Goal: Task Accomplishment & Management: Manage account settings

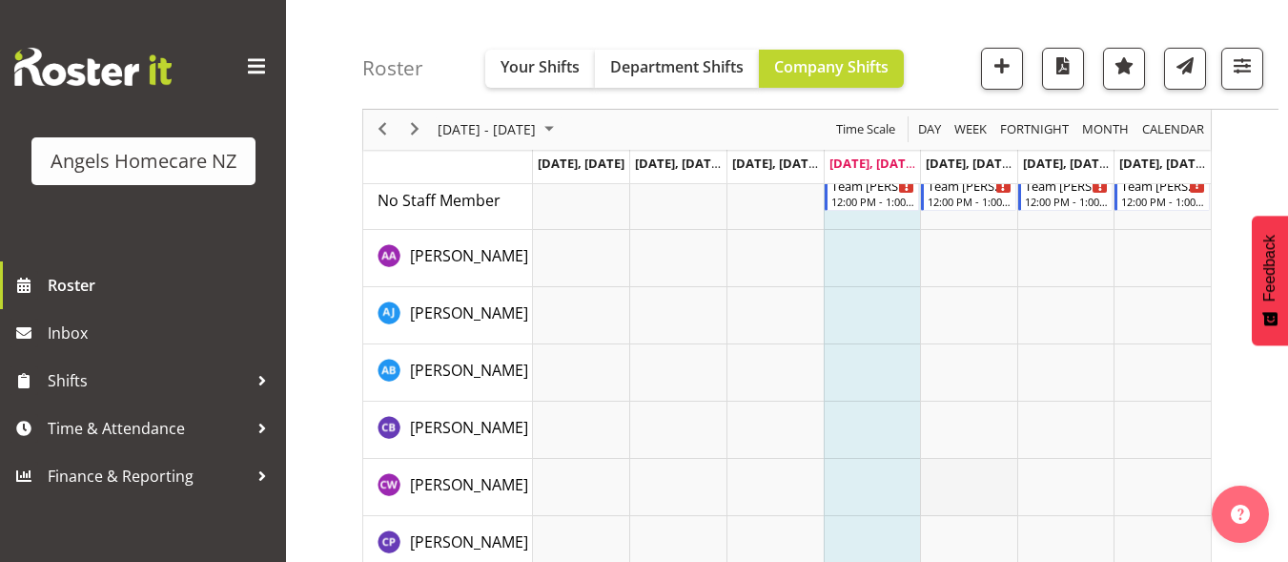
scroll to position [191, 0]
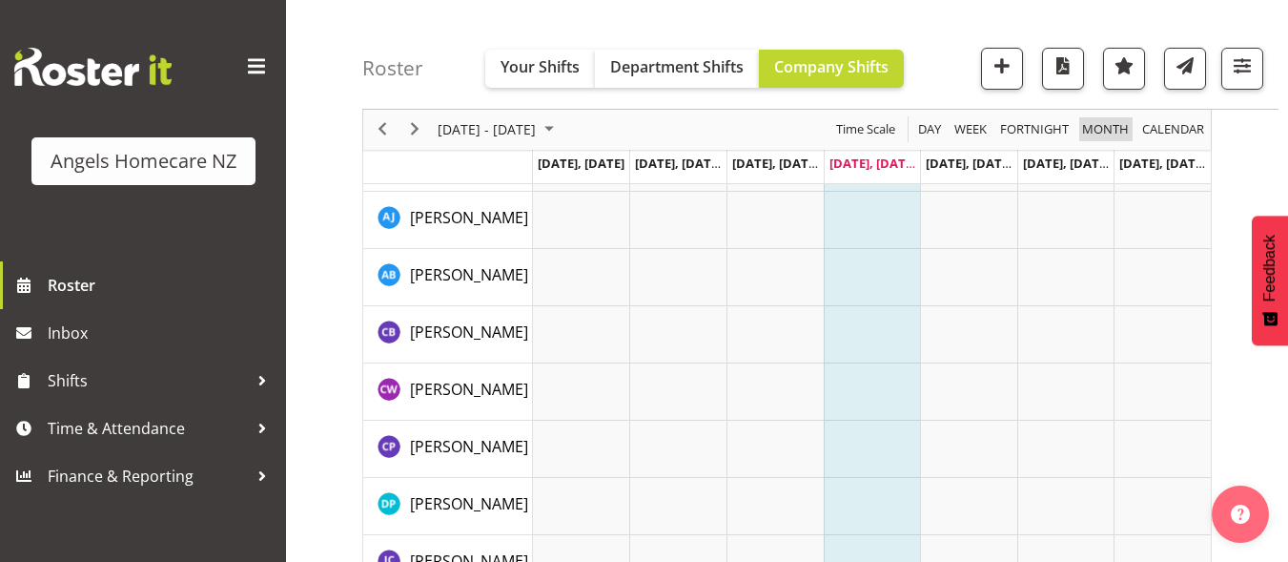
click at [1098, 131] on span "Month" at bounding box center [1105, 130] width 51 height 24
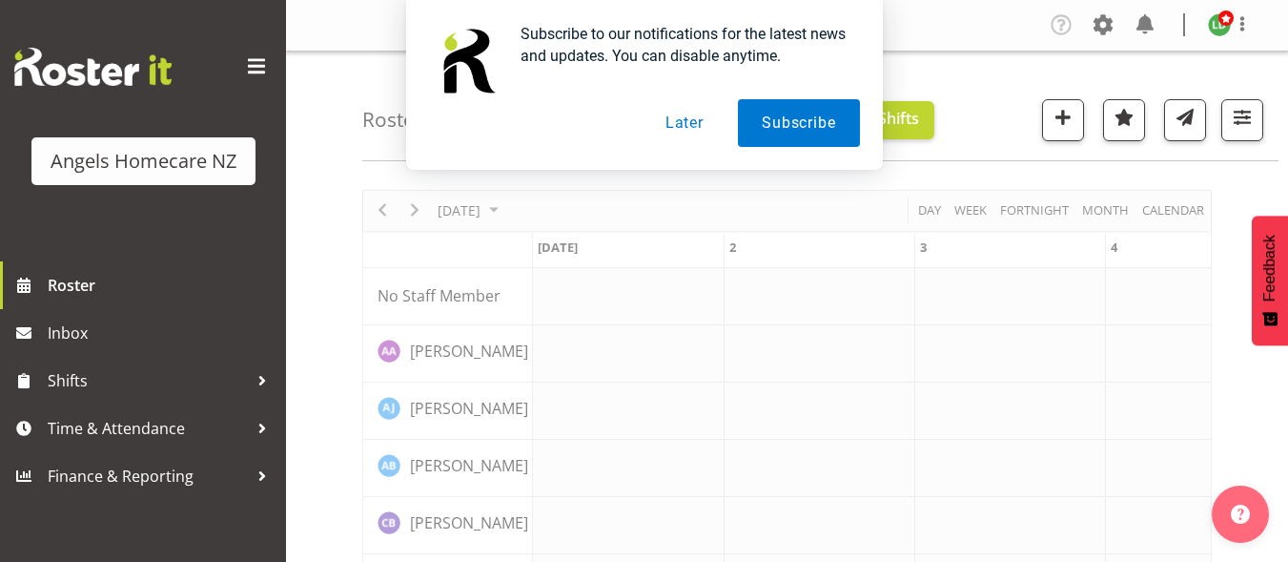
click at [677, 120] on button "Later" at bounding box center [685, 123] width 86 height 48
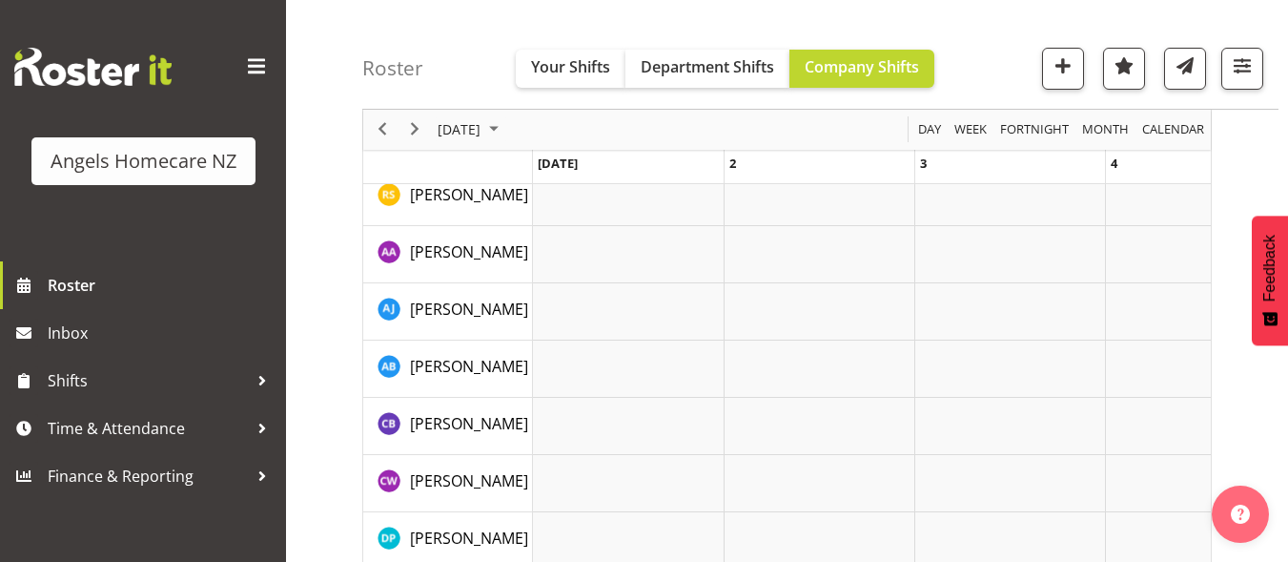
scroll to position [764, 0]
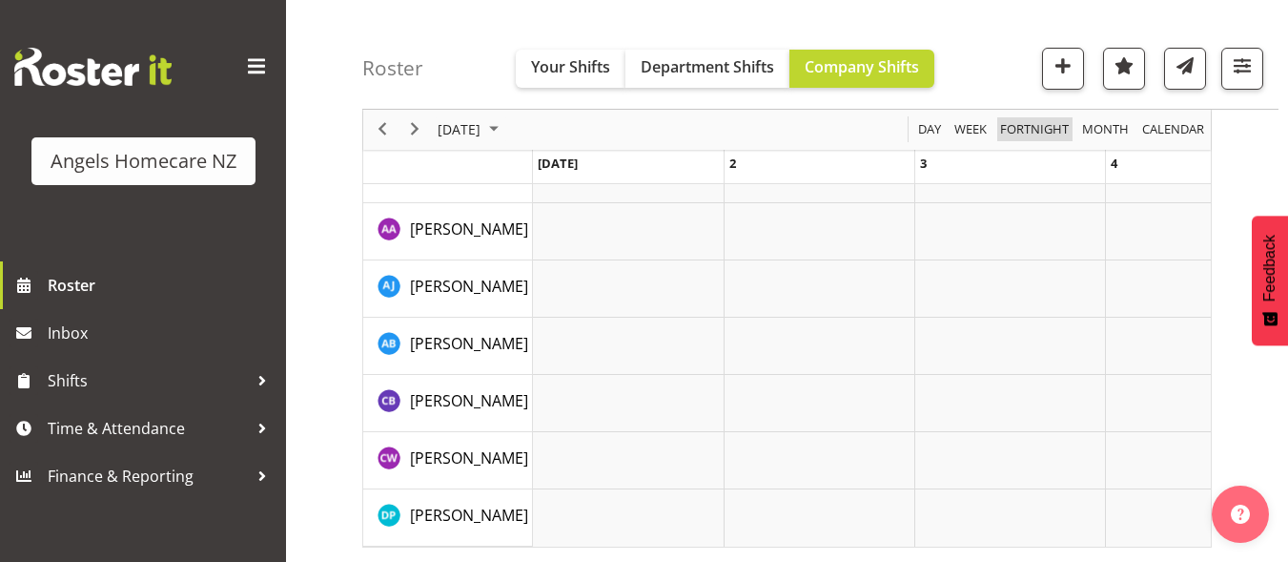
click at [1023, 125] on span "Fortnight" at bounding box center [1034, 130] width 72 height 24
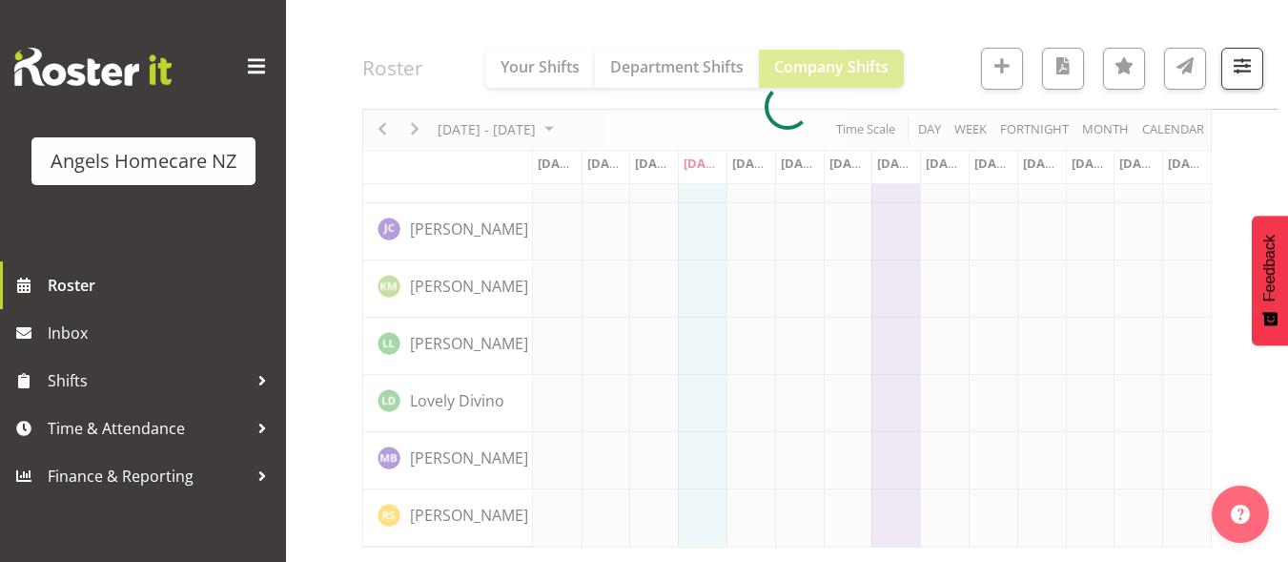
scroll to position [522, 0]
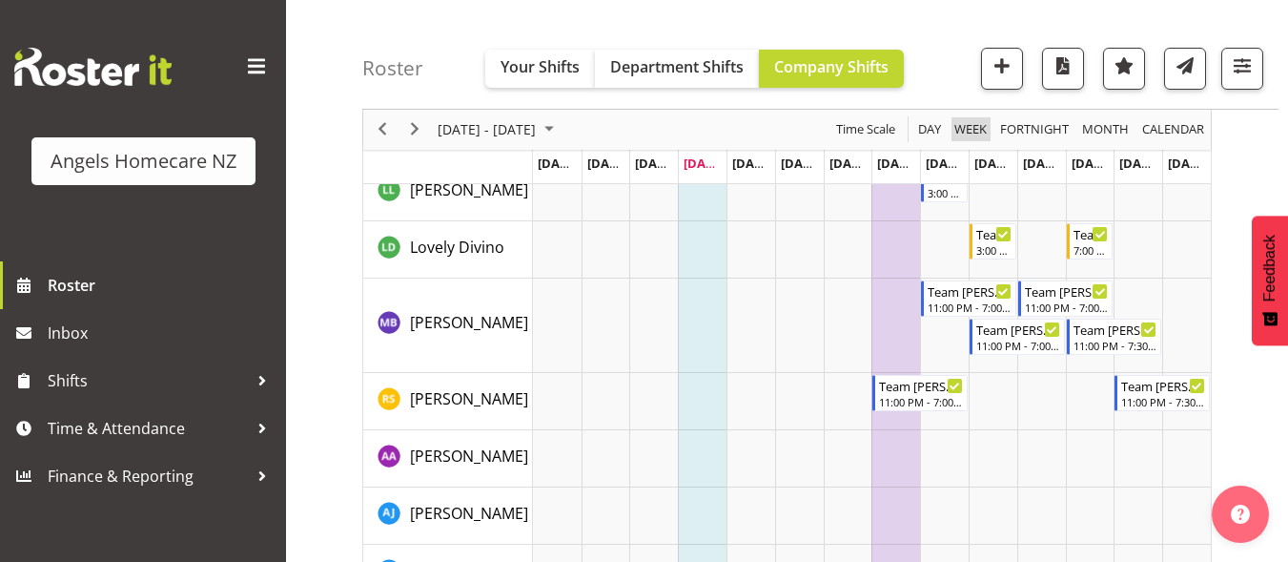
click at [966, 131] on span "Week" at bounding box center [970, 130] width 36 height 24
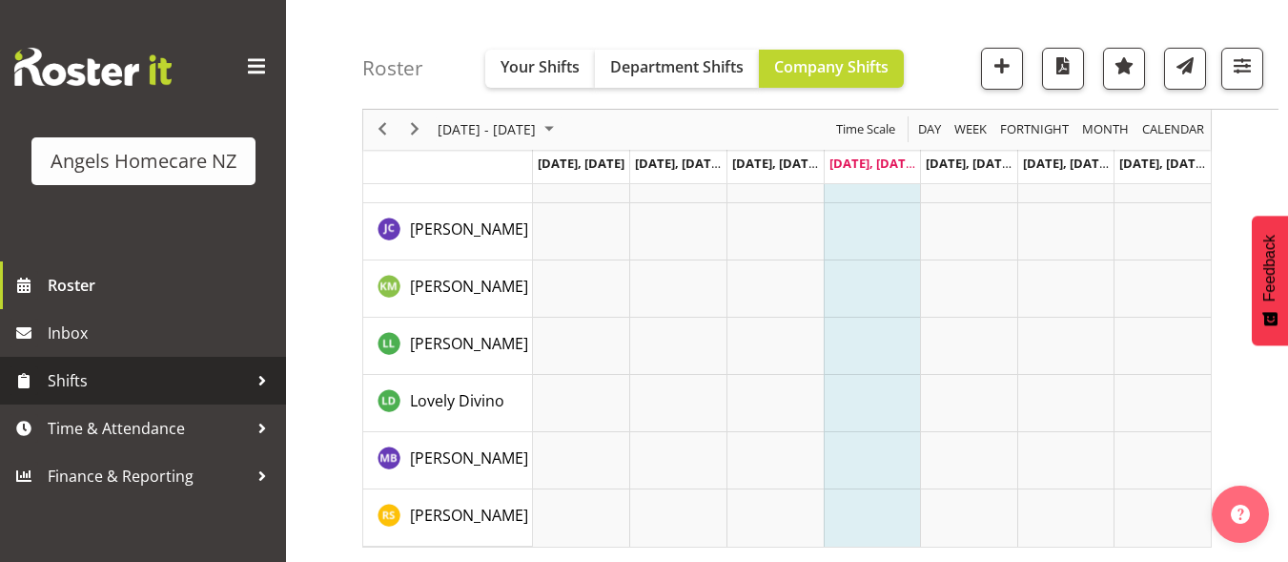
click at [154, 377] on span "Shifts" at bounding box center [148, 380] width 200 height 29
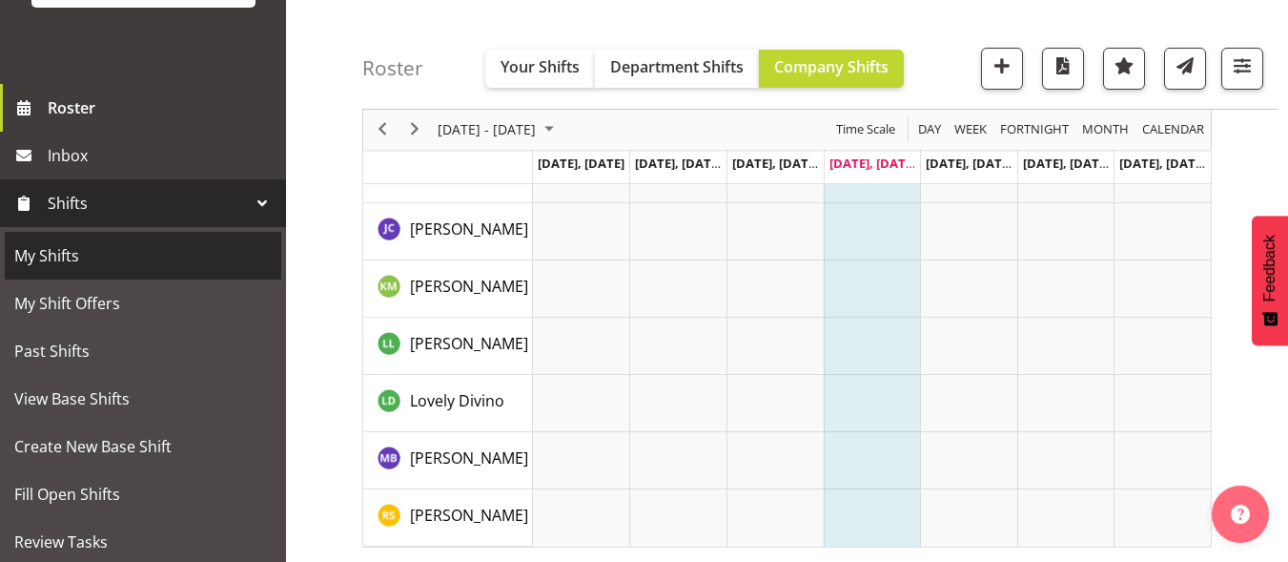
scroll to position [191, 0]
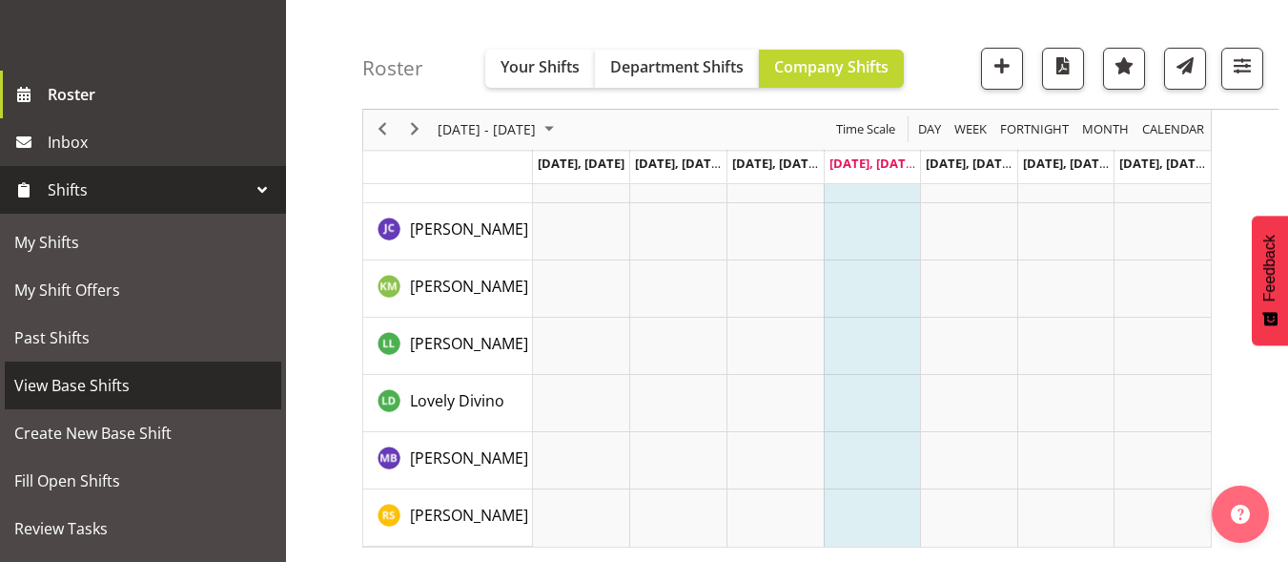
click at [128, 388] on span "View Base Shifts" at bounding box center [142, 385] width 257 height 29
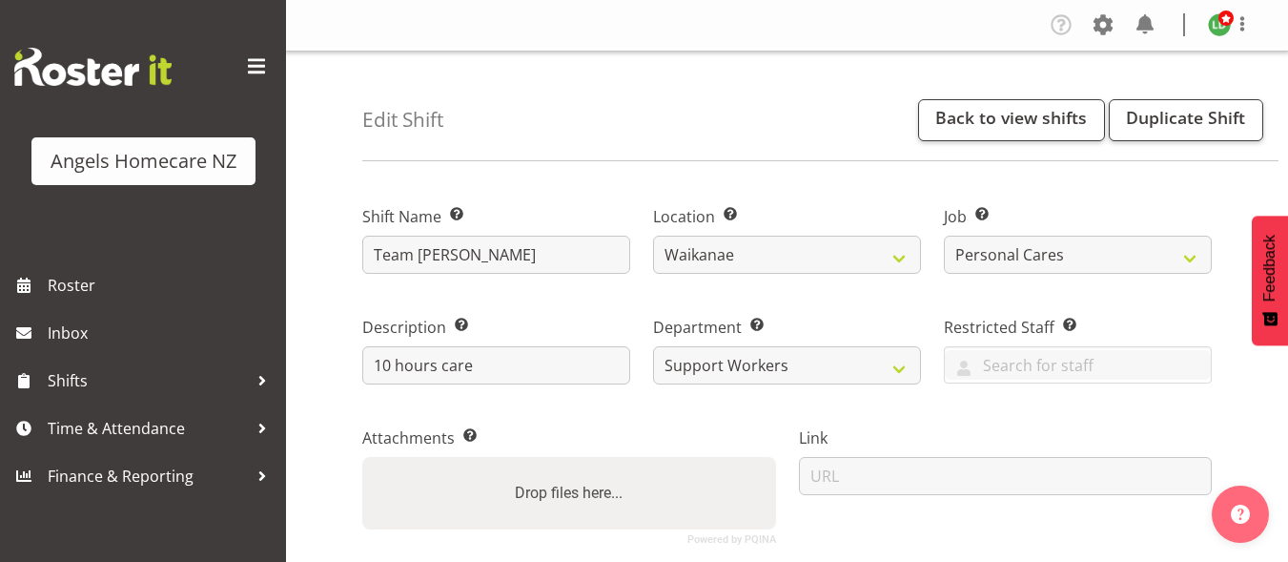
select select "1284"
select select "10686"
select select "2"
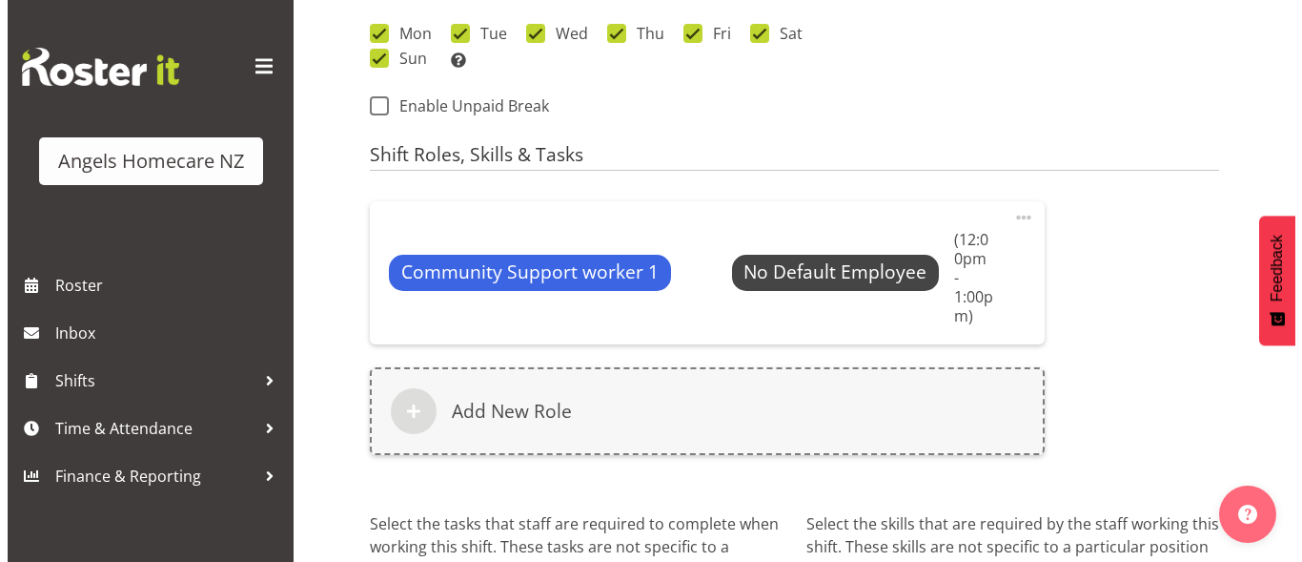
scroll to position [1049, 0]
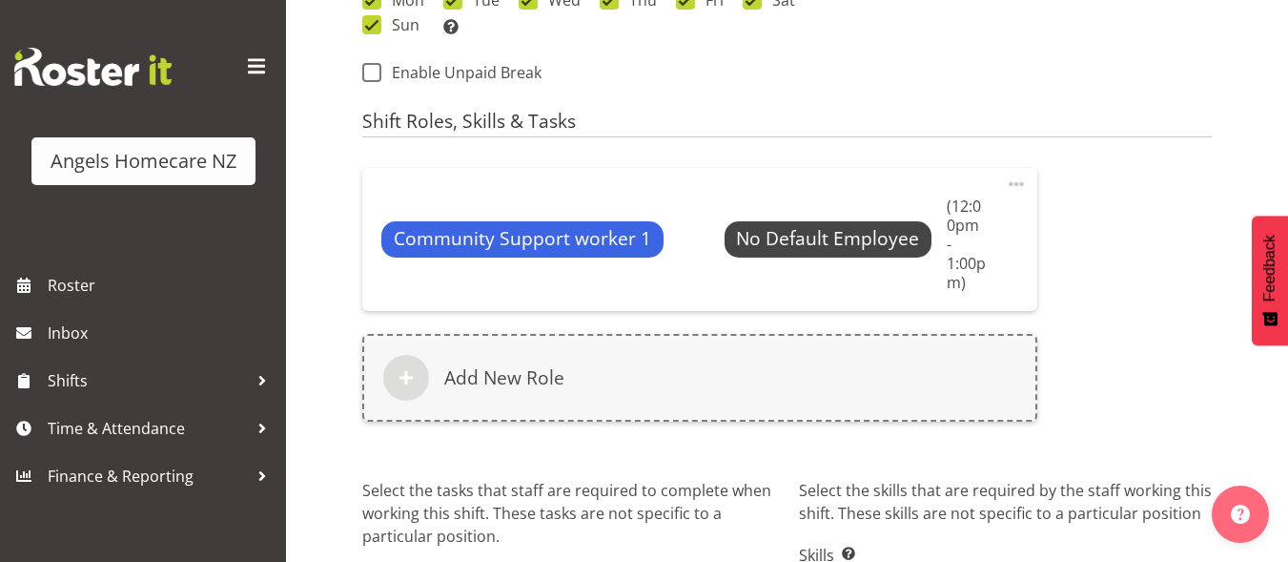
click at [1014, 183] on span at bounding box center [1016, 184] width 23 height 23
click at [863, 229] on link "Edit" at bounding box center [936, 226] width 183 height 34
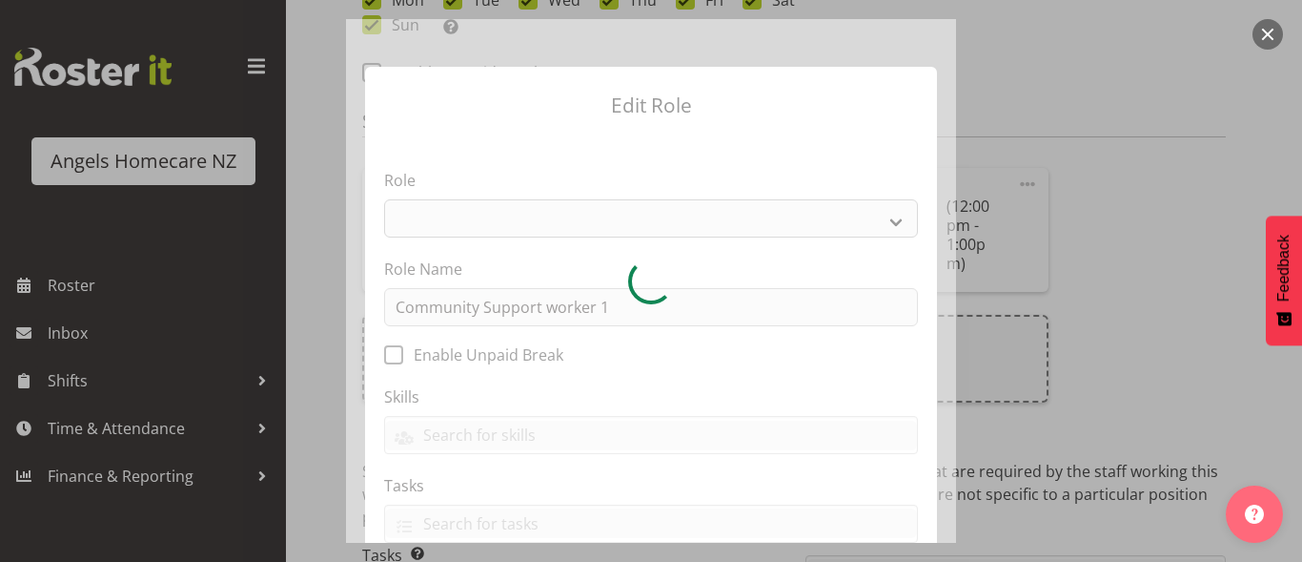
select select "1572"
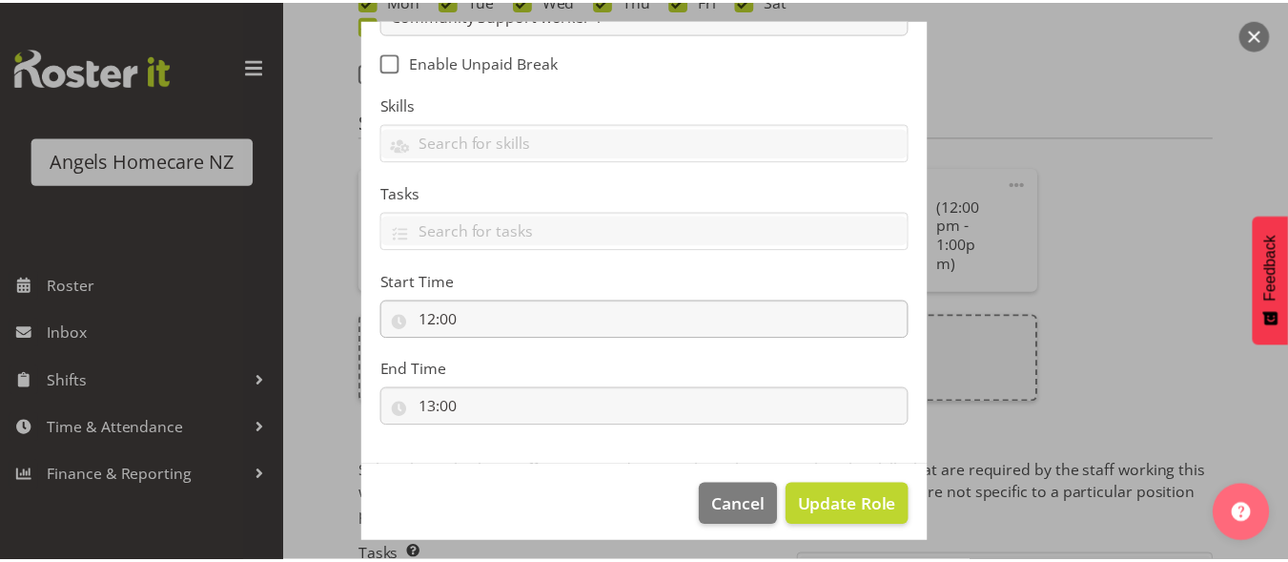
scroll to position [305, 0]
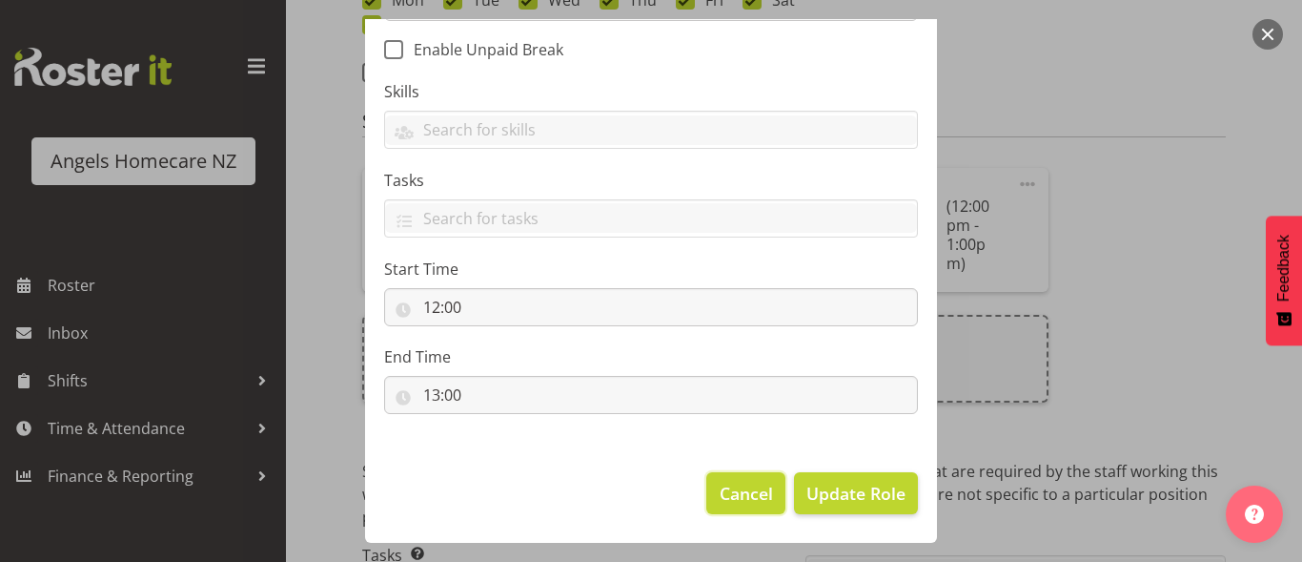
click at [730, 495] on span "Cancel" at bounding box center [746, 493] width 53 height 25
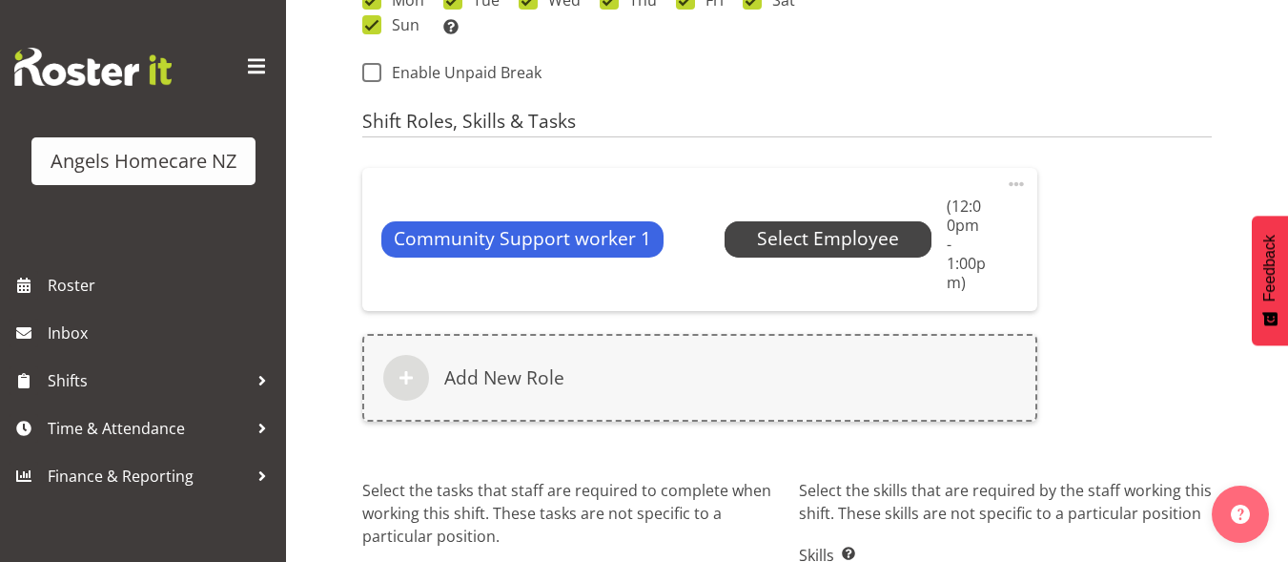
click at [841, 235] on span "Select Employee" at bounding box center [828, 239] width 142 height 28
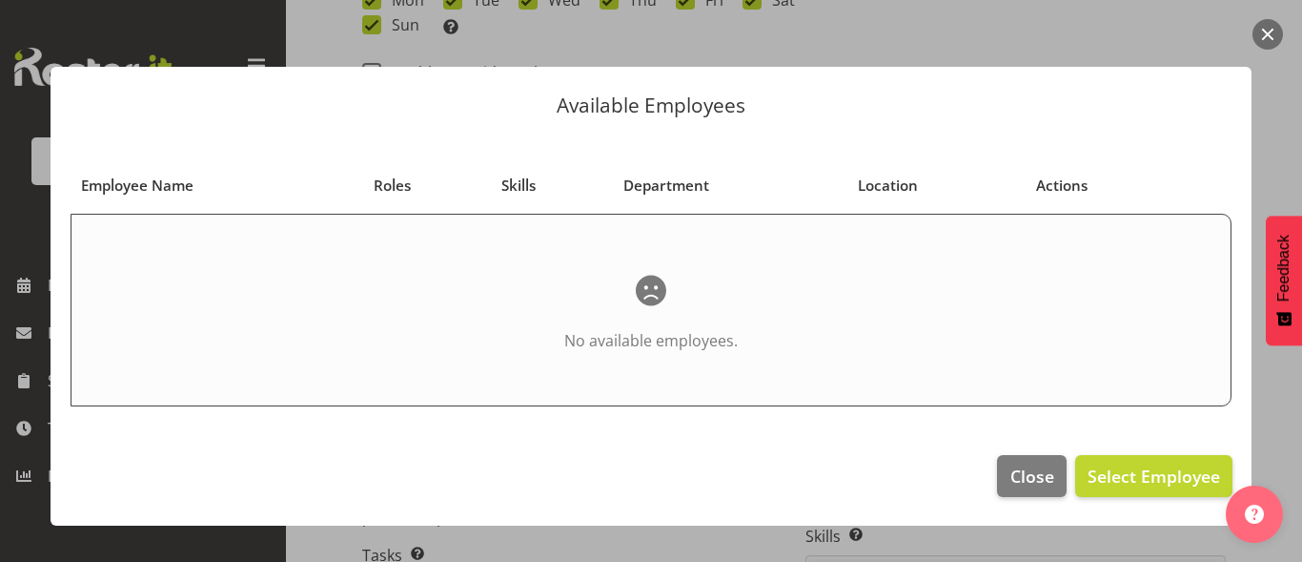
click at [665, 184] on span "Department" at bounding box center [667, 185] width 86 height 22
click at [622, 105] on p "Available Employees" at bounding box center [651, 105] width 1163 height 20
click at [1048, 184] on span "Actions" at bounding box center [1061, 185] width 51 height 22
click at [1049, 183] on span "Actions" at bounding box center [1061, 185] width 51 height 22
click at [1164, 482] on span "Select Employee" at bounding box center [1154, 475] width 133 height 23
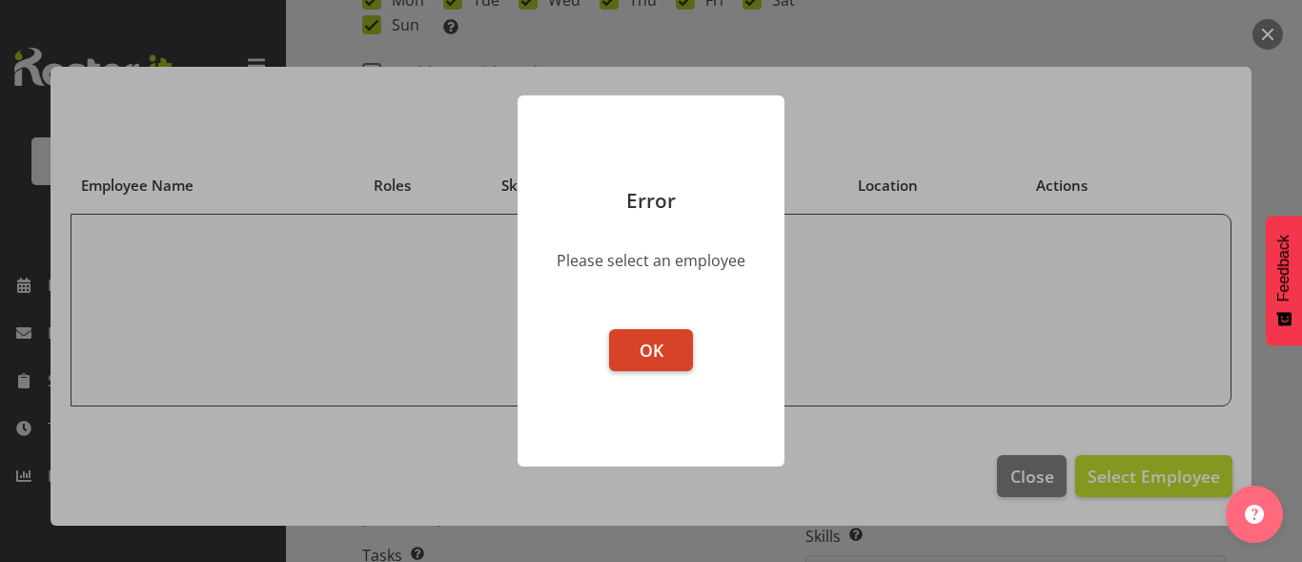
click at [669, 349] on button "OK" at bounding box center [651, 350] width 84 height 42
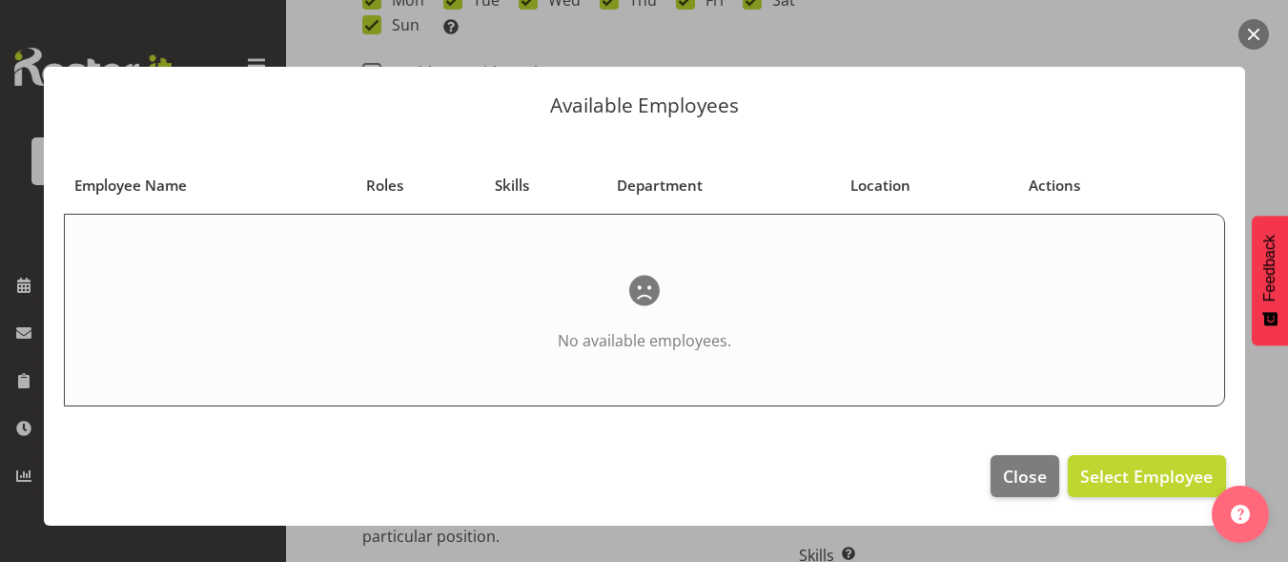
click at [1263, 31] on button "button" at bounding box center [1253, 34] width 31 height 31
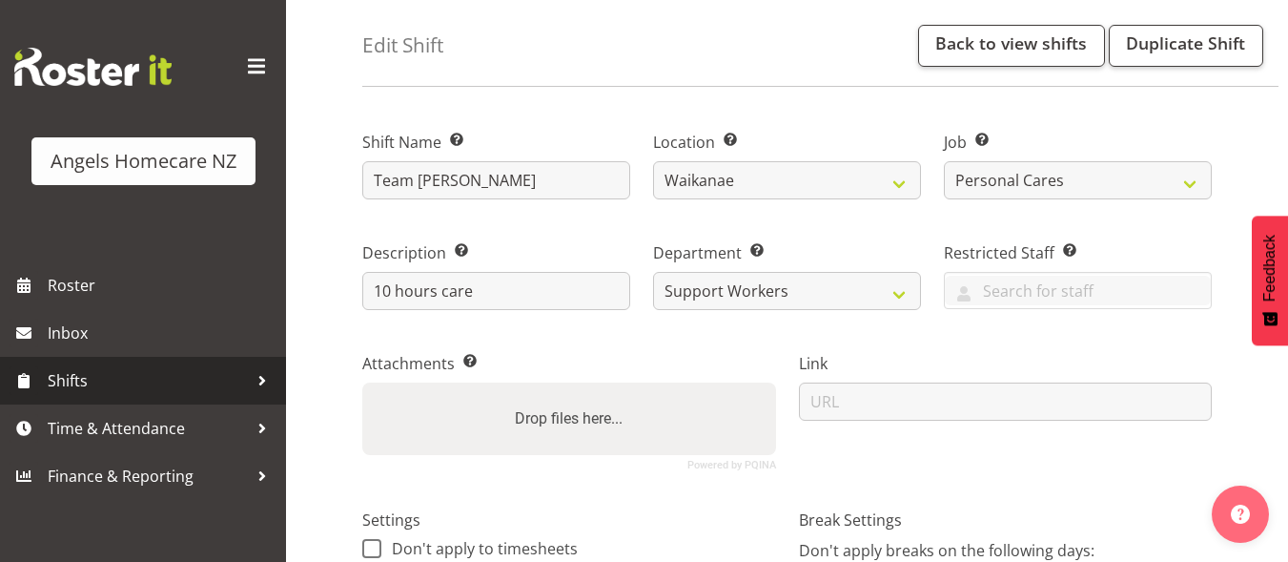
scroll to position [95, 0]
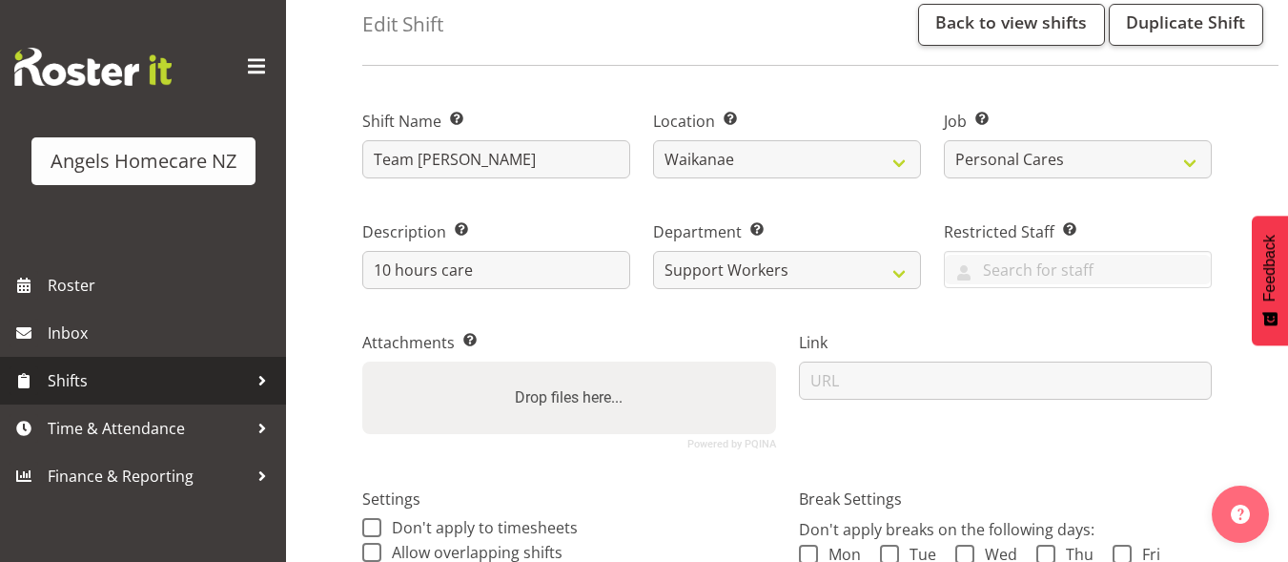
click at [164, 387] on span "Shifts" at bounding box center [148, 380] width 200 height 29
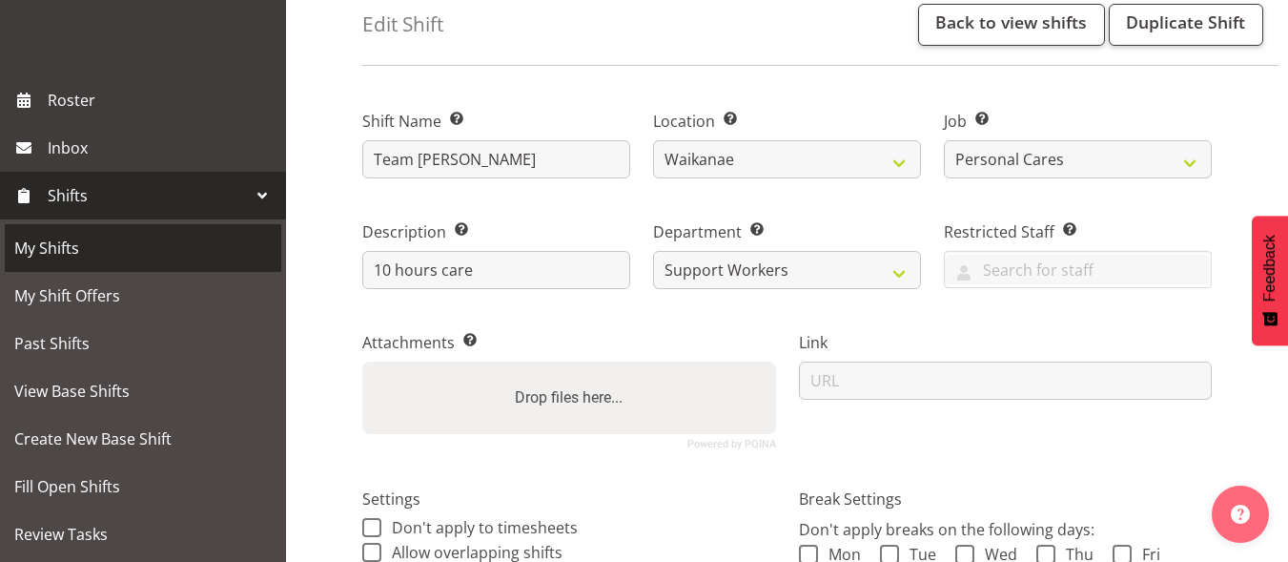
scroll to position [191, 0]
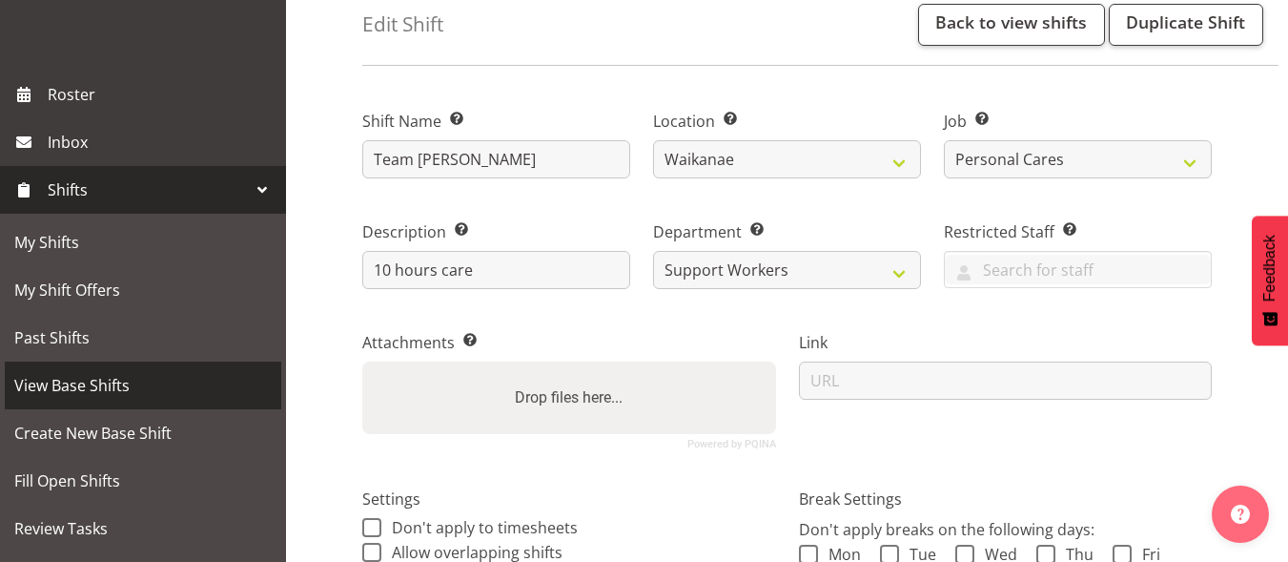
click at [112, 395] on span "View Base Shifts" at bounding box center [142, 385] width 257 height 29
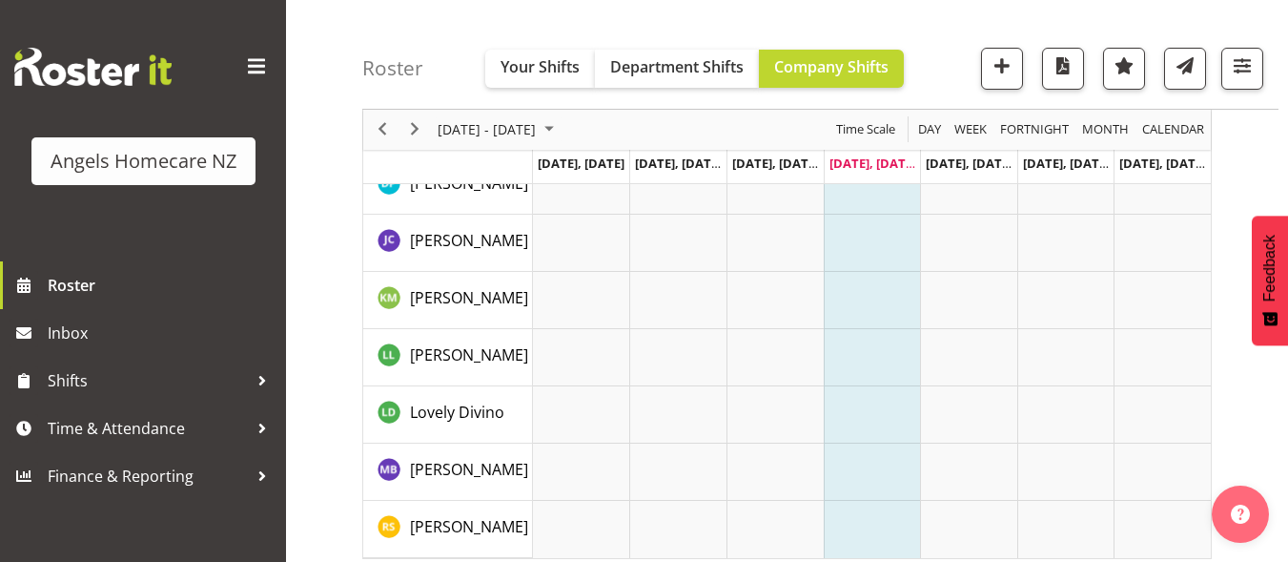
scroll to position [522, 0]
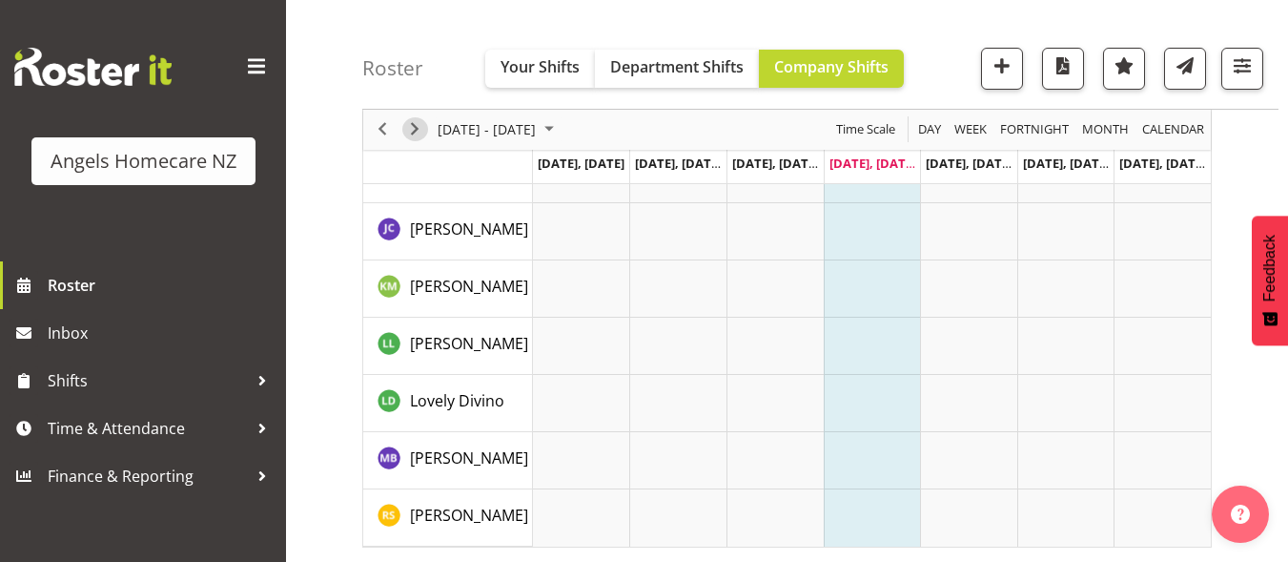
click at [420, 127] on span "Next" at bounding box center [414, 130] width 23 height 24
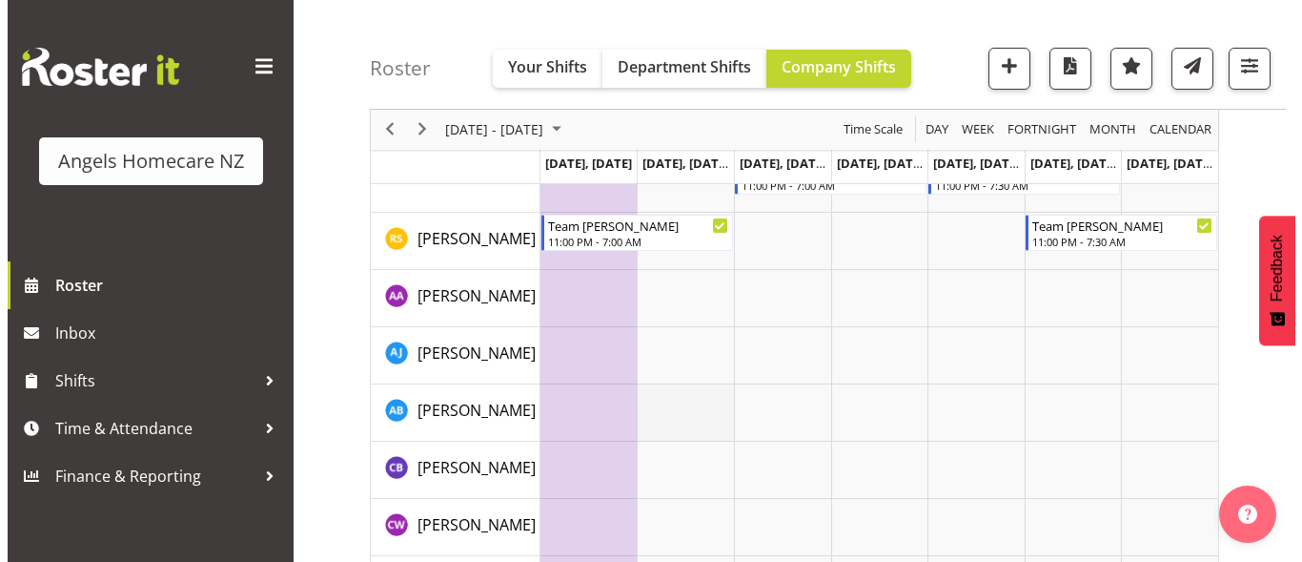
scroll to position [654, 0]
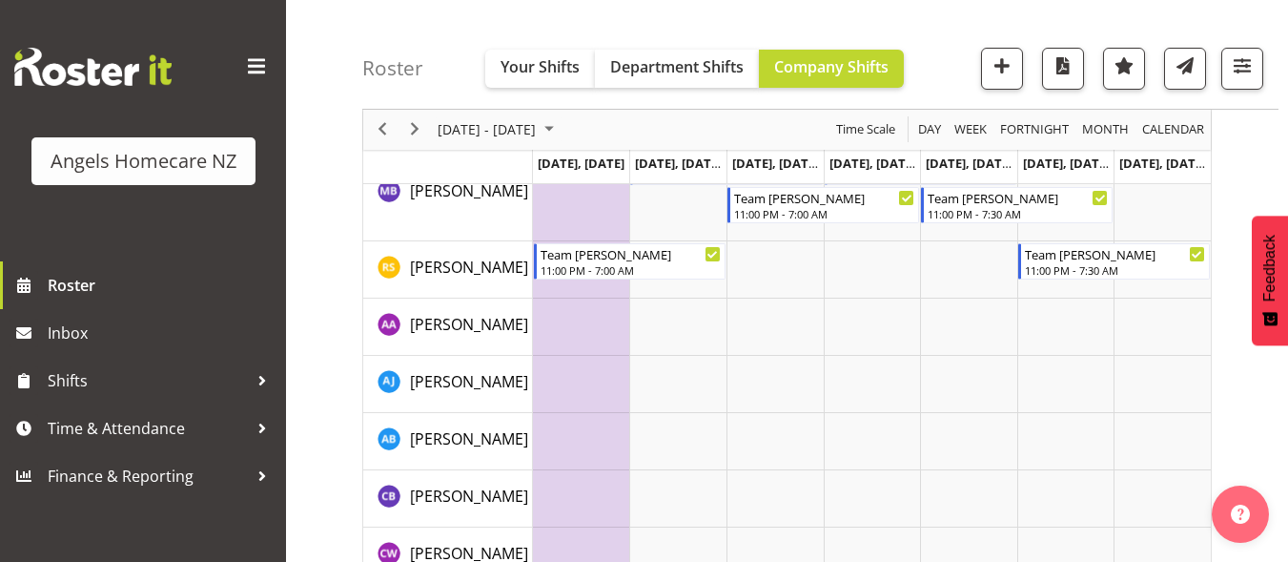
click at [565, 320] on td "Timeline Week of September 25, 2025" at bounding box center [581, 326] width 97 height 57
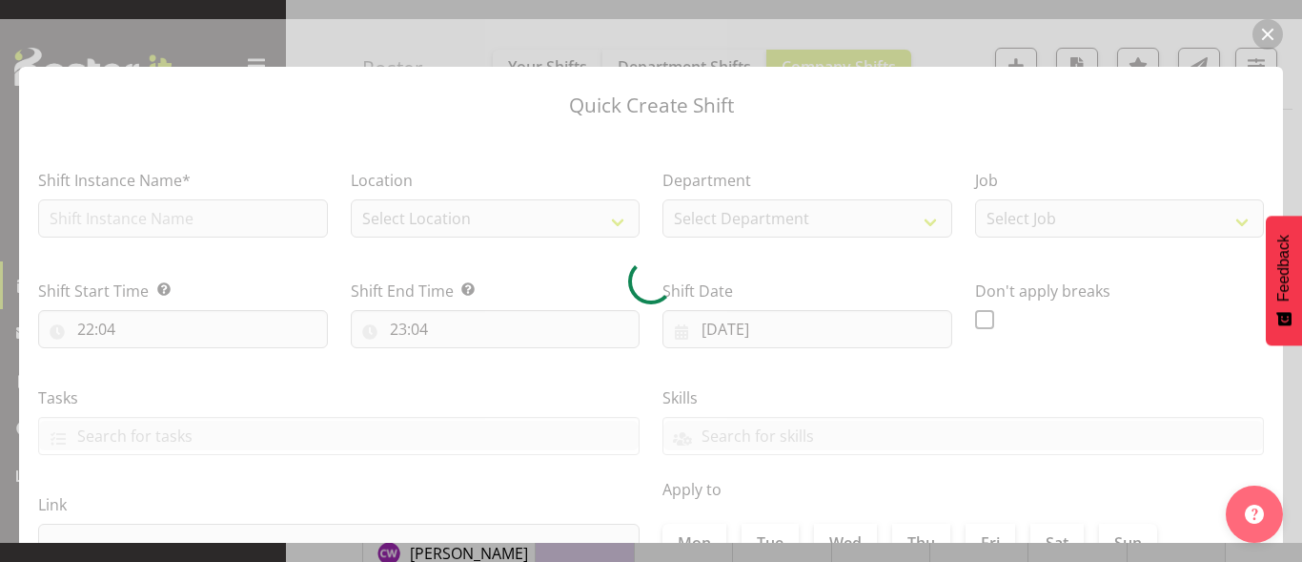
type input "22/09/2025"
checkbox input "true"
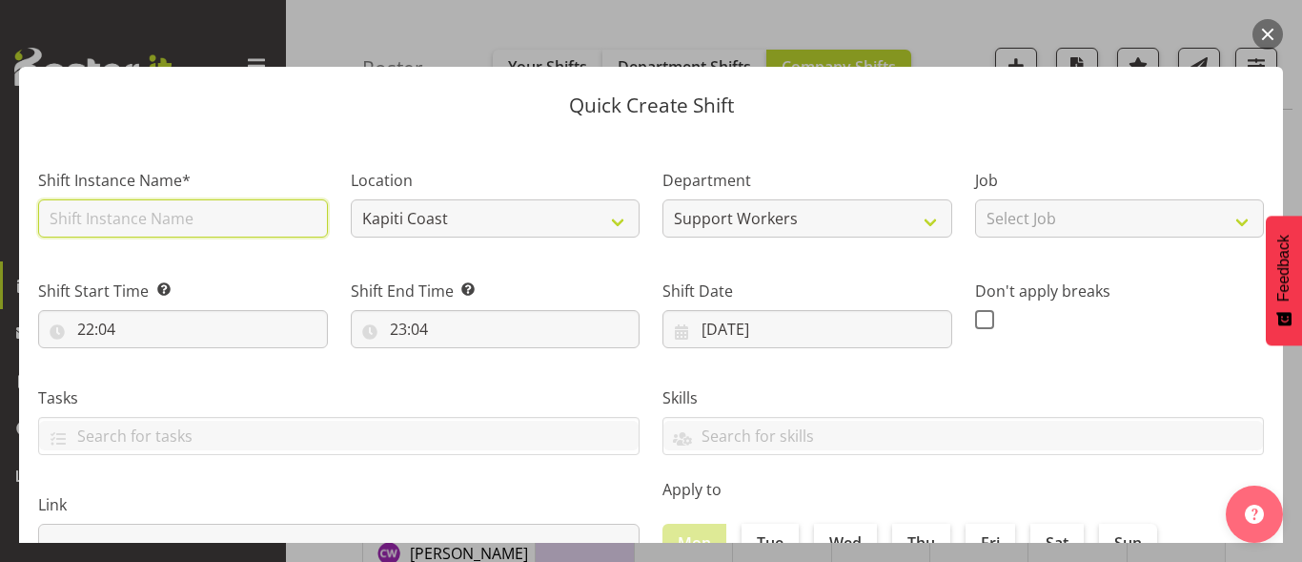
click at [137, 224] on input "text" at bounding box center [183, 218] width 290 height 38
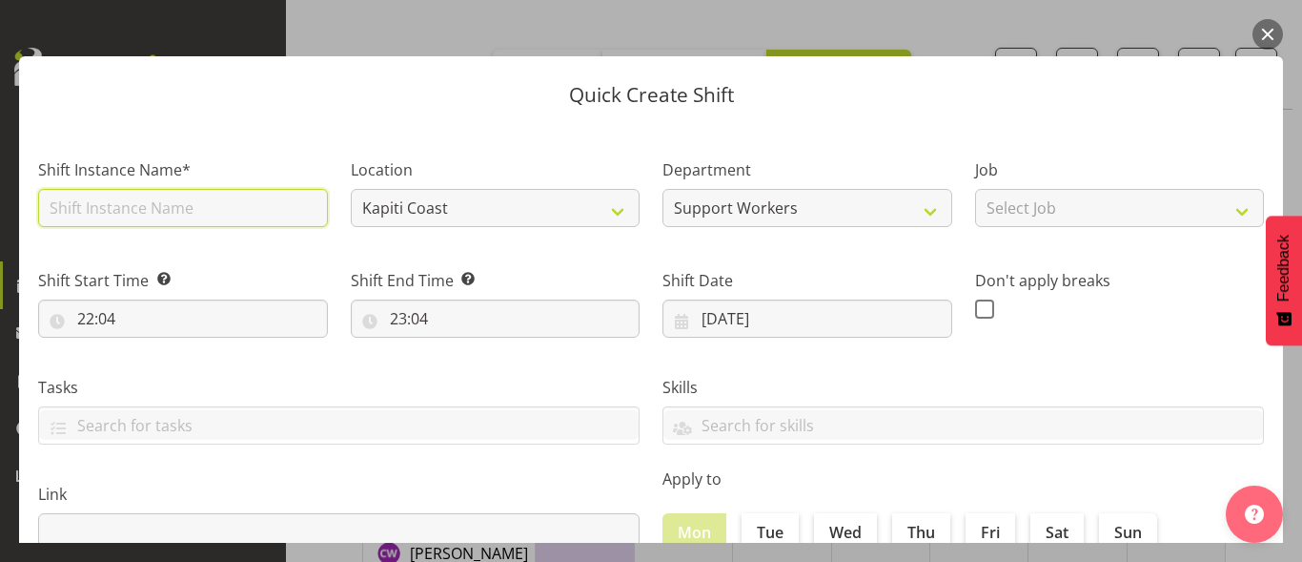
scroll to position [0, 0]
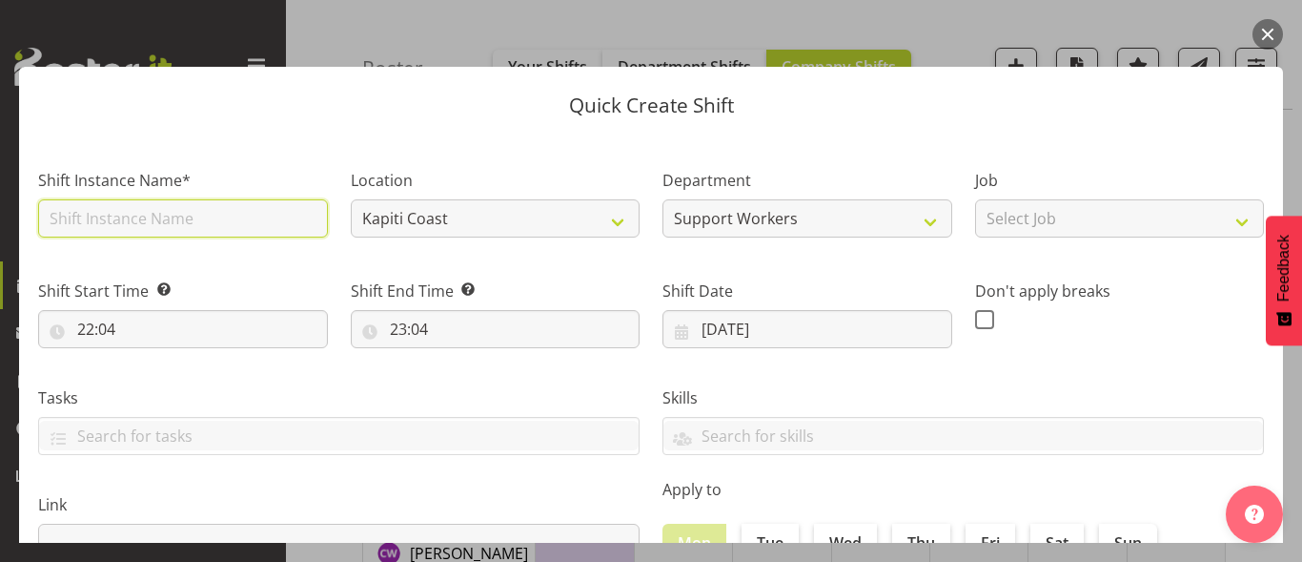
click at [221, 213] on input "text" at bounding box center [183, 218] width 290 height 38
type input "Team Mary"
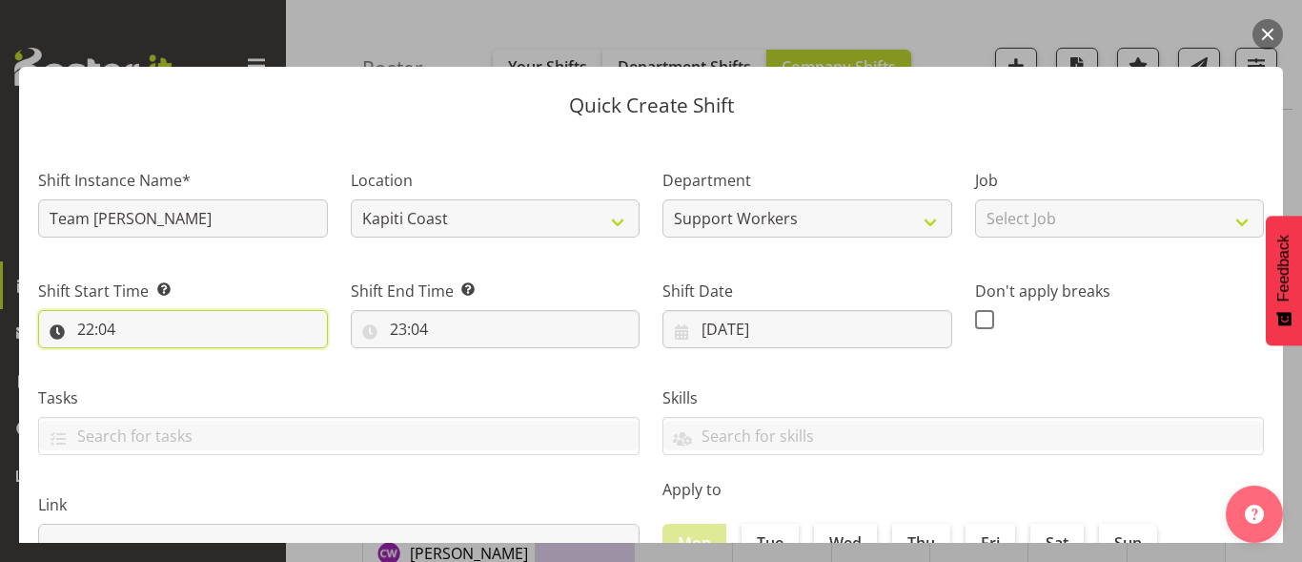
click at [140, 330] on input "22:04" at bounding box center [183, 329] width 290 height 38
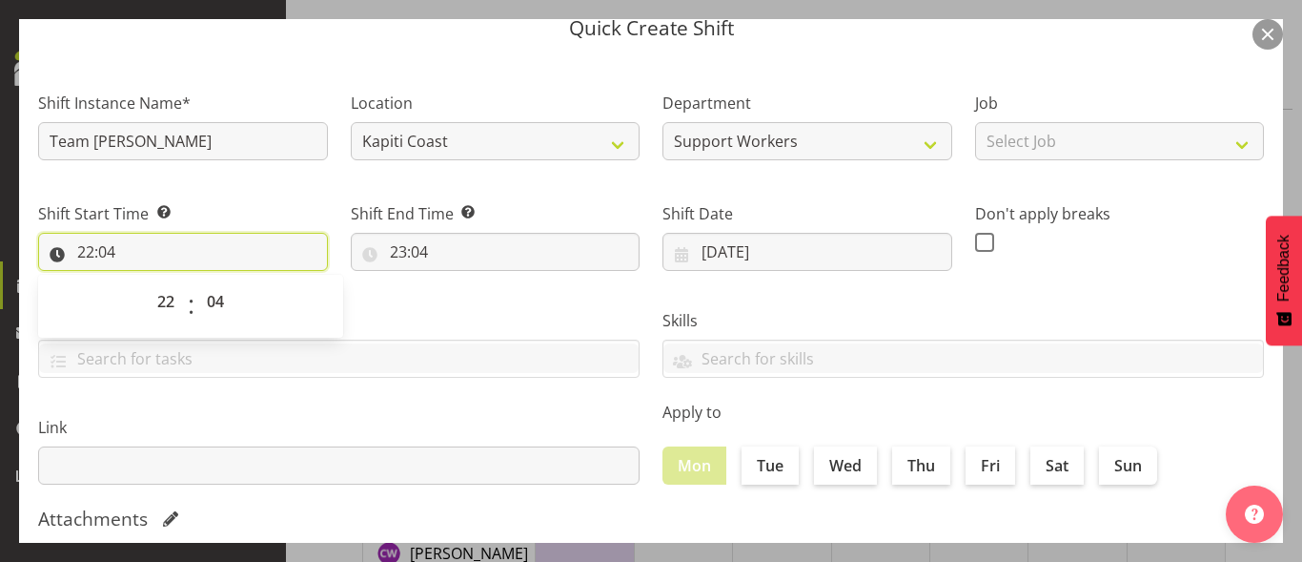
scroll to position [95, 0]
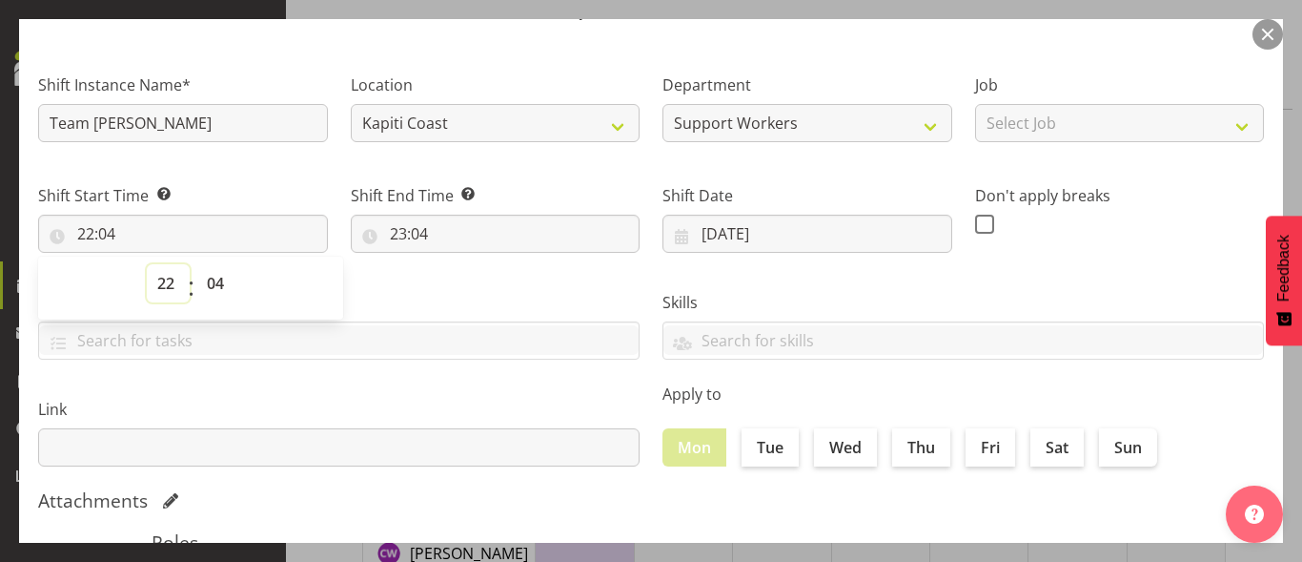
drag, startPoint x: 163, startPoint y: 280, endPoint x: 186, endPoint y: 281, distance: 22.9
click at [163, 281] on select "00 01 02 03 04 05 06 07 08 09 10 11 12 13 14 15 16 17 18 19 20 21 22 23" at bounding box center [168, 283] width 43 height 38
select select "12"
click at [147, 264] on select "00 01 02 03 04 05 06 07 08 09 10 11 12 13 14 15 16 17 18 19 20 21 22 23" at bounding box center [168, 283] width 43 height 38
type input "12:04"
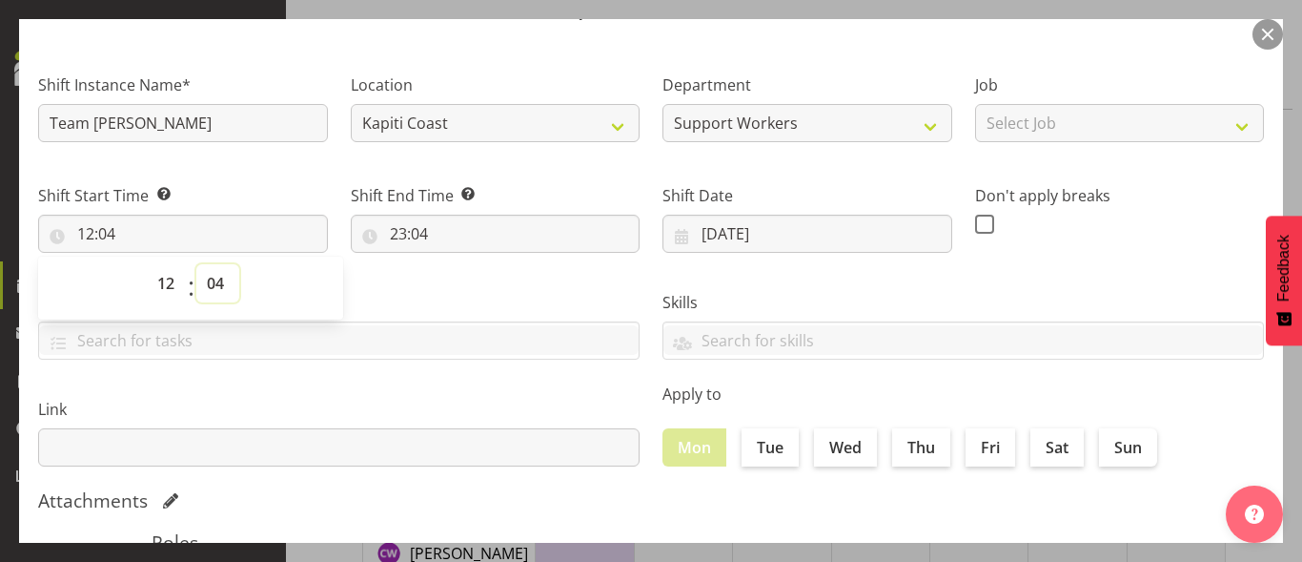
click at [219, 279] on select "00 01 02 03 04 05 06 07 08 09 10 11 12 13 14 15 16 17 18 19 20 21 22 23 24 25 2…" at bounding box center [217, 283] width 43 height 38
click at [114, 285] on div "00 01 02 03 04 05 06 07 08 09 10 11 12 13 14 15 16 17 18 19 20 21 22 23 : 00 01…" at bounding box center [190, 288] width 305 height 48
click at [175, 278] on select "00 01 02 03 04 05 06 07 08 09 10 11 12 13 14 15 16 17 18 19 20 21 22 23" at bounding box center [168, 283] width 43 height 38
select select "5"
click at [147, 264] on select "00 01 02 03 04 05 06 07 08 09 10 11 12 13 14 15 16 17 18 19 20 21 22 23" at bounding box center [168, 283] width 43 height 38
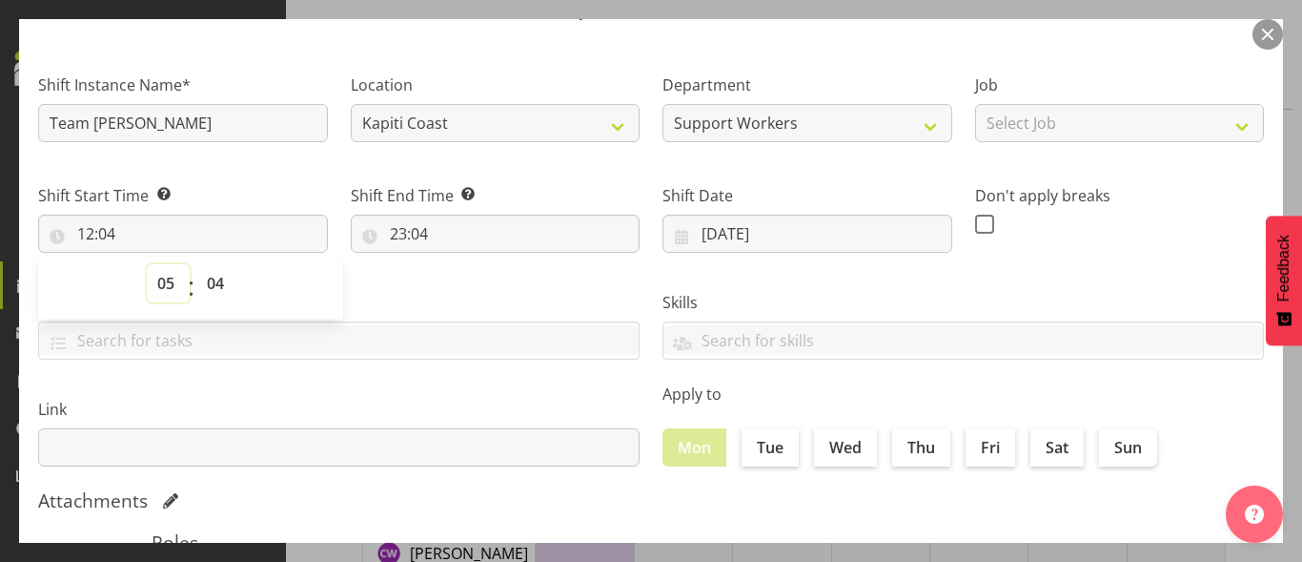
type input "05:04"
click at [215, 292] on select "00 01 02 03 04 05 06 07 08 09 10 11 12 13 14 15 16 17 18 19 20 21 22 23 24 25 2…" at bounding box center [217, 283] width 43 height 38
select select "0"
click at [196, 264] on select "00 01 02 03 04 05 06 07 08 09 10 11 12 13 14 15 16 17 18 19 20 21 22 23 24 25 2…" at bounding box center [217, 283] width 43 height 38
type input "05:00"
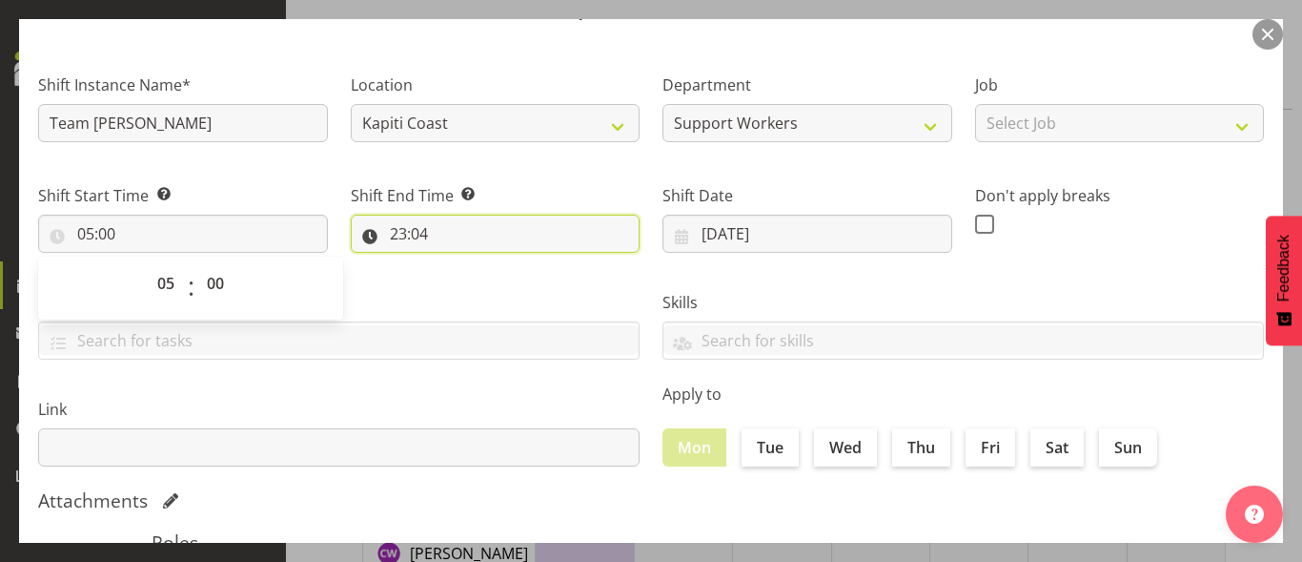
click at [439, 233] on input "23:04" at bounding box center [496, 234] width 290 height 38
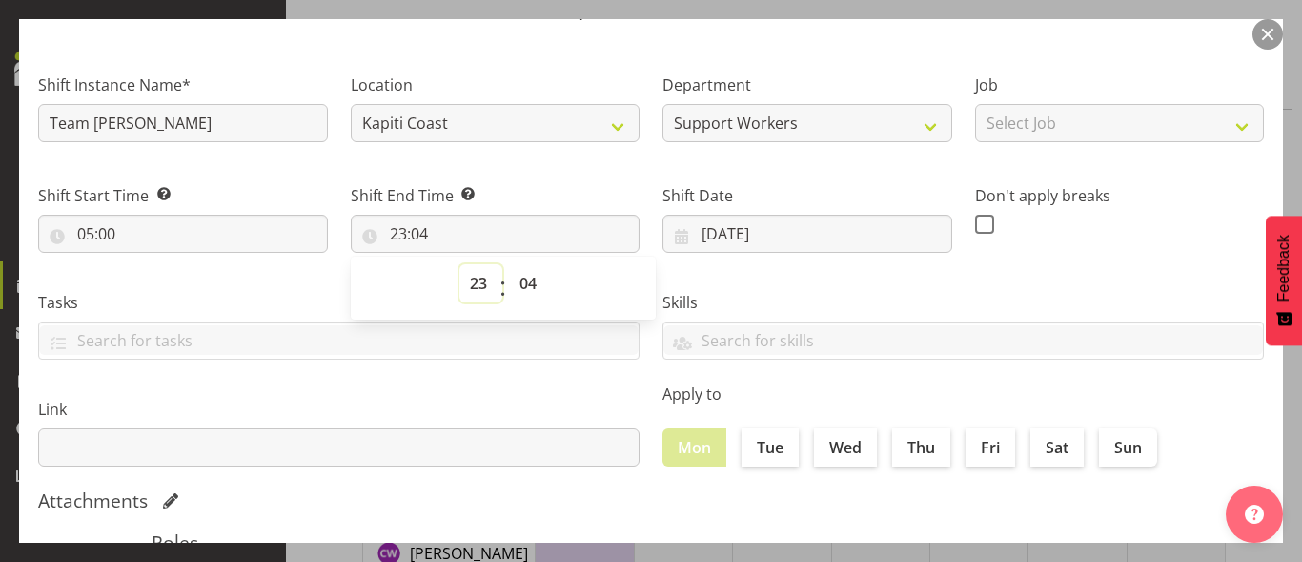
click at [464, 279] on select "00 01 02 03 04 05 06 07 08 09 10 11 12 13 14 15 16 17 18 19 20 21 22 23" at bounding box center [481, 283] width 43 height 38
select select "6"
click at [460, 264] on select "00 01 02 03 04 05 06 07 08 09 10 11 12 13 14 15 16 17 18 19 20 21 22 23" at bounding box center [481, 283] width 43 height 38
type input "06:04"
click at [521, 278] on select "00 01 02 03 04 05 06 07 08 09 10 11 12 13 14 15 16 17 18 19 20 21 22 23 24 25 2…" at bounding box center [530, 283] width 43 height 38
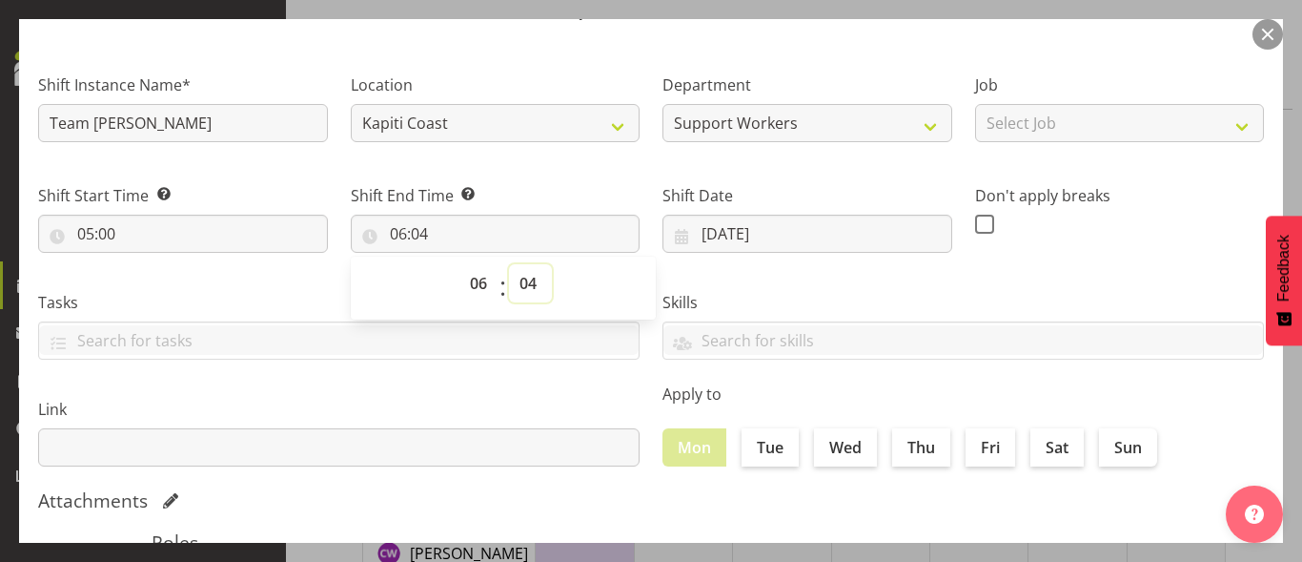
select select "0"
click at [509, 264] on select "00 01 02 03 04 05 06 07 08 09 10 11 12 13 14 15 16 17 18 19 20 21 22 23 24 25 2…" at bounding box center [530, 283] width 43 height 38
type input "06:00"
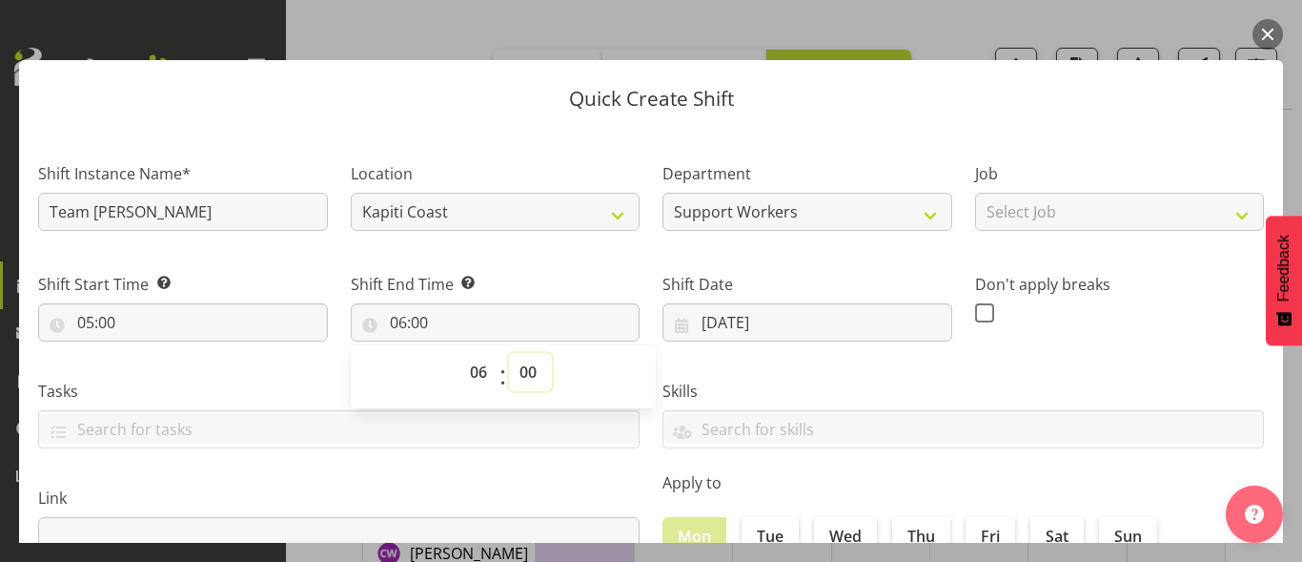
scroll to position [0, 0]
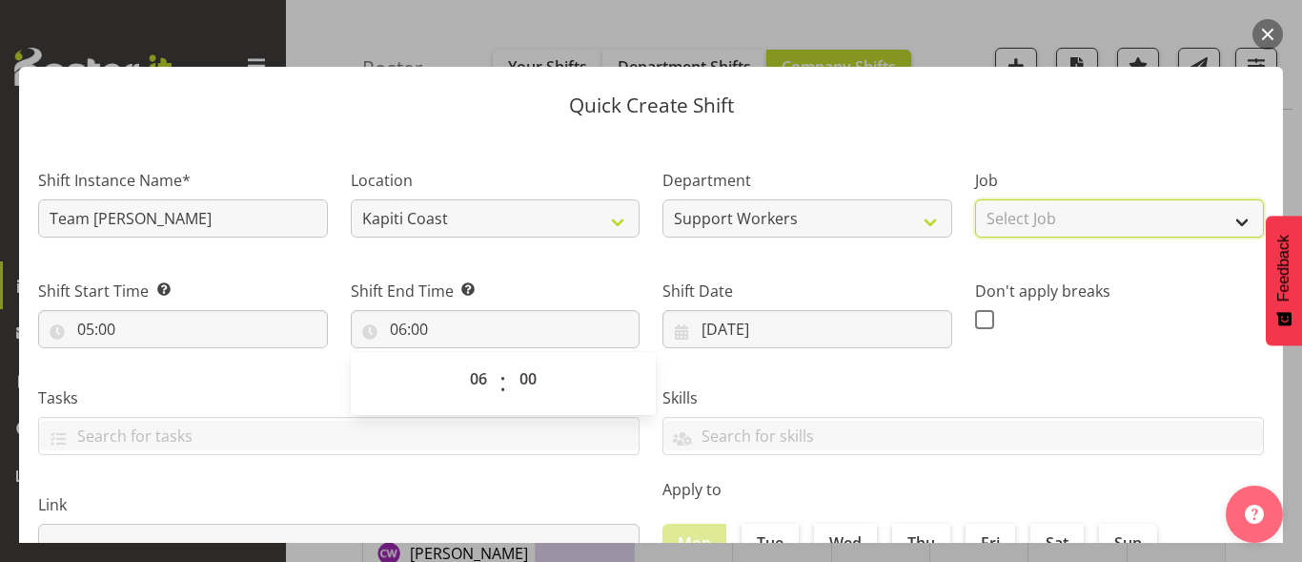
click at [1118, 214] on select "Select Job Personal Cares" at bounding box center [1120, 218] width 290 height 38
select select "10686"
click at [975, 199] on select "Select Job Personal Cares" at bounding box center [1120, 218] width 290 height 38
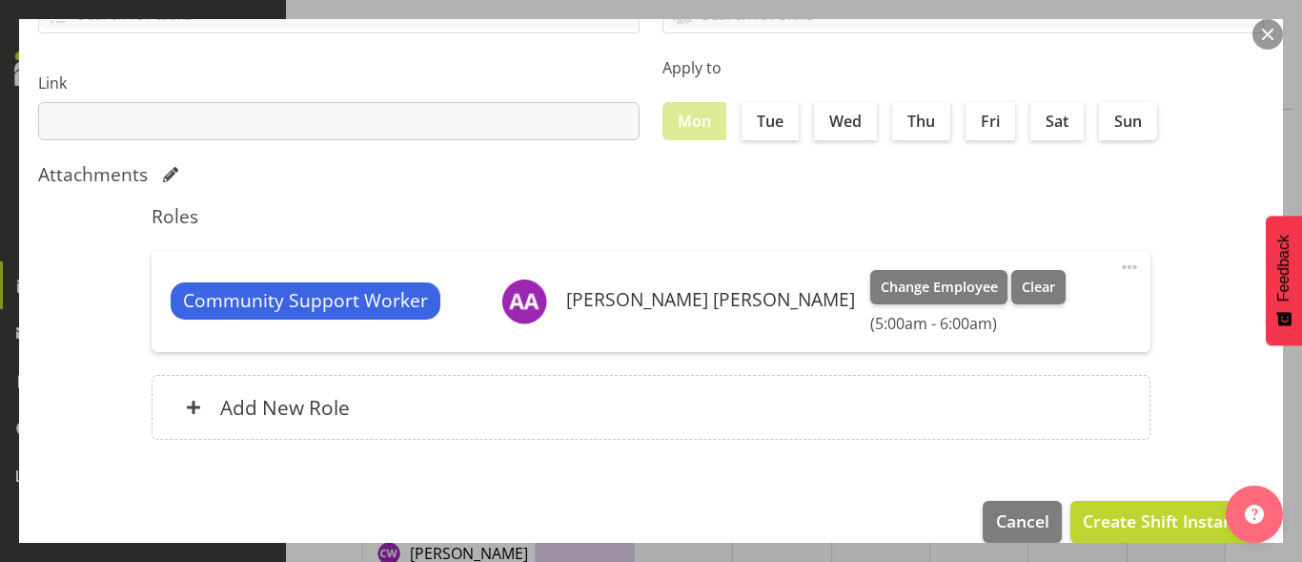
scroll to position [450, 0]
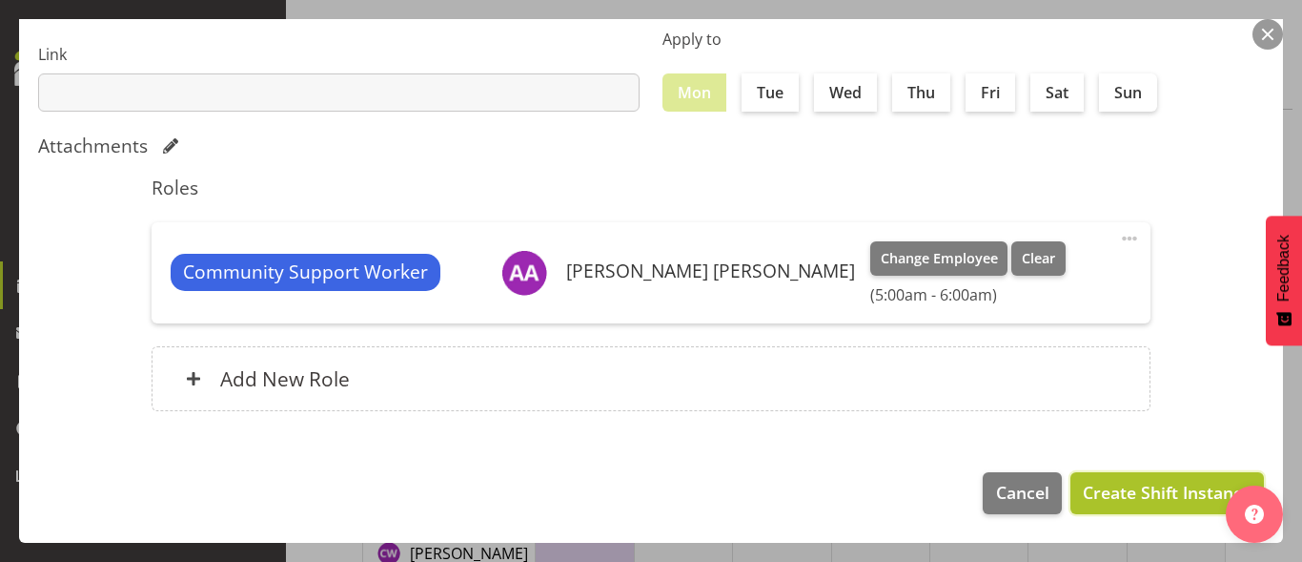
click at [1099, 486] on span "Create Shift Instance" at bounding box center [1167, 492] width 169 height 25
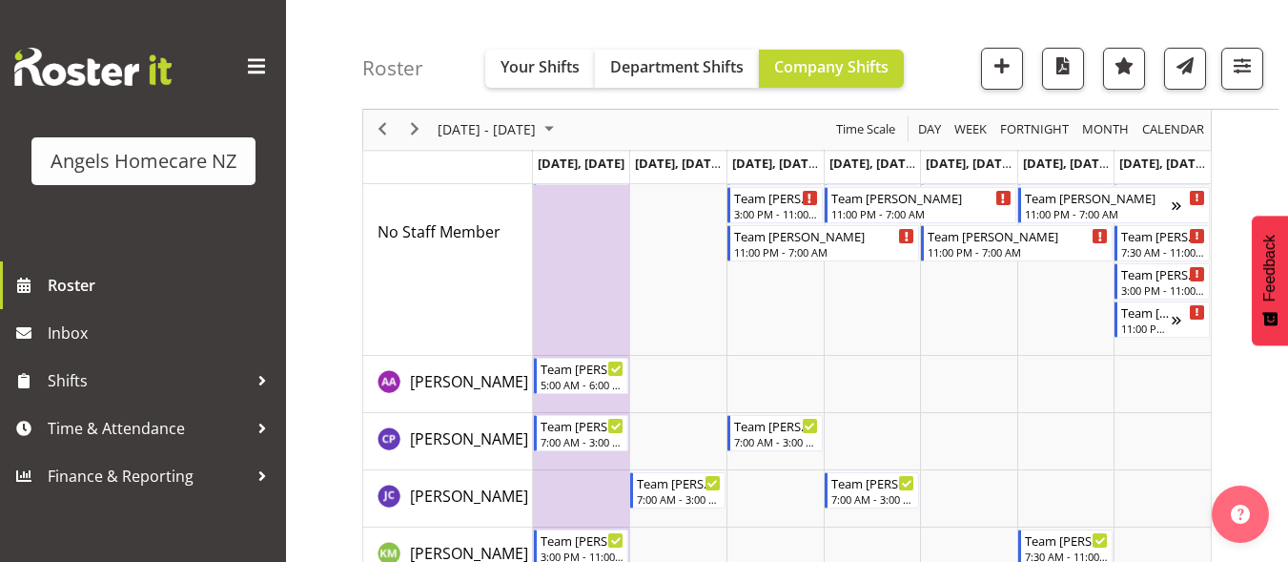
scroll to position [255, 0]
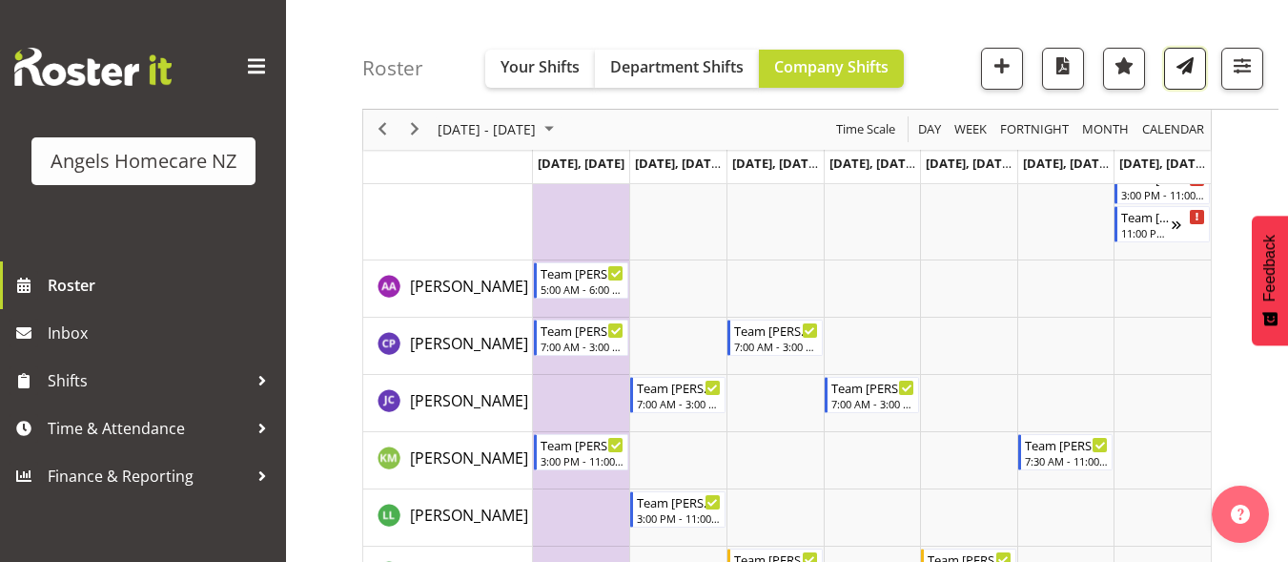
click at [1182, 72] on span "button" at bounding box center [1185, 65] width 25 height 25
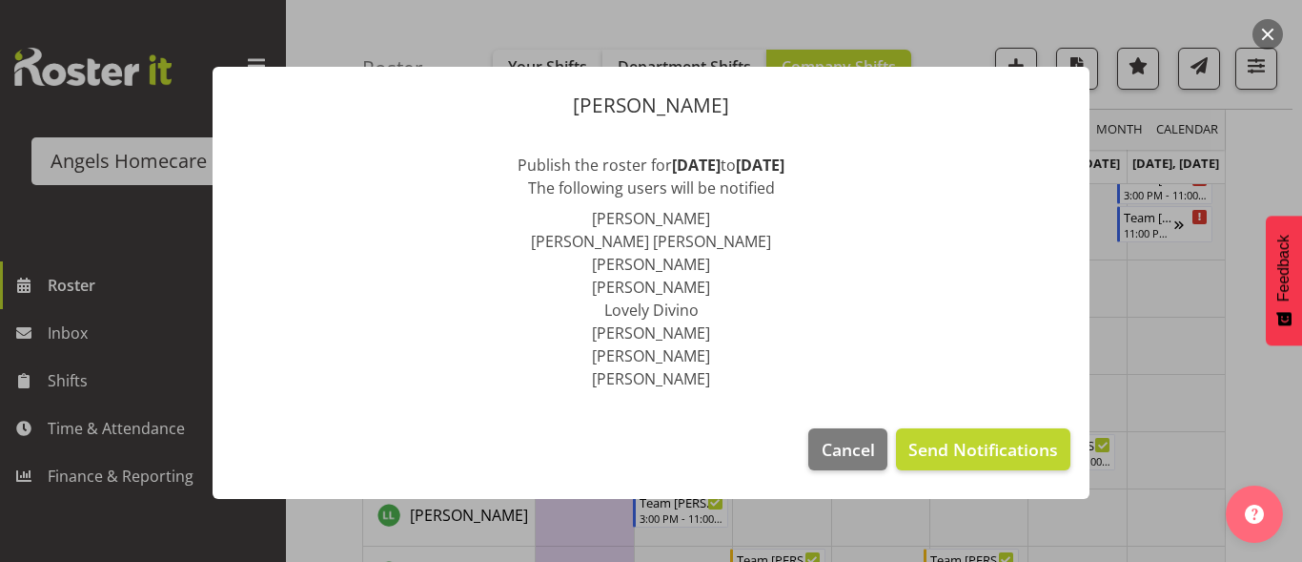
click at [949, 38] on div "Publish Roster Publish the roster for 22/09/25 to 28/09/25 The following users …" at bounding box center [651, 280] width 915 height 523
drag, startPoint x: 855, startPoint y: 446, endPoint x: 910, endPoint y: 397, distance: 73.6
click at [857, 446] on span "Cancel" at bounding box center [848, 449] width 53 height 25
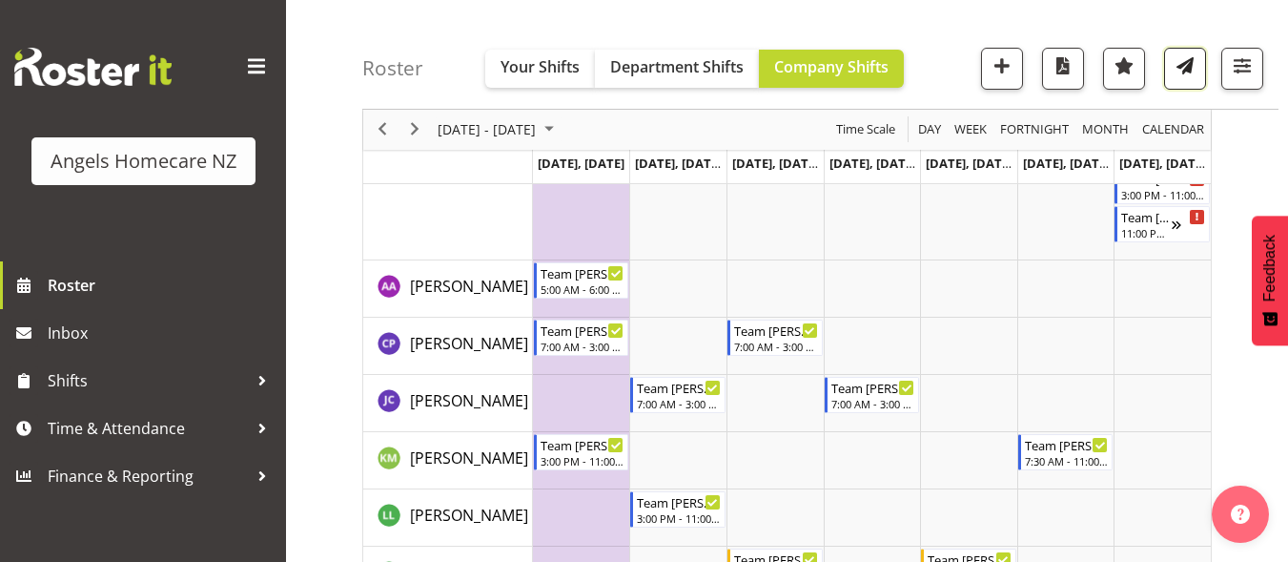
click at [1177, 67] on span "button" at bounding box center [1185, 65] width 25 height 25
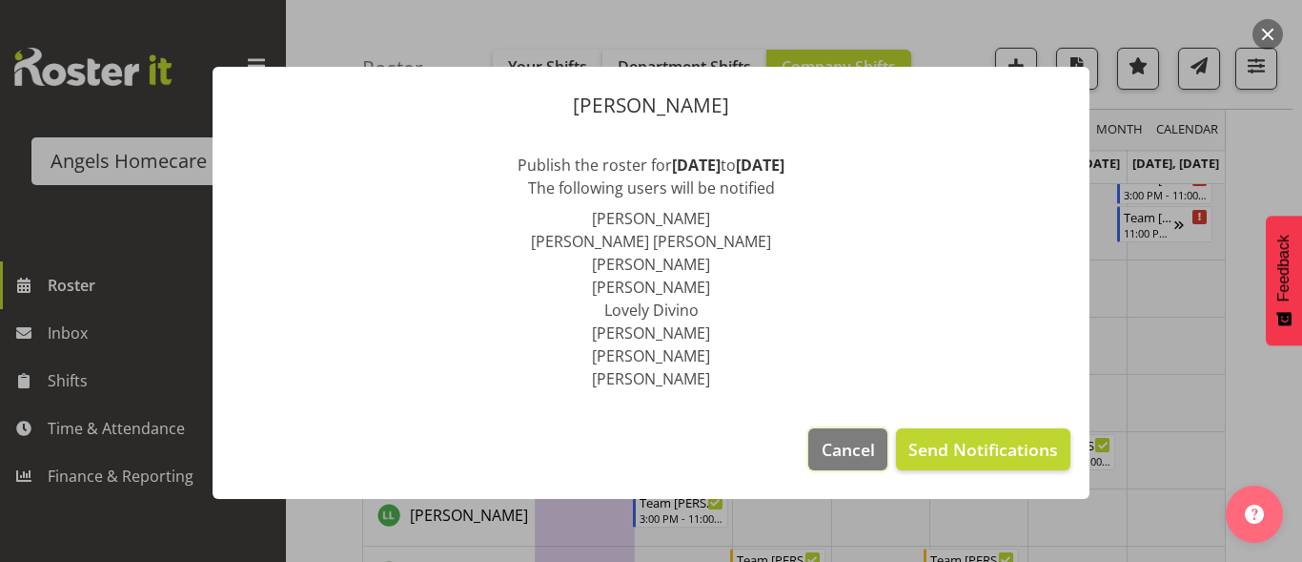
drag, startPoint x: 835, startPoint y: 449, endPoint x: 868, endPoint y: 418, distance: 45.2
click at [837, 448] on span "Cancel" at bounding box center [848, 449] width 53 height 25
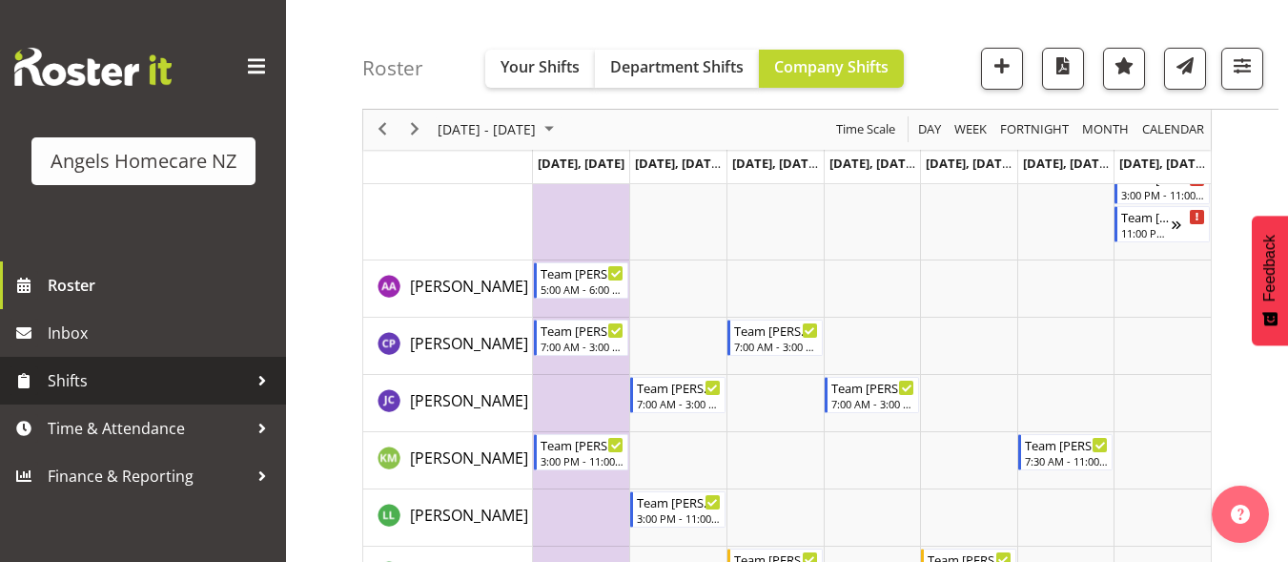
click at [112, 381] on span "Shifts" at bounding box center [148, 380] width 200 height 29
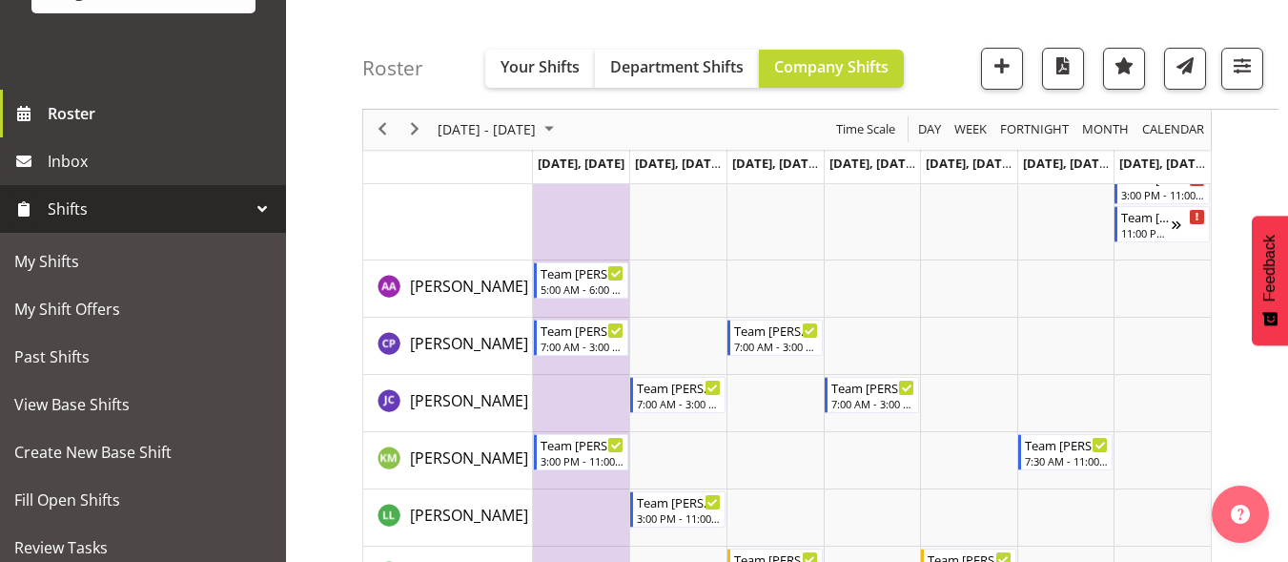
scroll to position [191, 0]
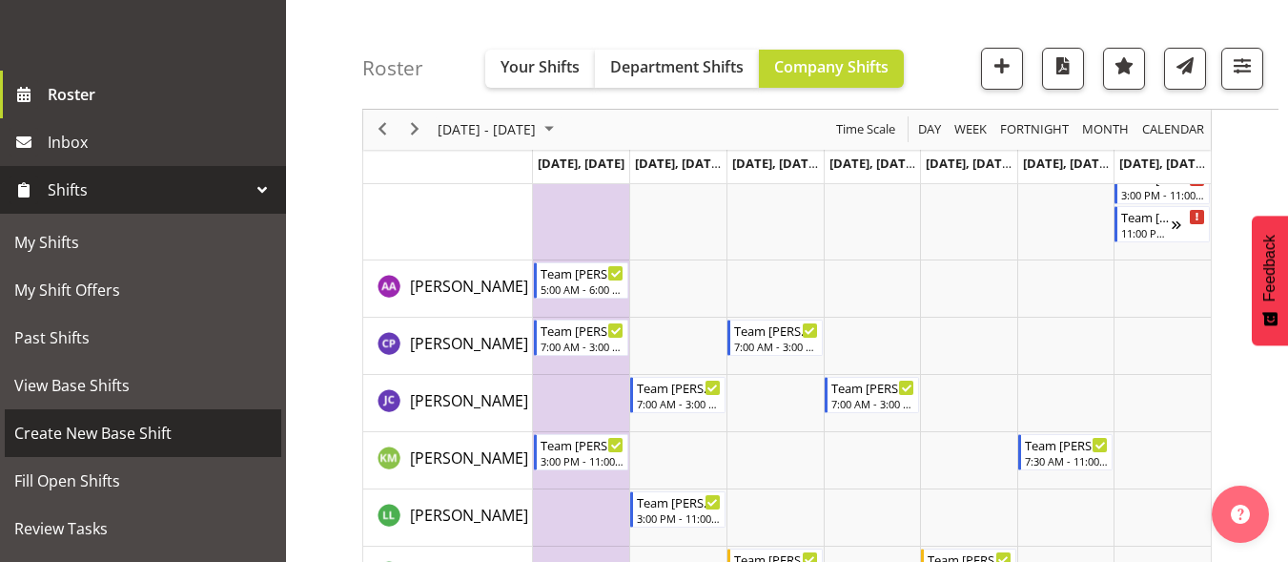
click at [140, 420] on span "Create New Base Shift" at bounding box center [142, 433] width 257 height 29
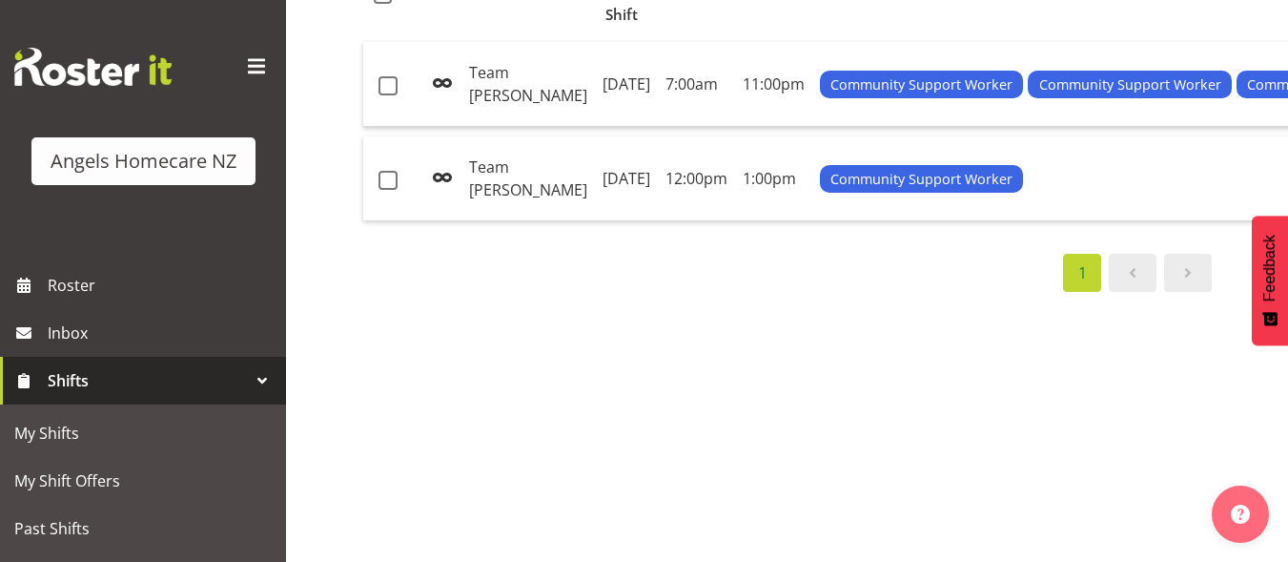
scroll to position [286, 0]
click at [506, 203] on td "Team [PERSON_NAME]" at bounding box center [527, 178] width 133 height 84
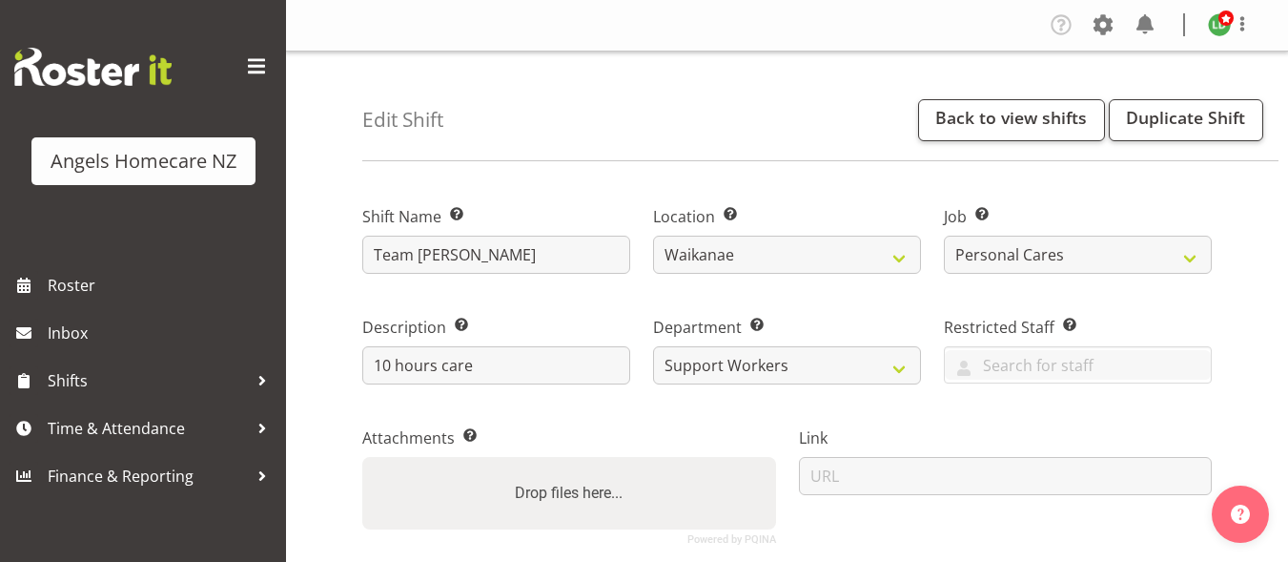
select select "1284"
select select "10686"
select select "2"
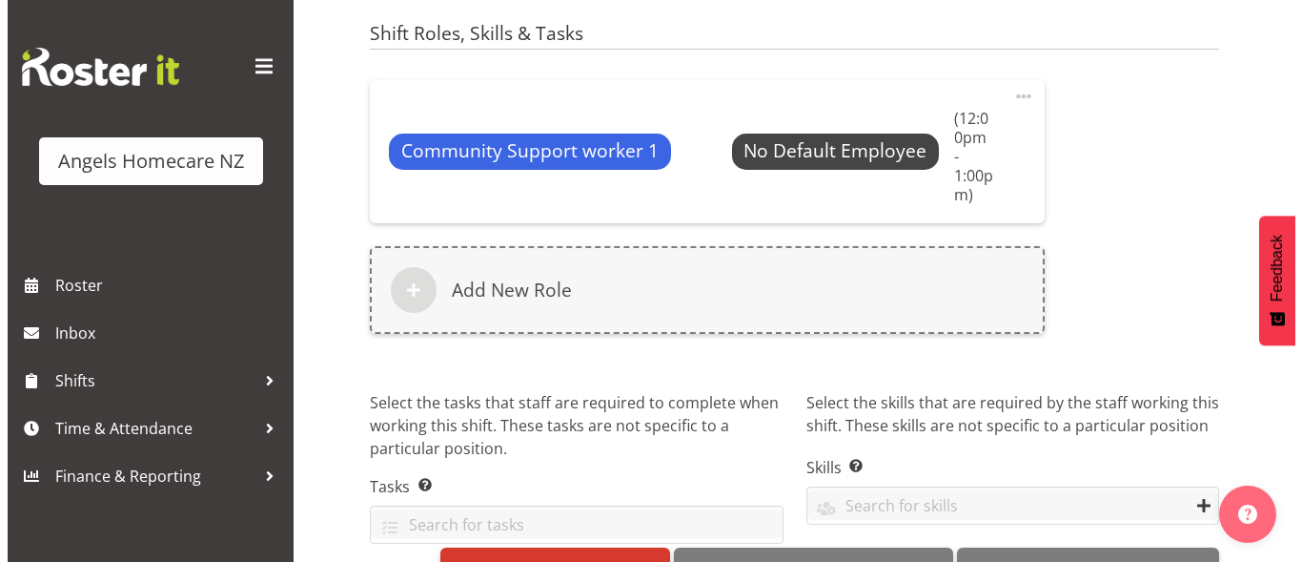
scroll to position [1144, 0]
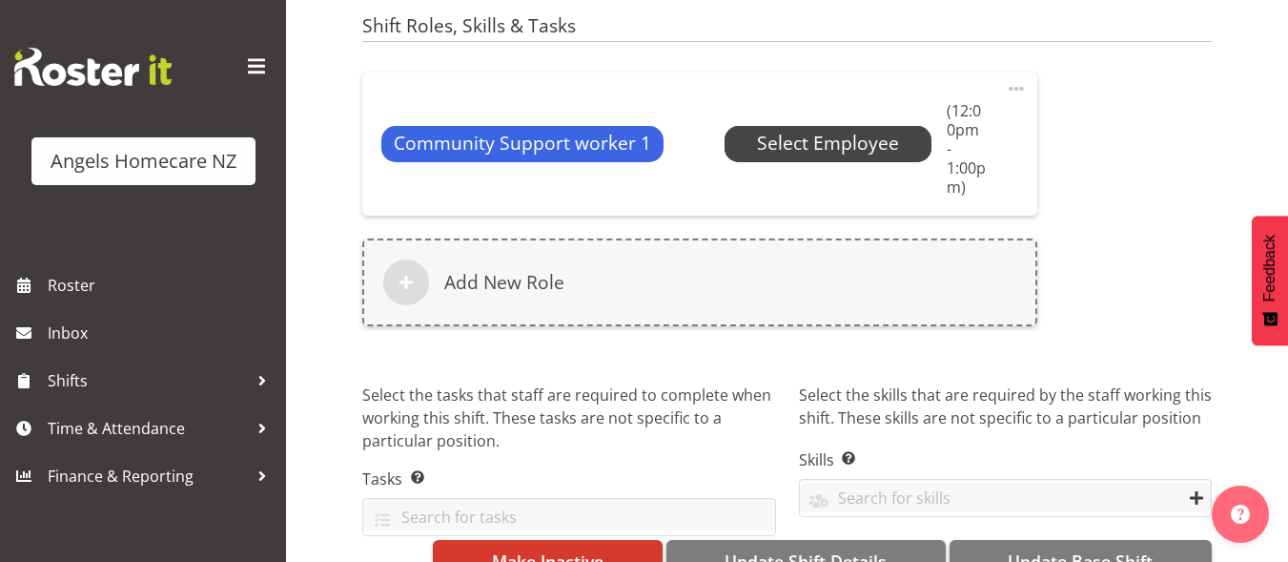
click at [746, 137] on span "Select Employee" at bounding box center [829, 144] width 208 height 36
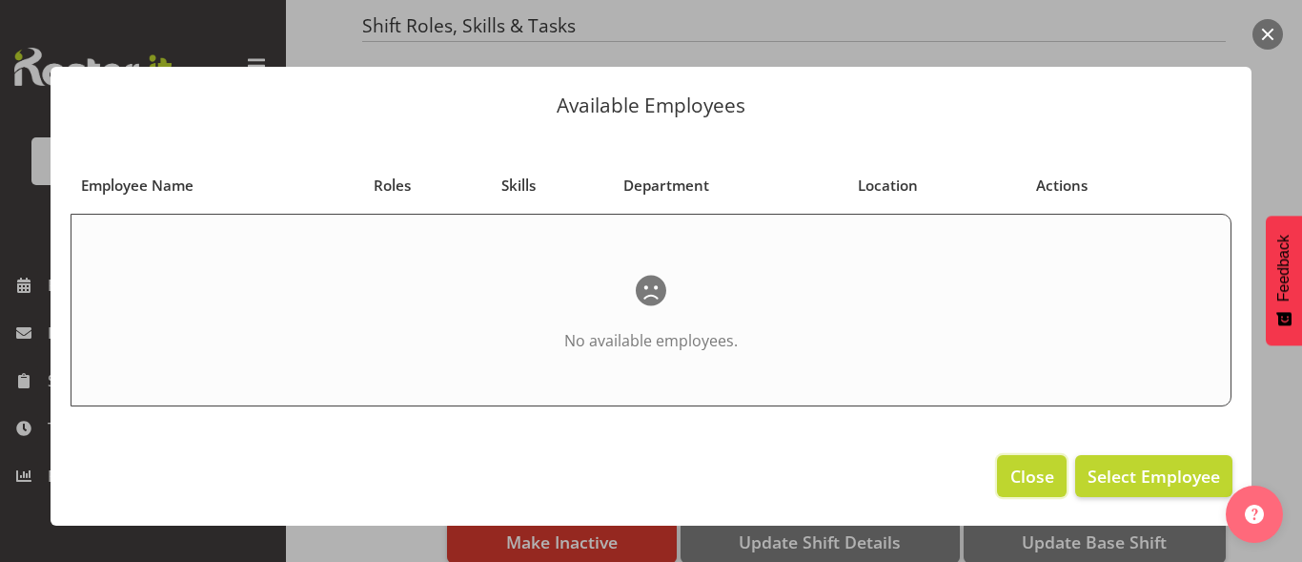
click at [1045, 467] on span "Close" at bounding box center [1033, 475] width 44 height 25
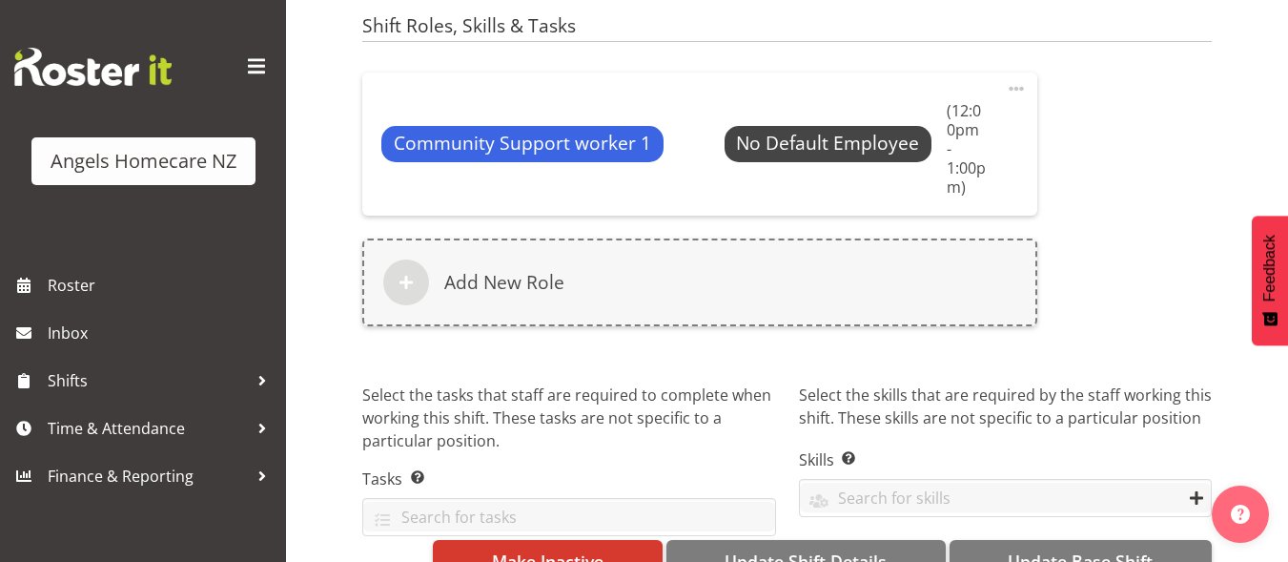
click at [1013, 92] on span at bounding box center [1016, 88] width 23 height 23
click at [1013, 87] on span at bounding box center [1016, 88] width 23 height 23
click at [1014, 89] on span at bounding box center [1016, 88] width 23 height 23
click at [890, 127] on link "Edit" at bounding box center [936, 130] width 183 height 34
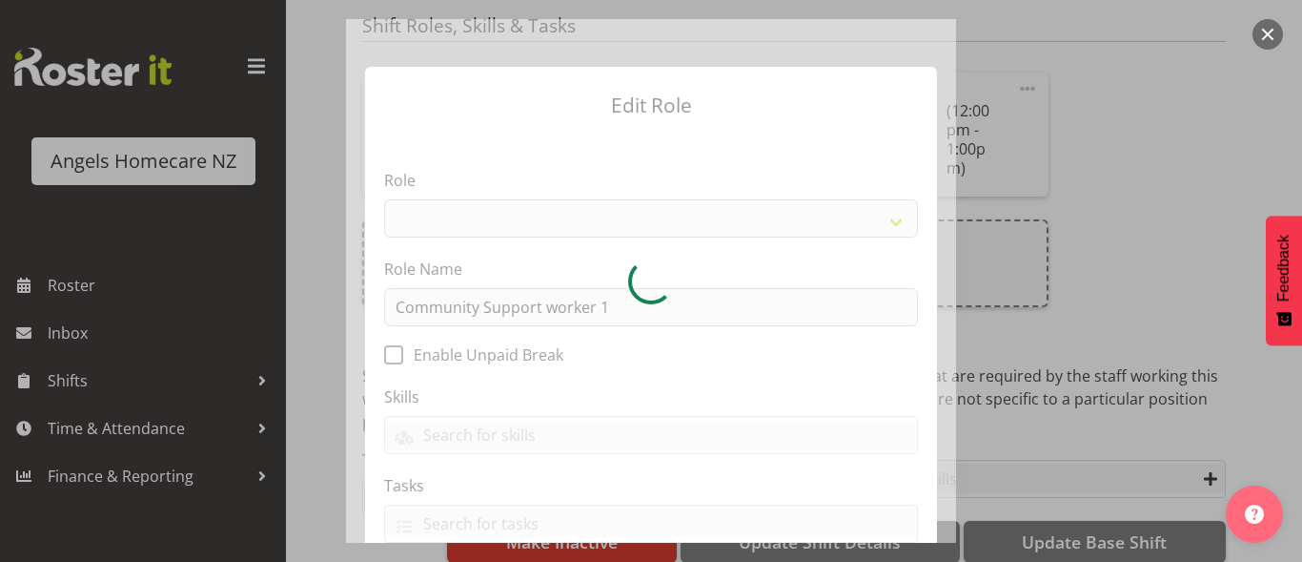
select select "1572"
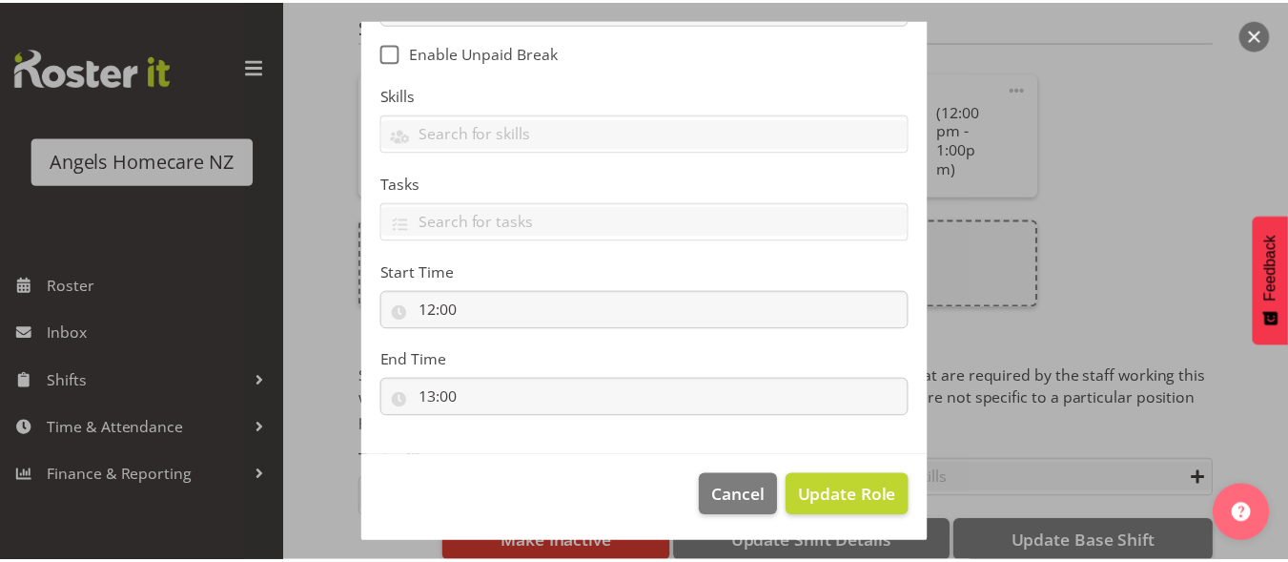
scroll to position [305, 0]
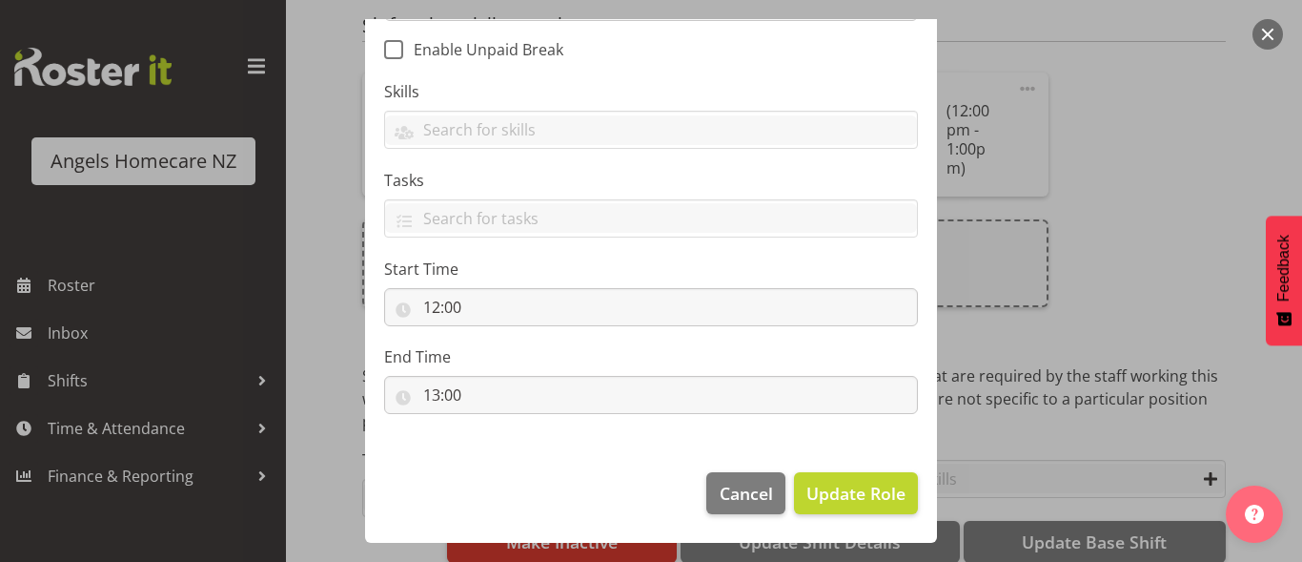
click at [1265, 33] on button "button" at bounding box center [1268, 34] width 31 height 31
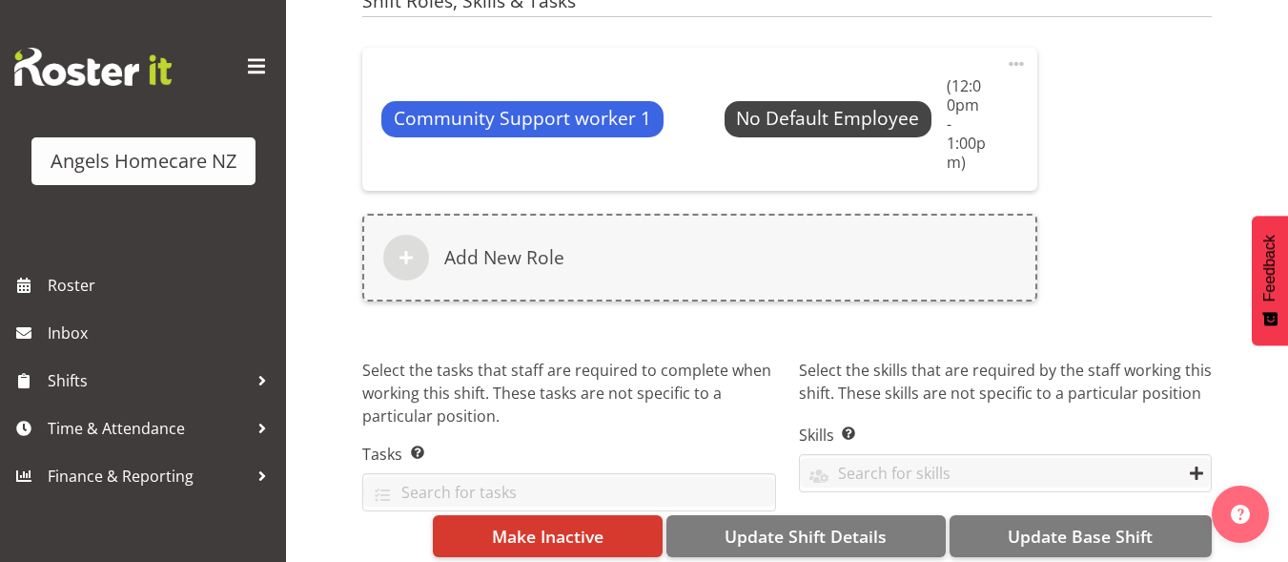
scroll to position [1174, 0]
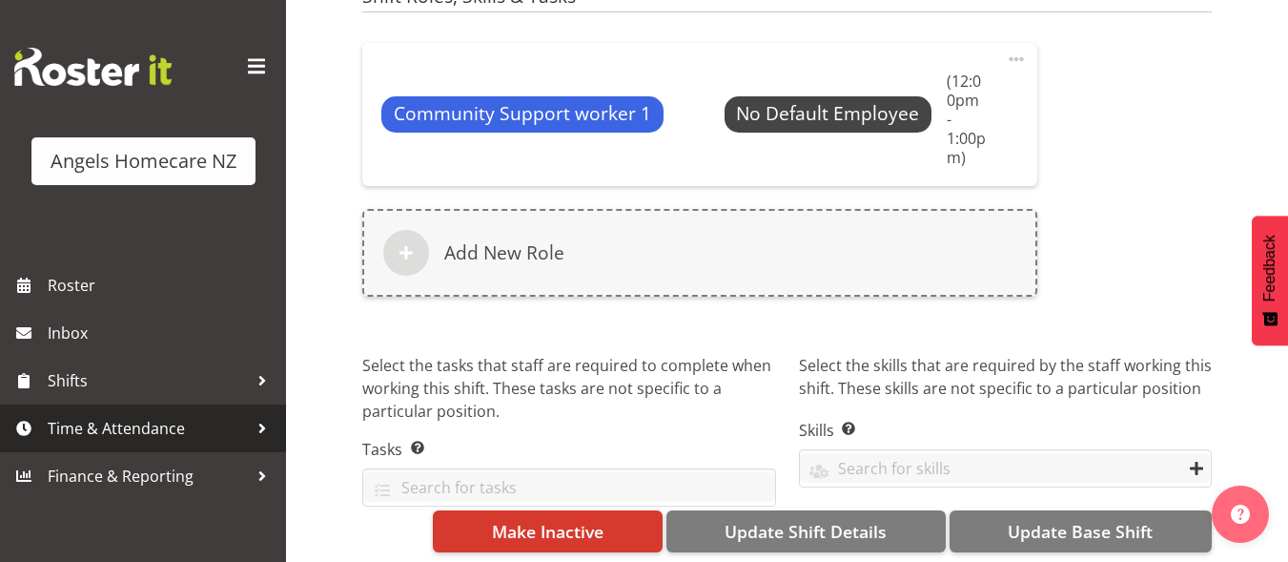
click at [138, 433] on span "Time & Attendance" at bounding box center [148, 428] width 200 height 29
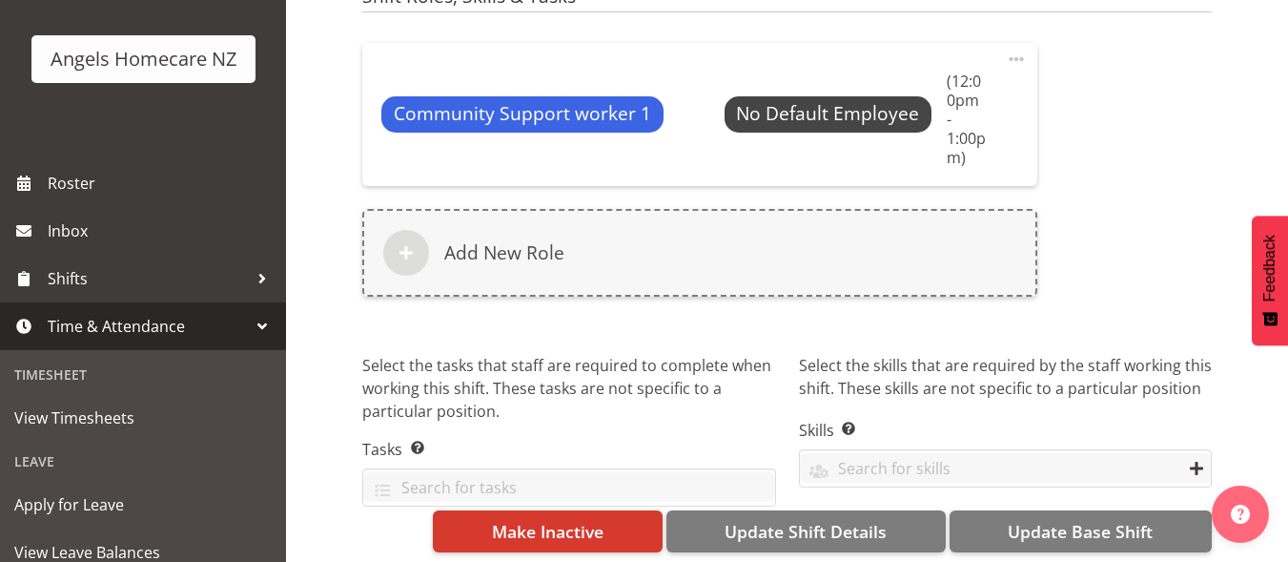
scroll to position [95, 0]
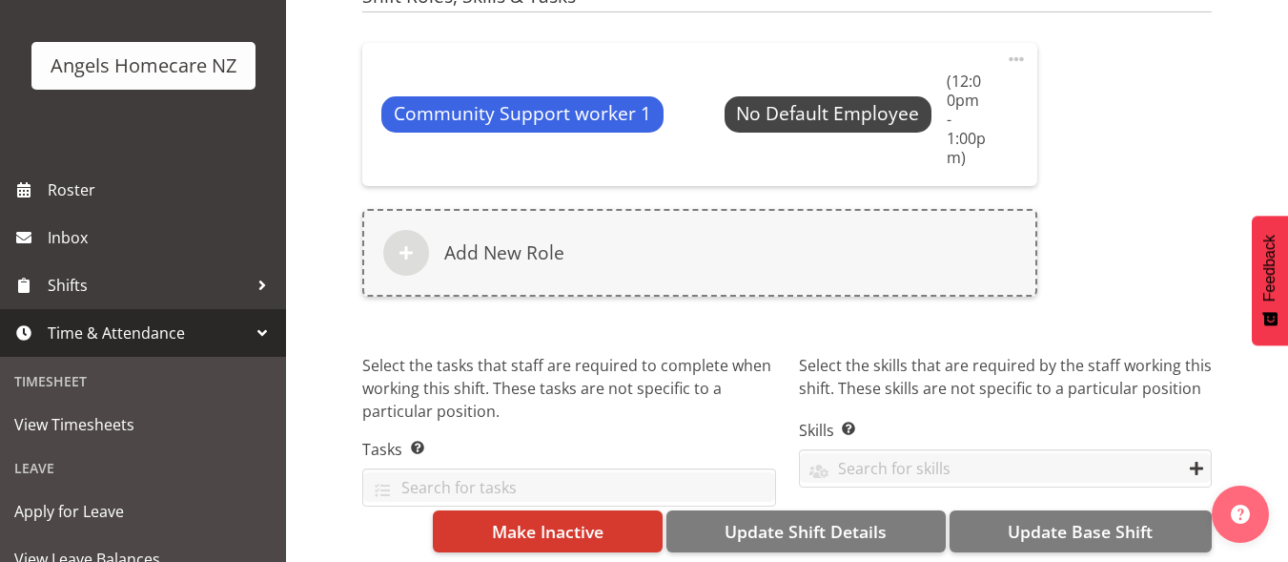
click at [194, 332] on span "Time & Attendance" at bounding box center [148, 332] width 200 height 29
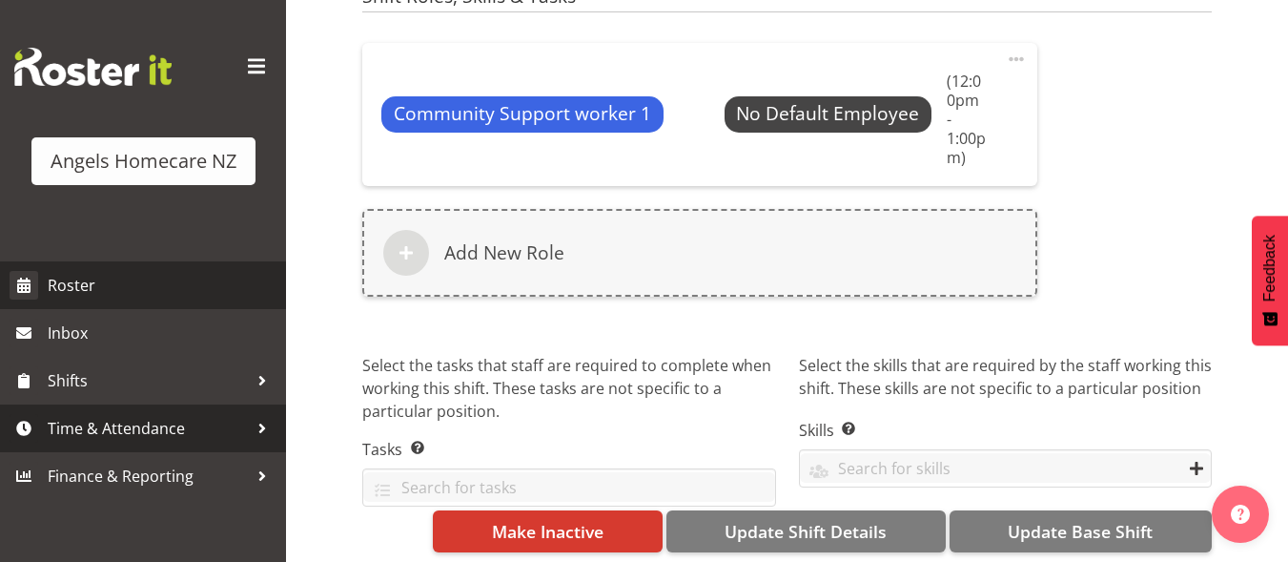
scroll to position [0, 0]
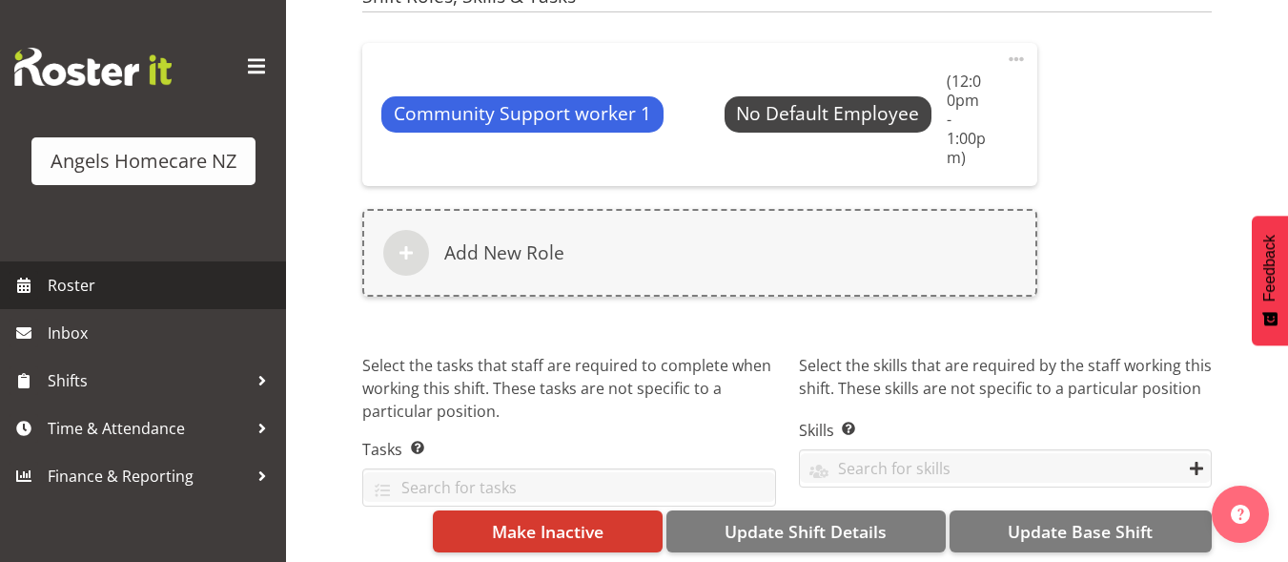
click at [100, 294] on span "Roster" at bounding box center [162, 285] width 229 height 29
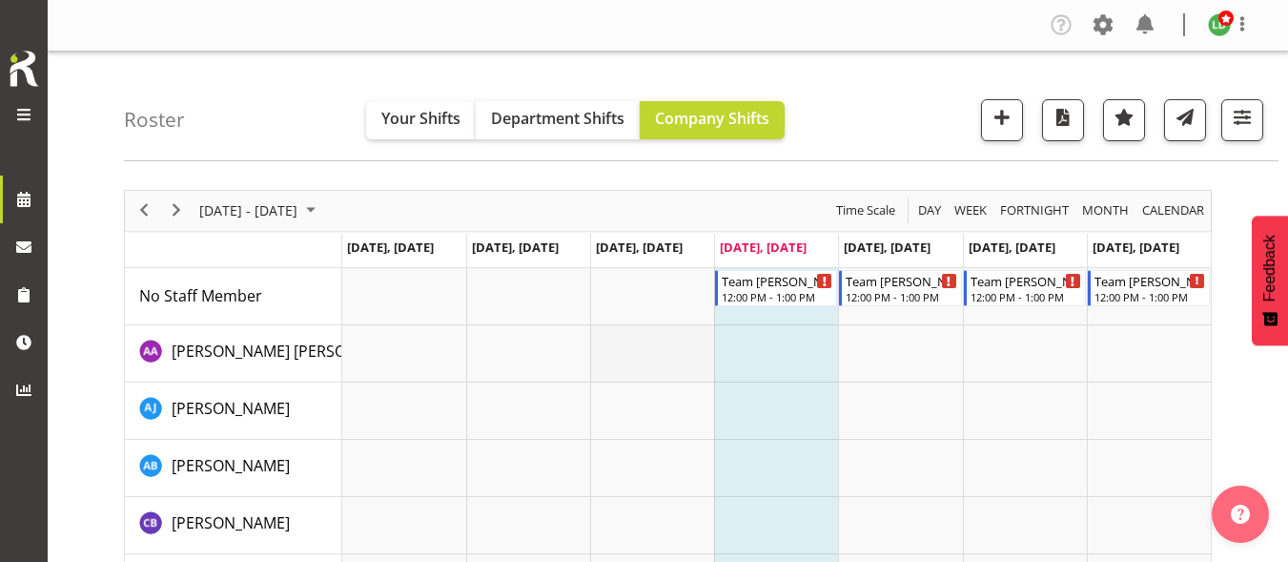
scroll to position [95, 0]
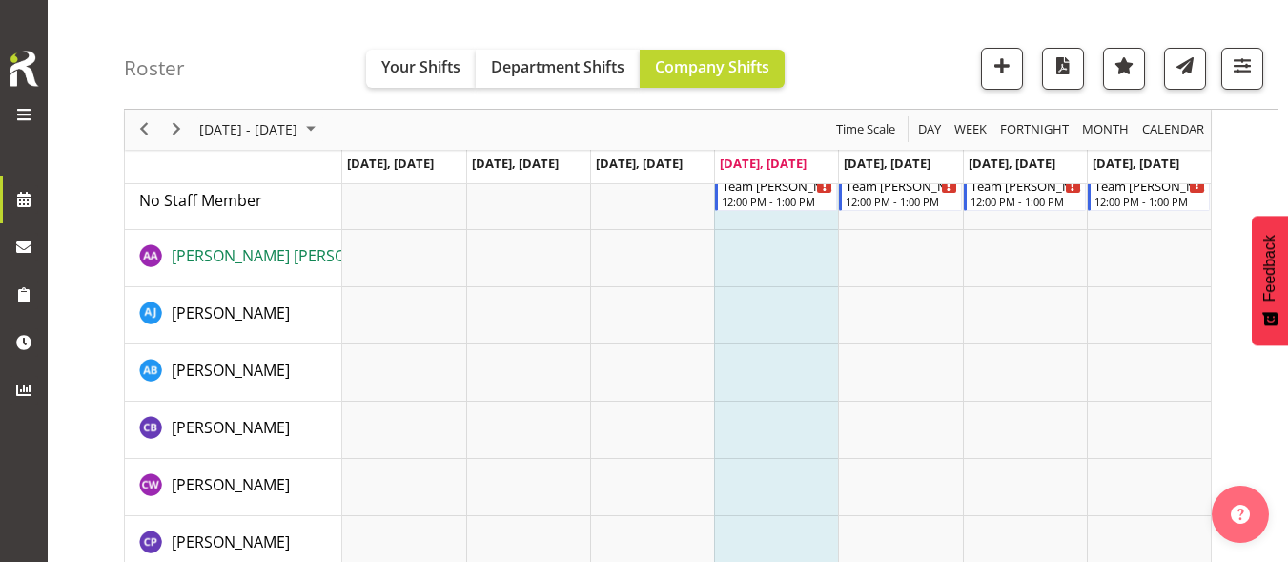
click at [274, 254] on span "[PERSON_NAME] [PERSON_NAME]" at bounding box center [292, 255] width 240 height 21
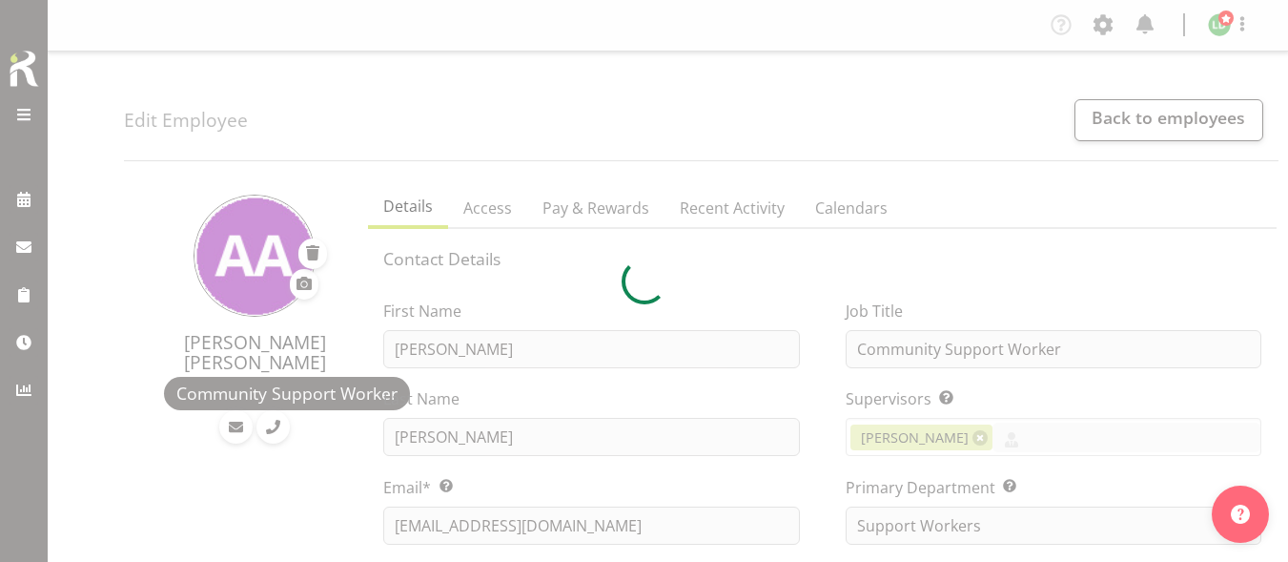
select select "TimelineWeek"
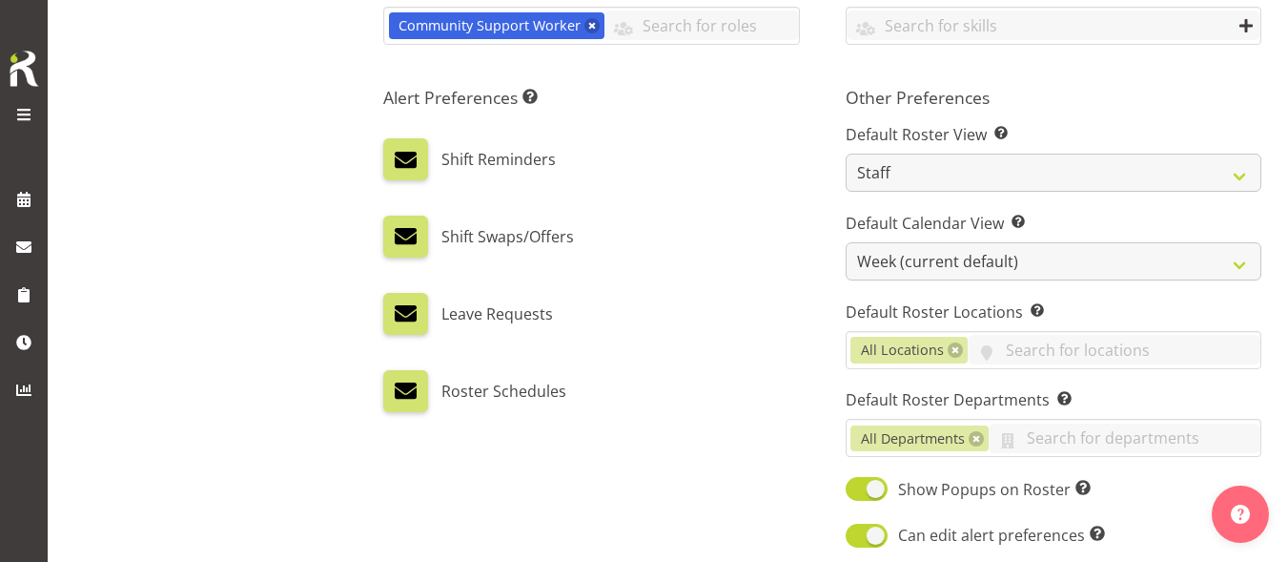
select select "1287"
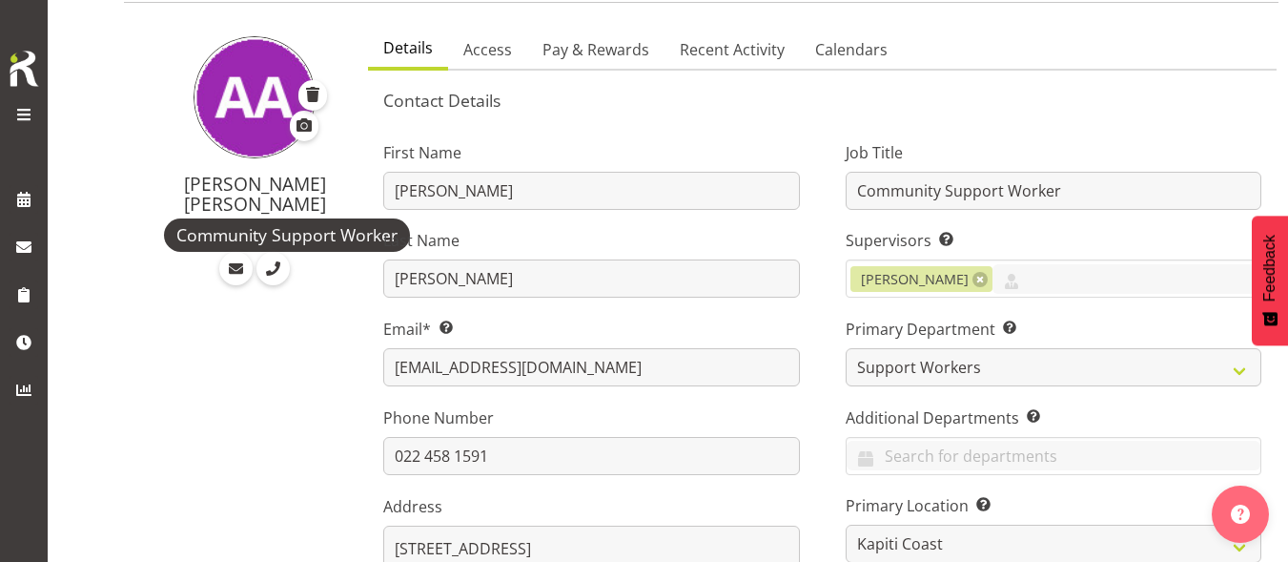
scroll to position [151, 0]
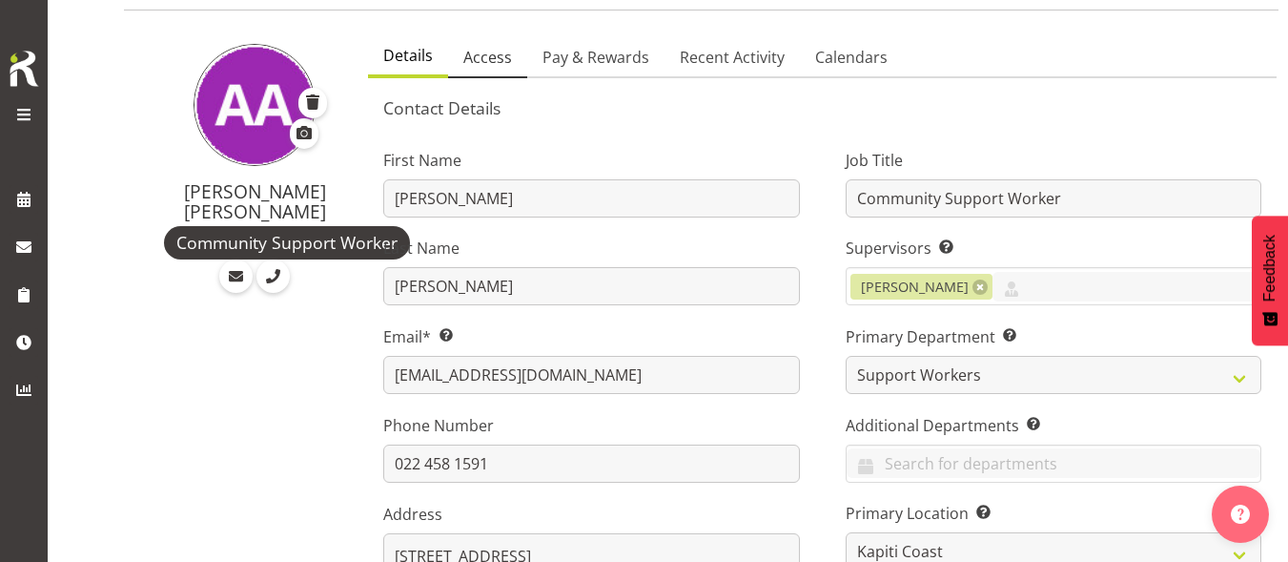
click at [479, 64] on span "Access" at bounding box center [487, 57] width 49 height 23
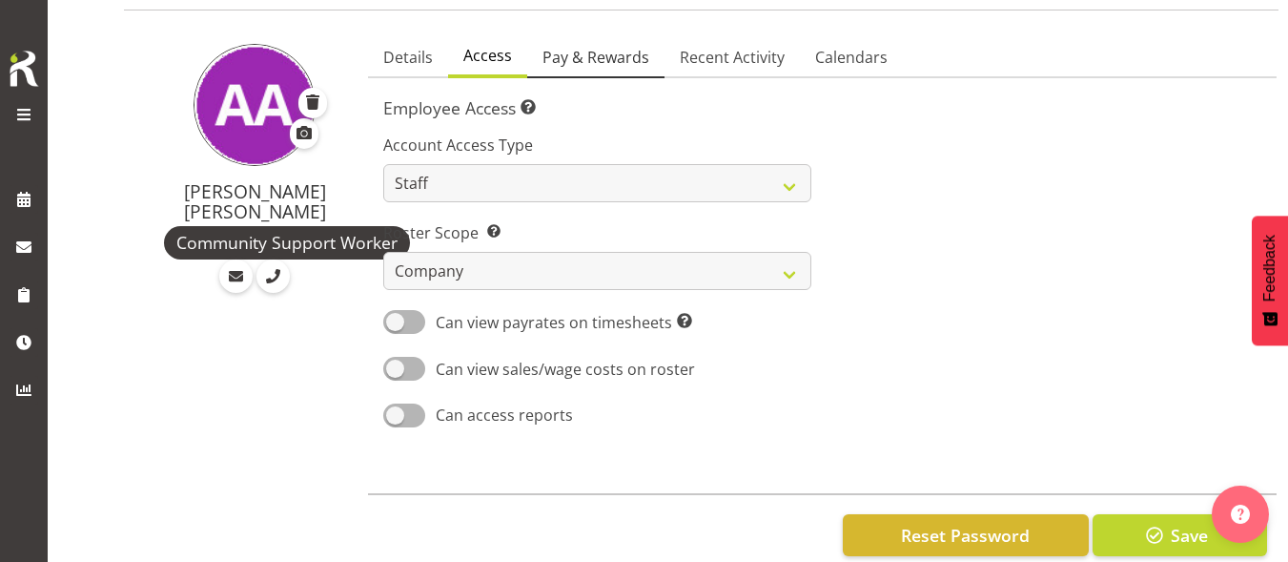
click at [590, 53] on span "Pay & Rewards" at bounding box center [595, 57] width 107 height 23
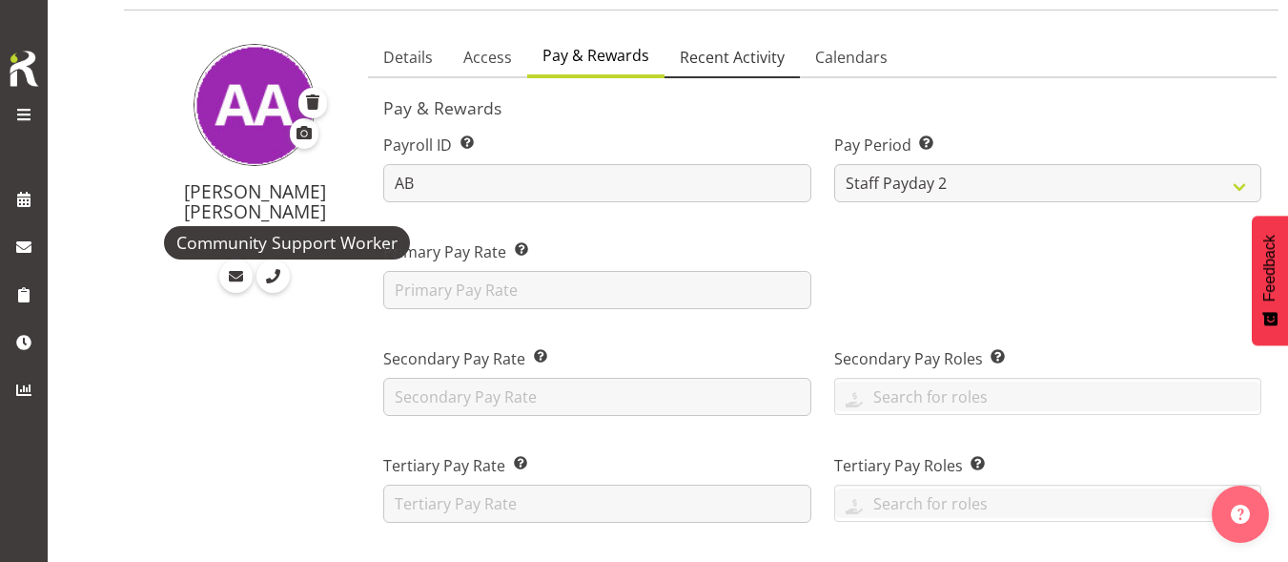
click at [709, 57] on span "Recent Activity" at bounding box center [732, 57] width 105 height 23
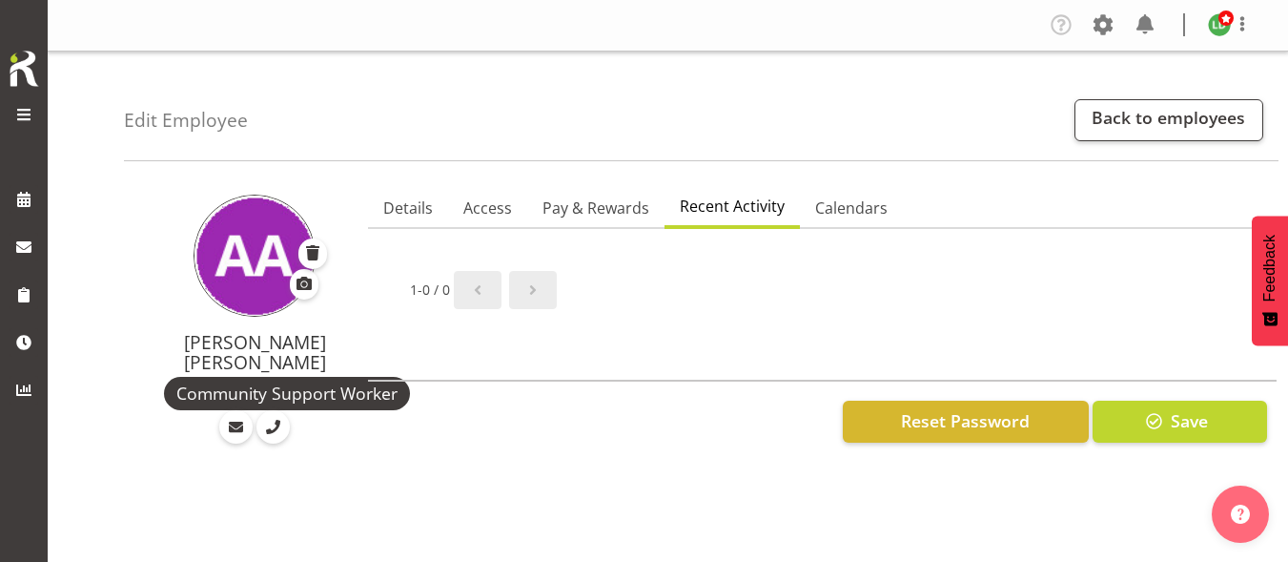
scroll to position [0, 0]
click at [819, 215] on span "Calendars" at bounding box center [851, 207] width 72 height 23
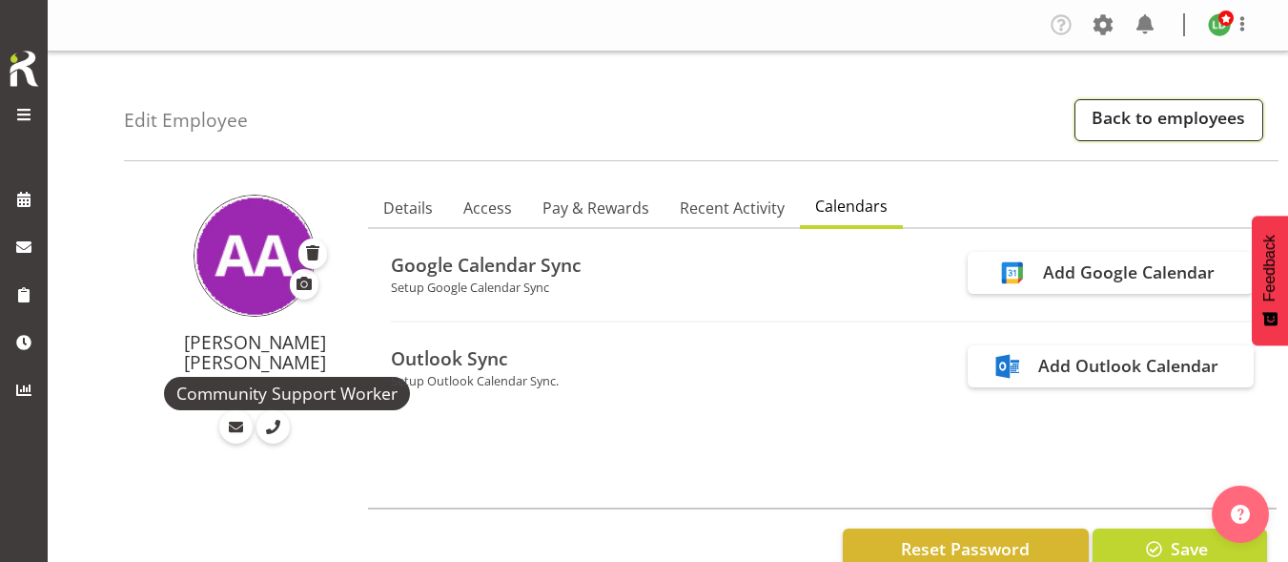
click at [1131, 118] on link "Back to employees" at bounding box center [1169, 120] width 189 height 42
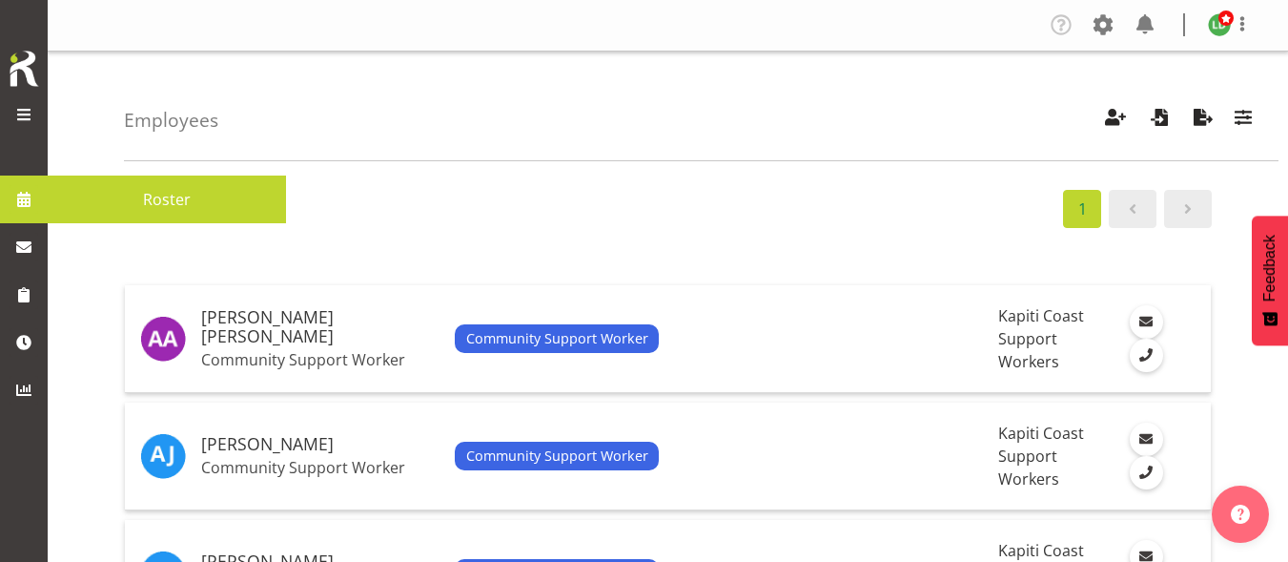
click at [27, 194] on span at bounding box center [24, 199] width 29 height 29
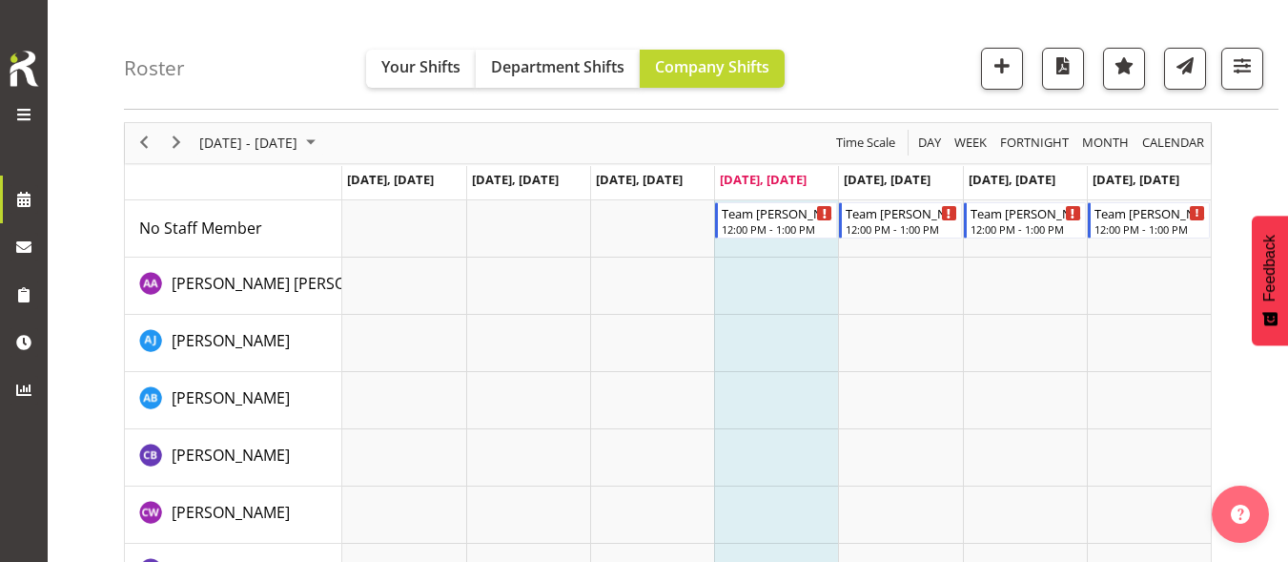
scroll to position [95, 0]
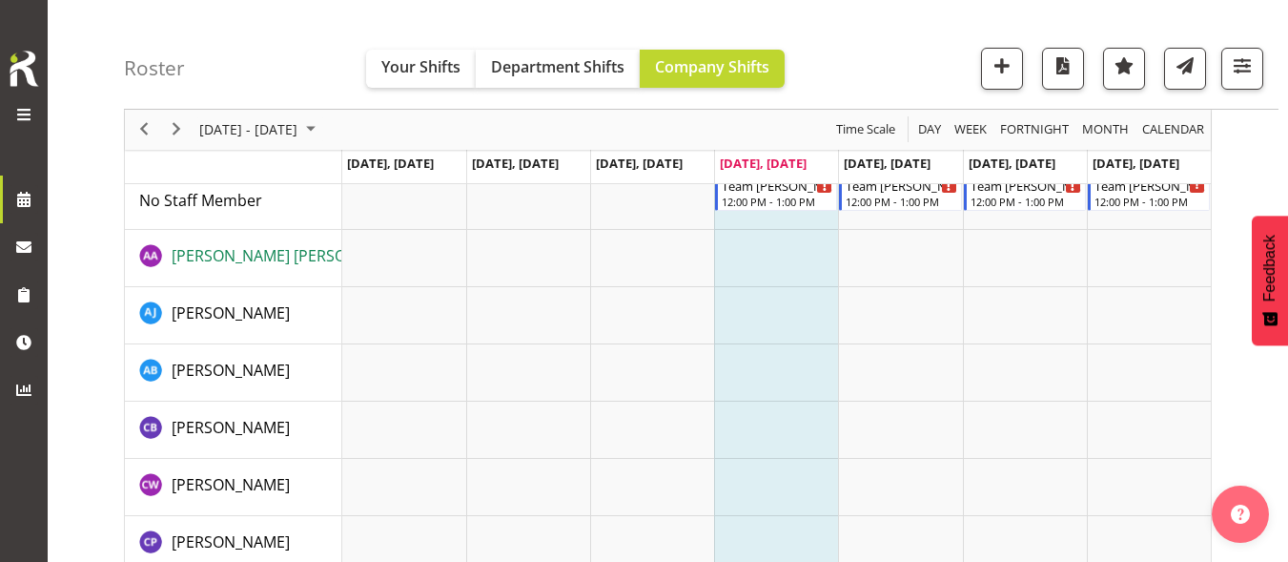
click at [226, 257] on span "[PERSON_NAME] [PERSON_NAME]" at bounding box center [292, 255] width 240 height 21
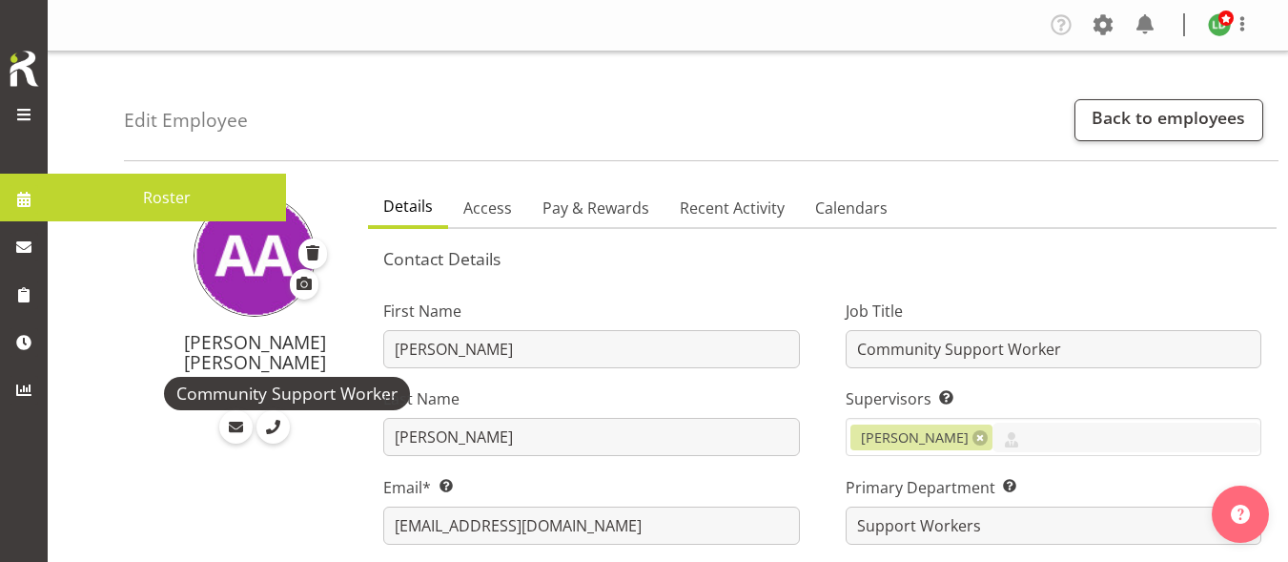
select select "1287"
select select "TimelineWeek"
click at [14, 191] on span at bounding box center [24, 199] width 29 height 29
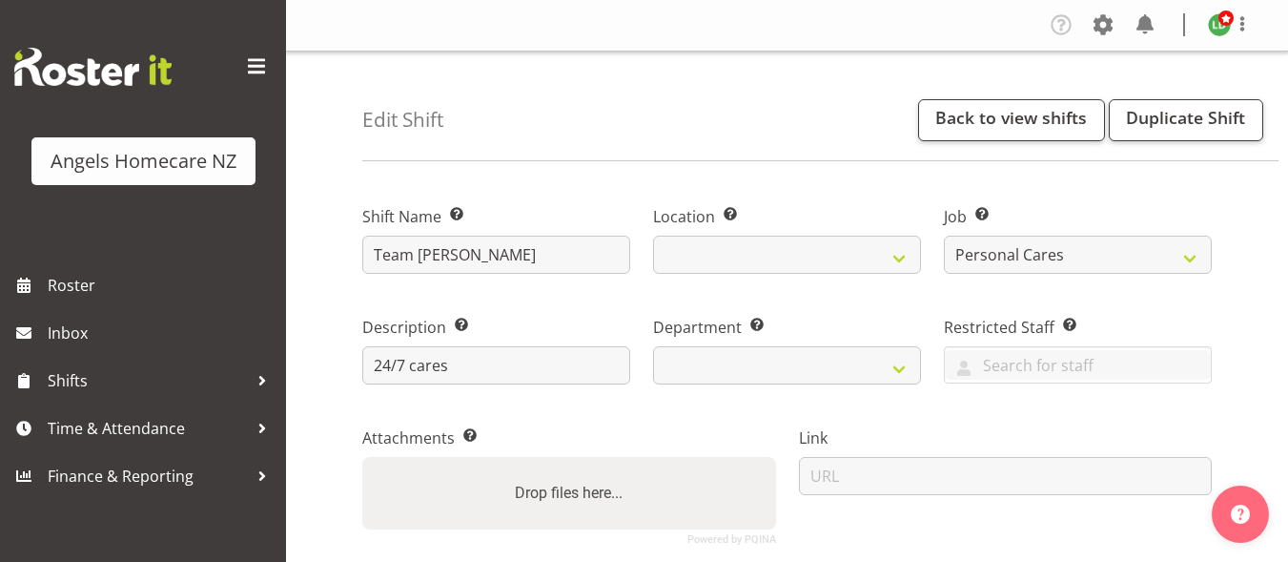
select select "10686"
select select "2"
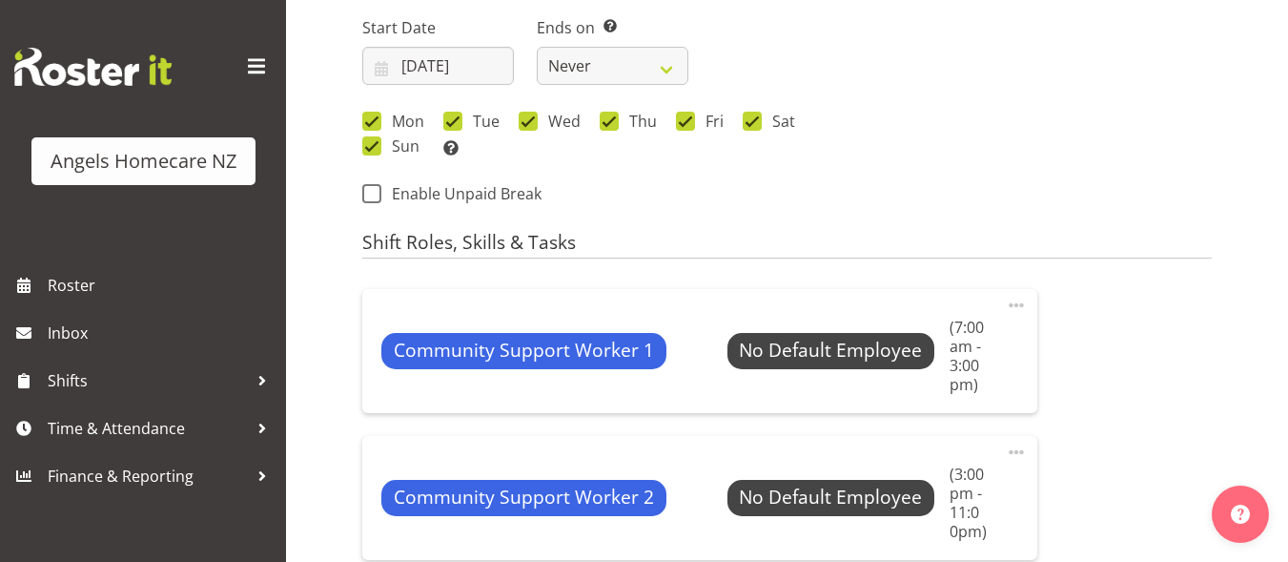
select select "1285"
select select "928"
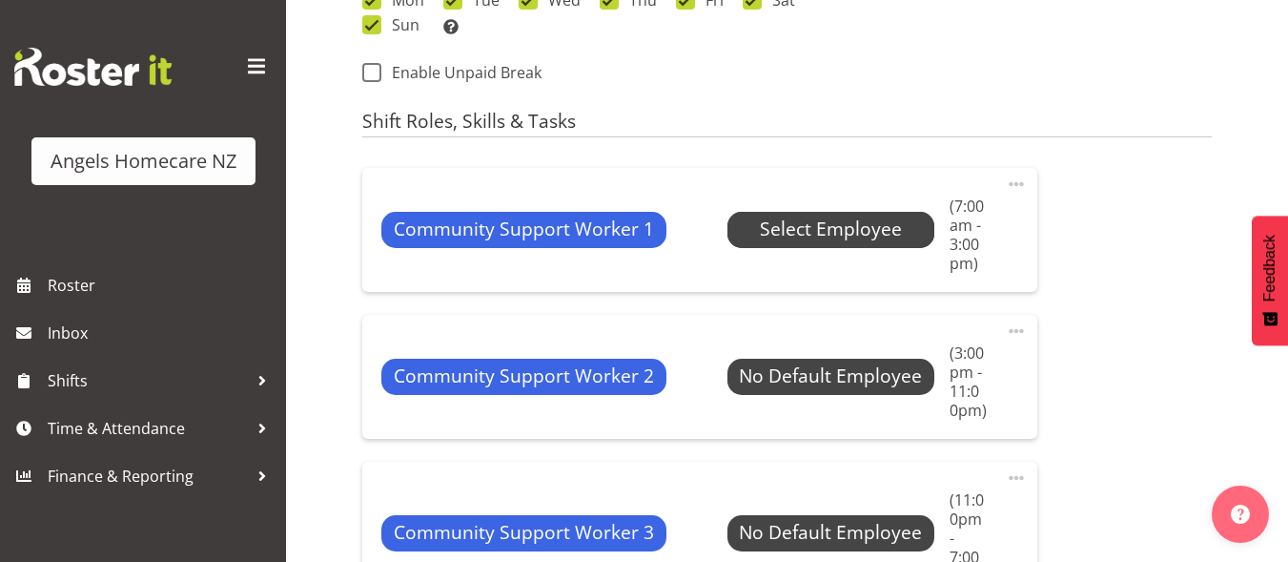
click at [812, 235] on span "Select Employee" at bounding box center [831, 229] width 142 height 28
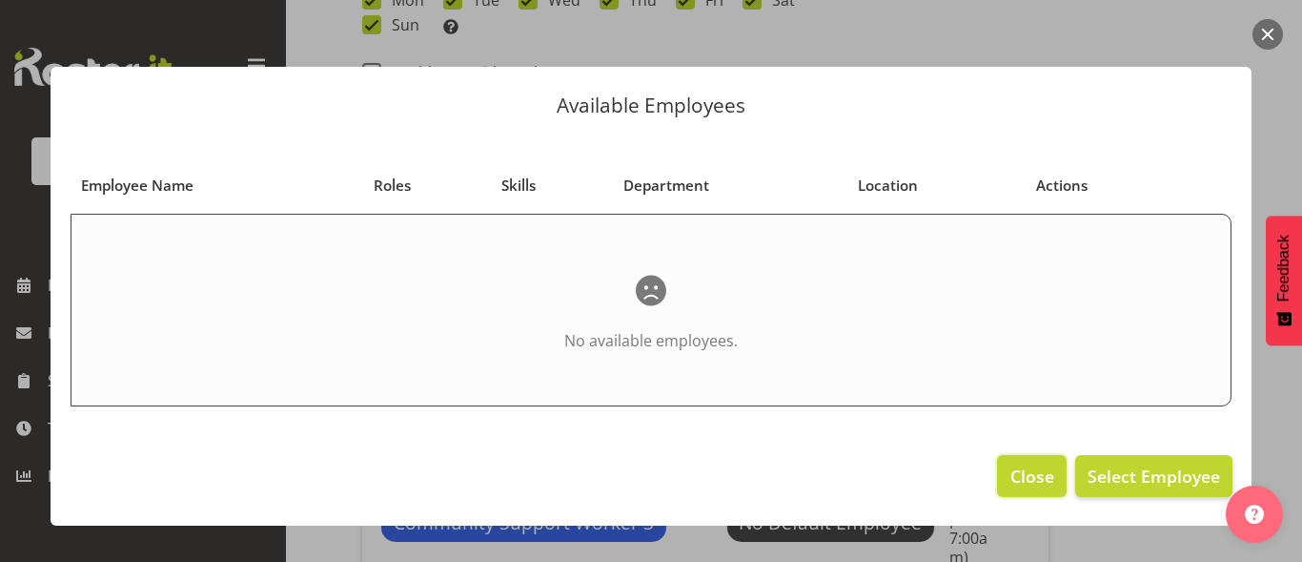
click at [1023, 476] on span "Close" at bounding box center [1033, 475] width 44 height 25
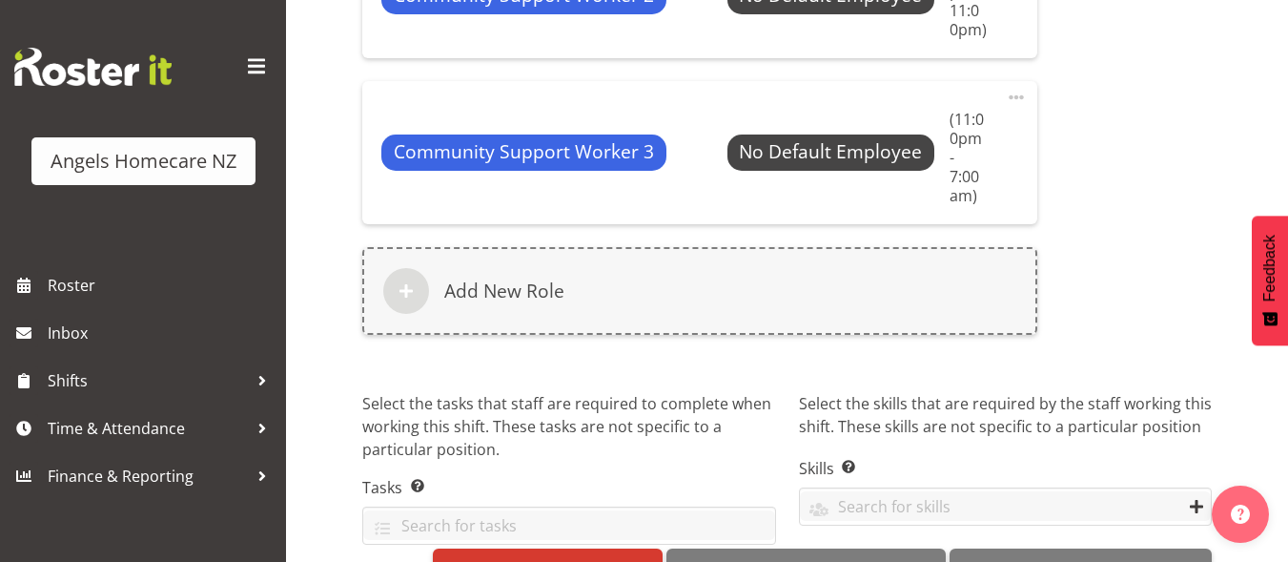
scroll to position [1430, 0]
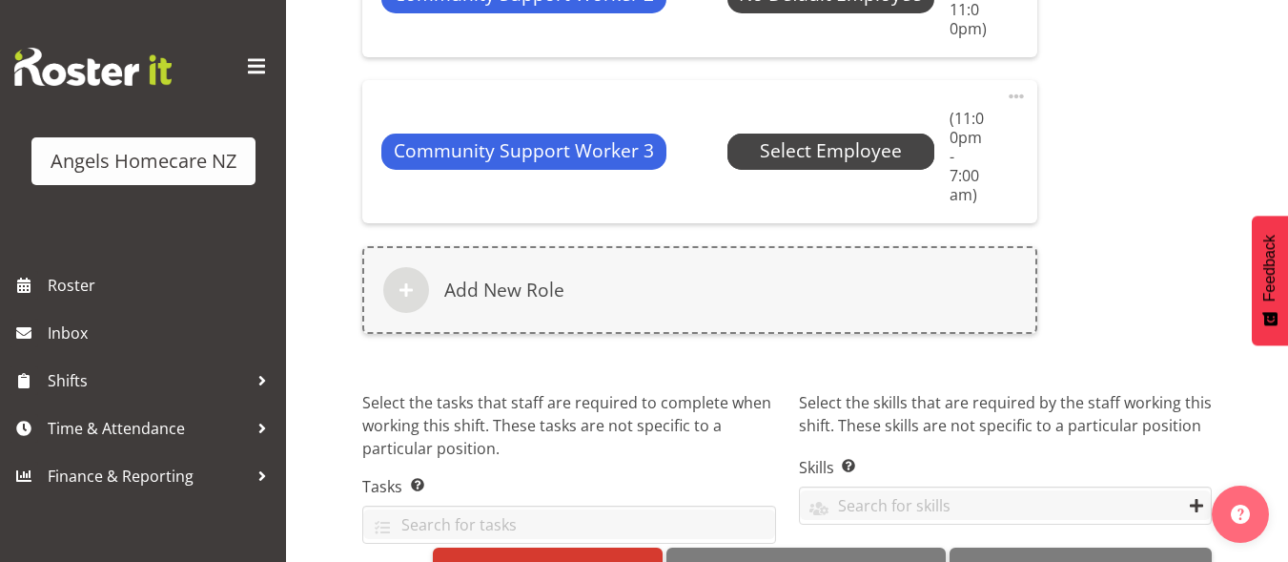
click at [769, 137] on span "Select Employee" at bounding box center [831, 151] width 142 height 28
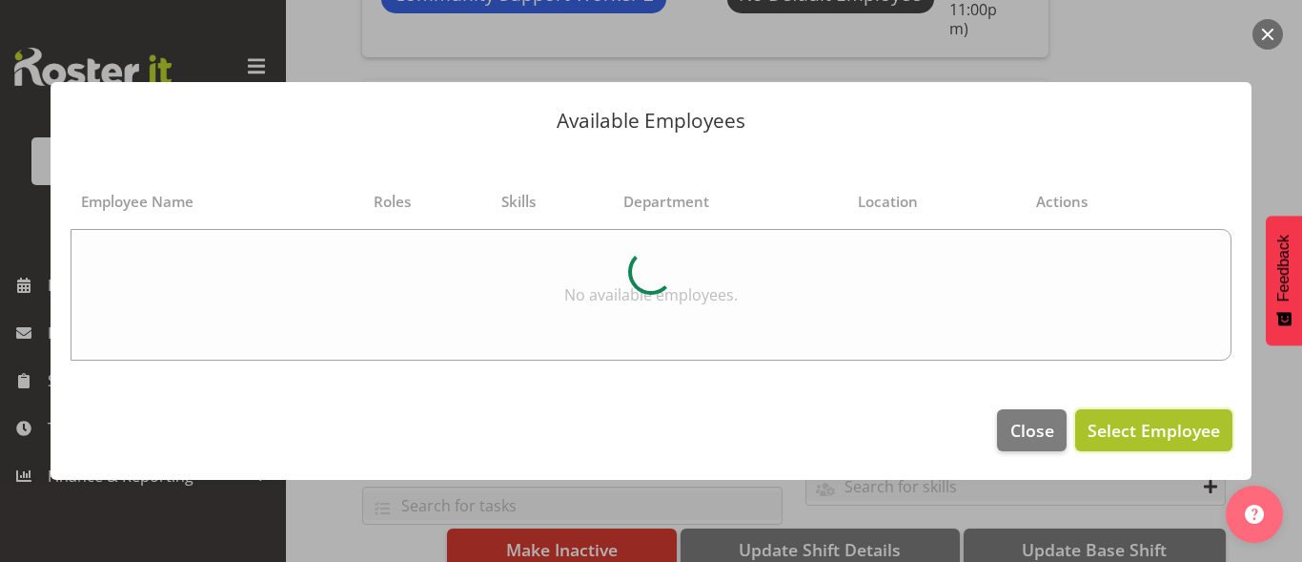
click at [1136, 438] on span "Select Employee" at bounding box center [1154, 430] width 133 height 23
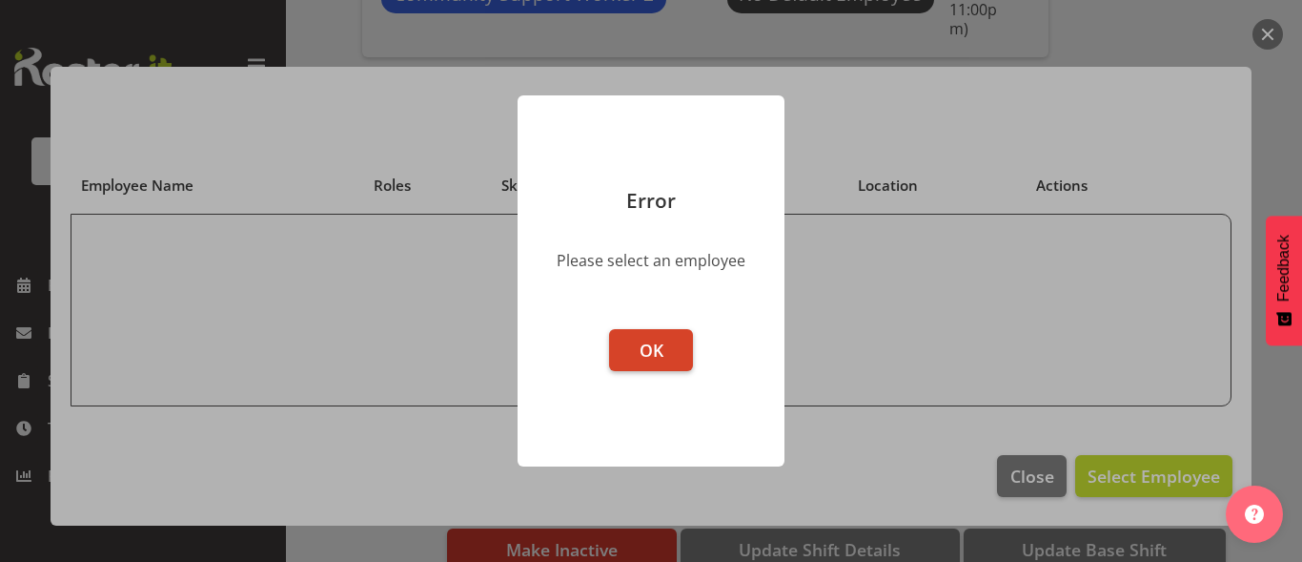
click at [614, 356] on button "OK" at bounding box center [651, 350] width 84 height 42
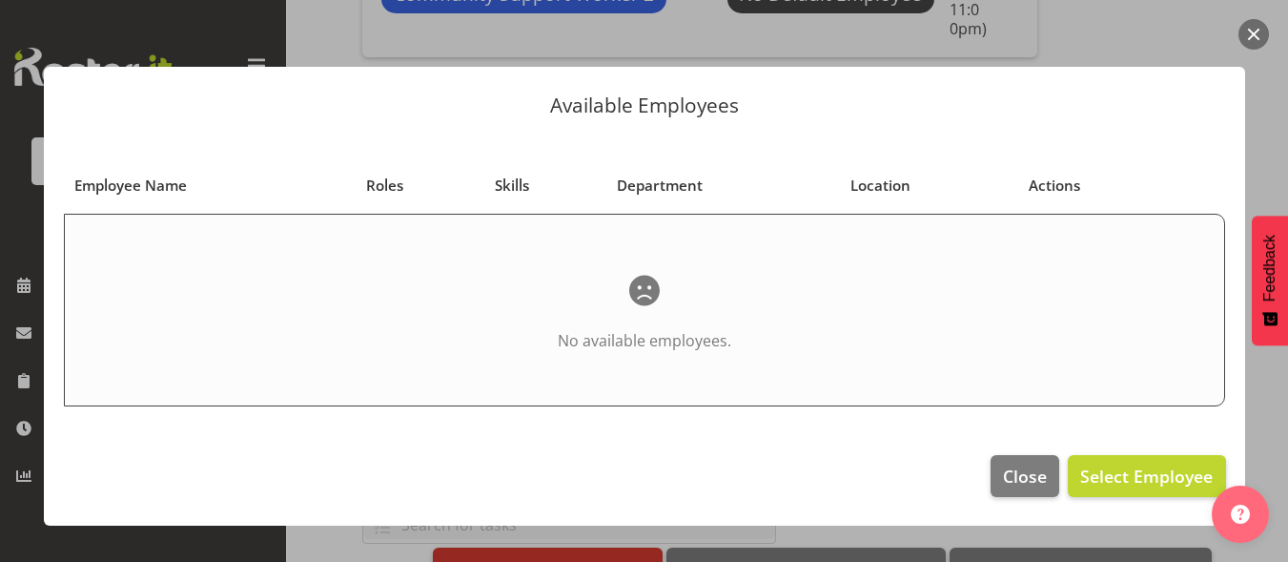
click at [1257, 33] on button "button" at bounding box center [1253, 34] width 31 height 31
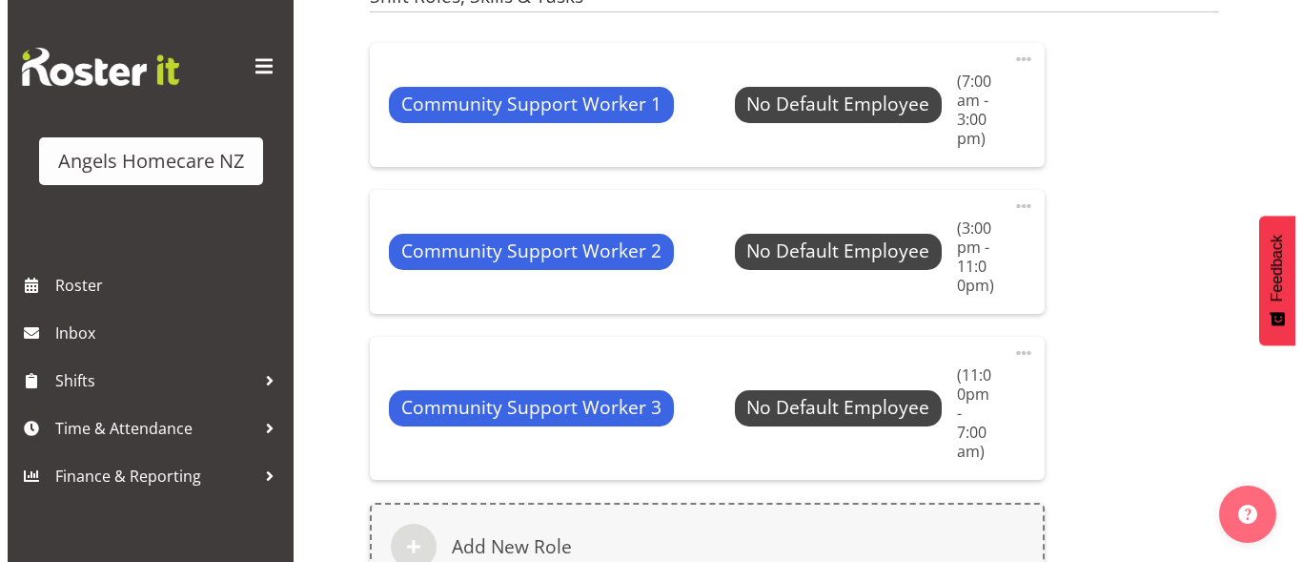
scroll to position [1144, 0]
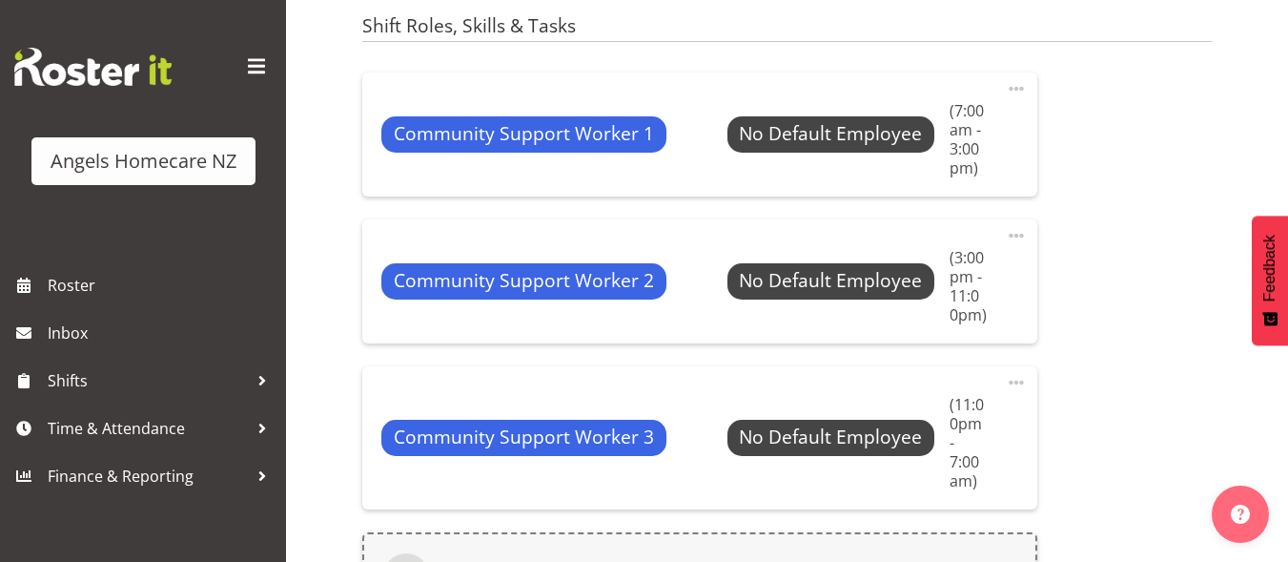
click at [1020, 88] on span at bounding box center [1016, 88] width 23 height 23
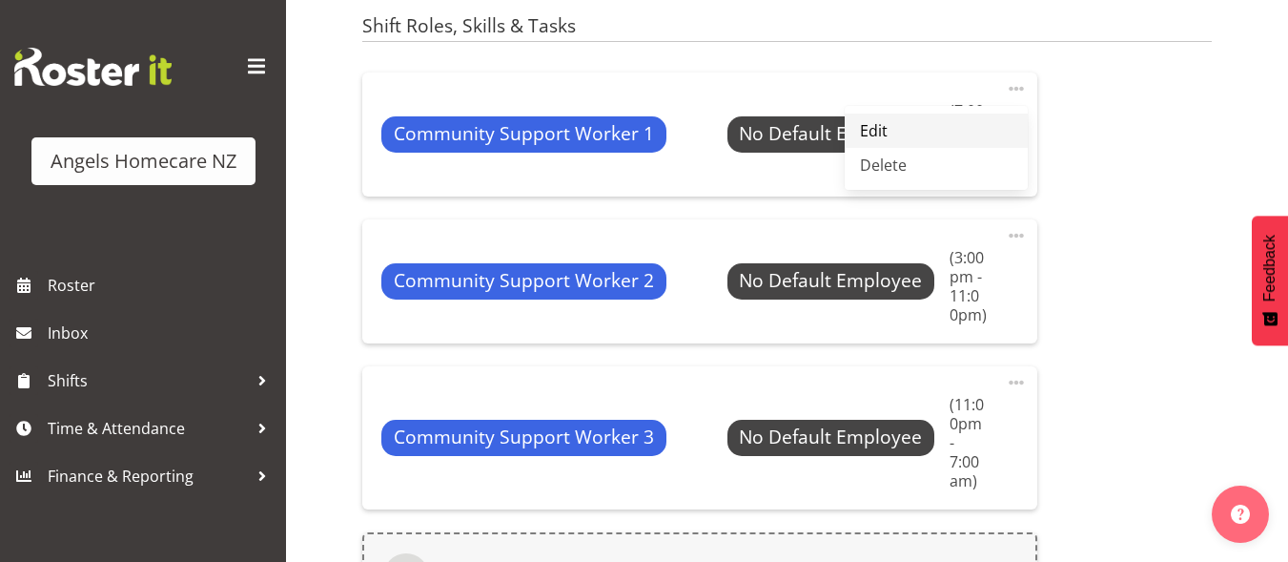
click at [904, 138] on link "Edit" at bounding box center [936, 130] width 183 height 34
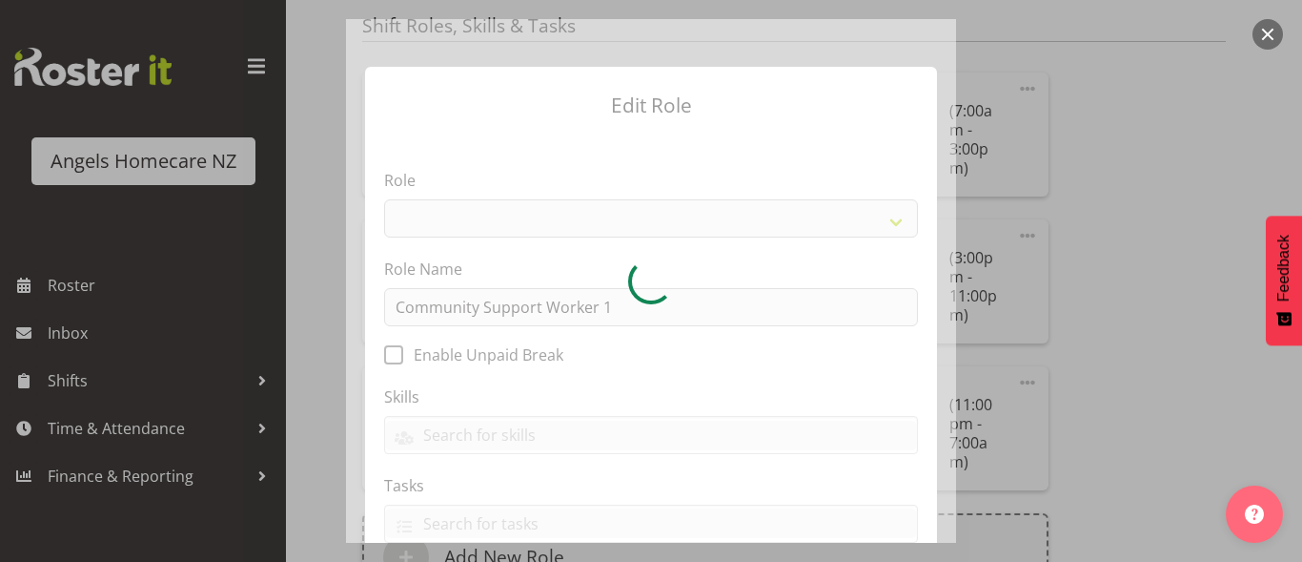
select select "1572"
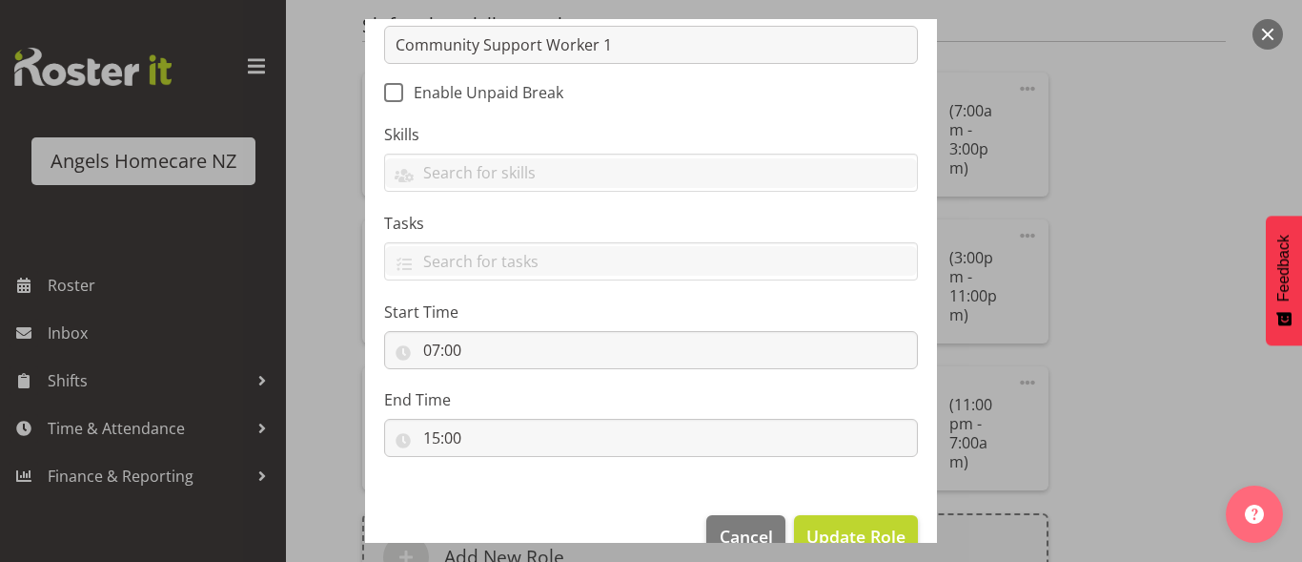
scroll to position [305, 0]
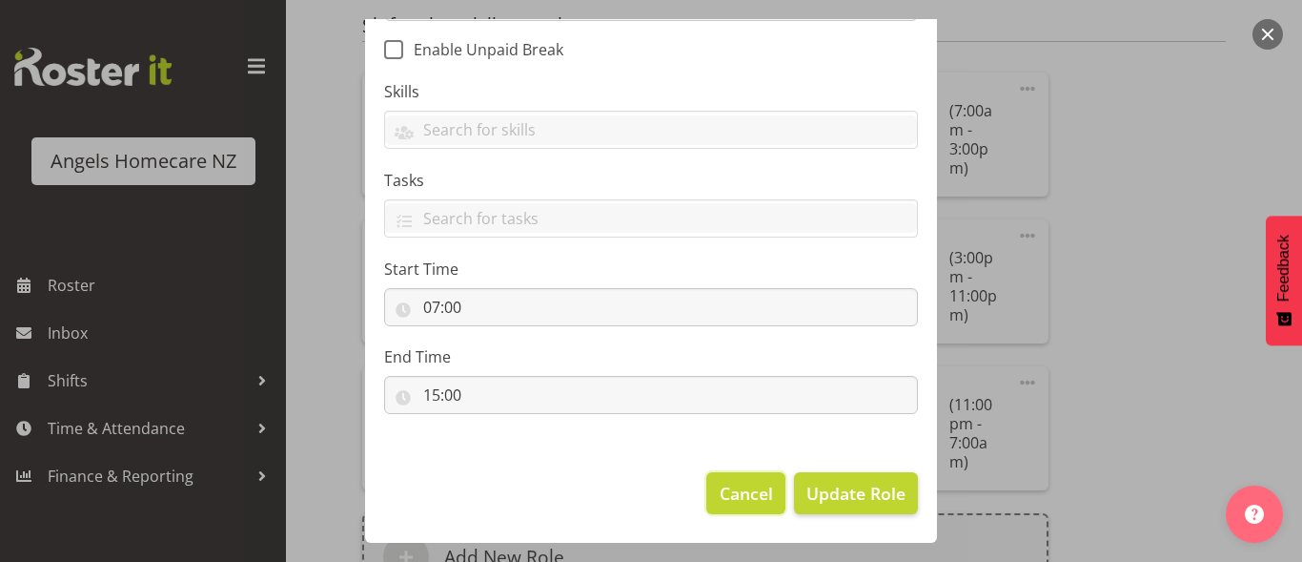
click at [750, 495] on span "Cancel" at bounding box center [746, 493] width 53 height 25
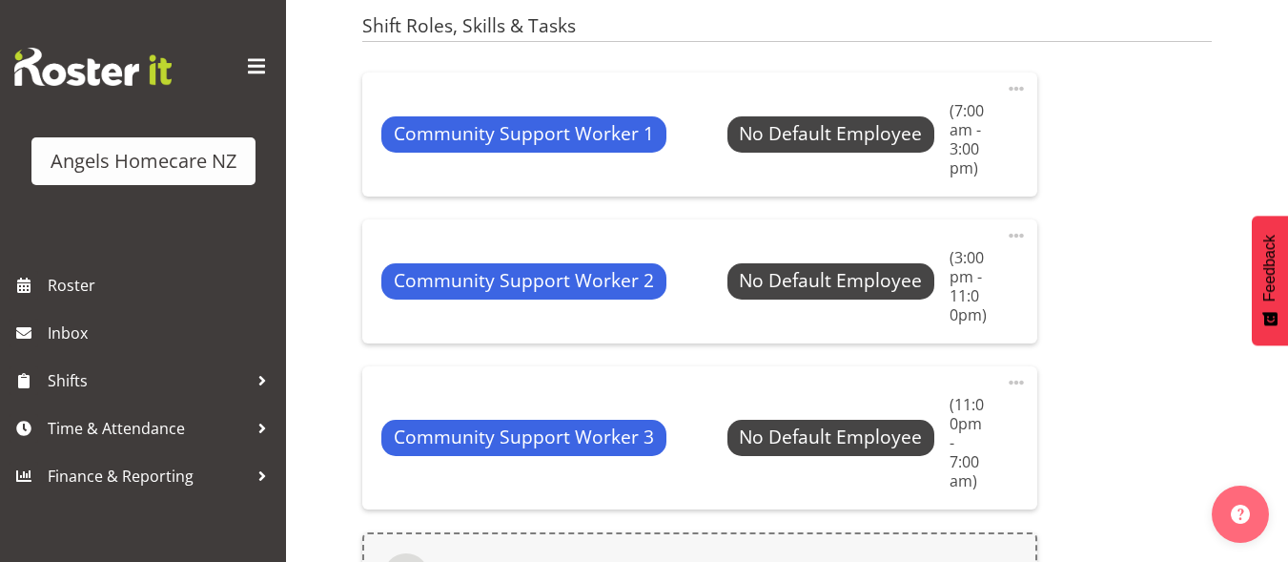
click at [1015, 235] on span at bounding box center [1016, 235] width 23 height 23
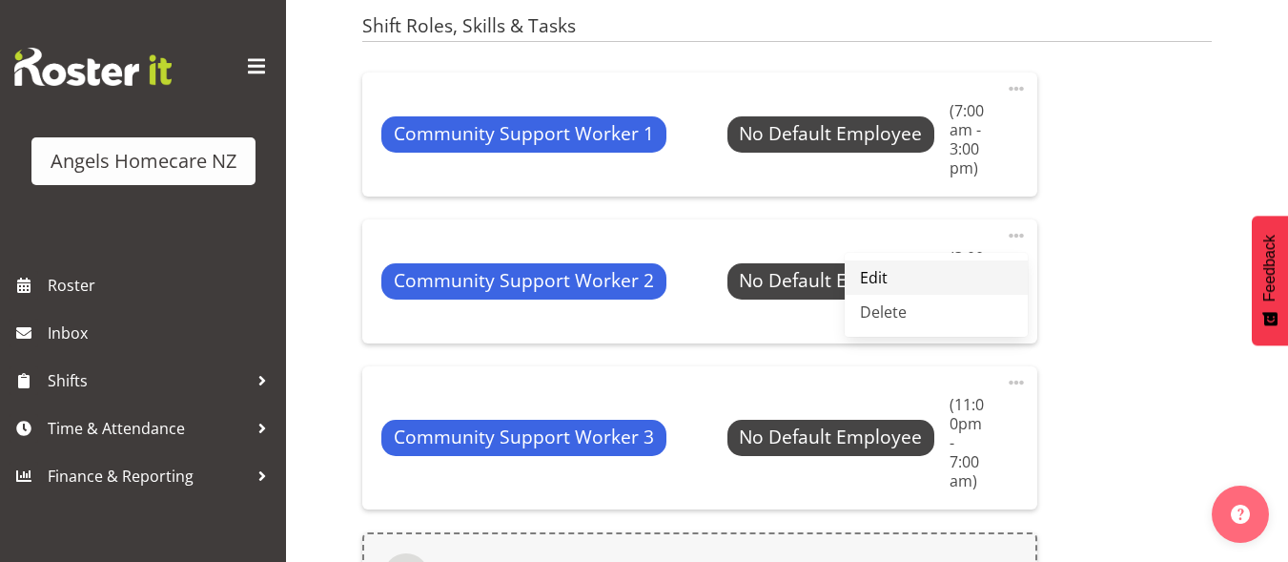
click at [880, 275] on link "Edit" at bounding box center [936, 277] width 183 height 34
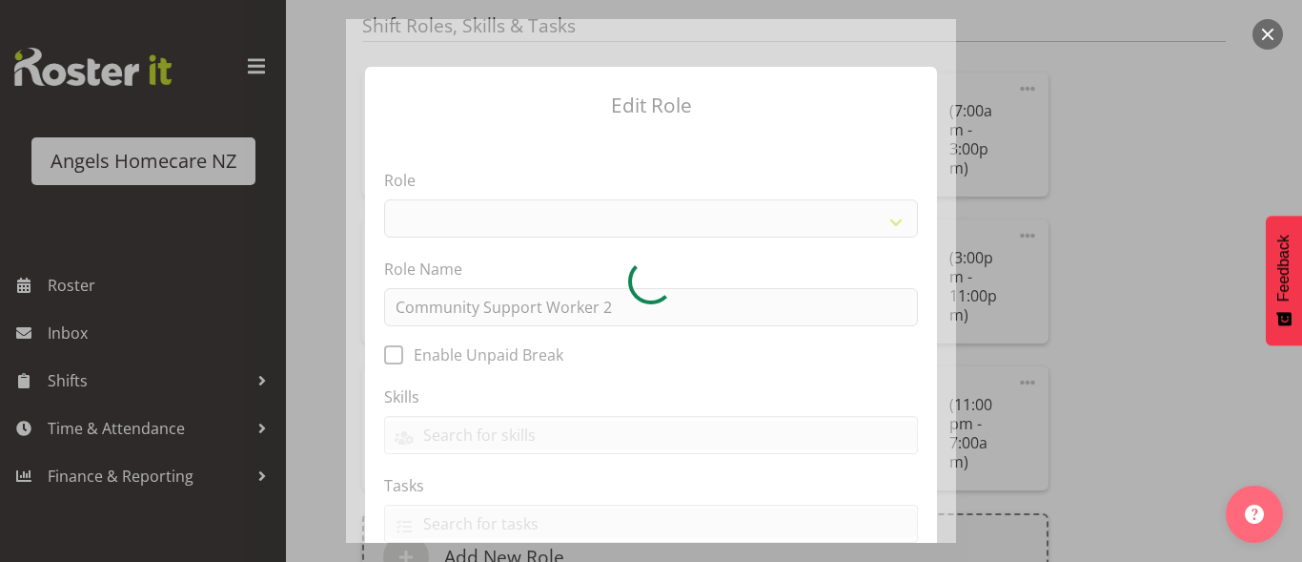
select select "1572"
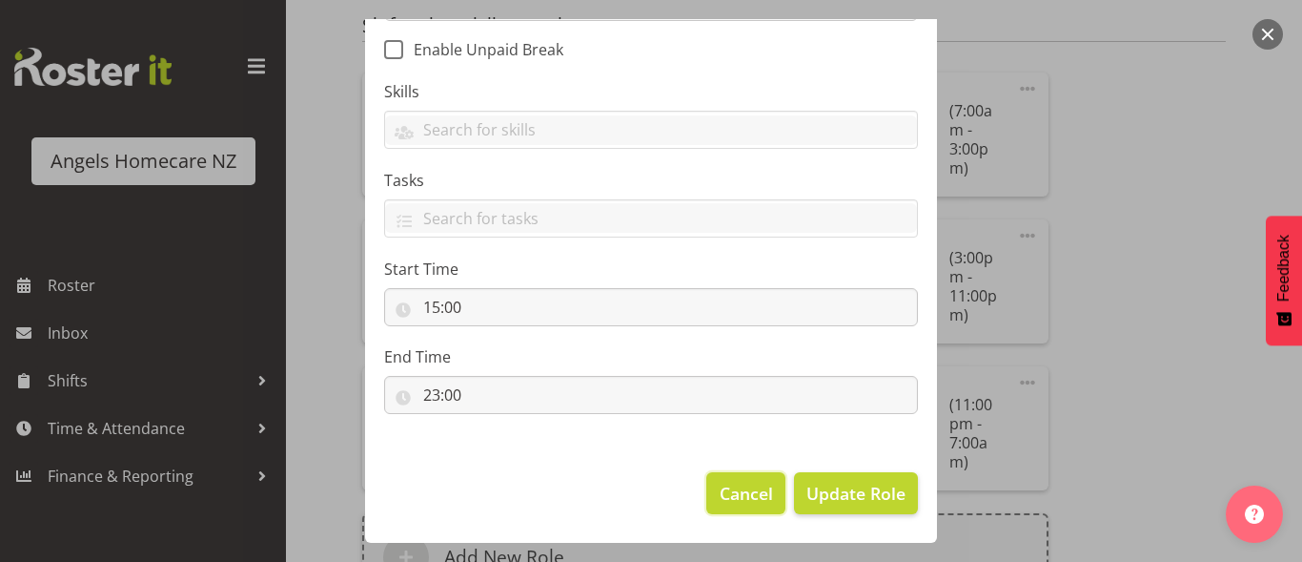
click at [737, 481] on span "Cancel" at bounding box center [746, 493] width 53 height 25
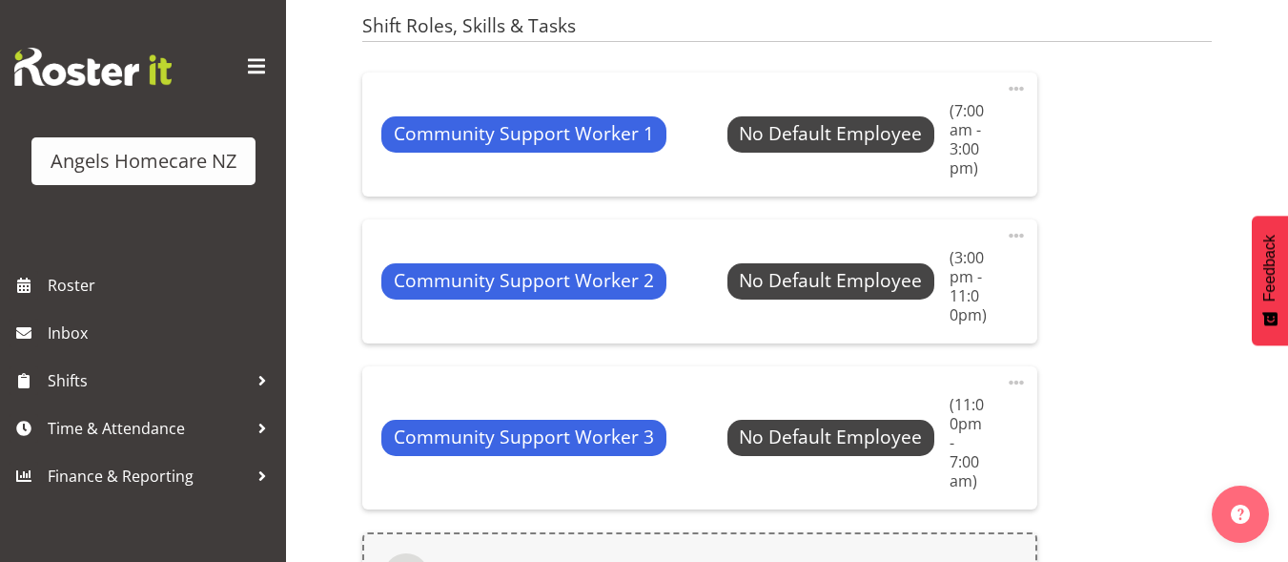
click at [1014, 376] on span at bounding box center [1016, 382] width 23 height 23
click at [901, 414] on link "Edit" at bounding box center [936, 424] width 183 height 34
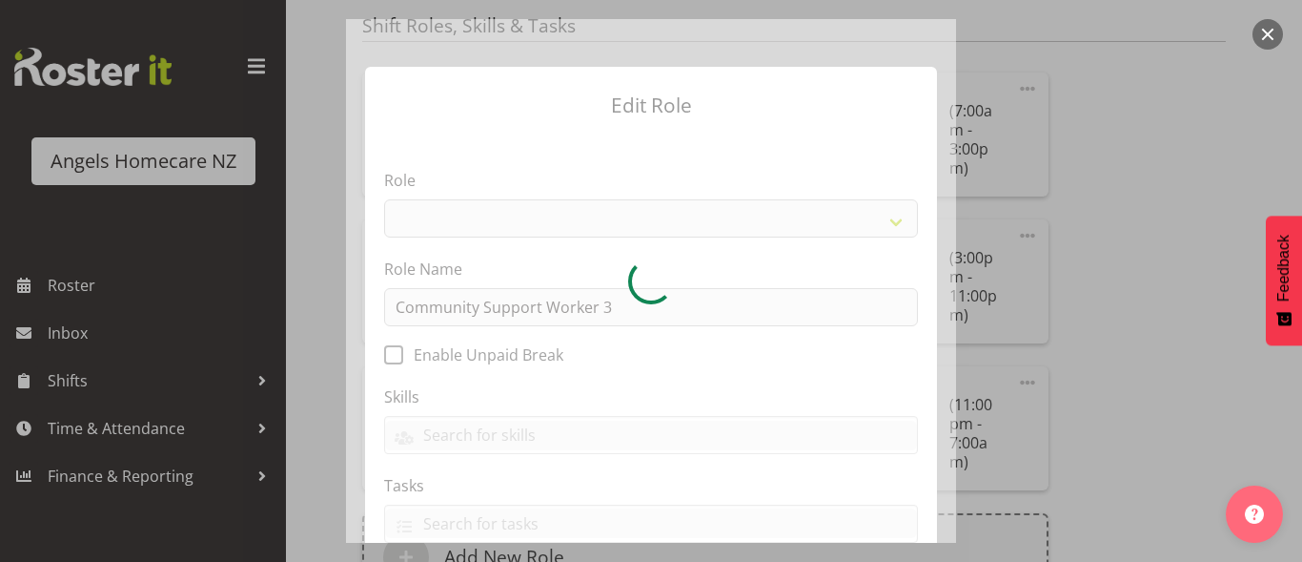
select select "1572"
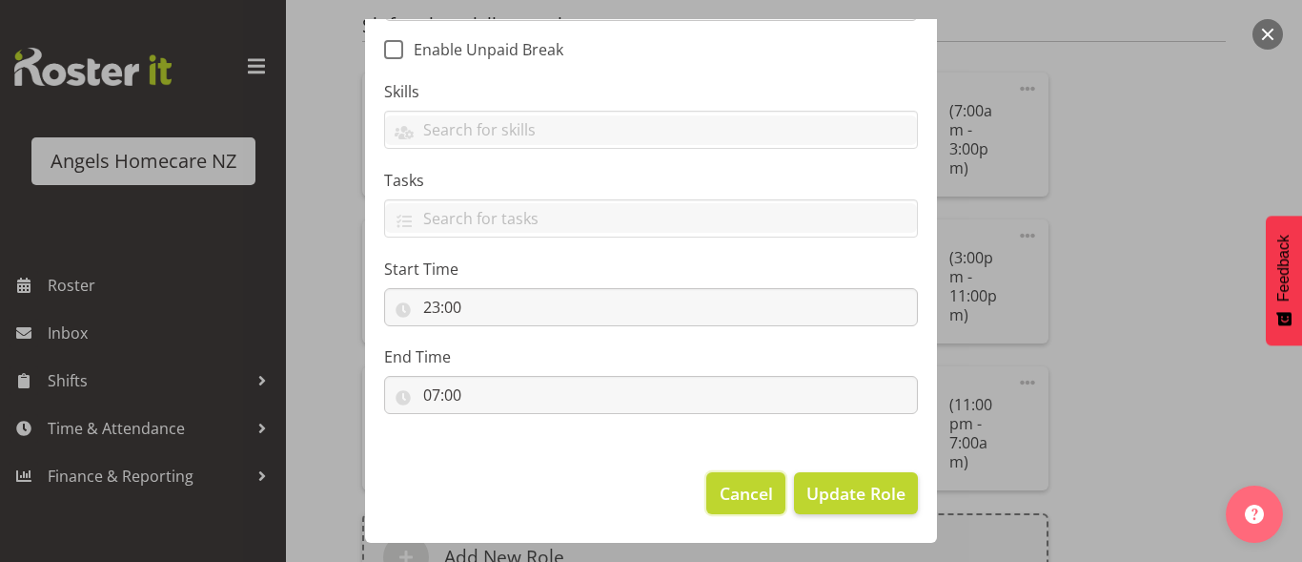
click at [720, 499] on span "Cancel" at bounding box center [746, 493] width 53 height 25
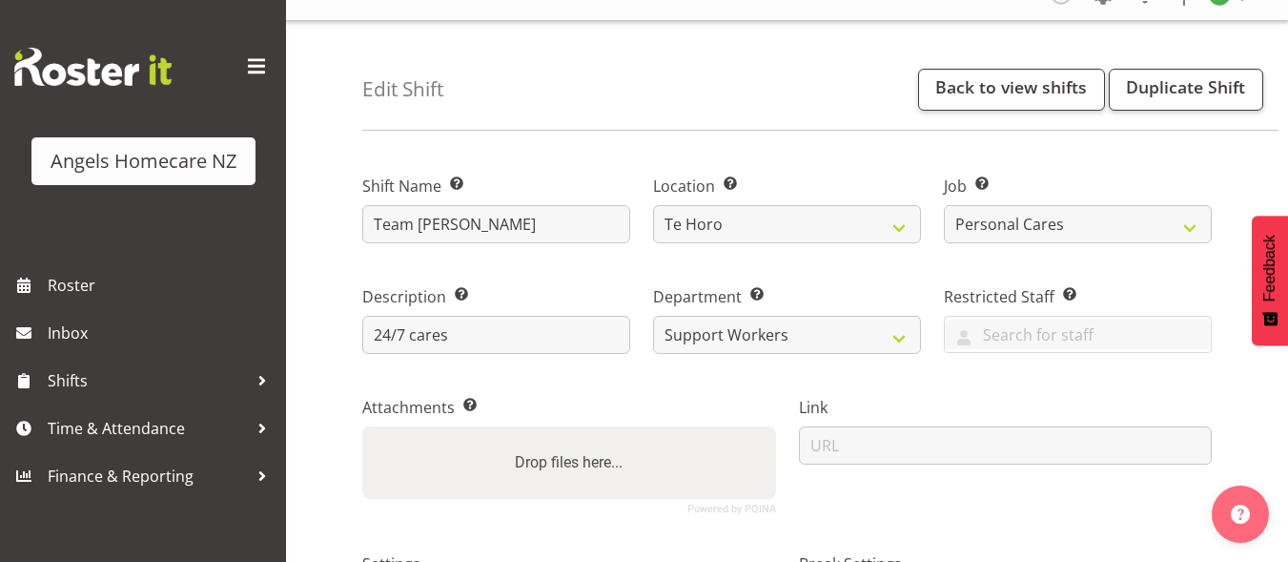
scroll to position [0, 0]
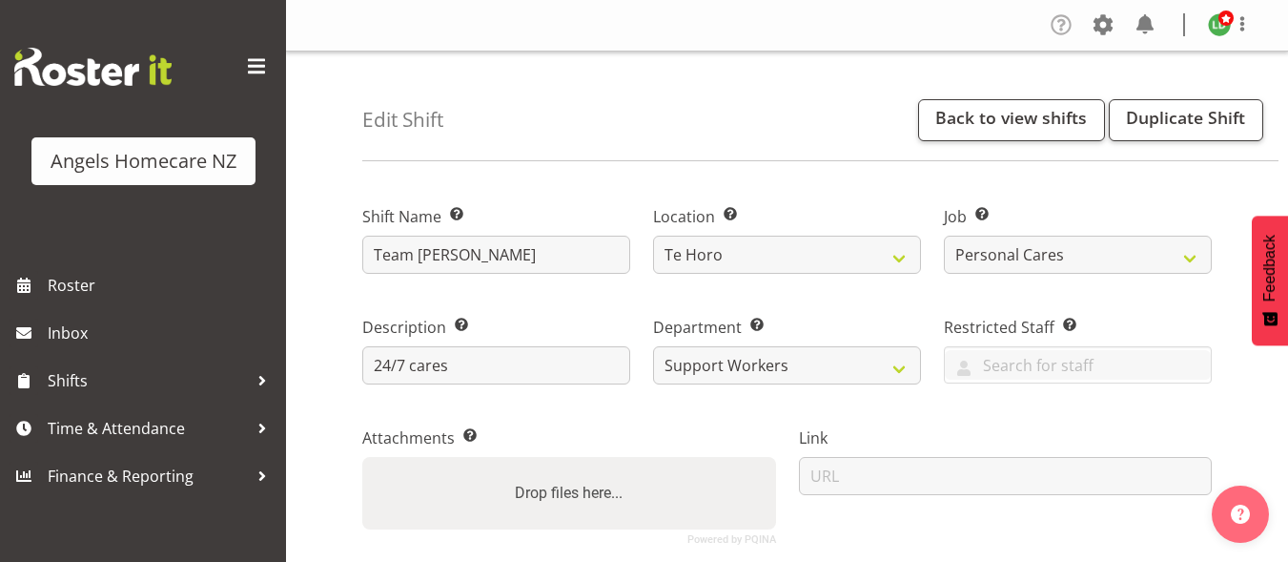
click at [1057, 23] on span at bounding box center [1061, 25] width 31 height 31
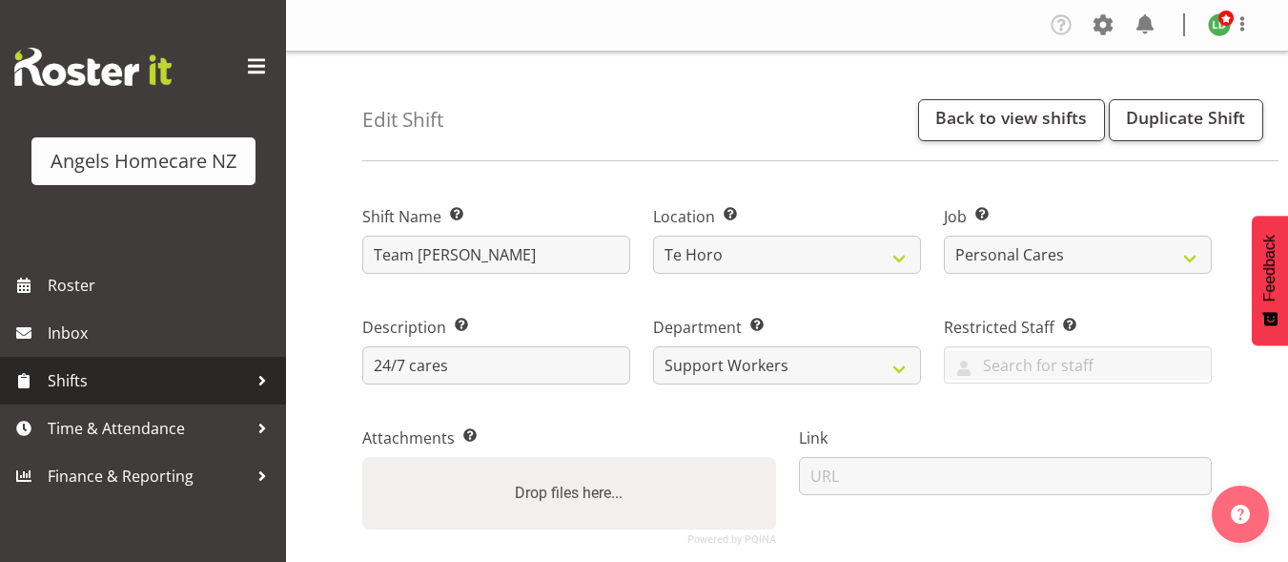
click at [203, 387] on span "Shifts" at bounding box center [148, 380] width 200 height 29
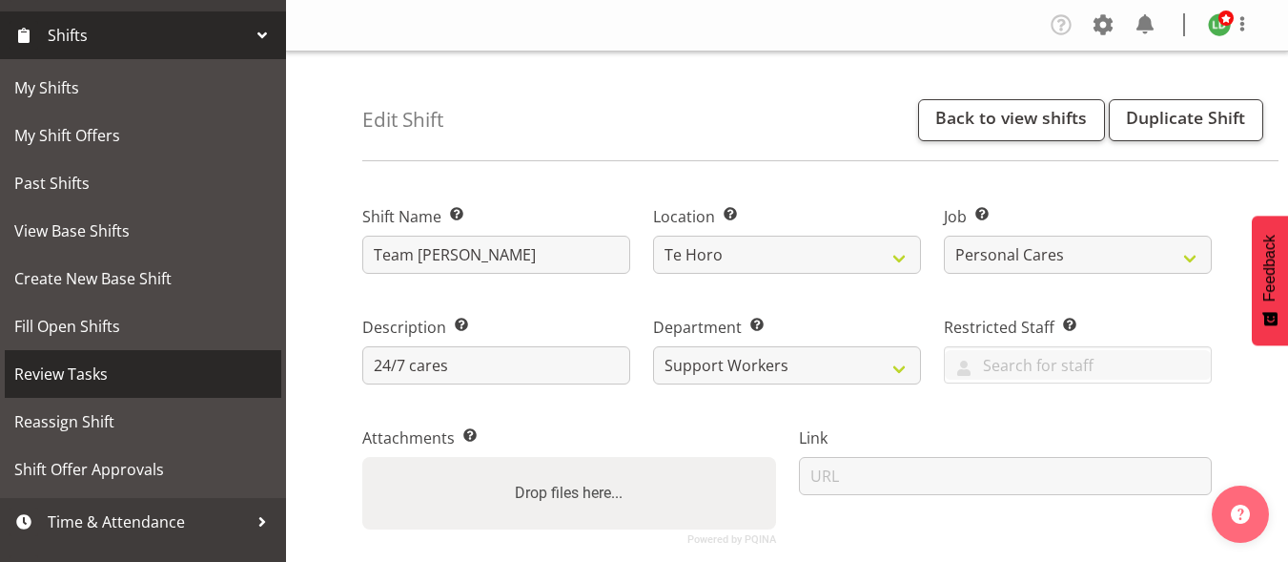
scroll to position [377, 0]
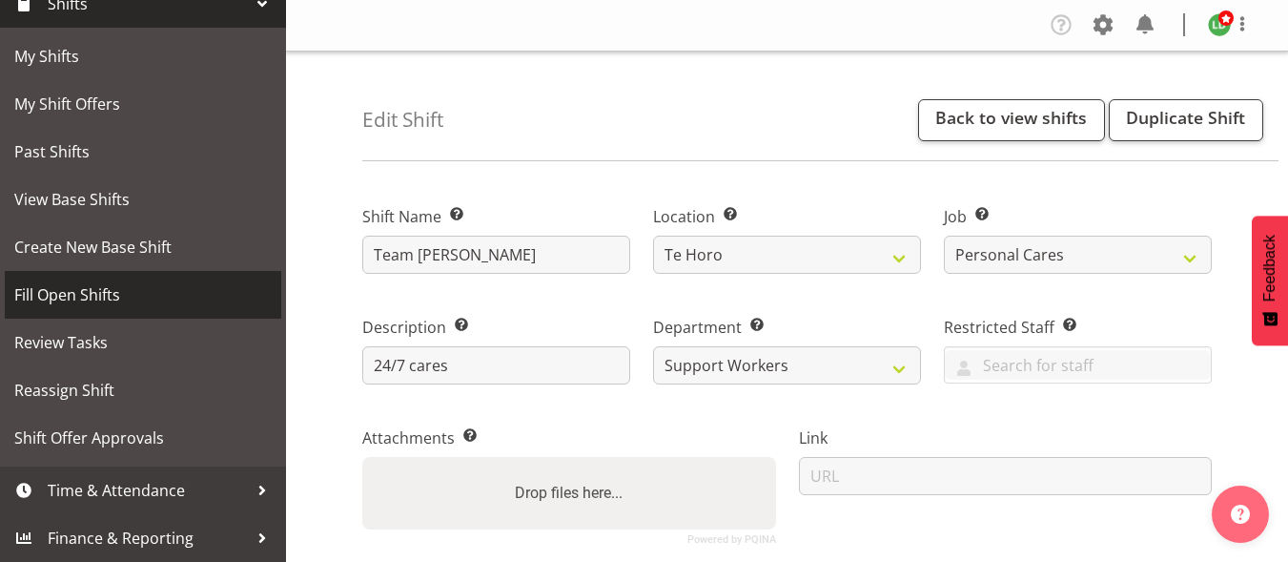
click at [92, 293] on span "Fill Open Shifts" at bounding box center [142, 294] width 257 height 29
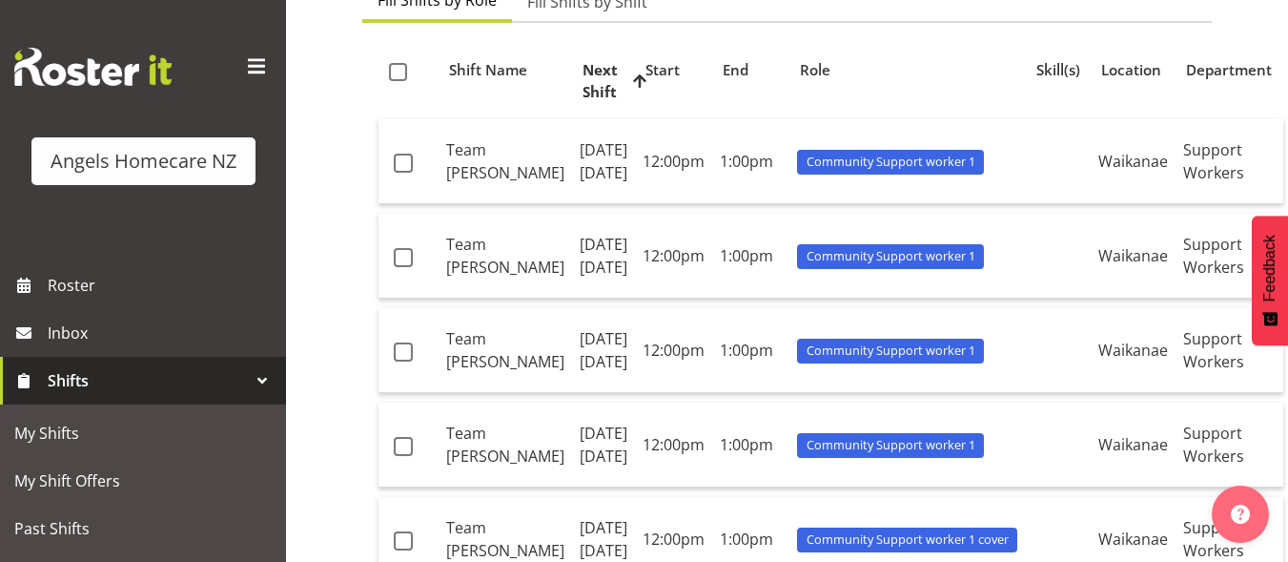
scroll to position [191, 0]
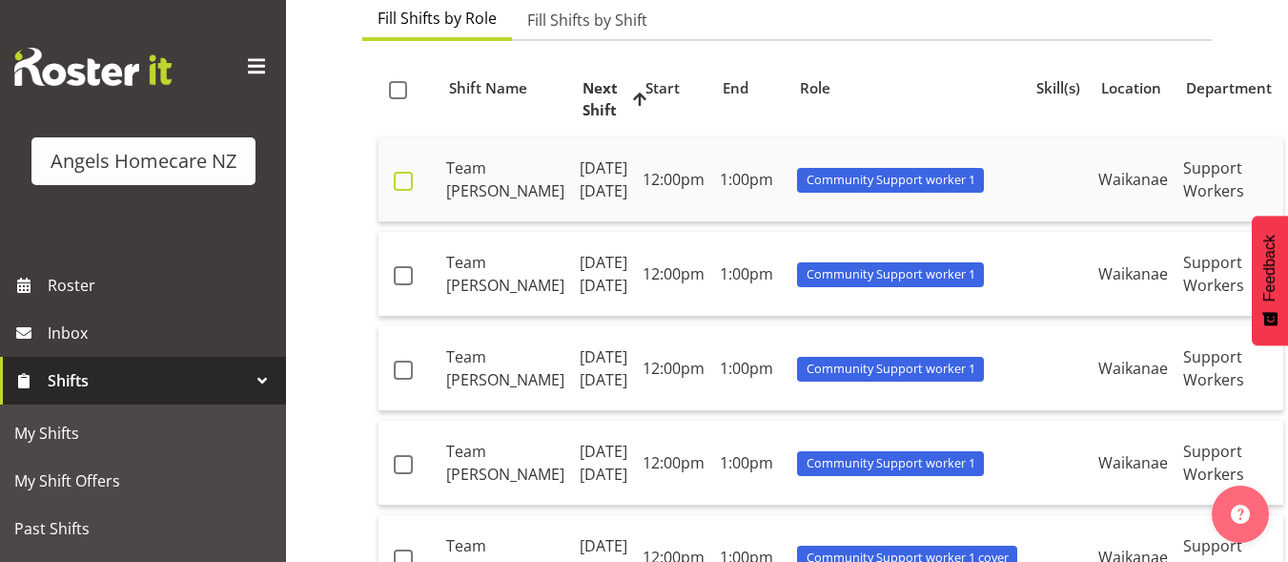
click at [400, 191] on span at bounding box center [403, 181] width 19 height 19
checkbox input "true"
click at [572, 162] on td "[DATE]" at bounding box center [603, 179] width 63 height 85
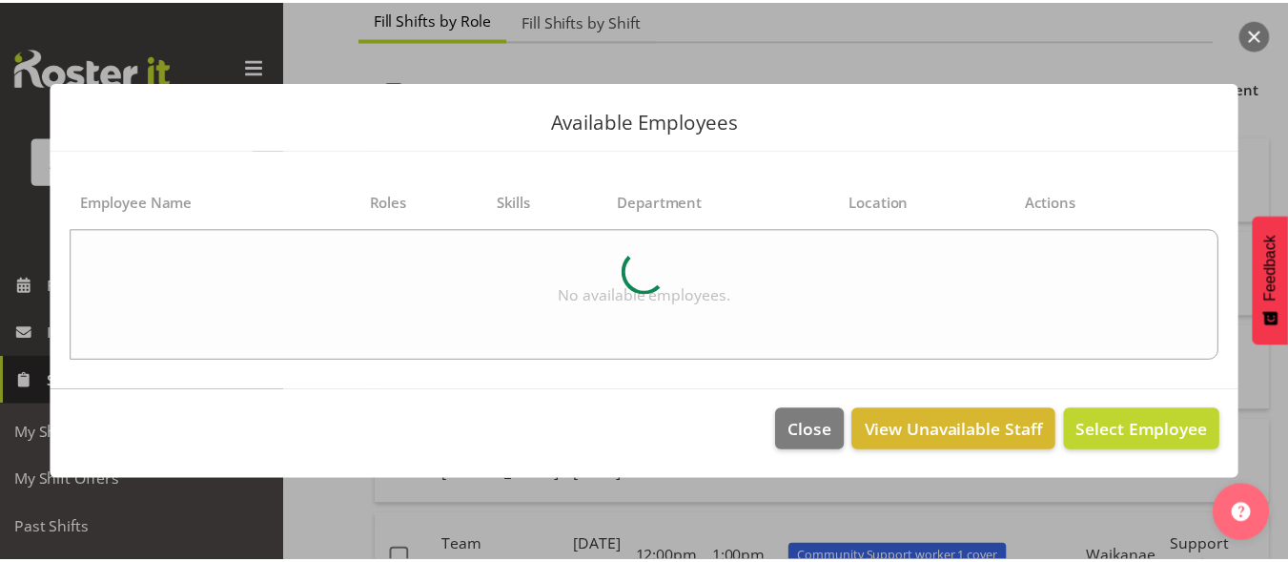
scroll to position [191, 0]
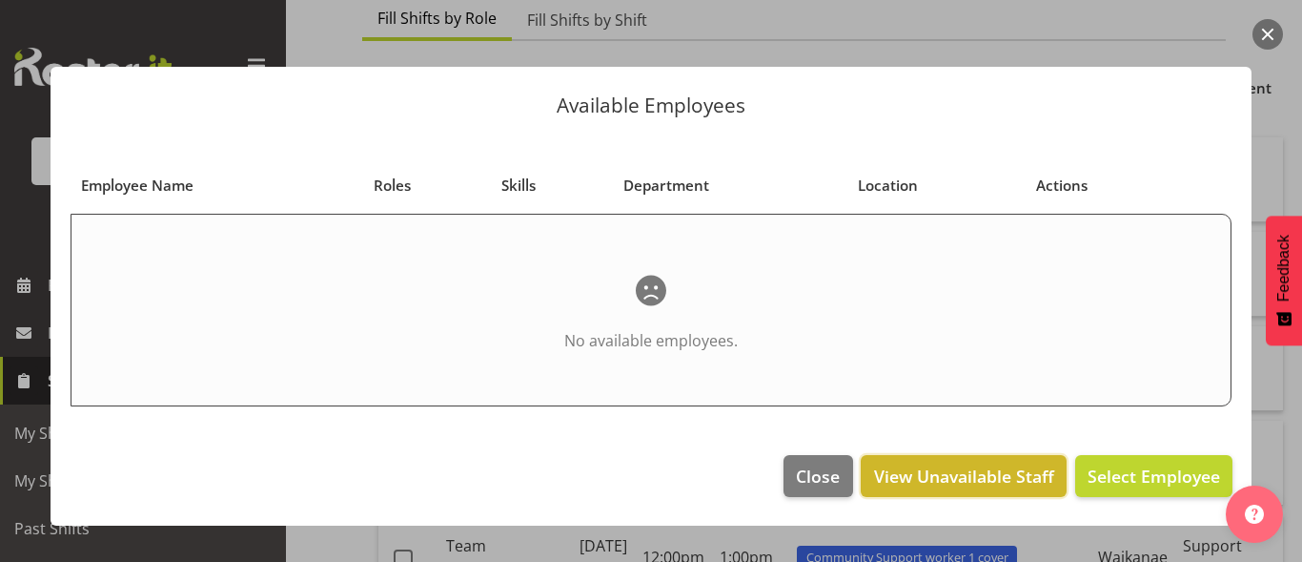
click at [1004, 482] on span "View Unavailable Staff" at bounding box center [964, 475] width 180 height 25
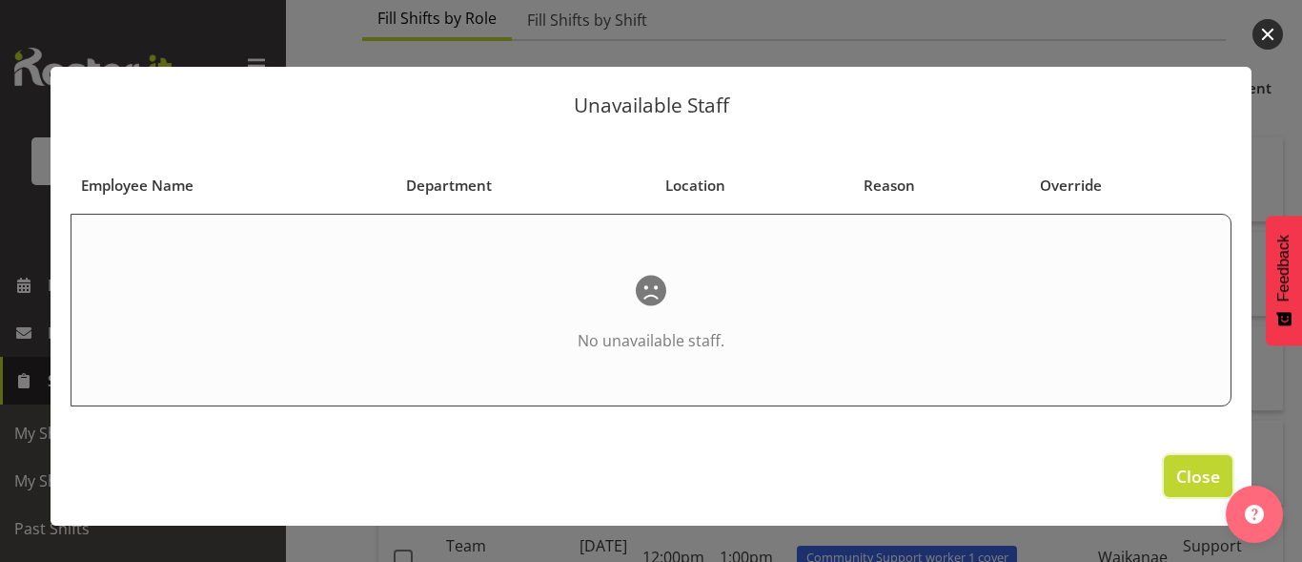
click at [1193, 474] on span "Close" at bounding box center [1199, 475] width 44 height 25
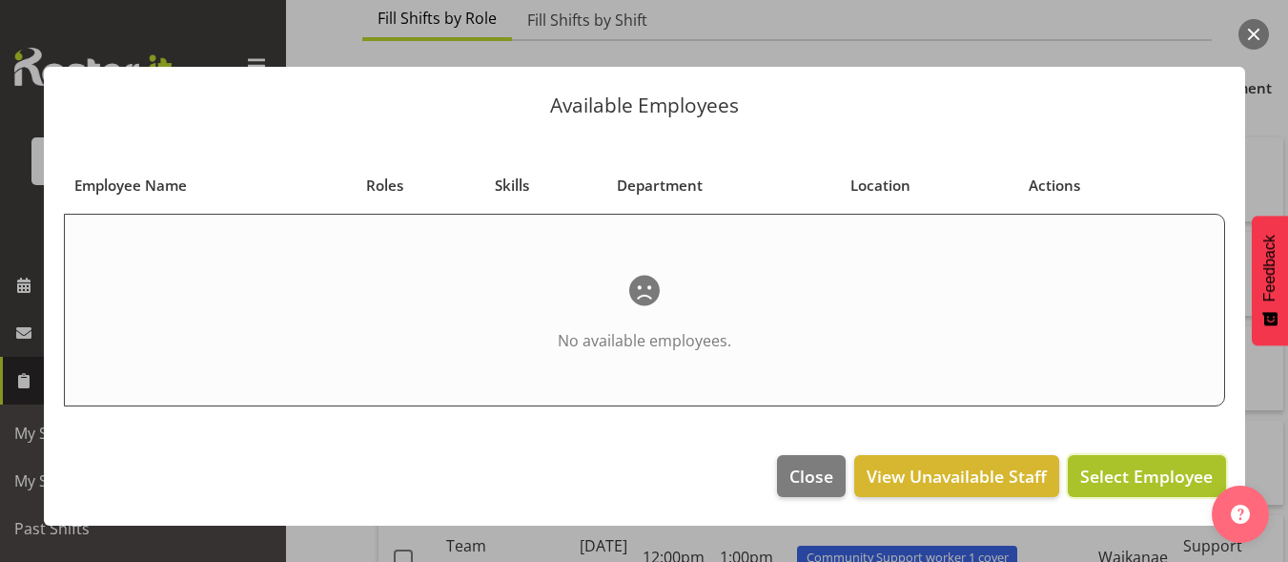
click at [1165, 469] on span "Select Employee" at bounding box center [1146, 475] width 133 height 23
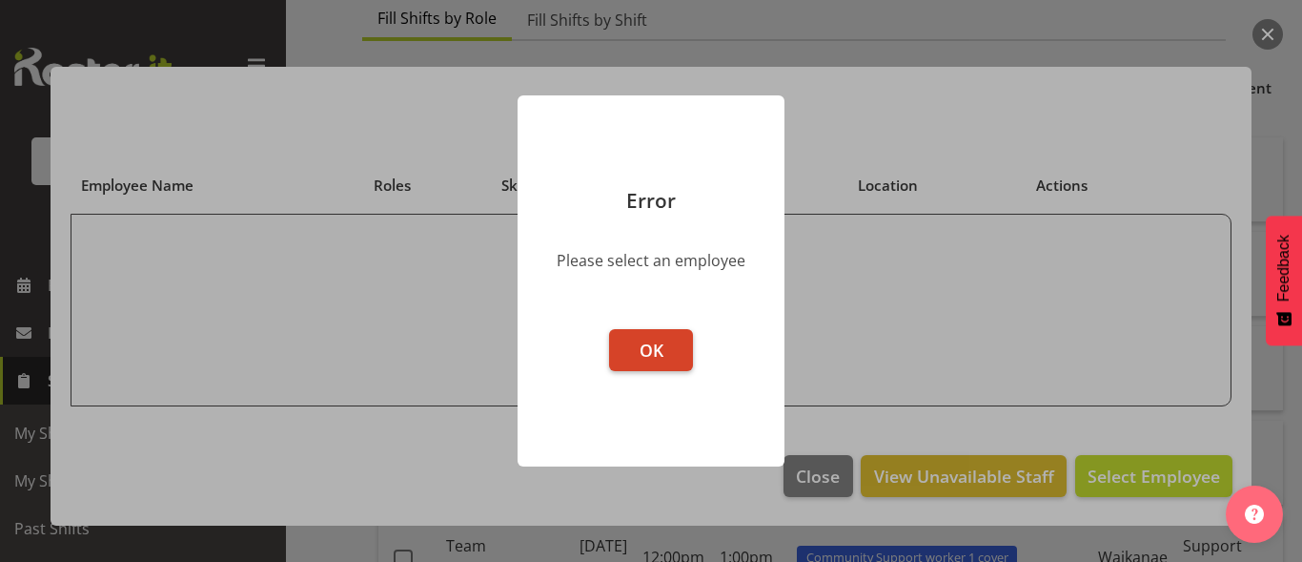
click at [671, 337] on button "OK" at bounding box center [651, 350] width 84 height 42
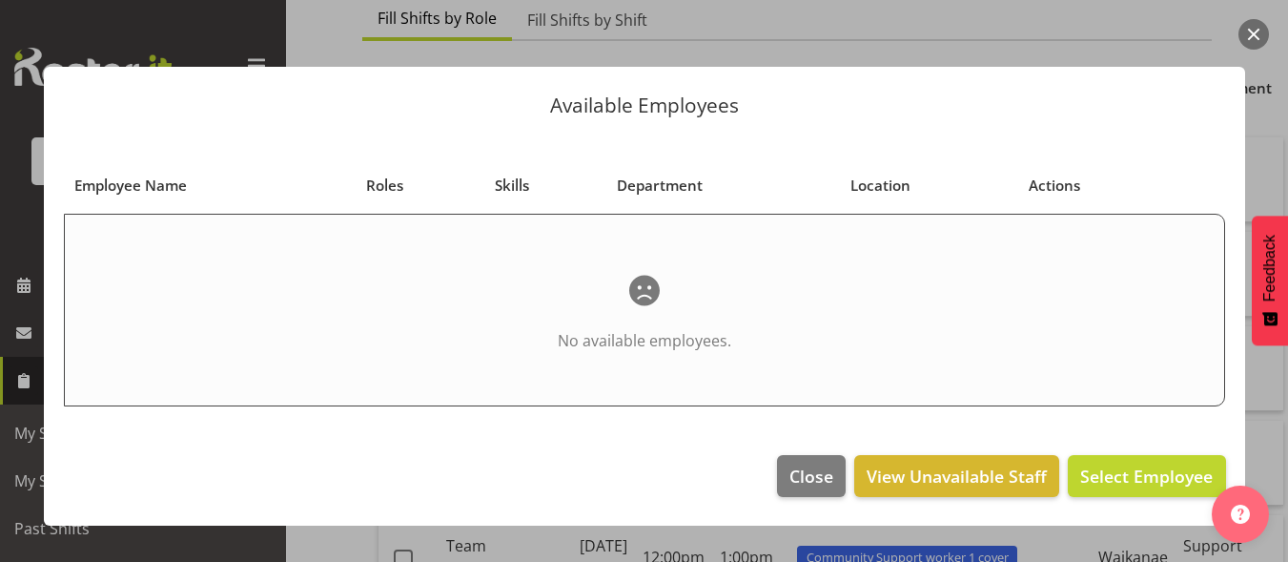
click at [96, 189] on span "Employee Name" at bounding box center [130, 185] width 113 height 22
click at [1250, 33] on button "button" at bounding box center [1253, 34] width 31 height 31
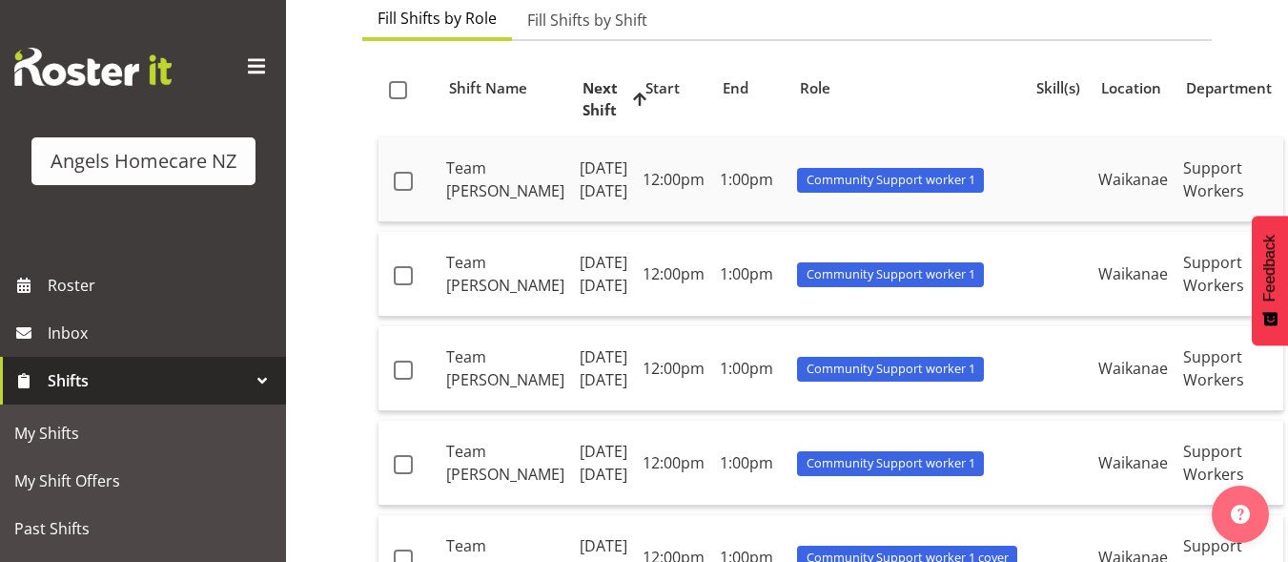
click at [897, 189] on span "Community Support worker 1" at bounding box center [891, 180] width 169 height 18
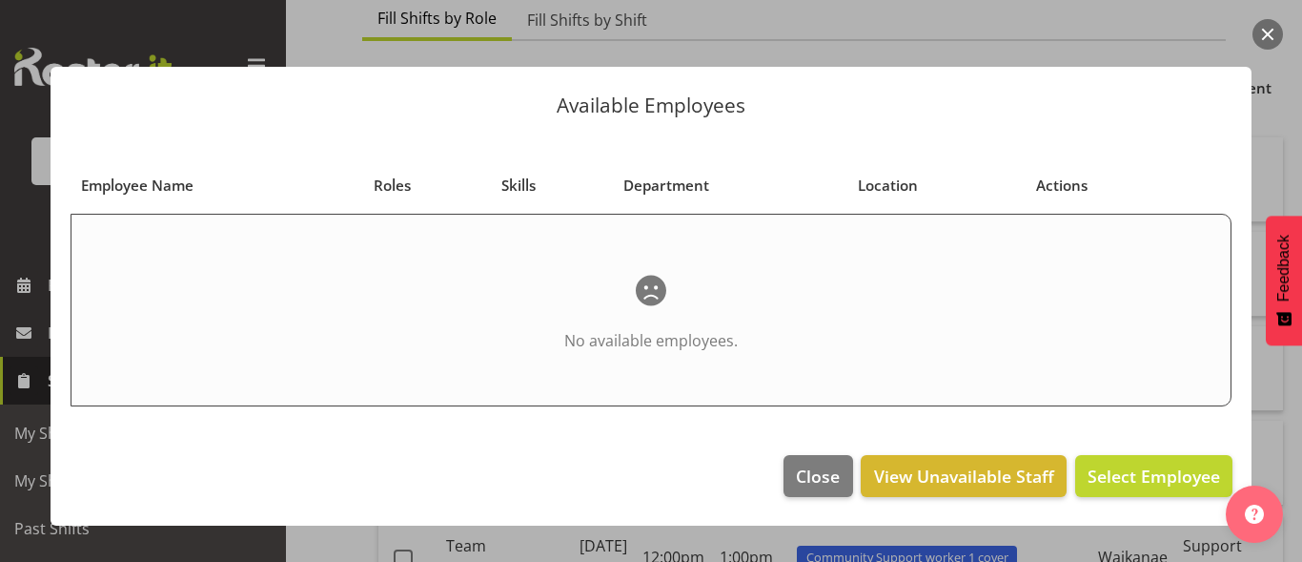
click at [1268, 37] on button "button" at bounding box center [1268, 34] width 31 height 31
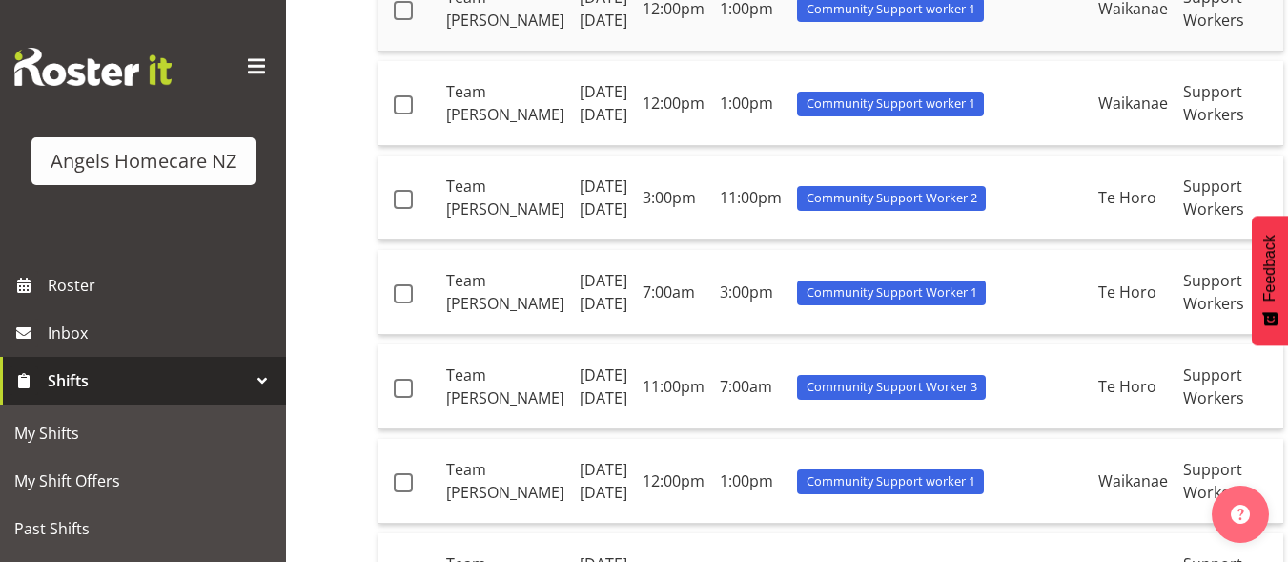
scroll to position [858, 0]
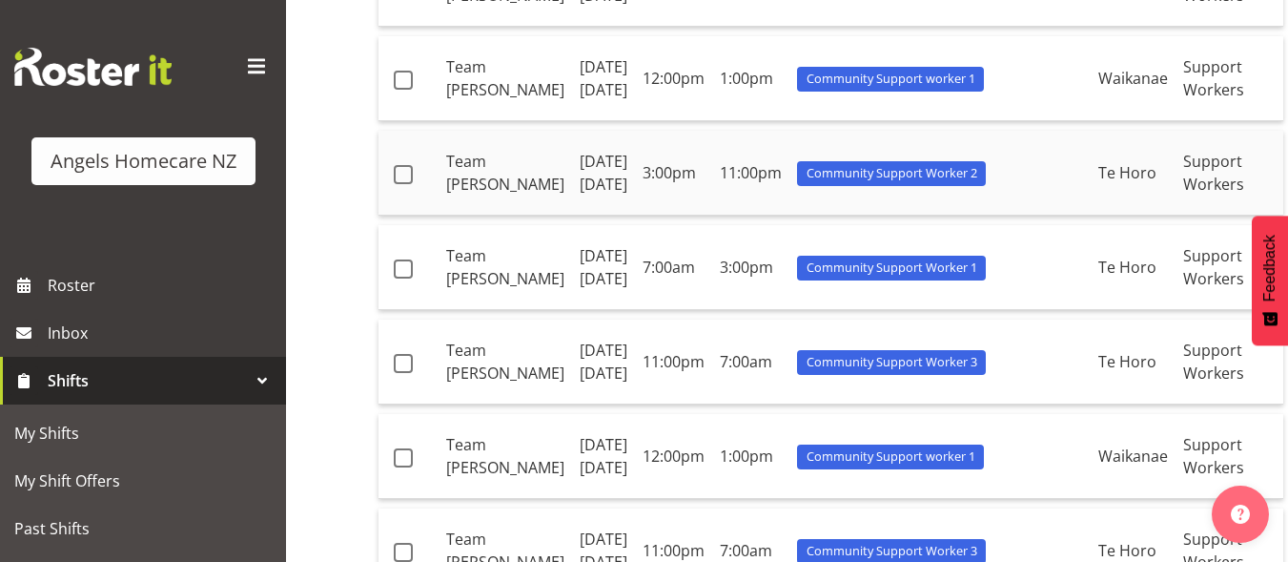
click at [848, 182] on span "Community Support Worker 2" at bounding box center [892, 173] width 171 height 18
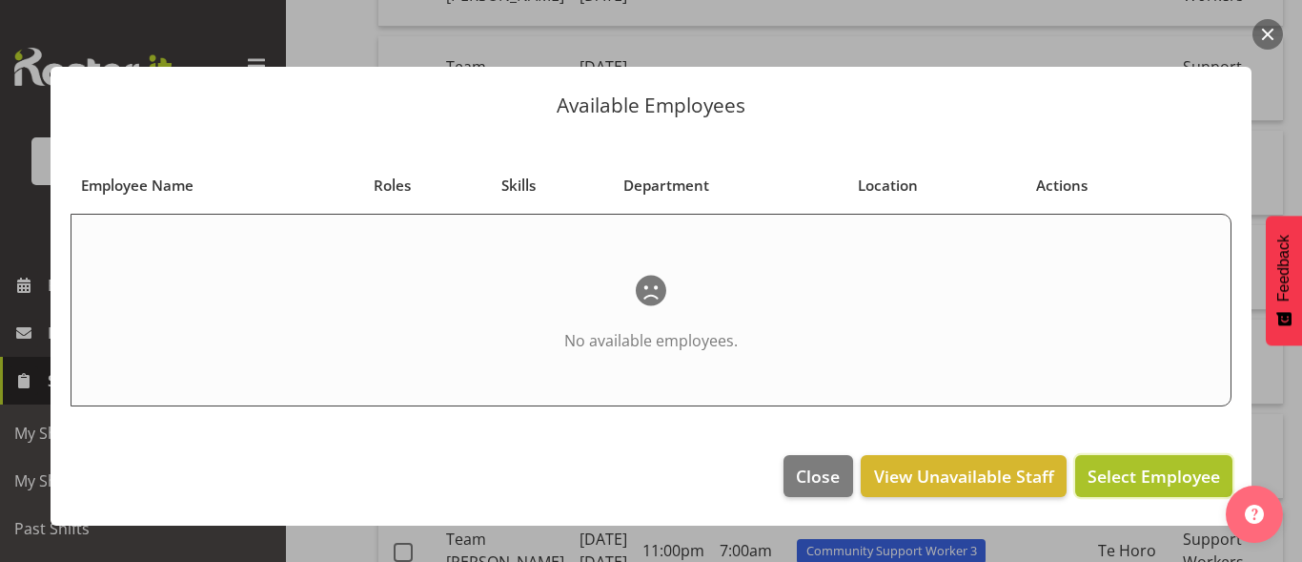
click at [1116, 484] on span "Select Employee" at bounding box center [1154, 475] width 133 height 23
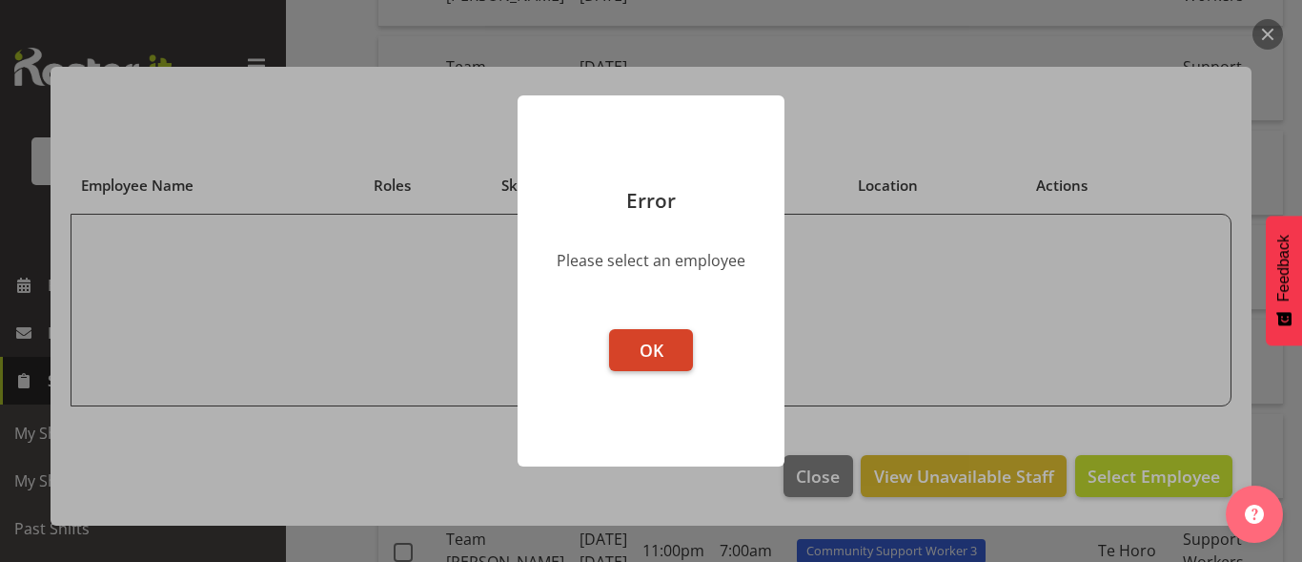
click at [684, 362] on button "OK" at bounding box center [651, 350] width 84 height 42
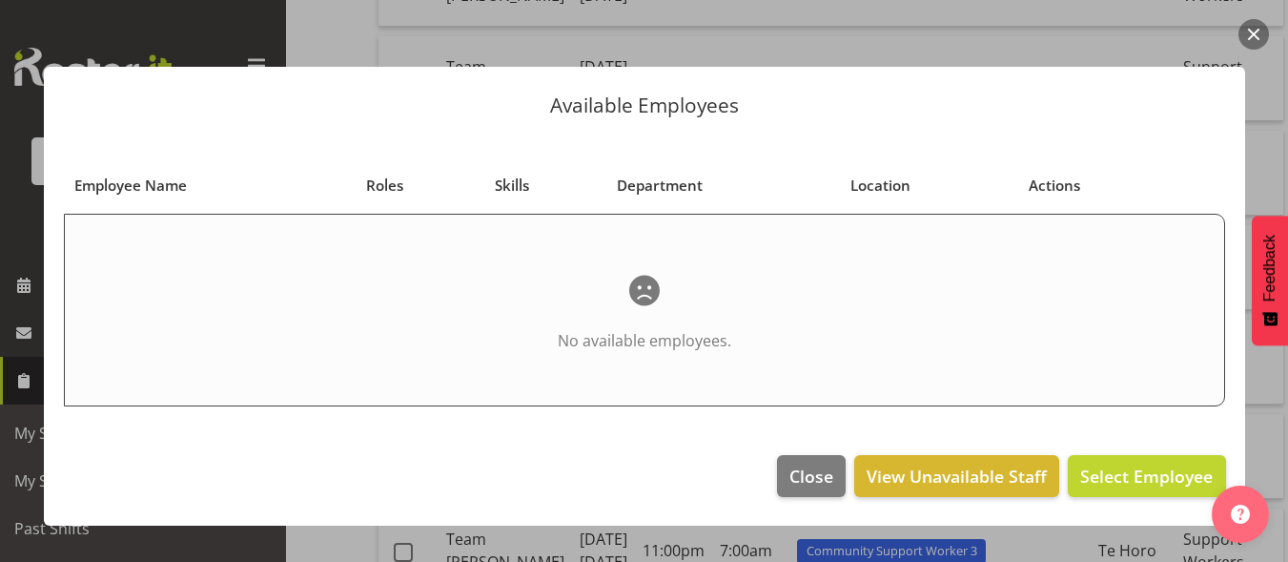
click at [1258, 39] on button "button" at bounding box center [1253, 34] width 31 height 31
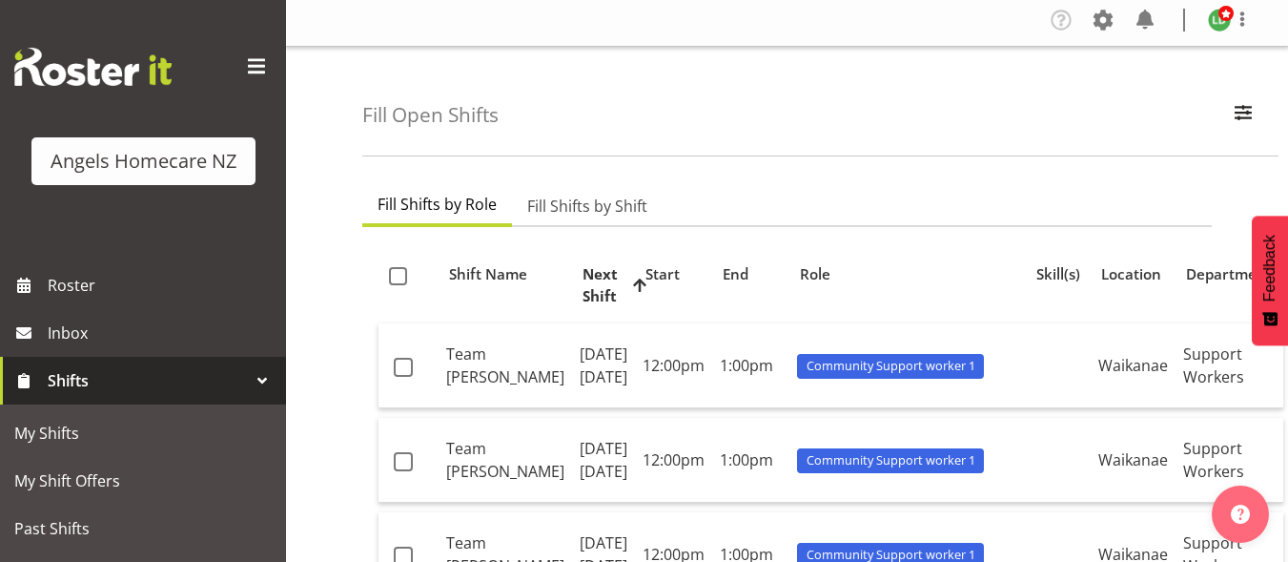
scroll to position [0, 0]
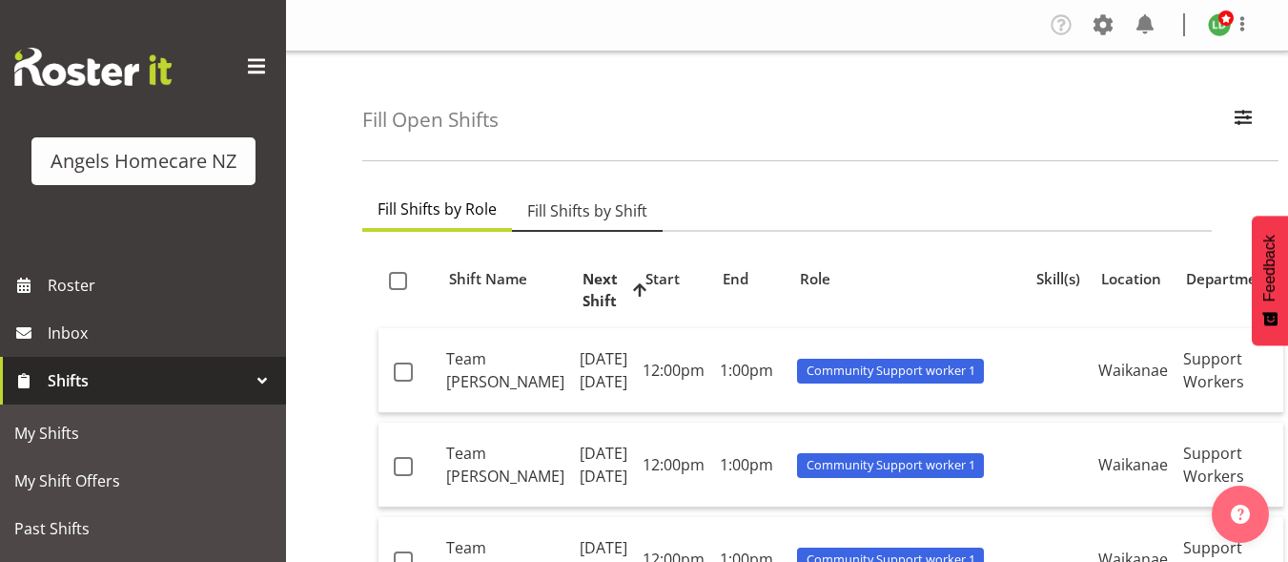
click at [580, 215] on span "Fill Shifts by Shift" at bounding box center [587, 210] width 120 height 23
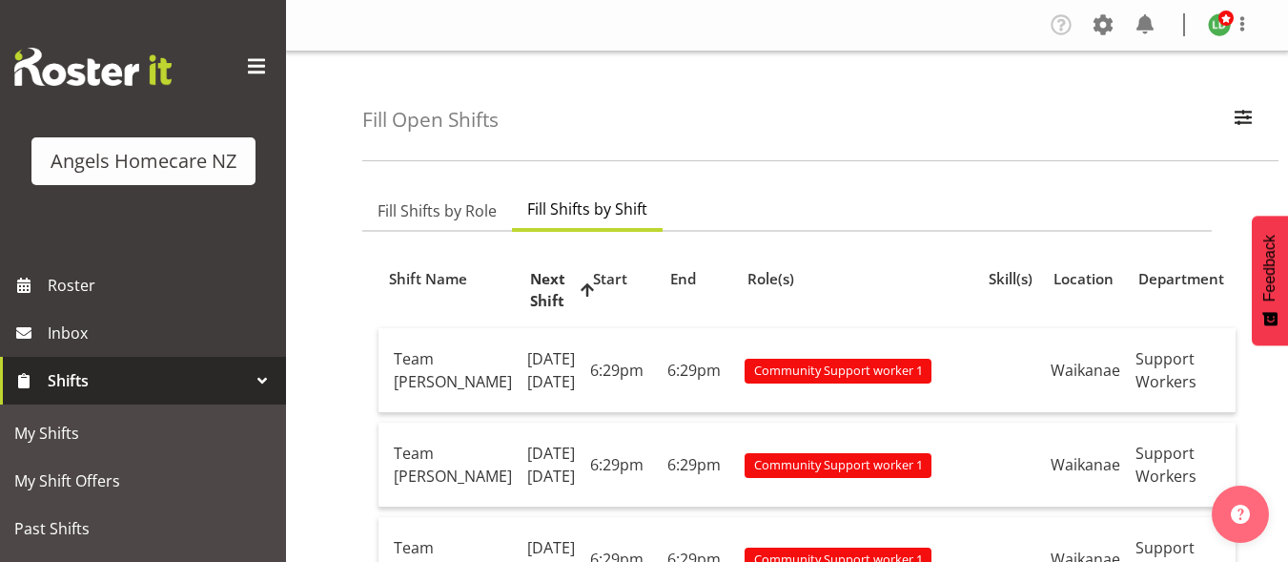
click at [612, 214] on span "Fill Shifts by Shift" at bounding box center [587, 208] width 120 height 23
click at [1245, 113] on span "button" at bounding box center [1243, 117] width 25 height 25
click at [455, 215] on span "Fill Shifts by Role" at bounding box center [437, 210] width 119 height 23
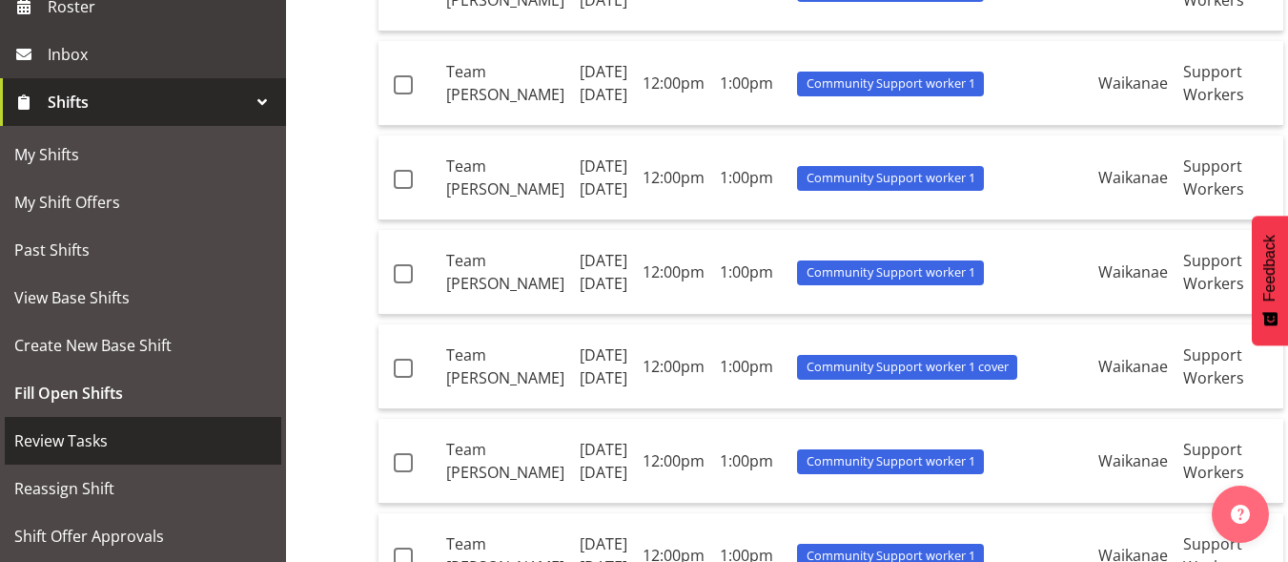
scroll to position [377, 0]
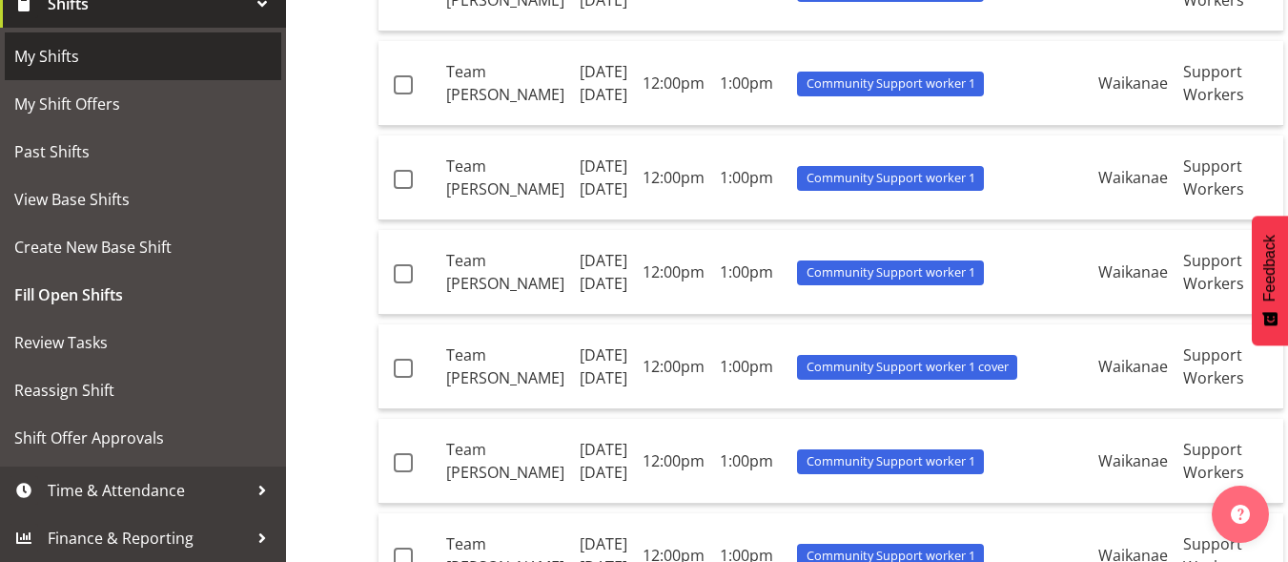
click at [94, 64] on span "My Shifts" at bounding box center [142, 56] width 257 height 29
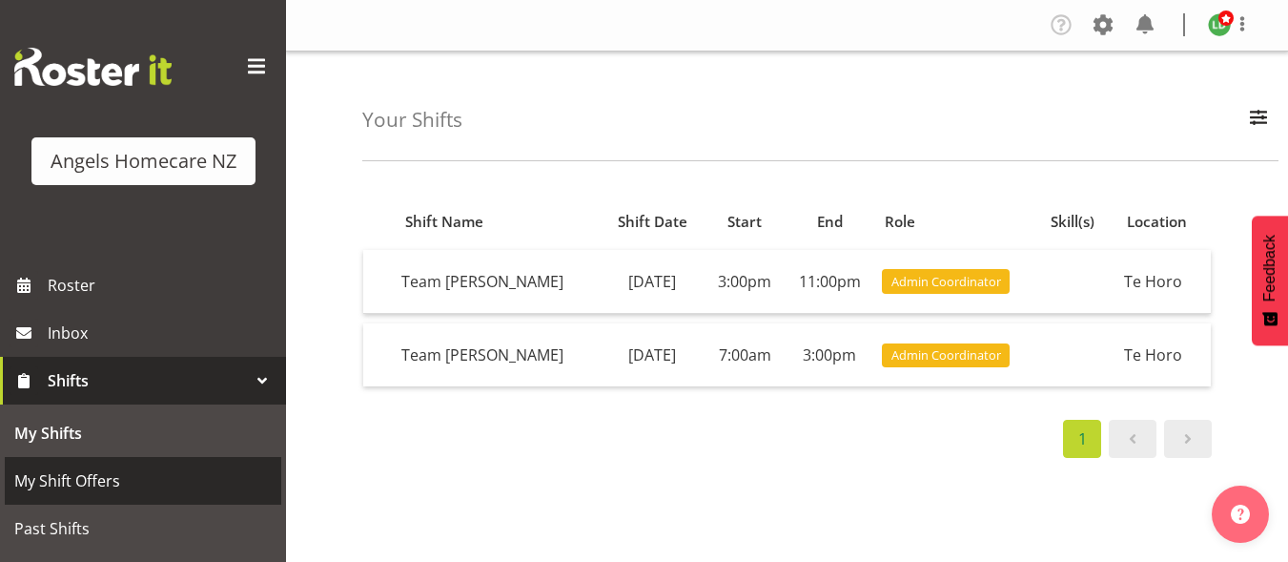
click at [85, 474] on span "My Shift Offers" at bounding box center [142, 480] width 257 height 29
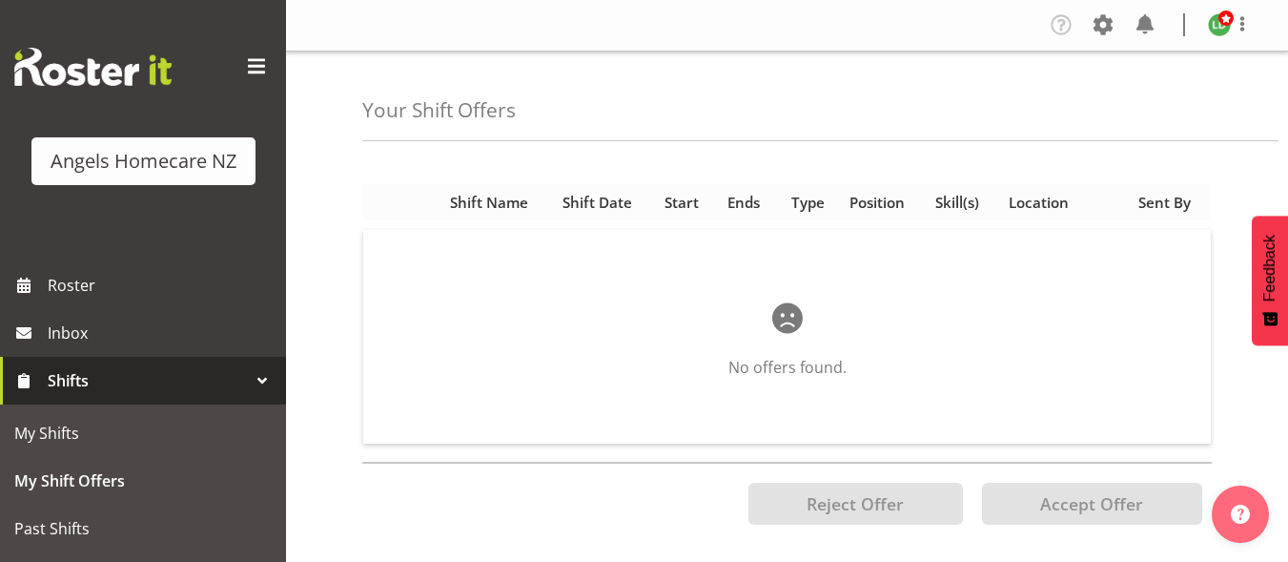
click at [491, 209] on span "Shift Name" at bounding box center [489, 203] width 78 height 22
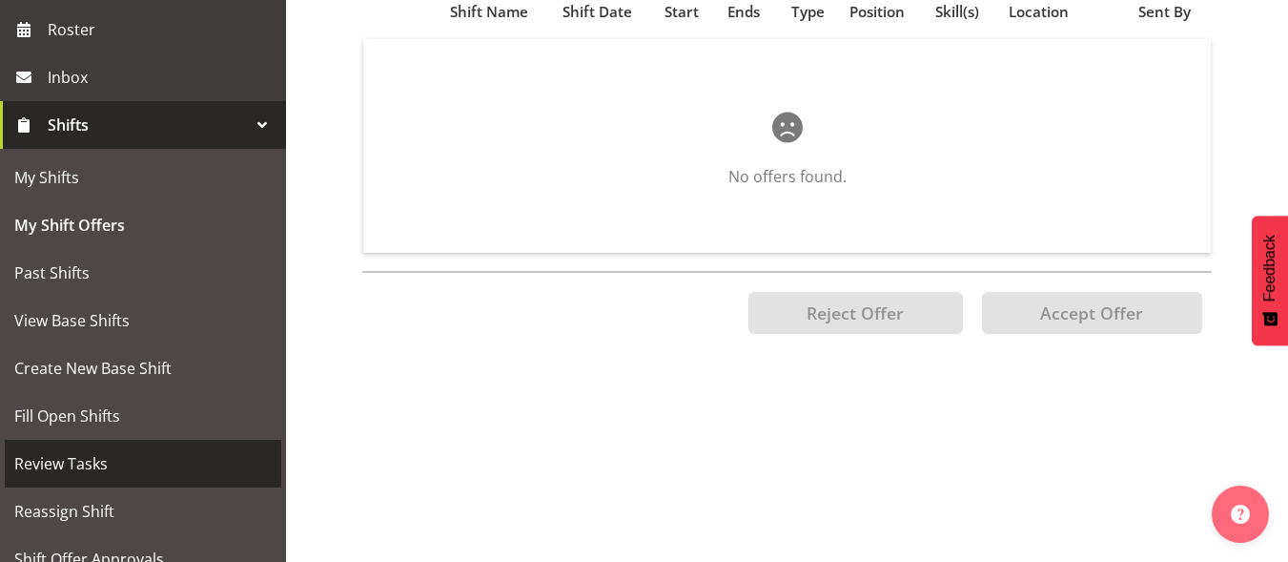
scroll to position [286, 0]
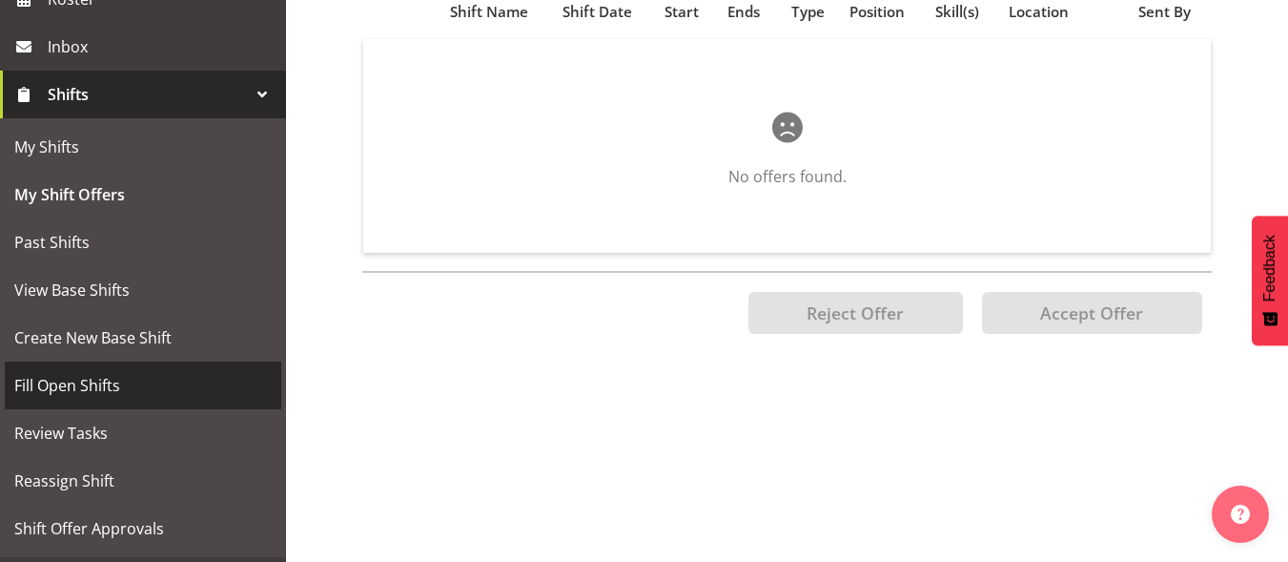
click at [94, 388] on span "Fill Open Shifts" at bounding box center [142, 385] width 257 height 29
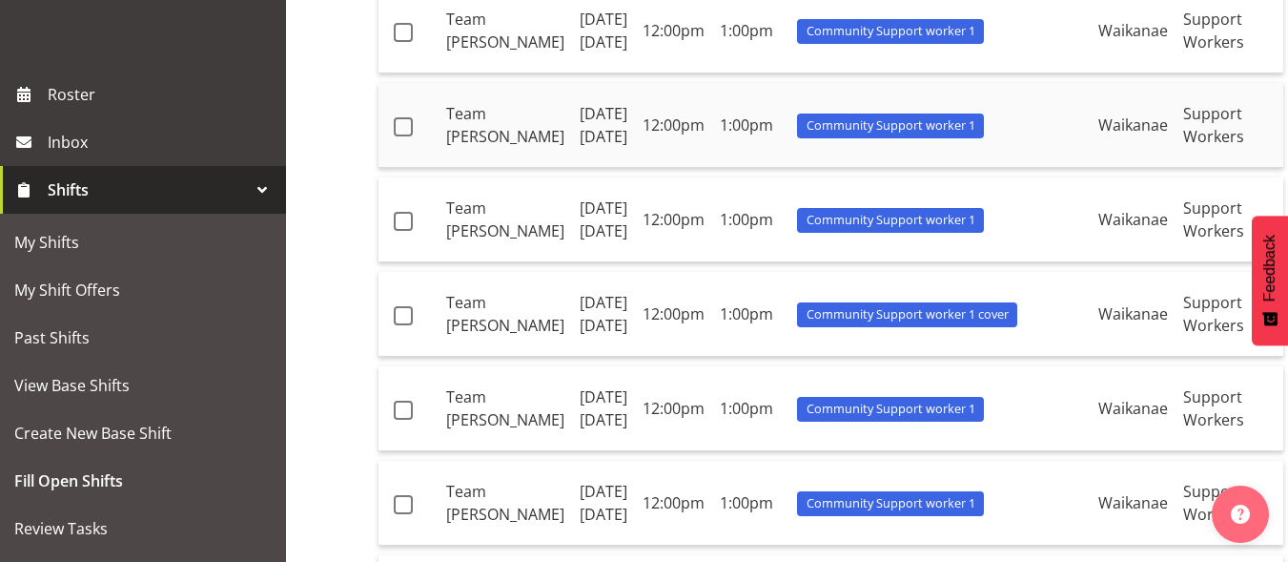
scroll to position [477, 0]
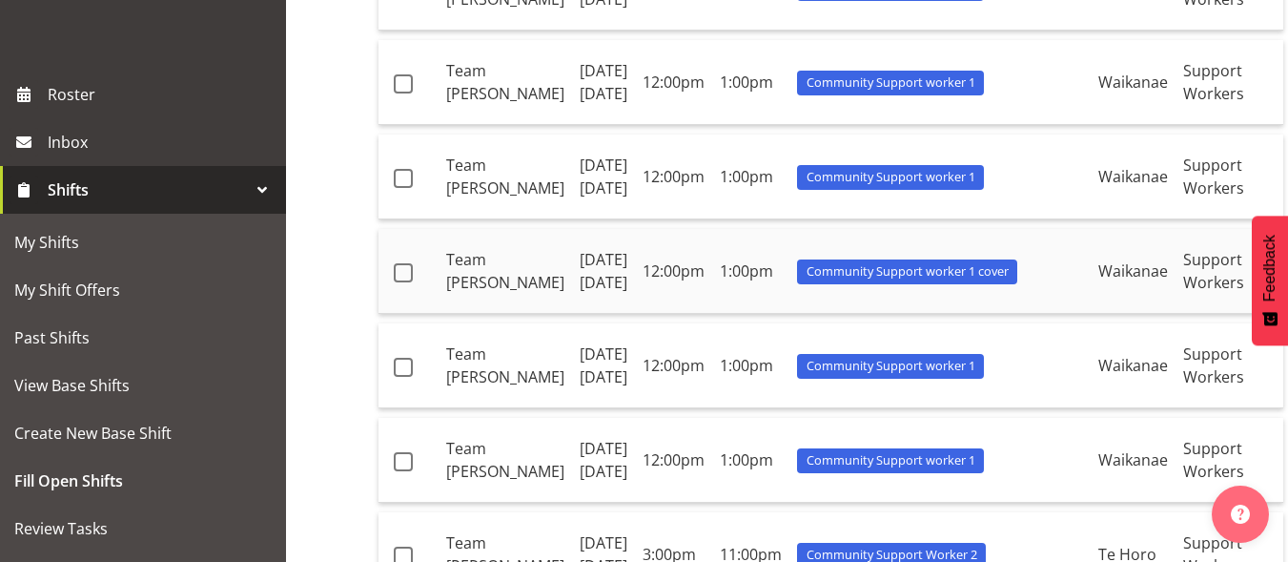
click at [572, 314] on td "Monday 22nd September" at bounding box center [603, 271] width 63 height 85
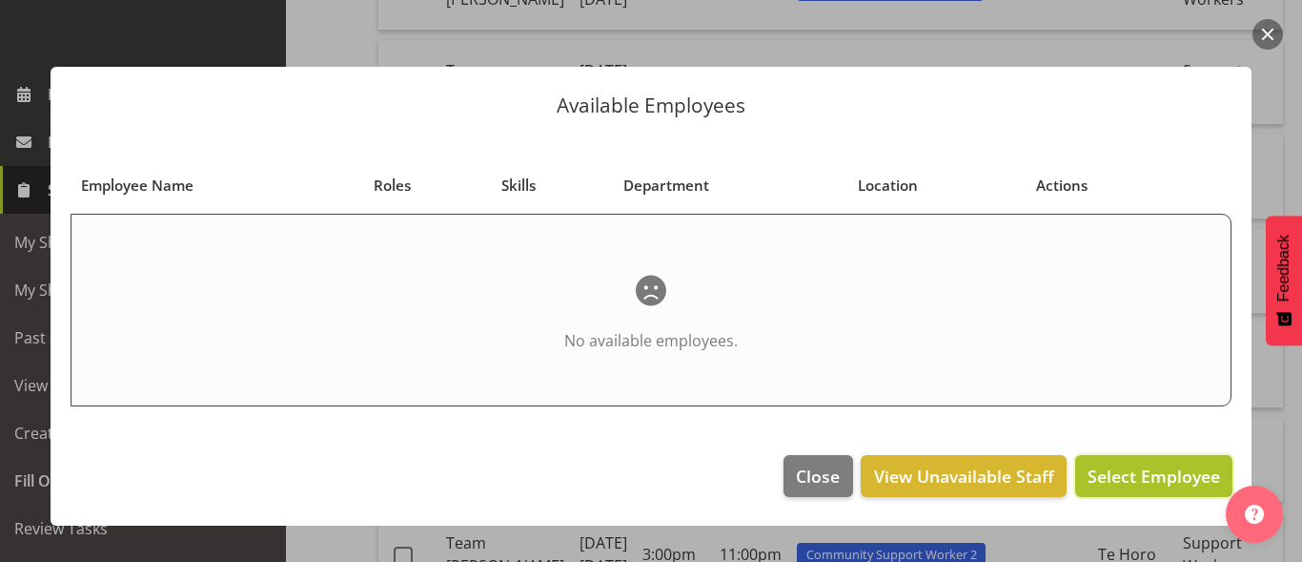
click at [1124, 466] on span "Select Employee" at bounding box center [1154, 475] width 133 height 23
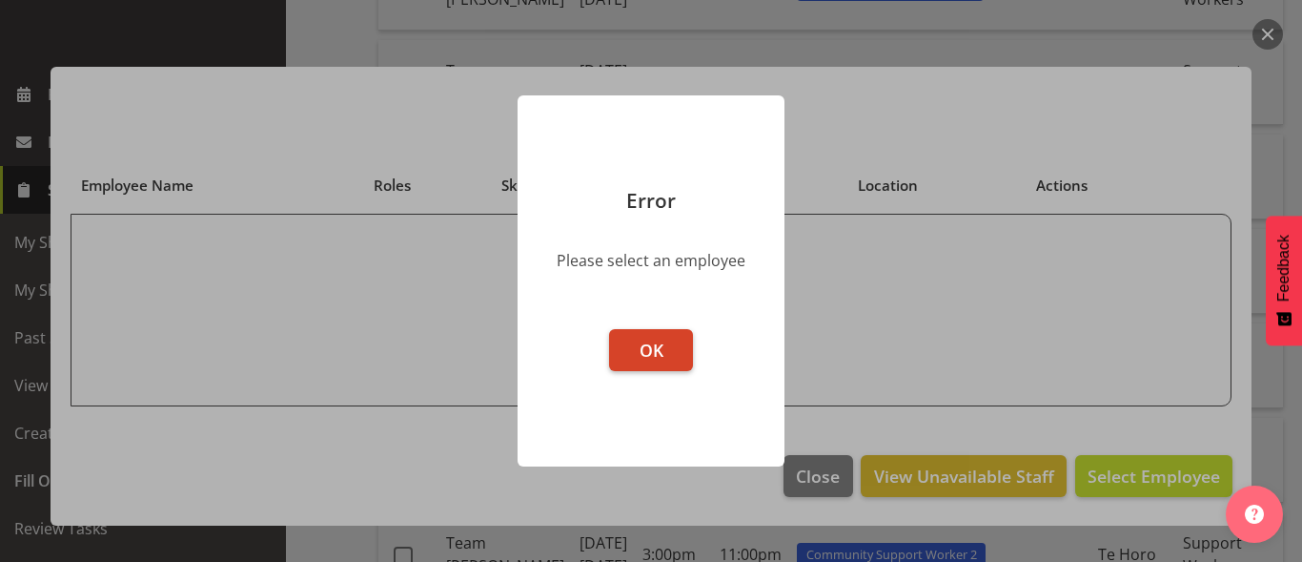
click at [664, 354] on button "OK" at bounding box center [651, 350] width 84 height 42
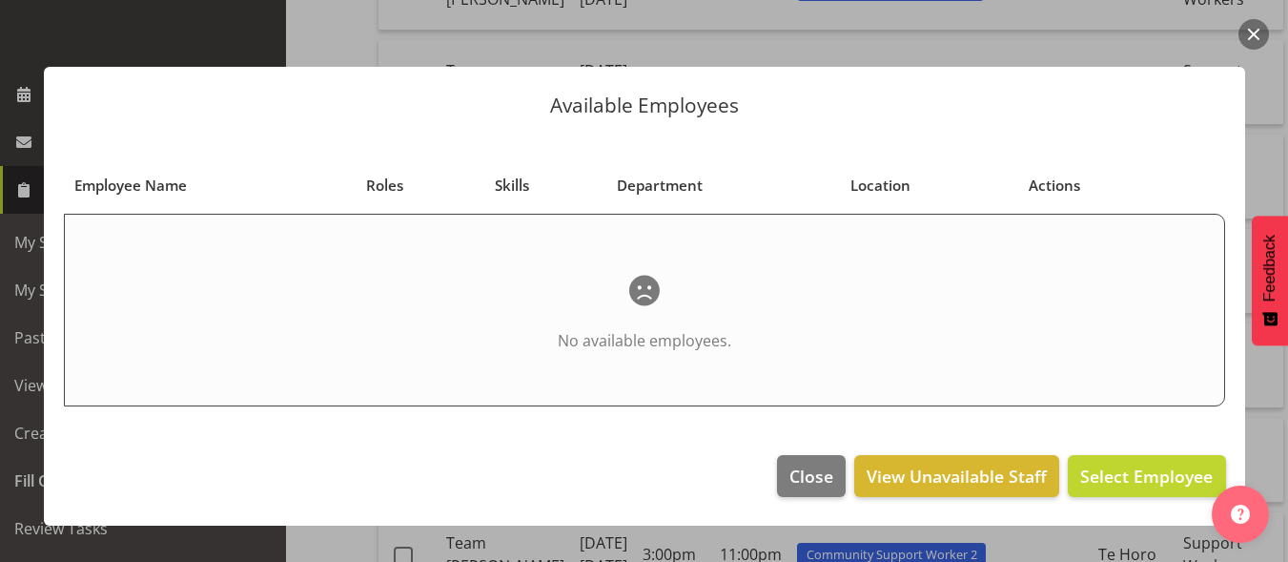
click at [1255, 43] on button "button" at bounding box center [1253, 34] width 31 height 31
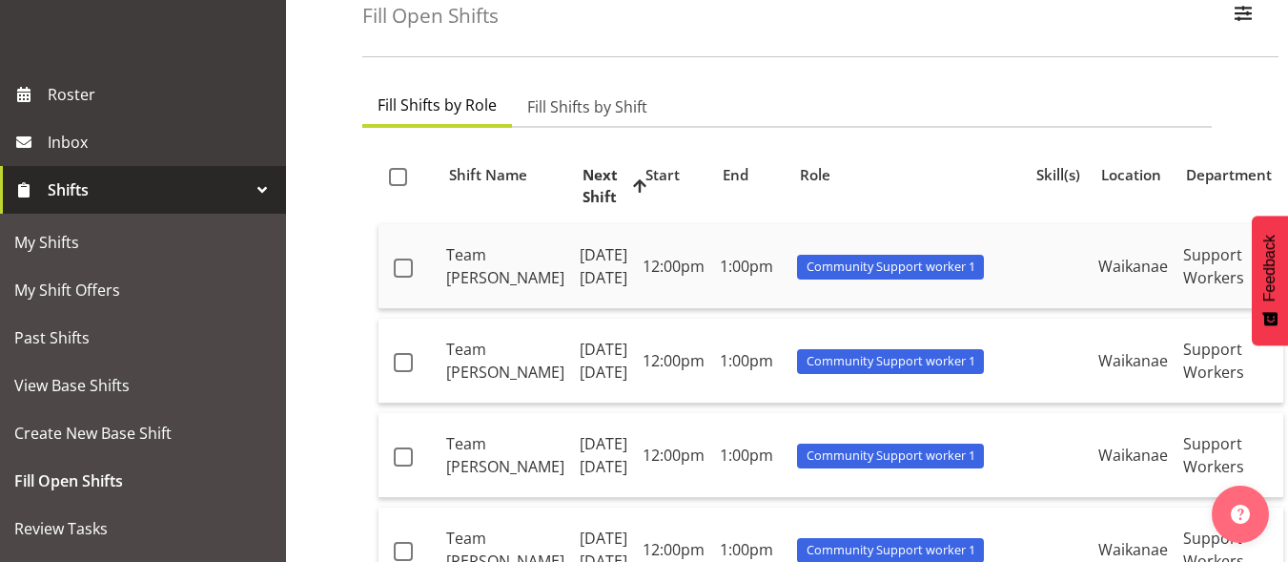
scroll to position [95, 0]
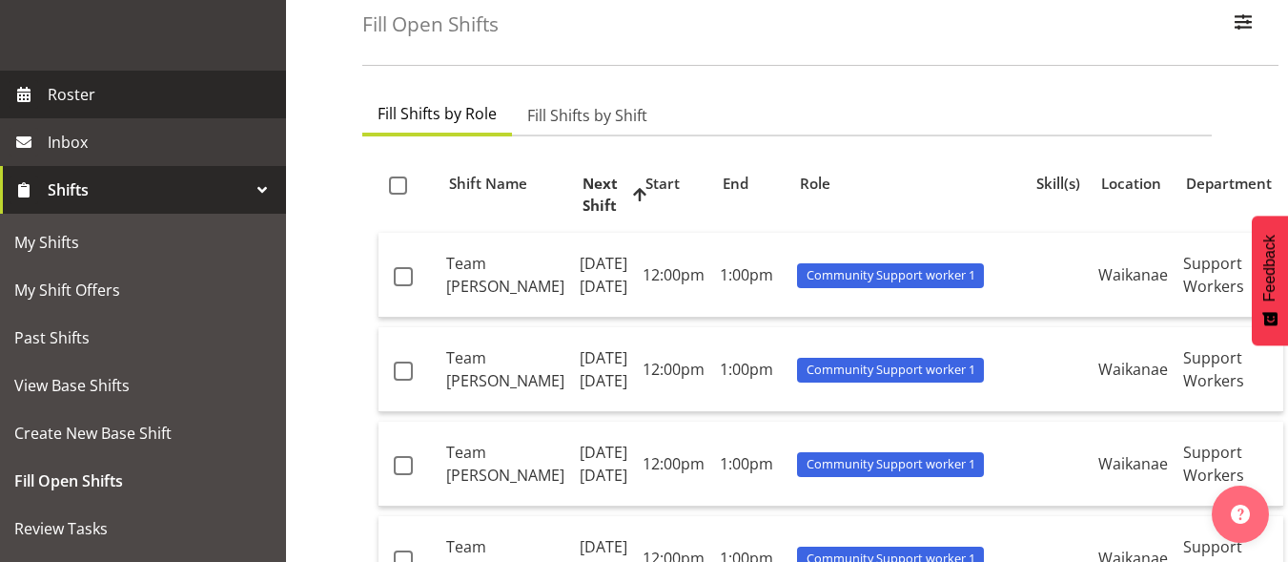
click at [111, 101] on span "Roster" at bounding box center [162, 94] width 229 height 29
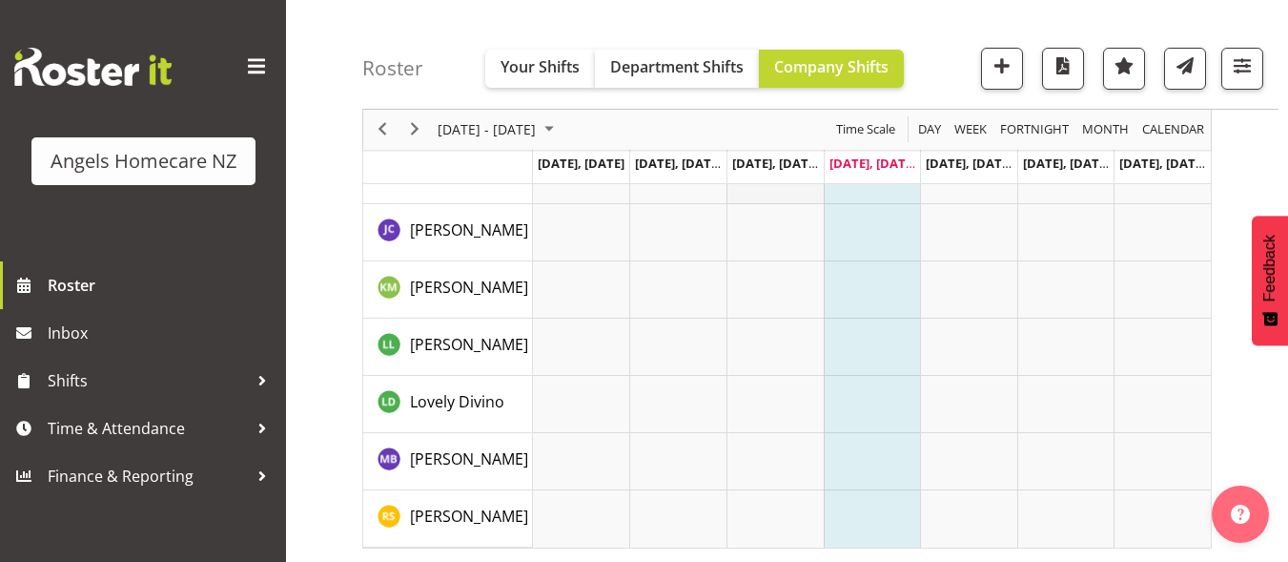
scroll to position [522, 0]
click at [561, 128] on span "September 2025" at bounding box center [549, 130] width 23 height 24
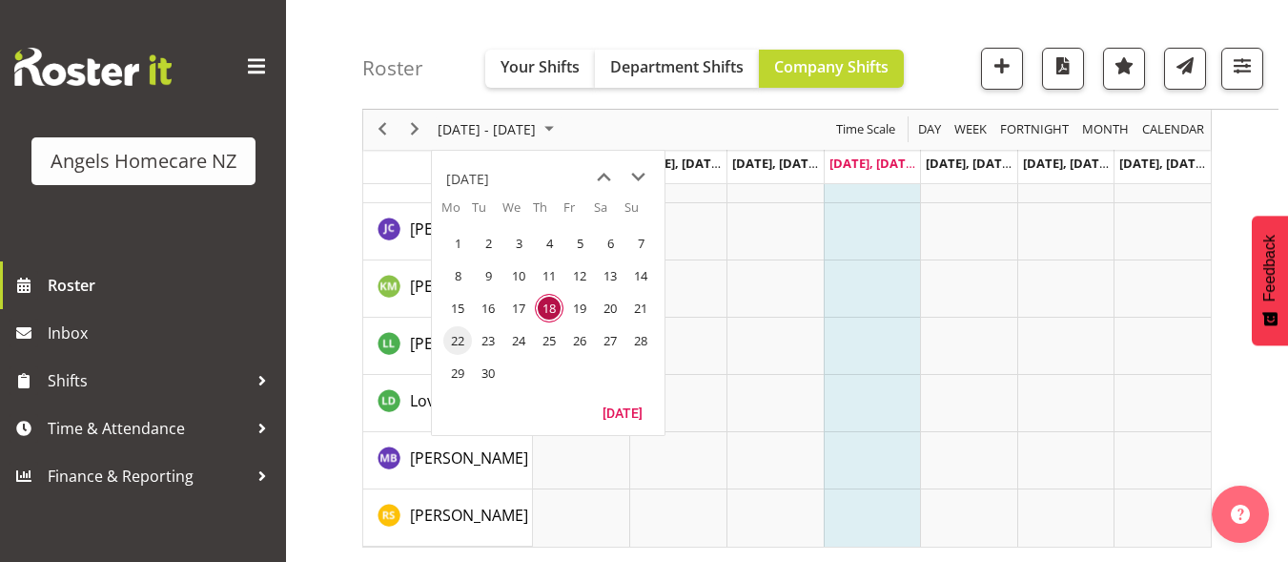
click at [461, 344] on span "22" at bounding box center [457, 340] width 29 height 29
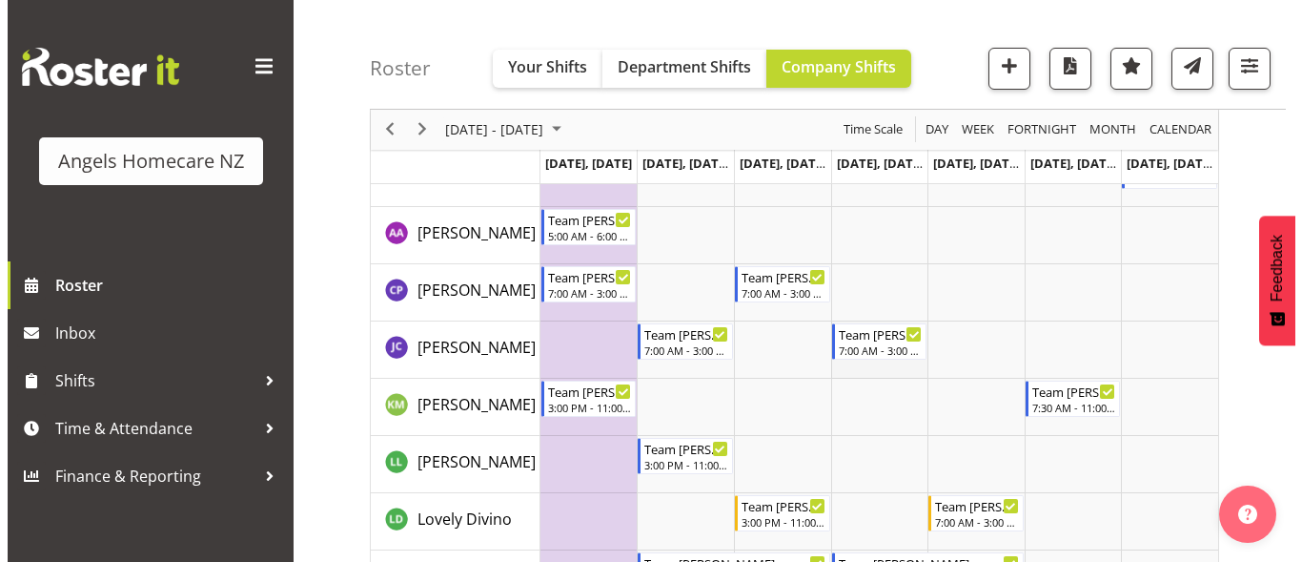
scroll to position [236, 0]
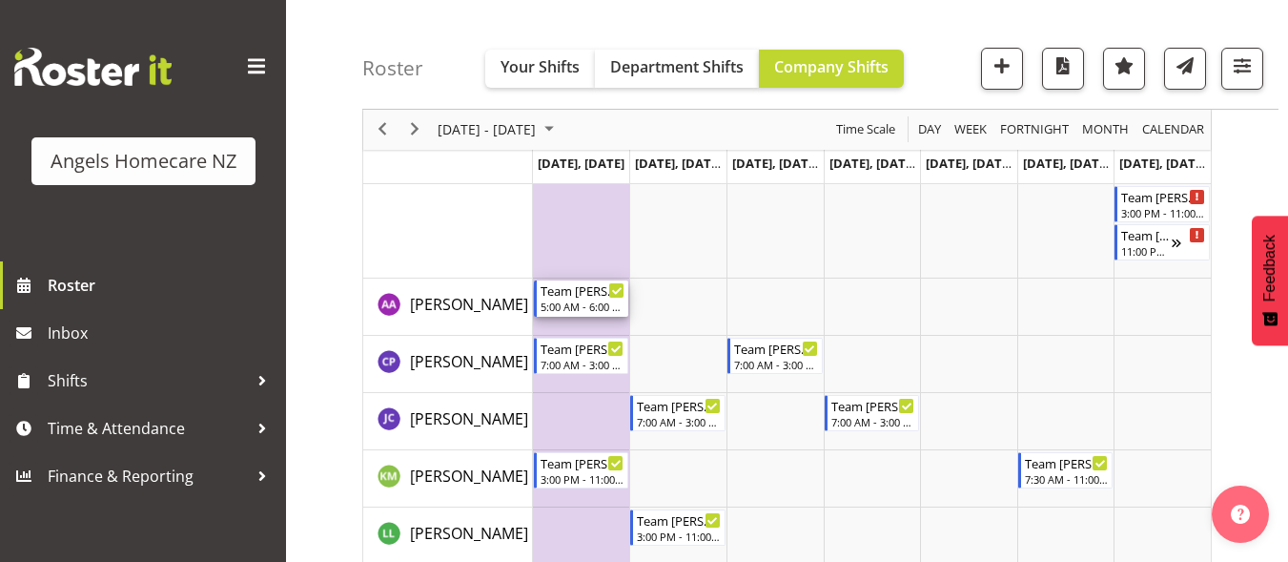
click at [597, 285] on div "Team Mary" at bounding box center [583, 289] width 85 height 19
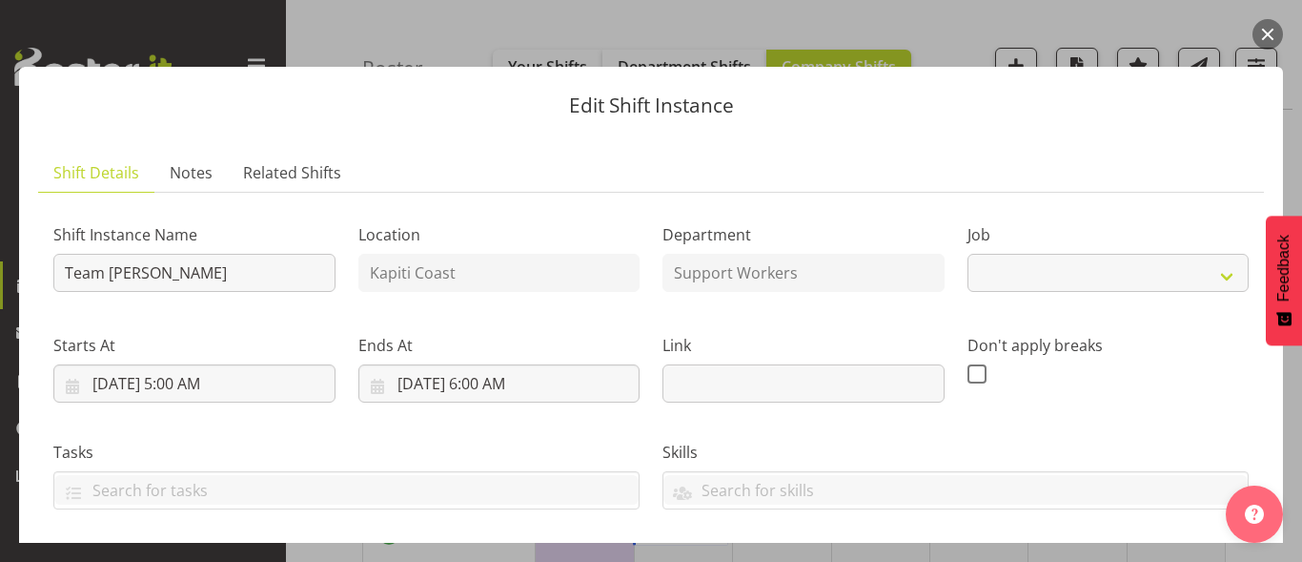
select select "10686"
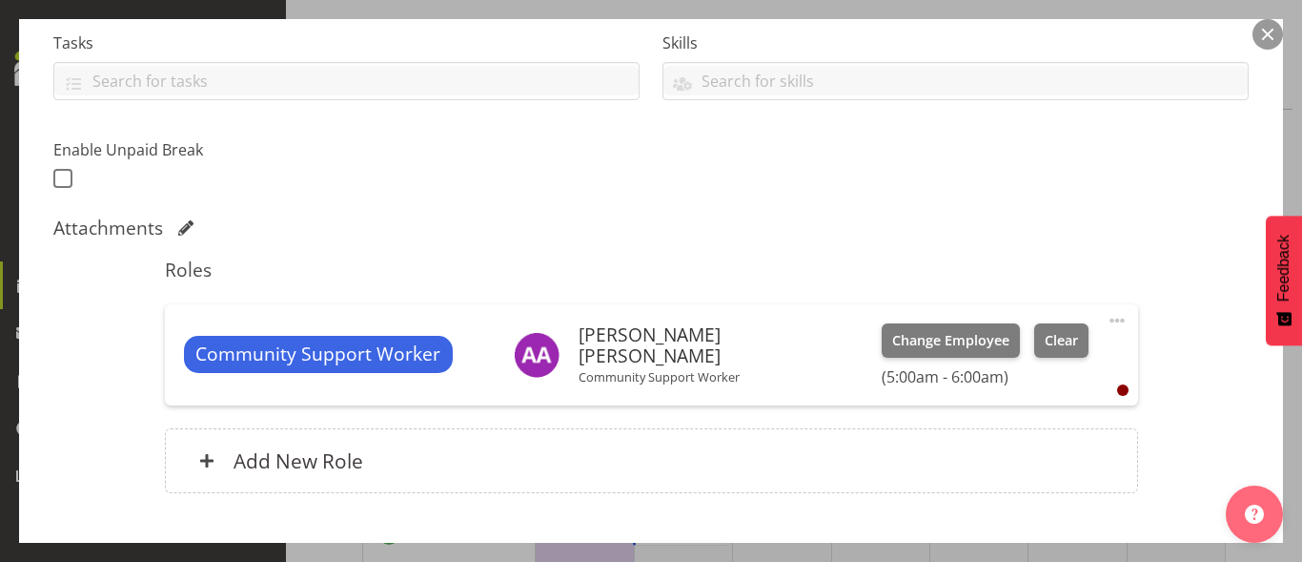
scroll to position [477, 0]
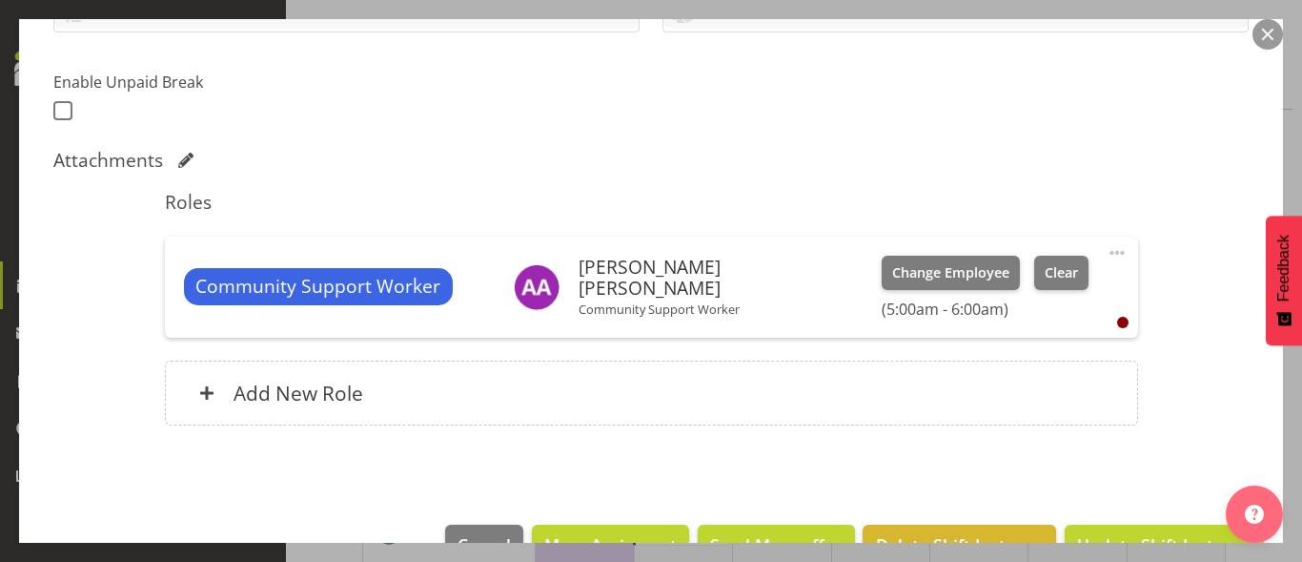
click at [1117, 321] on div at bounding box center [1122, 322] width 11 height 11
click at [1111, 249] on span at bounding box center [1117, 252] width 23 height 23
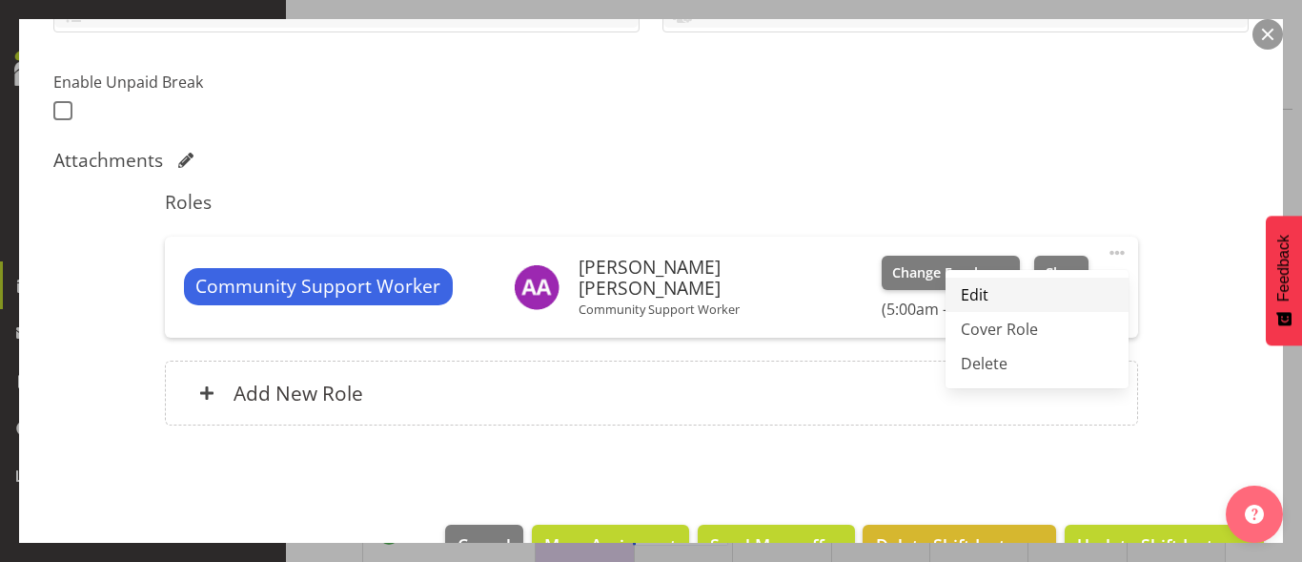
click at [983, 295] on link "Edit" at bounding box center [1037, 294] width 183 height 34
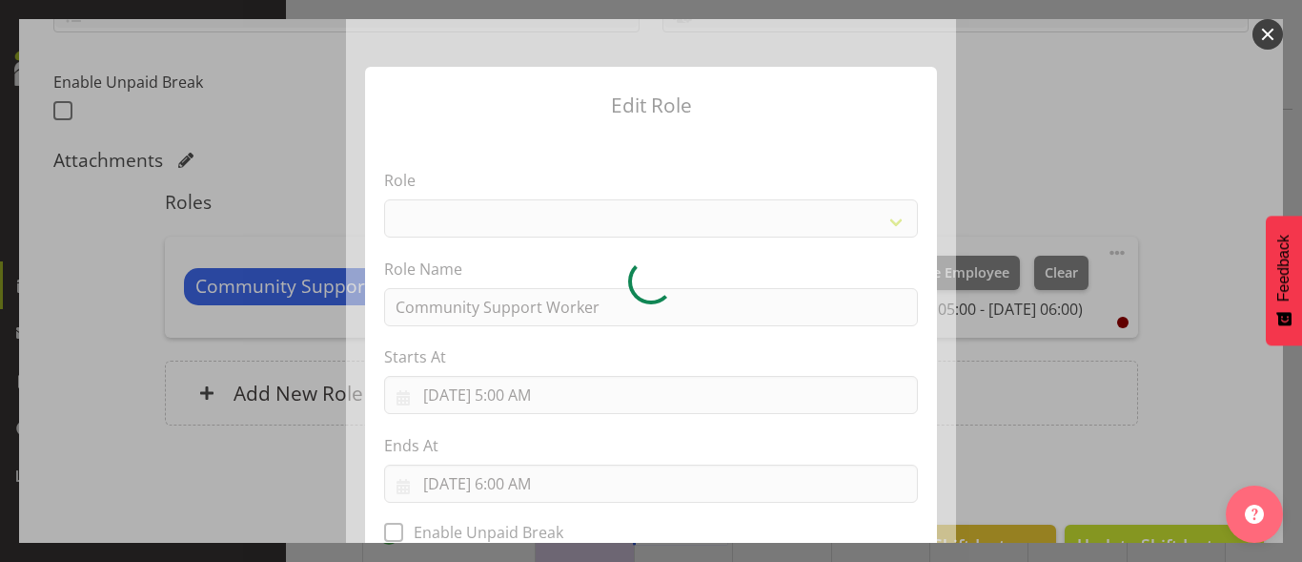
select select "1572"
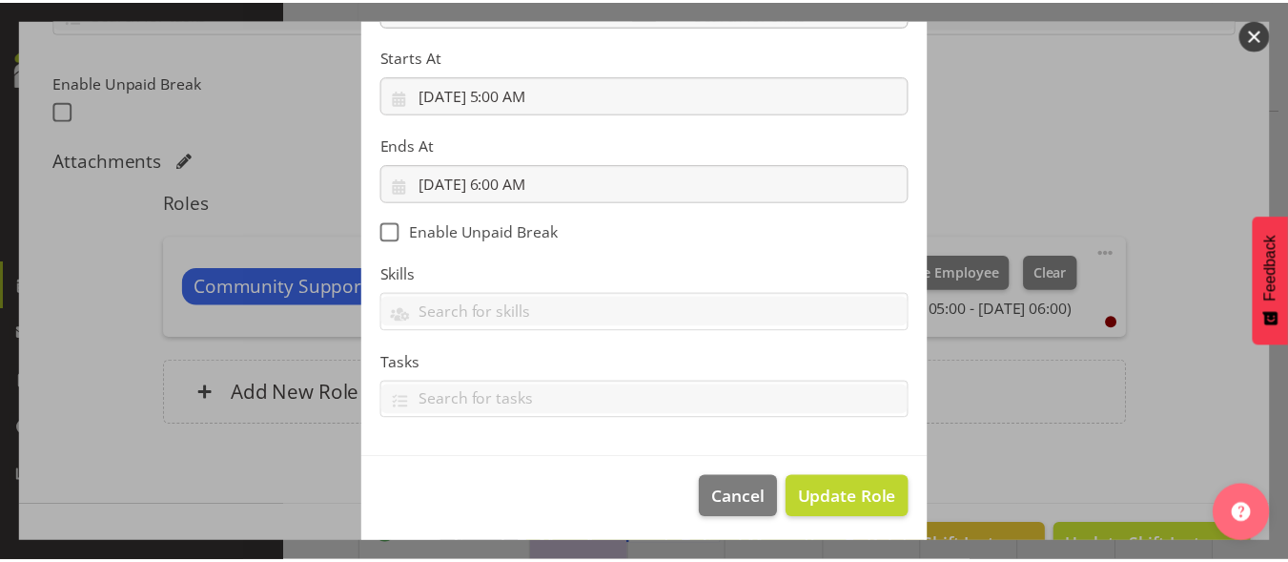
scroll to position [305, 0]
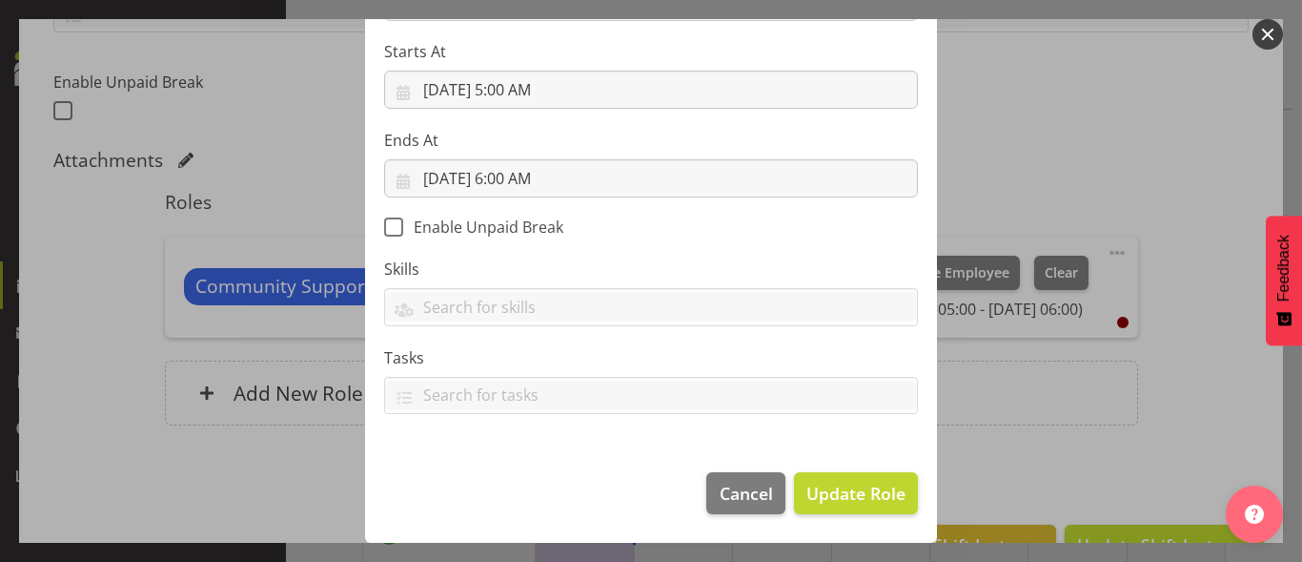
click at [1170, 324] on div at bounding box center [651, 281] width 1302 height 562
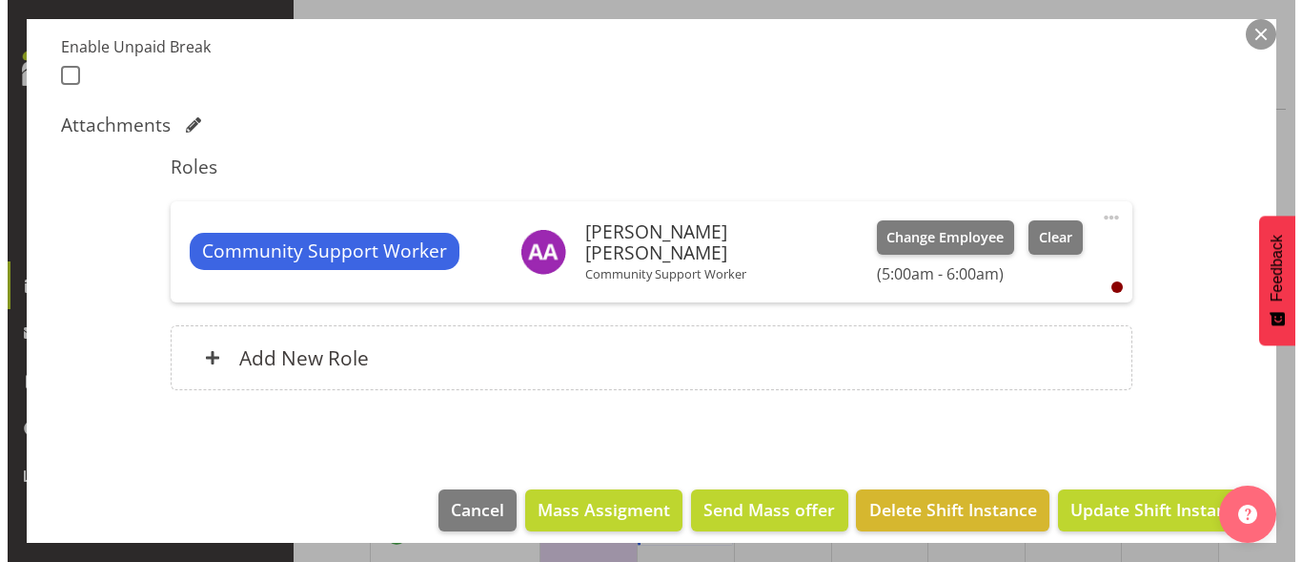
scroll to position [529, 0]
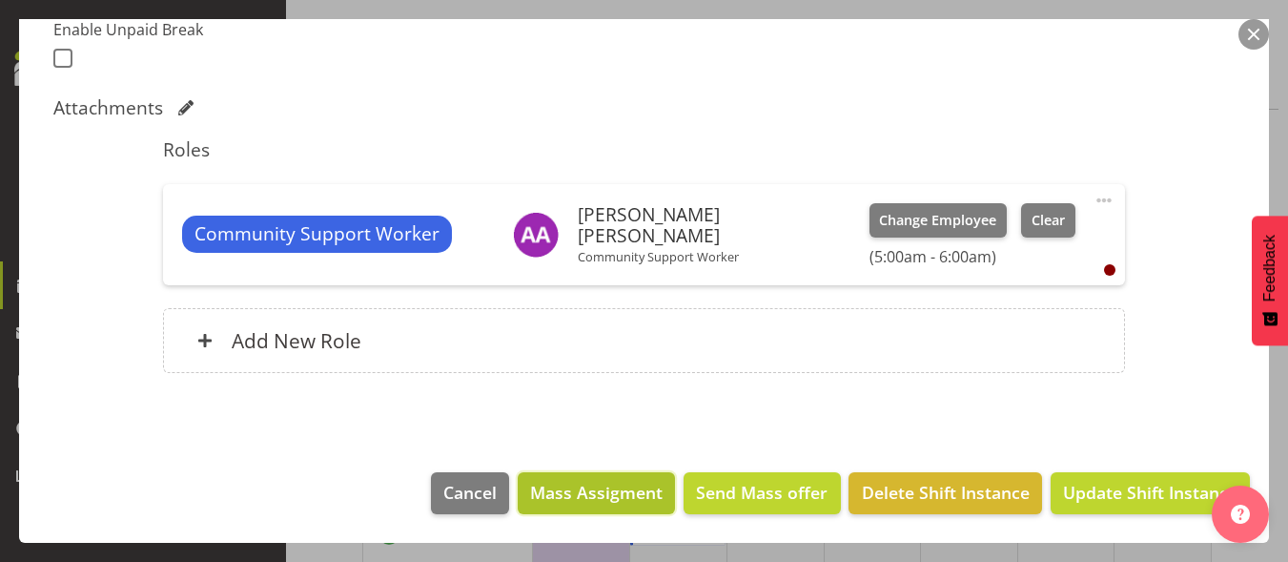
click at [579, 496] on span "Mass Assigment" at bounding box center [596, 492] width 133 height 25
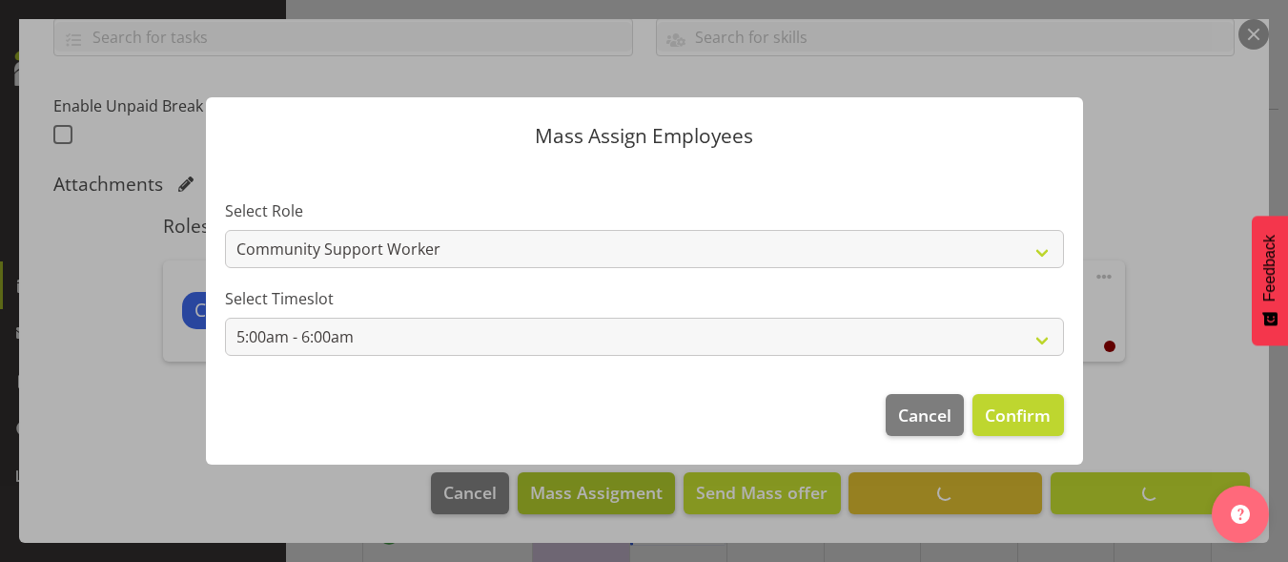
scroll to position [453, 0]
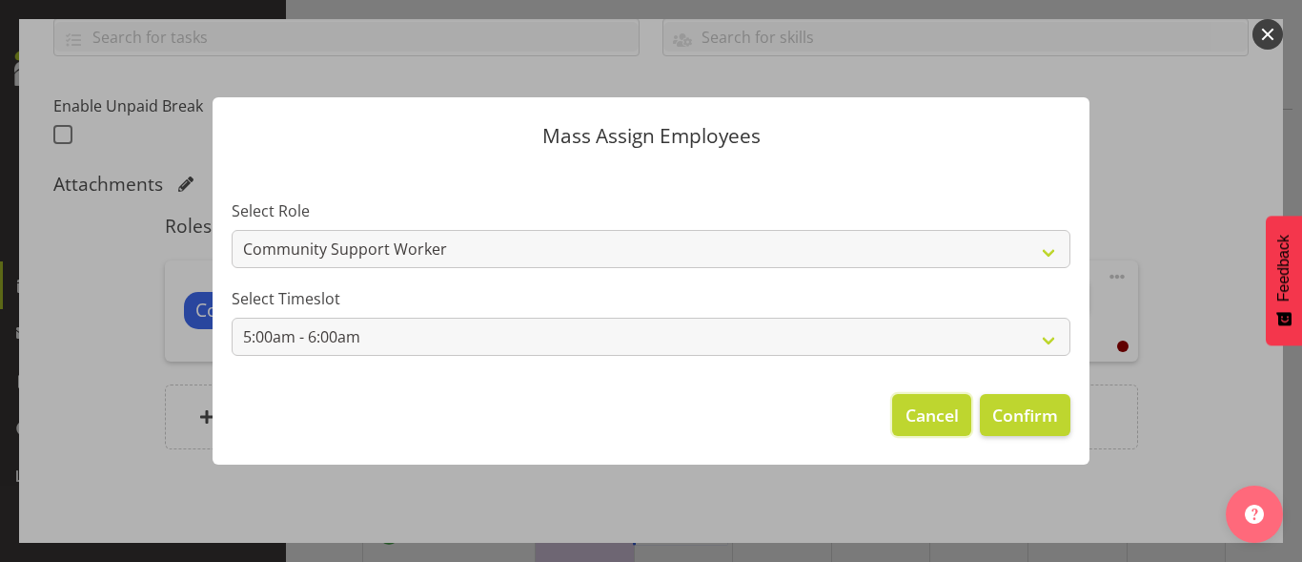
click at [923, 418] on span "Cancel" at bounding box center [932, 414] width 53 height 25
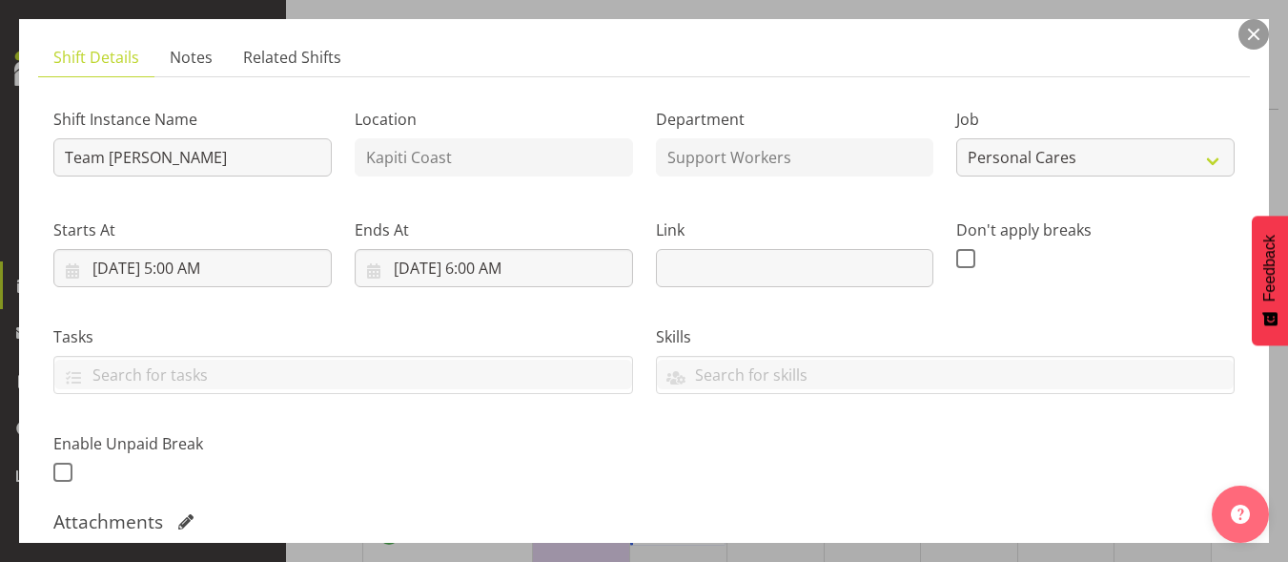
scroll to position [72, 0]
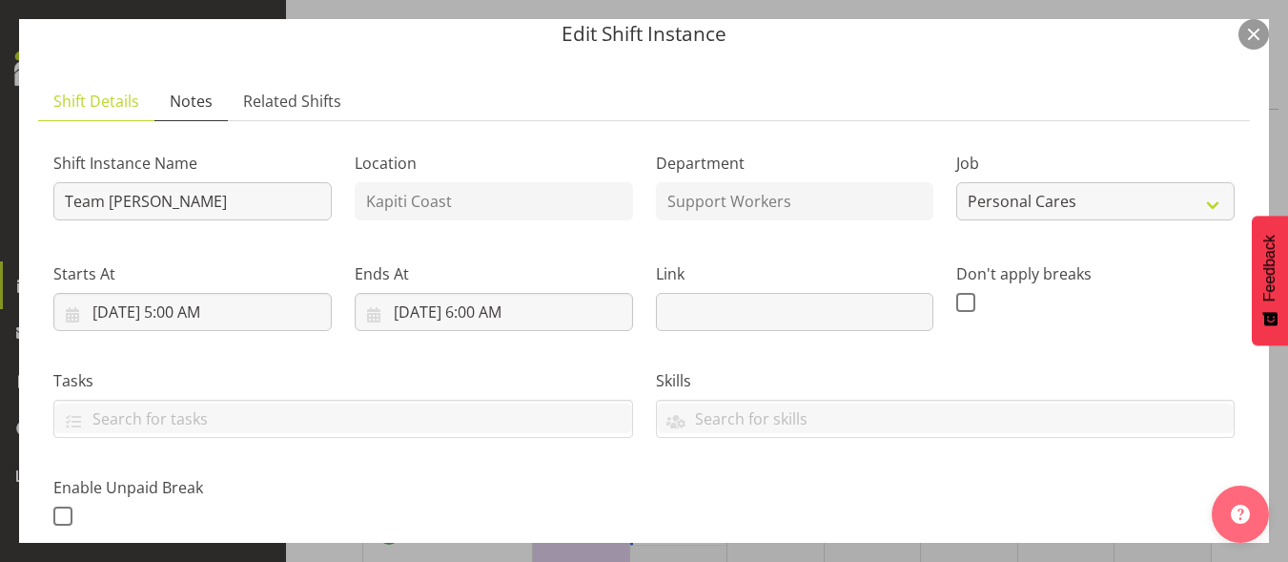
click at [195, 109] on span "Notes" at bounding box center [191, 101] width 43 height 23
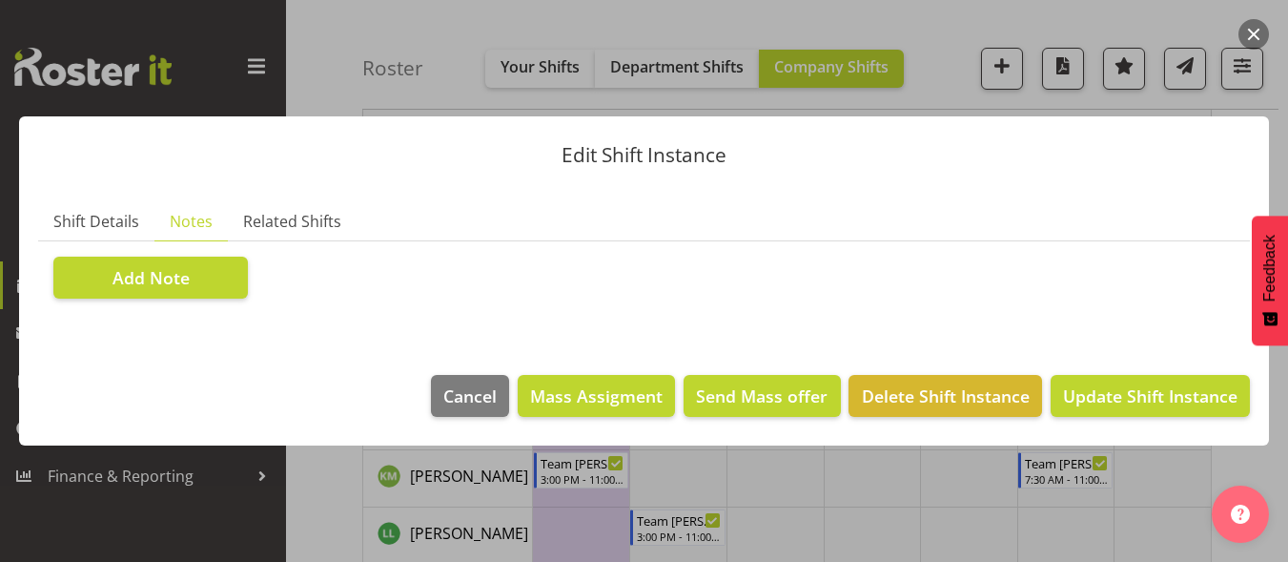
scroll to position [0, 0]
click at [277, 214] on span "Related Shifts" at bounding box center [292, 221] width 98 height 23
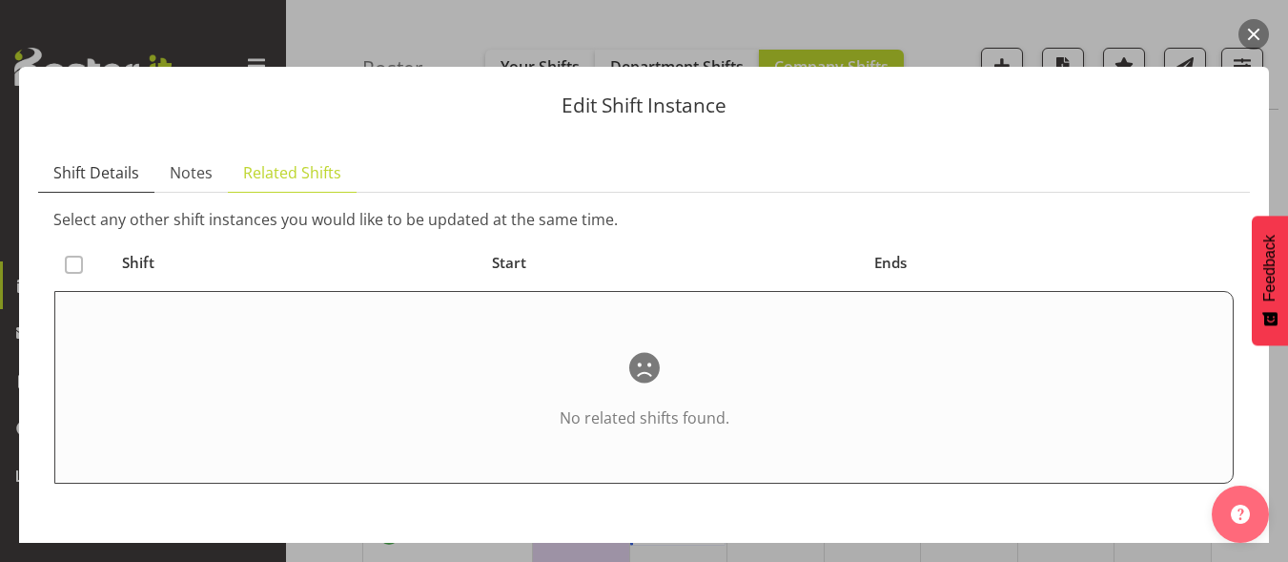
click at [87, 173] on span "Shift Details" at bounding box center [96, 172] width 86 height 23
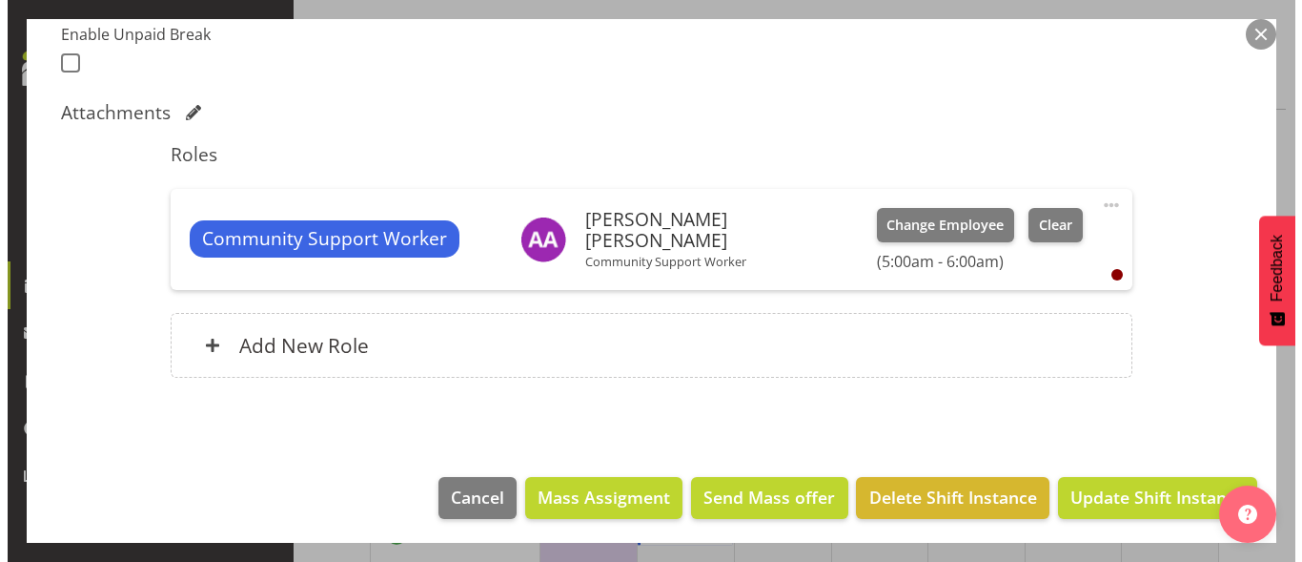
scroll to position [529, 0]
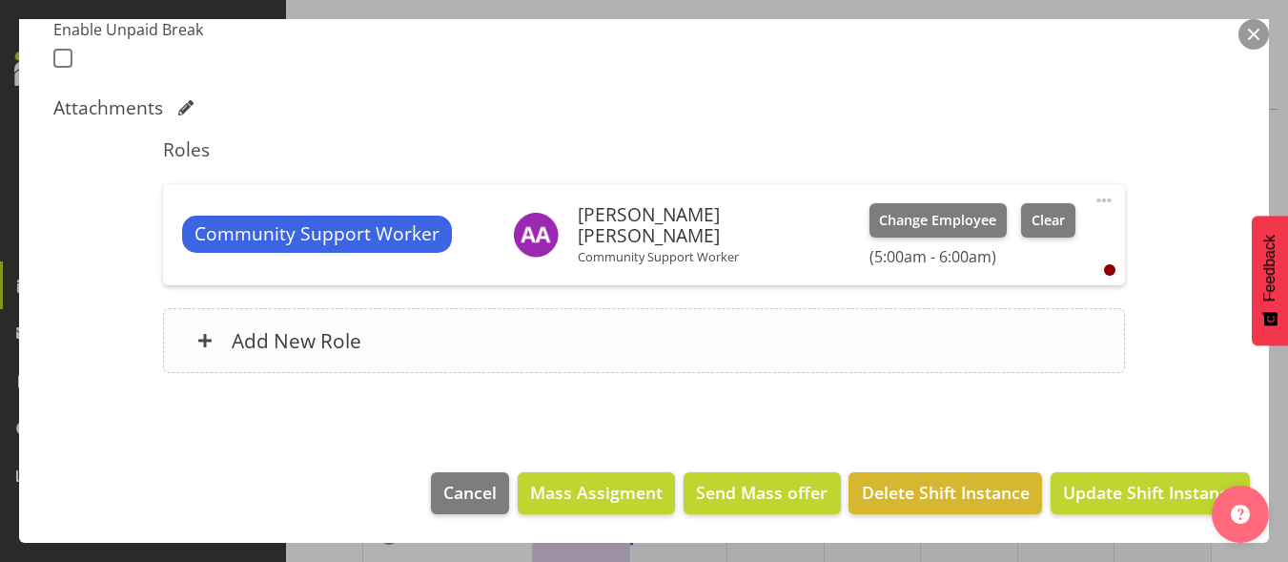
click at [324, 339] on h6 "Add New Role" at bounding box center [297, 340] width 130 height 25
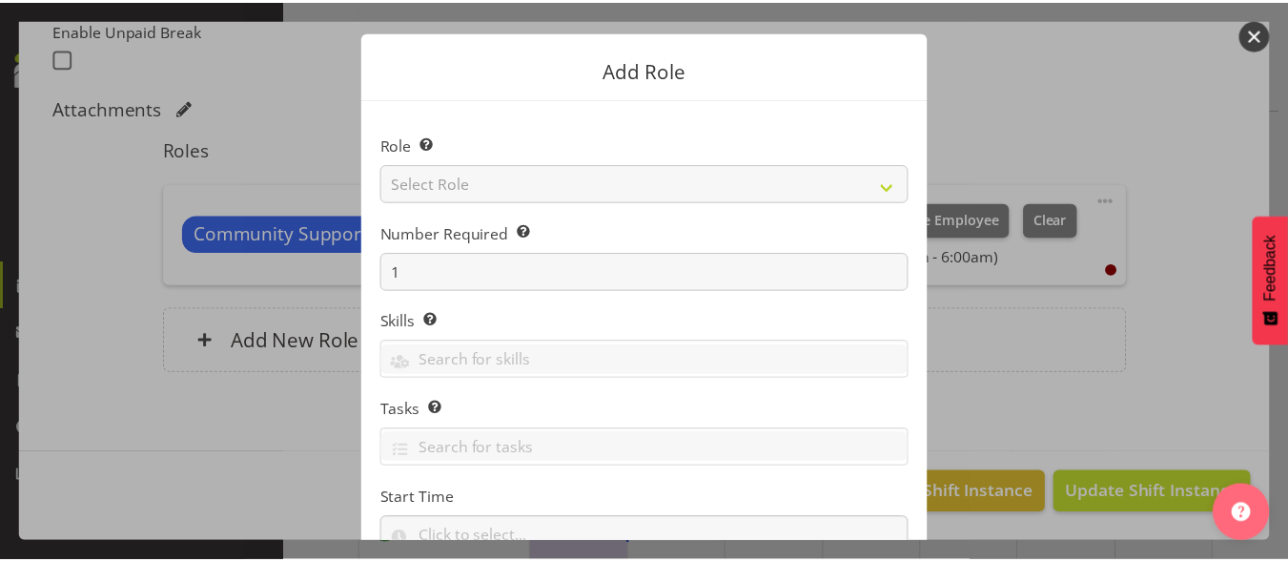
scroll to position [0, 0]
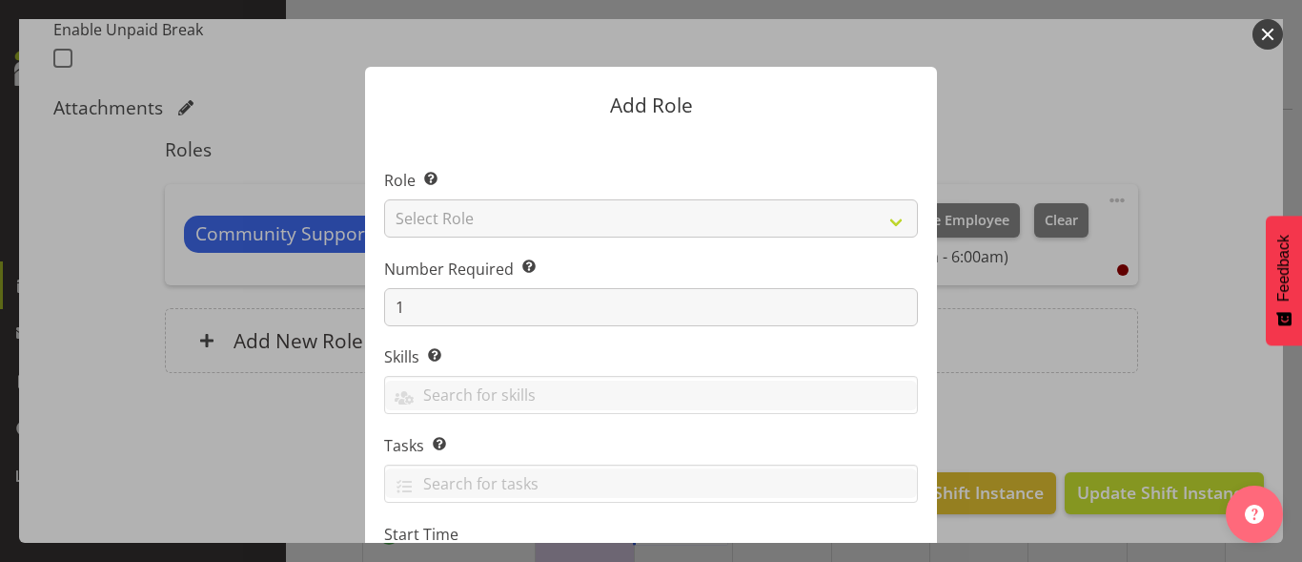
click at [81, 253] on div at bounding box center [651, 281] width 1302 height 562
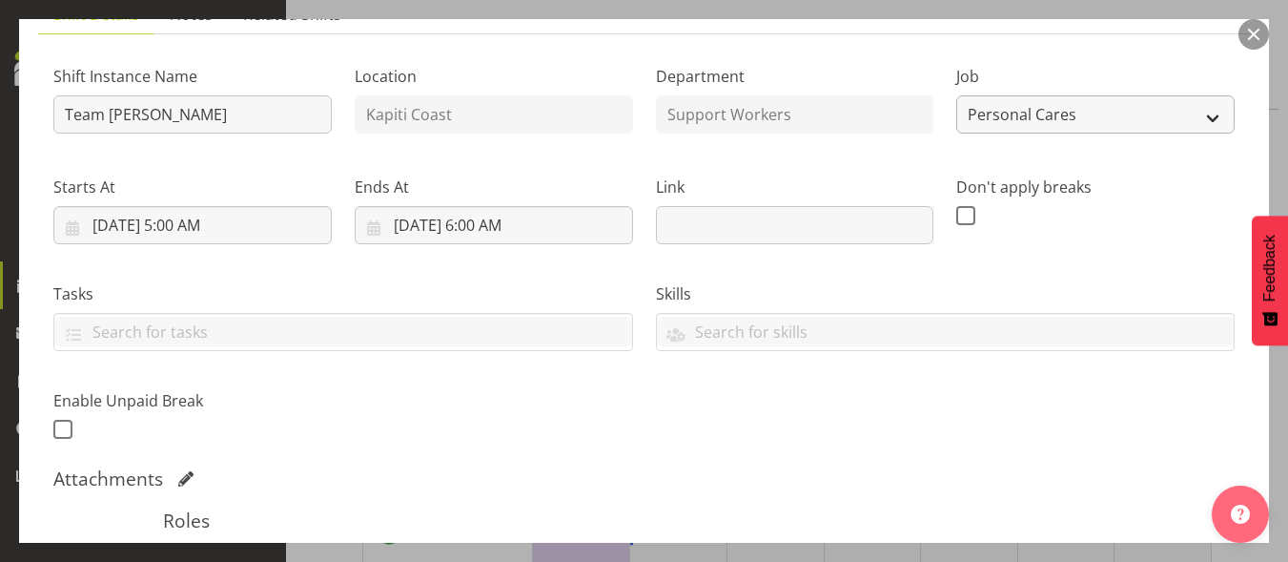
scroll to position [148, 0]
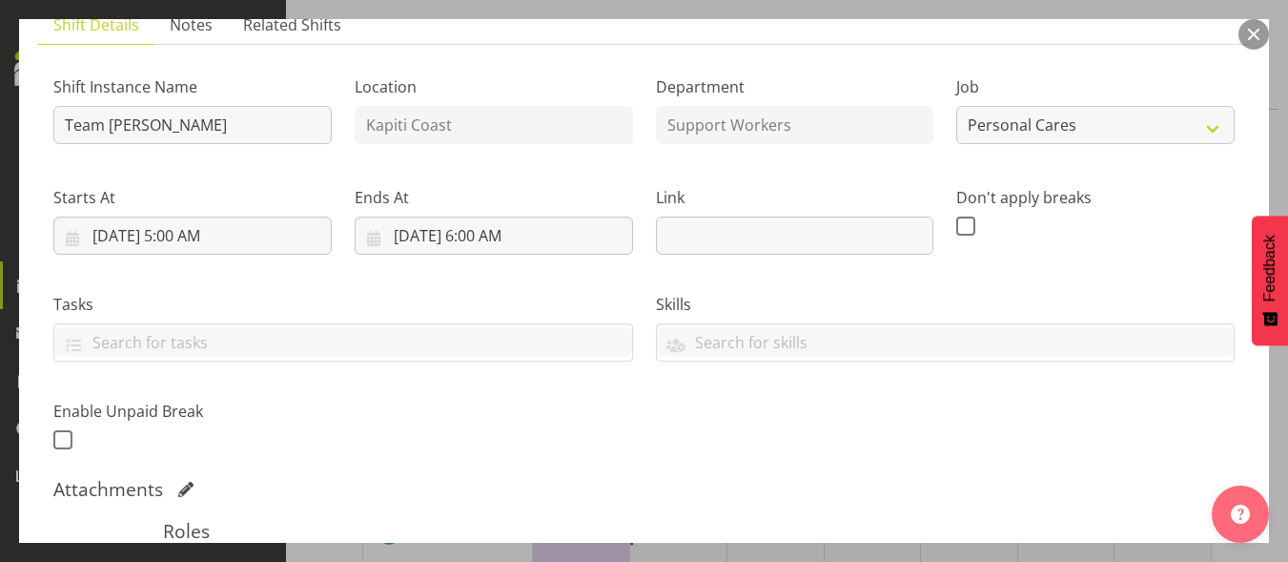
click at [1246, 32] on button "button" at bounding box center [1253, 34] width 31 height 31
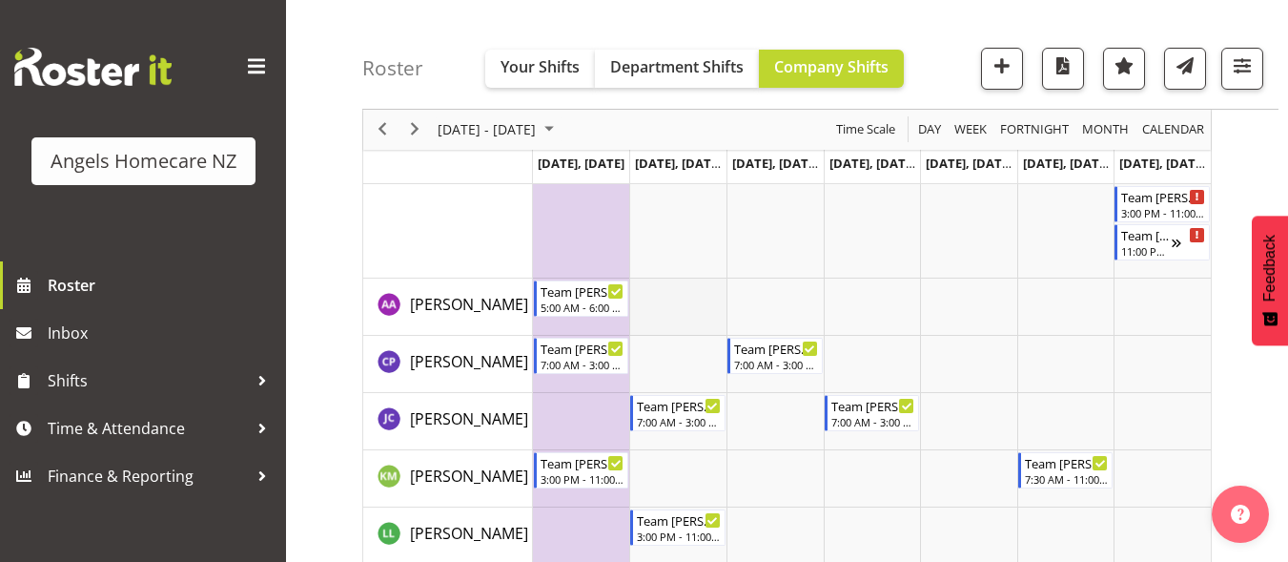
click at [676, 309] on td "Timeline Week of September 22, 2025" at bounding box center [677, 306] width 97 height 57
select select "22"
select select "26"
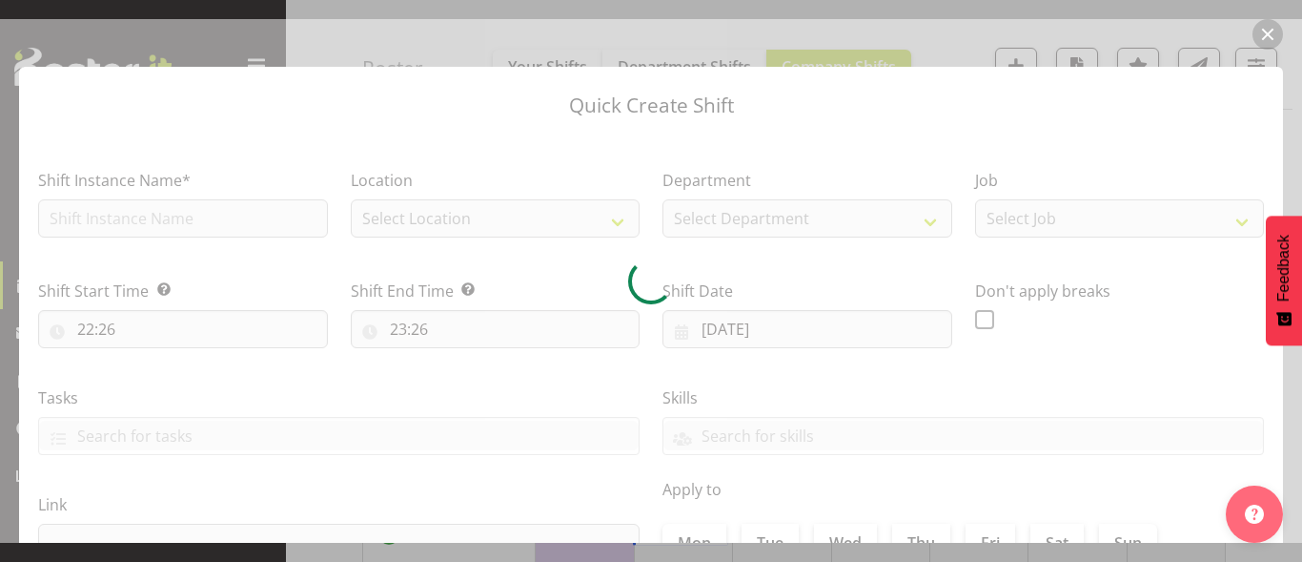
type input "23/09/2025"
checkbox input "true"
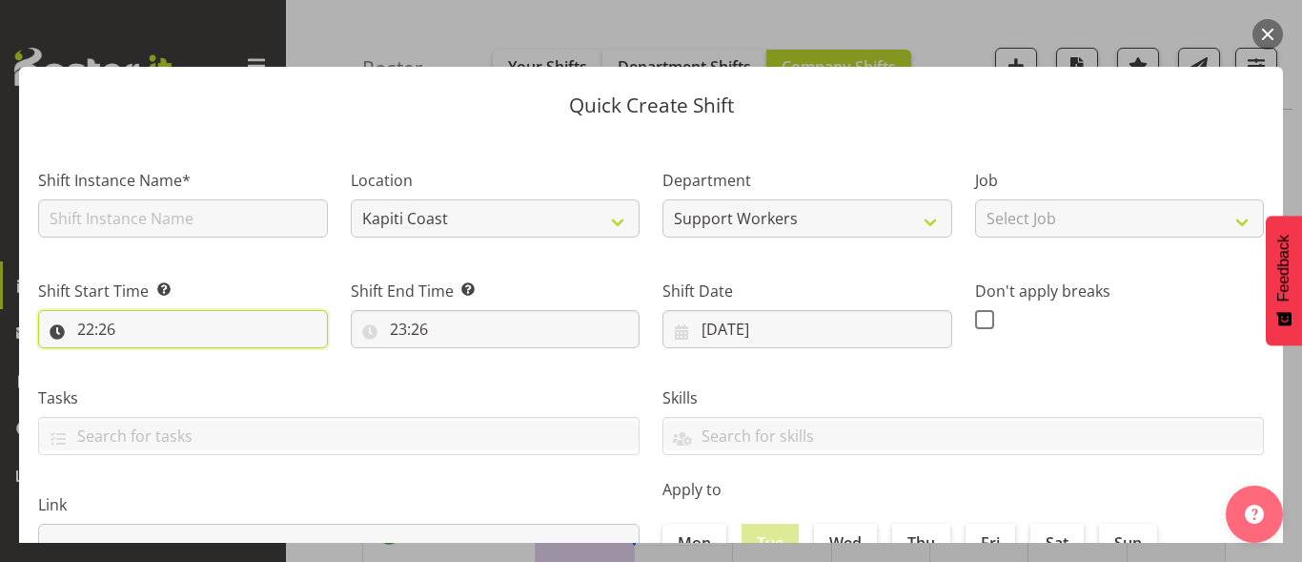
click at [128, 325] on input "22:26" at bounding box center [183, 329] width 290 height 38
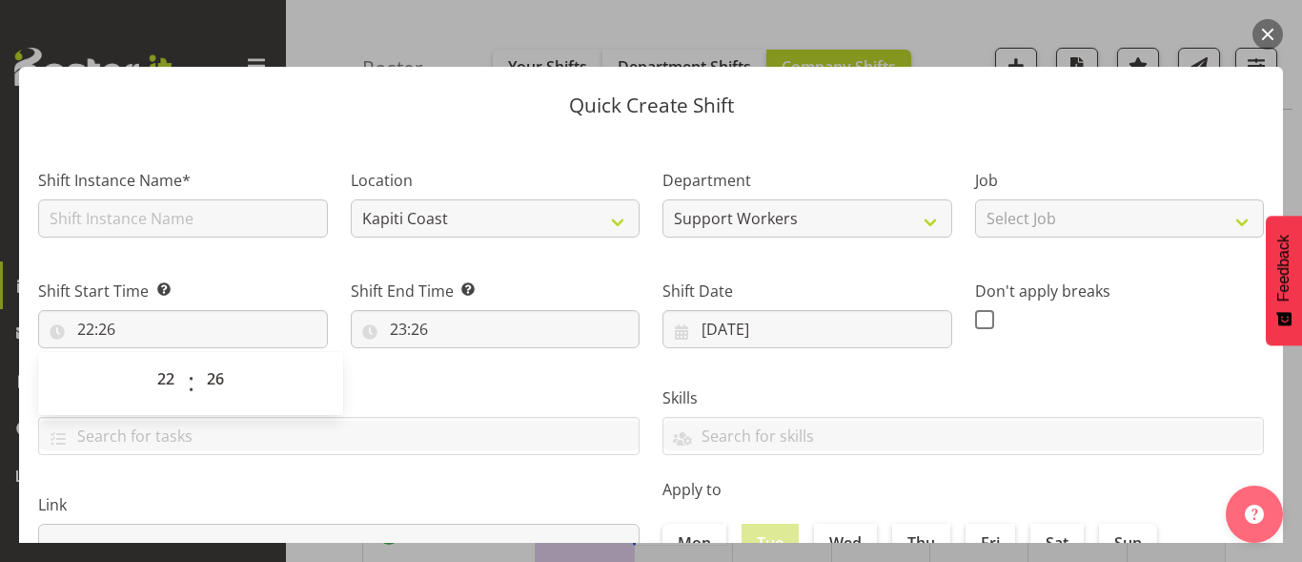
click at [1274, 27] on button "button" at bounding box center [1268, 34] width 31 height 31
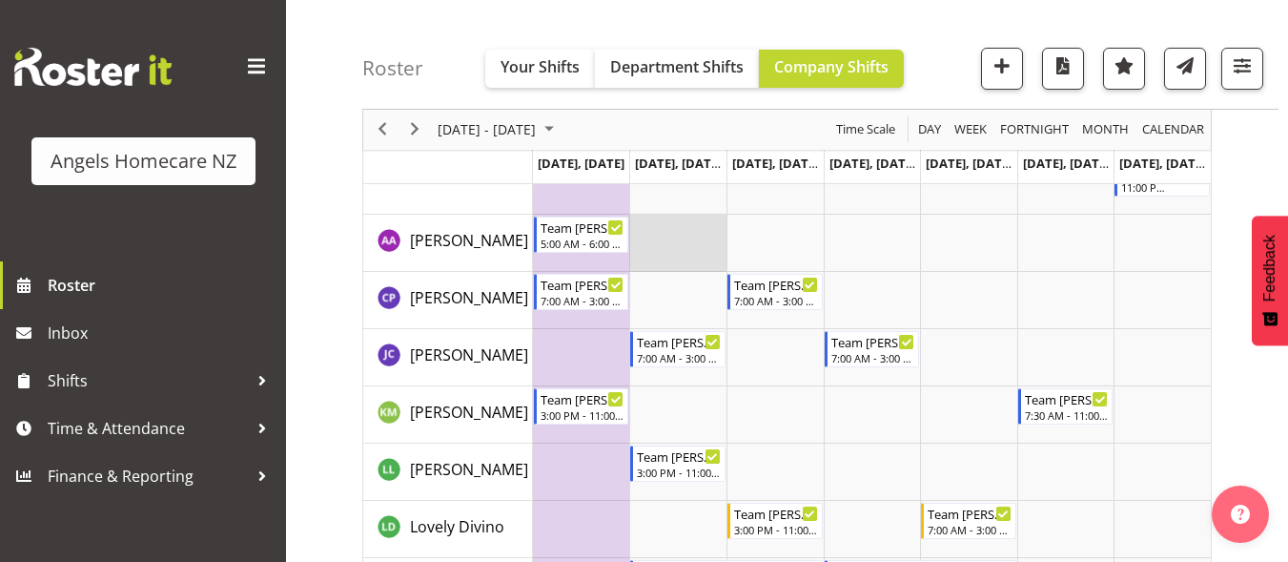
scroll to position [332, 0]
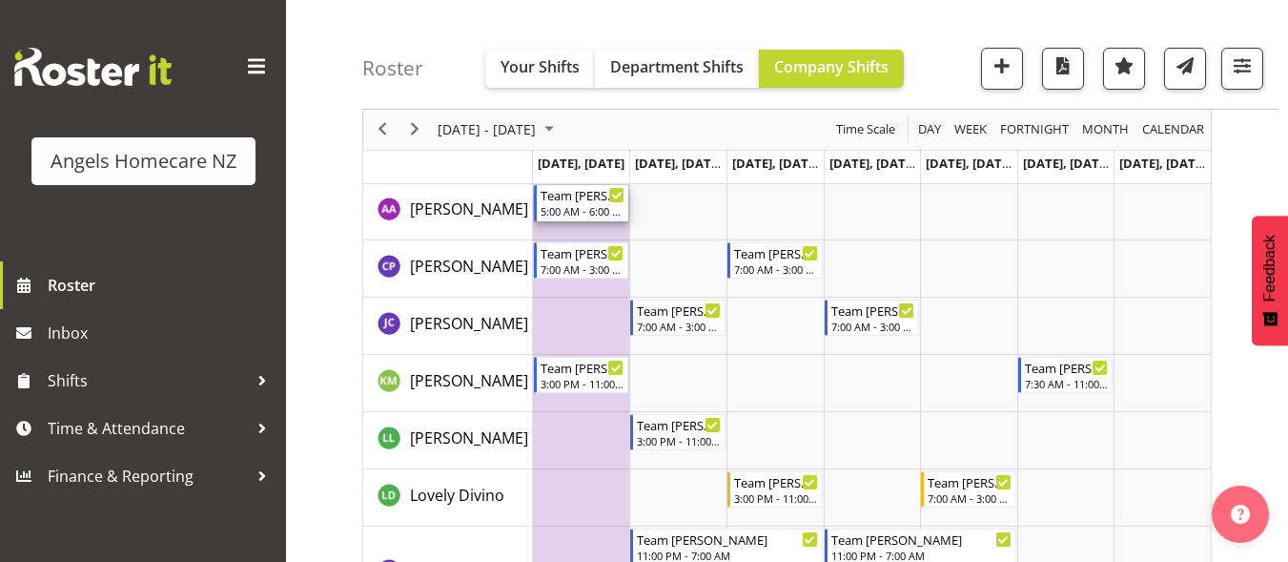
click at [613, 189] on div "Timeline Week of September 22, 2025" at bounding box center [616, 195] width 14 height 14
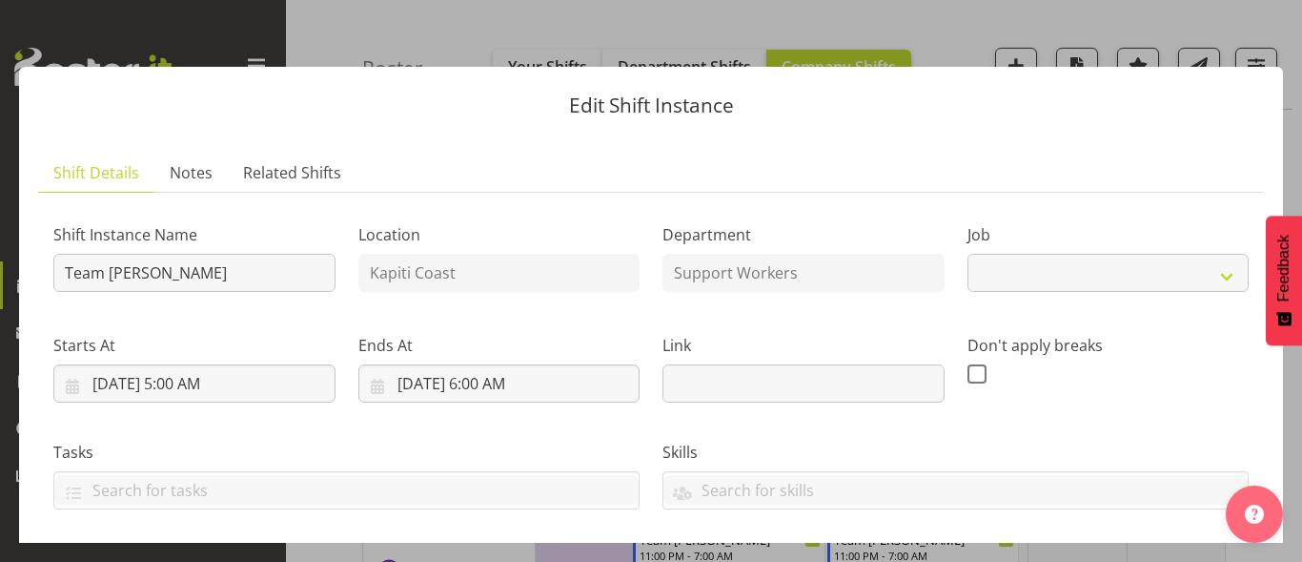
select select "10686"
click at [1272, 27] on button "button" at bounding box center [1268, 34] width 31 height 31
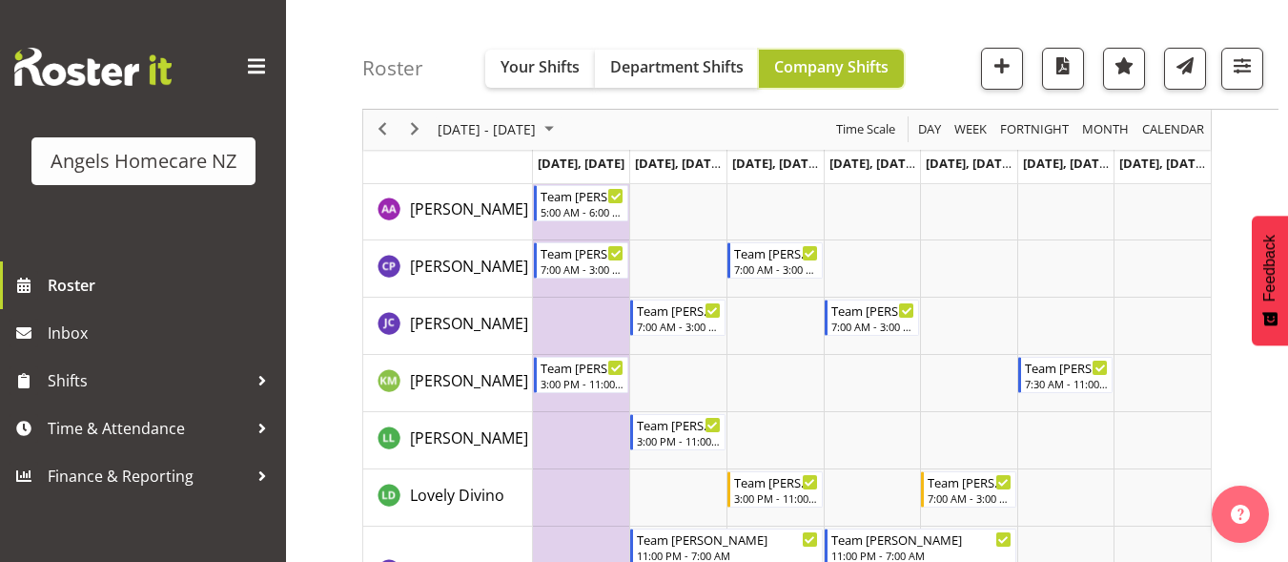
click at [855, 79] on button "Company Shifts" at bounding box center [831, 69] width 145 height 38
click at [842, 69] on span "Company Shifts" at bounding box center [831, 66] width 114 height 21
click at [670, 74] on span "Department Shifts" at bounding box center [676, 66] width 133 height 21
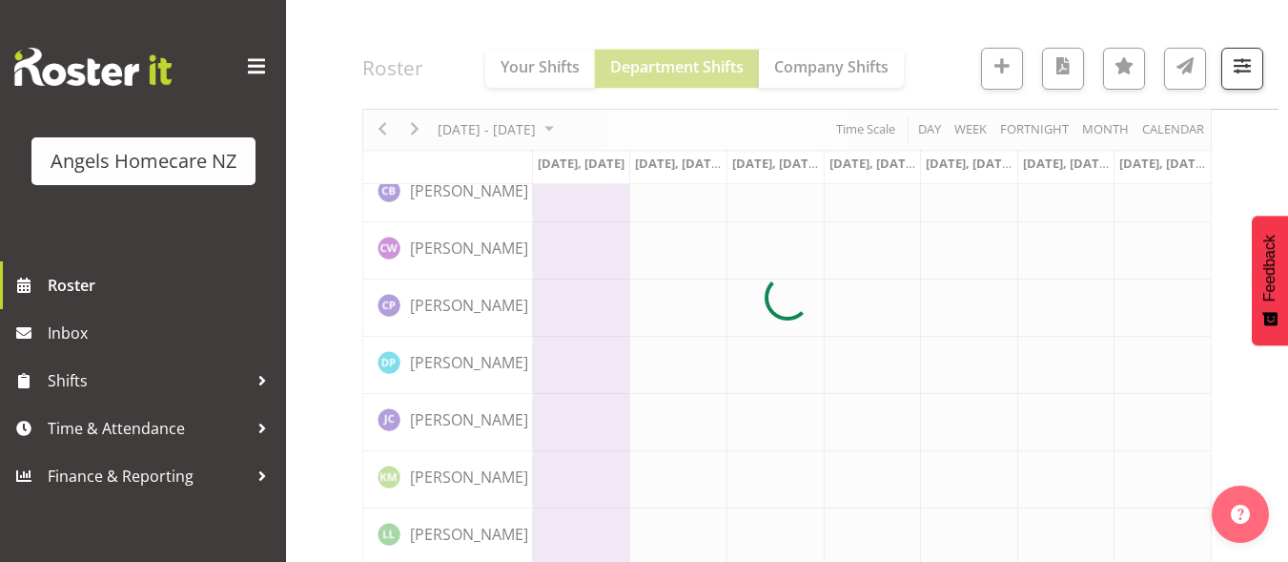
scroll to position [0, 0]
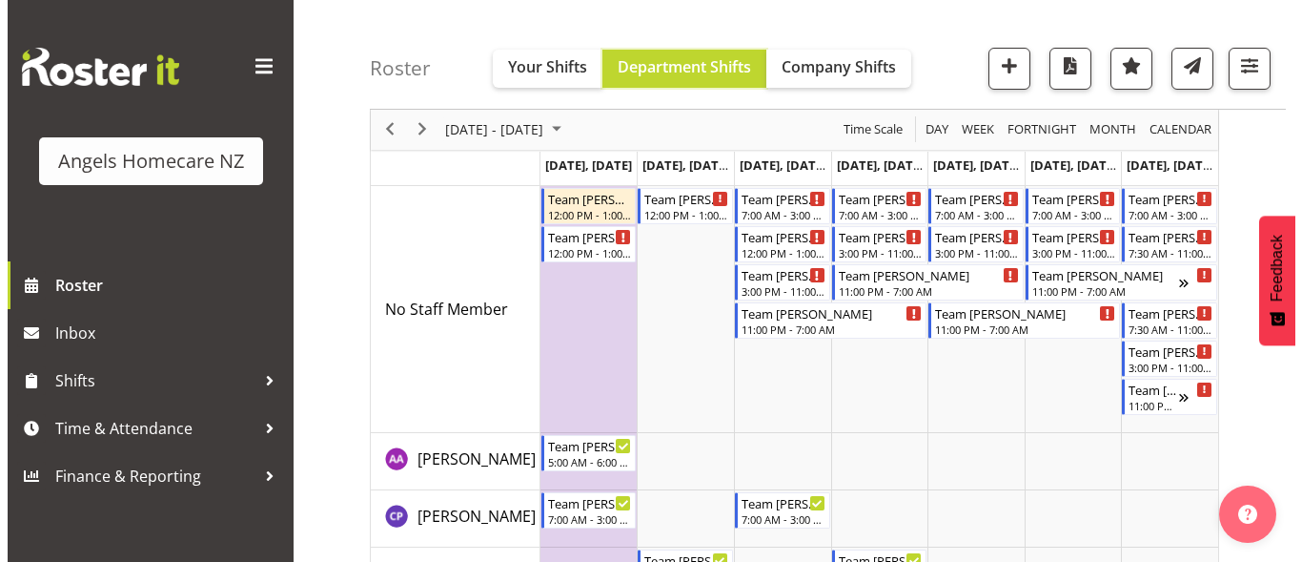
scroll to position [177, 0]
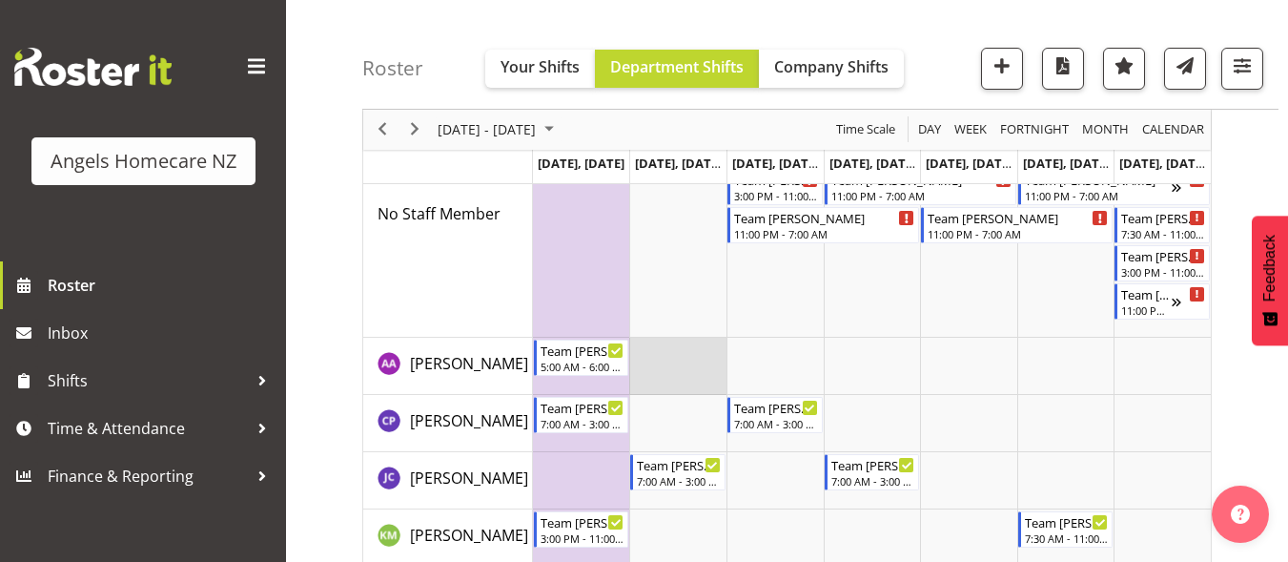
click at [681, 355] on td "Timeline Week of September 22, 2025" at bounding box center [677, 366] width 97 height 57
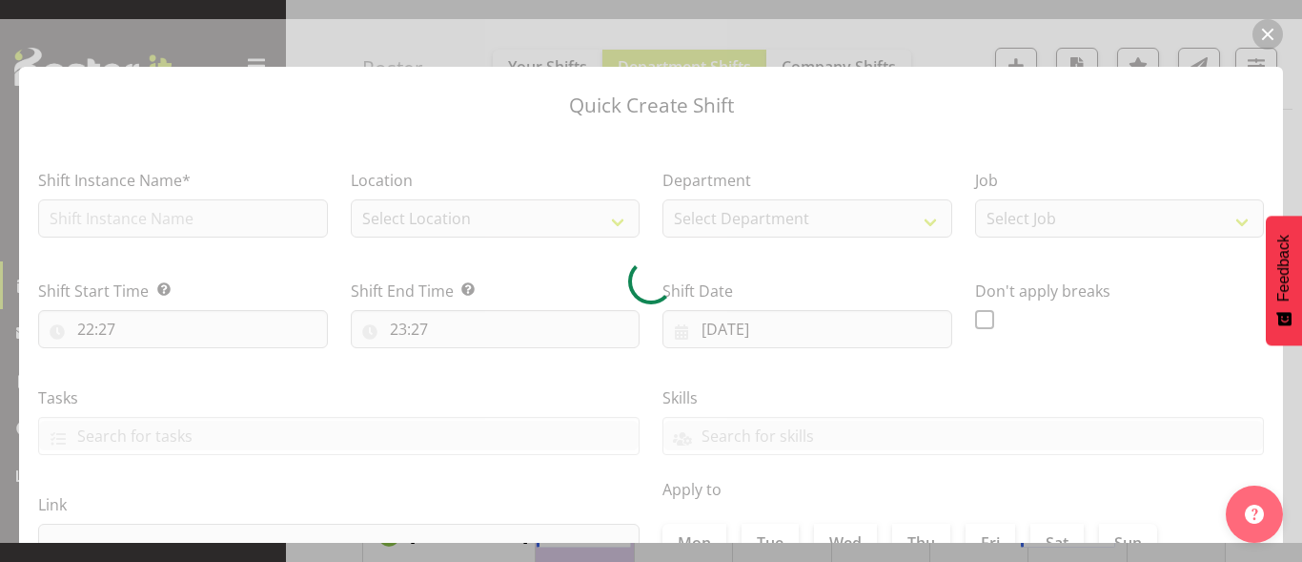
type input "23/09/2025"
checkbox input "true"
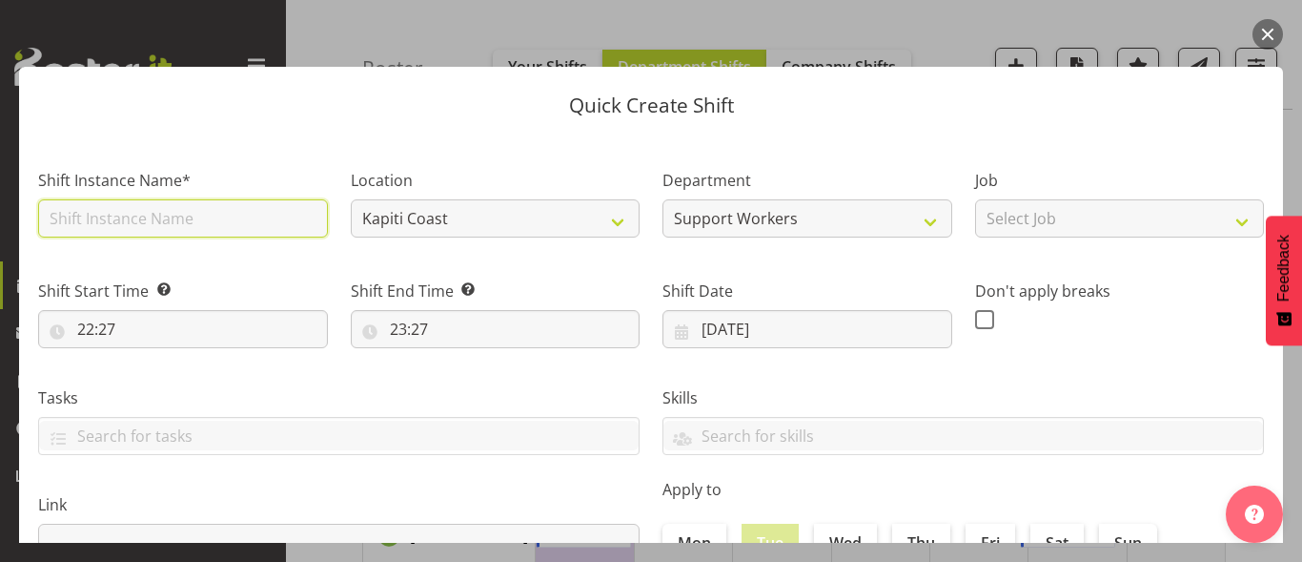
click at [190, 212] on input "text" at bounding box center [183, 218] width 290 height 38
type input "Team [PERSON_NAME]"
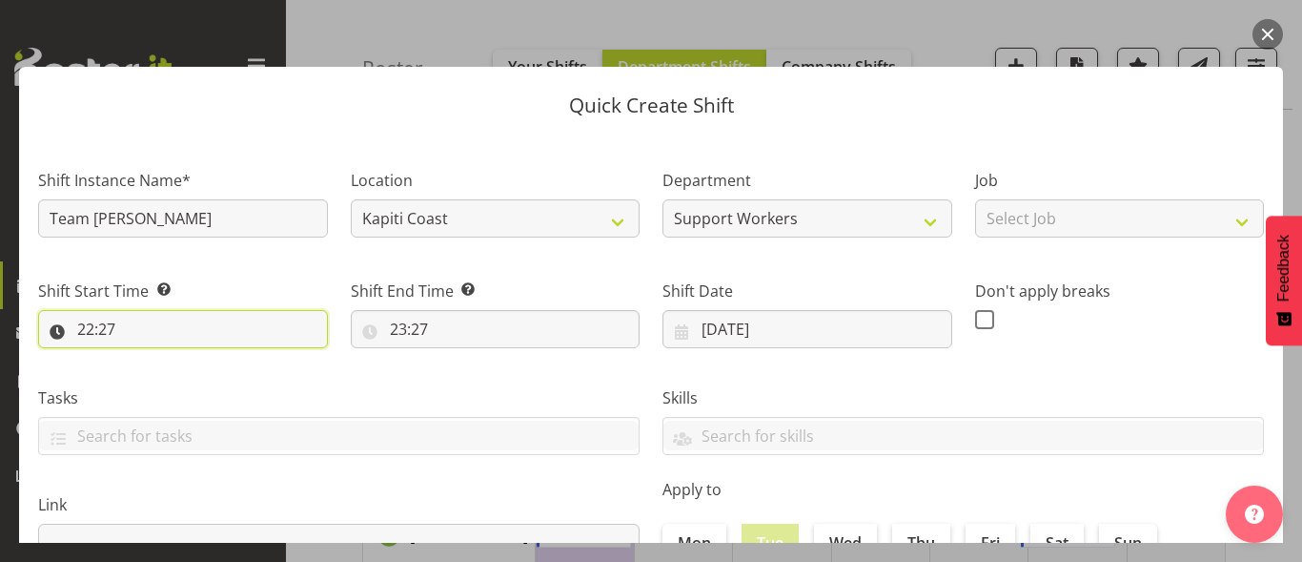
click at [208, 334] on input "22:27" at bounding box center [183, 329] width 290 height 38
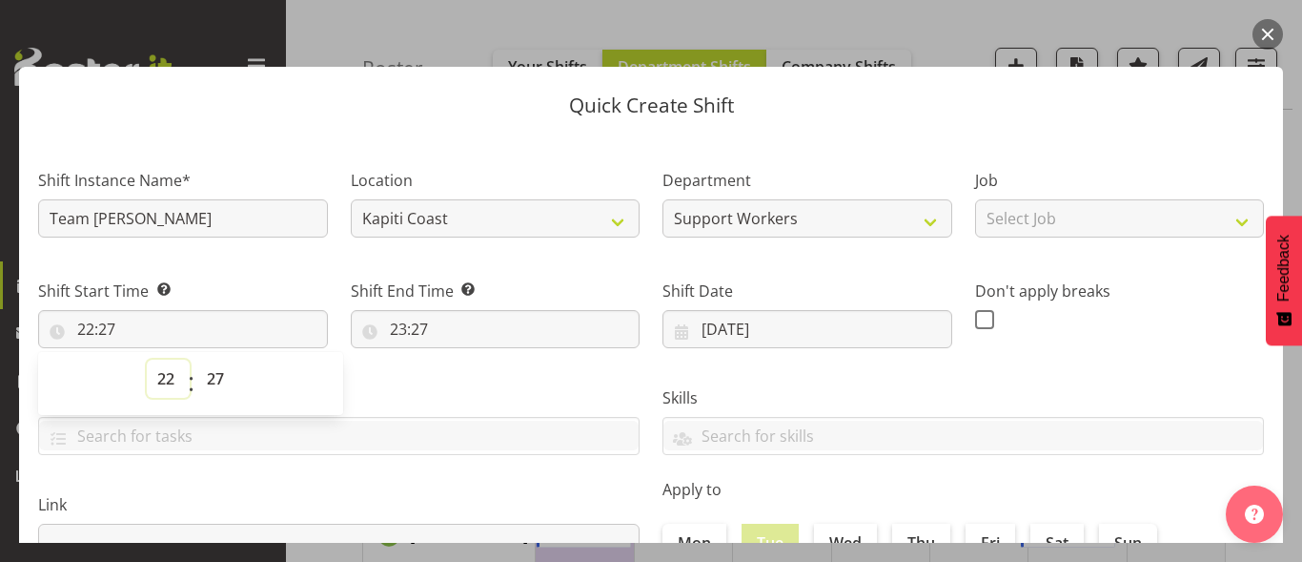
click at [167, 377] on select "00 01 02 03 04 05 06 07 08 09 10 11 12 13 14 15 16 17 18 19 20 21 22 23" at bounding box center [168, 378] width 43 height 38
select select "6"
click at [147, 359] on select "00 01 02 03 04 05 06 07 08 09 10 11 12 13 14 15 16 17 18 19 20 21 22 23" at bounding box center [168, 378] width 43 height 38
type input "06:27"
drag, startPoint x: 216, startPoint y: 378, endPoint x: 226, endPoint y: 363, distance: 17.2
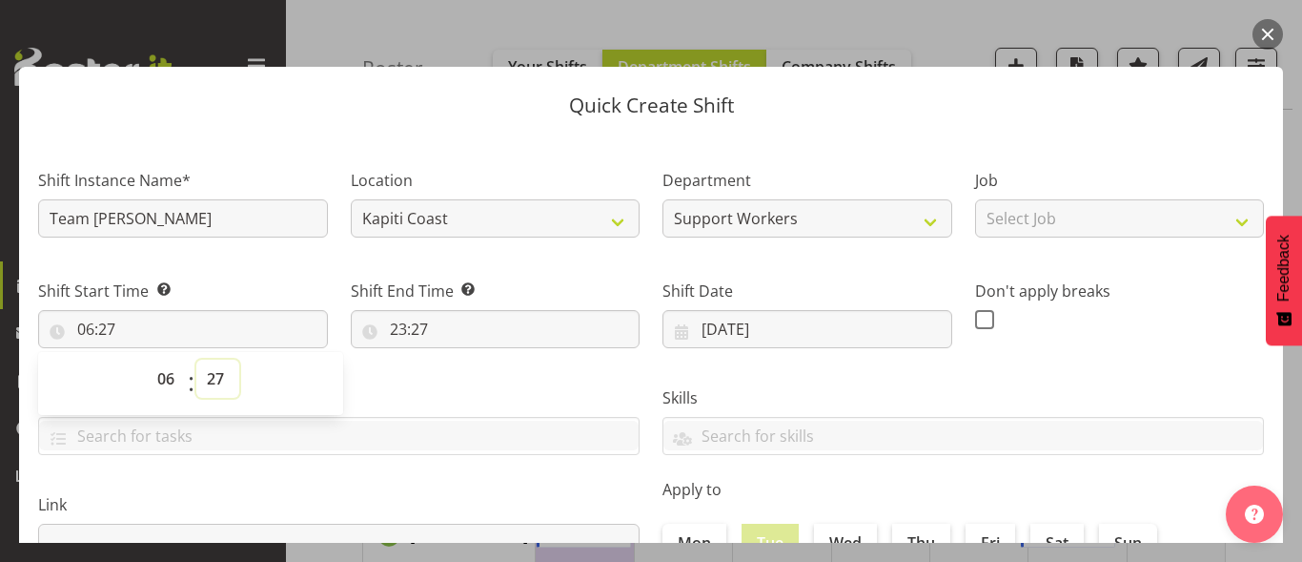
click at [216, 378] on select "00 01 02 03 04 05 06 07 08 09 10 11 12 13 14 15 16 17 18 19 20 21 22 23 24 25 2…" at bounding box center [217, 378] width 43 height 38
select select "0"
click at [196, 359] on select "00 01 02 03 04 05 06 07 08 09 10 11 12 13 14 15 16 17 18 19 20 21 22 23 24 25 2…" at bounding box center [217, 378] width 43 height 38
type input "06:00"
click at [399, 327] on input "23:27" at bounding box center [496, 329] width 290 height 38
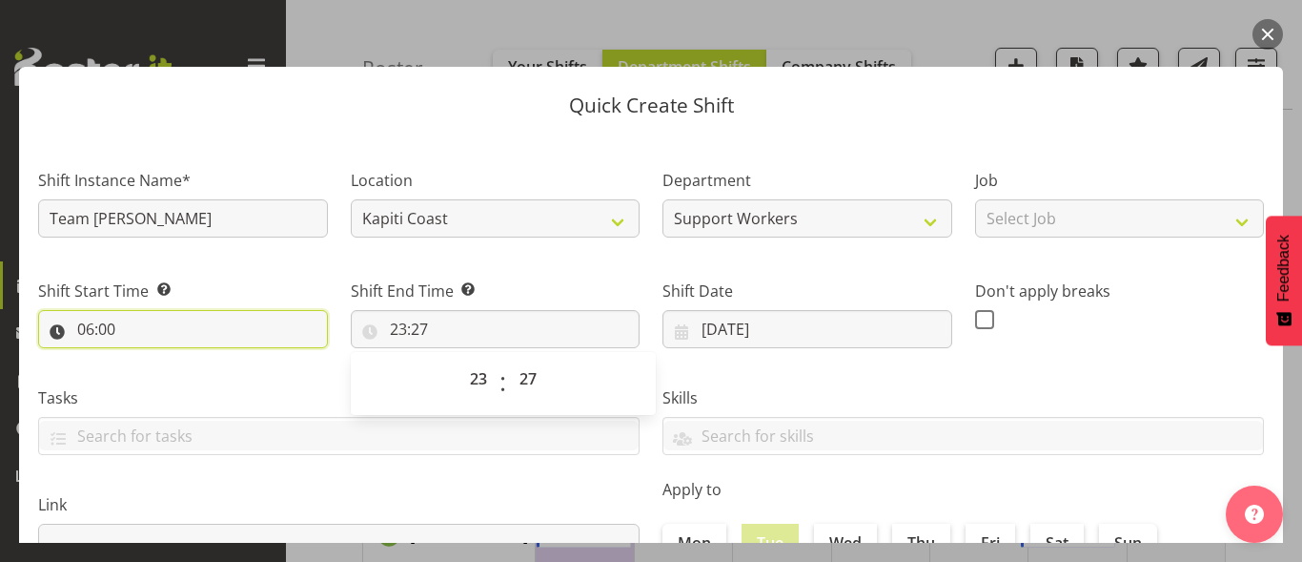
click at [122, 344] on input "06:00" at bounding box center [183, 329] width 290 height 38
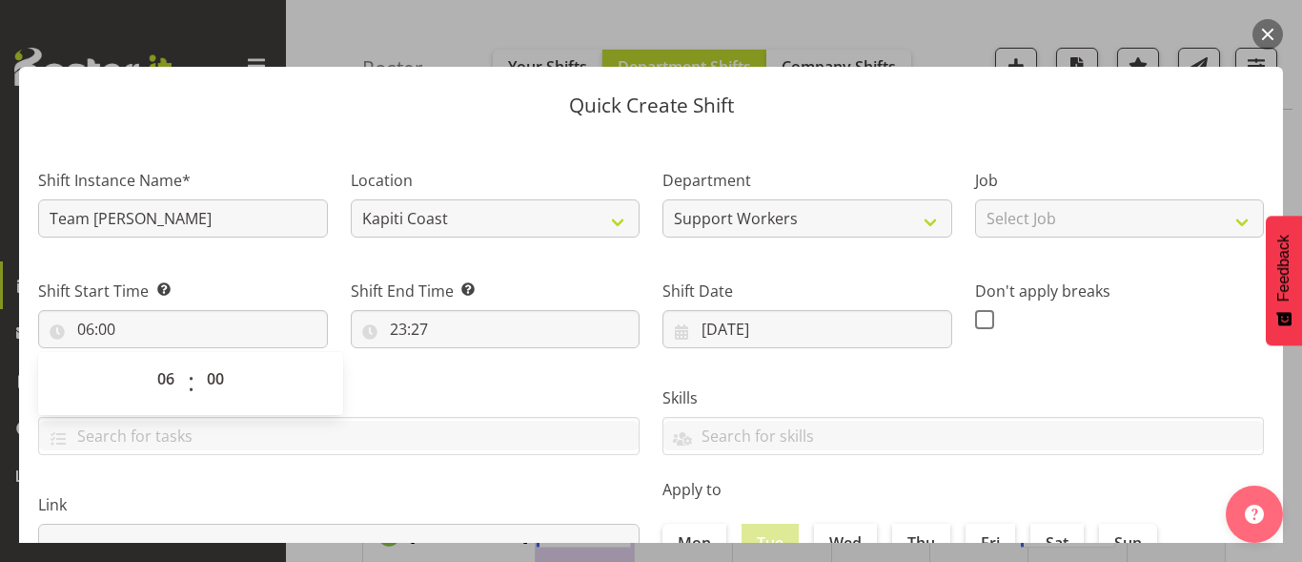
click at [1275, 33] on button "button" at bounding box center [1268, 34] width 31 height 31
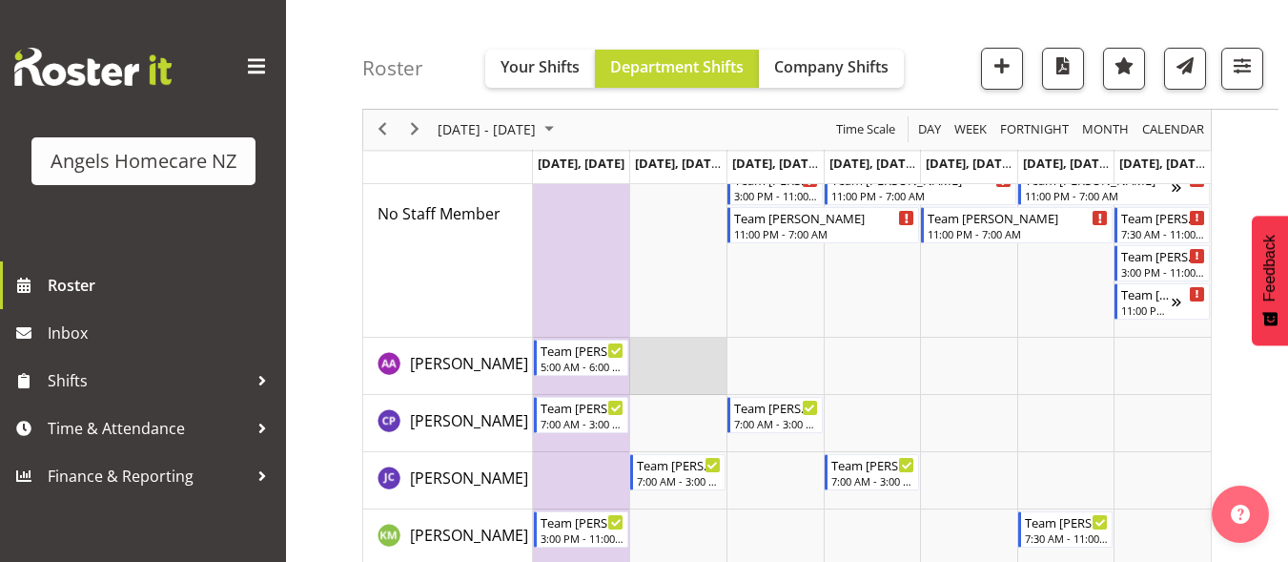
click at [672, 359] on td "Timeline Week of September 22, 2025" at bounding box center [677, 366] width 97 height 57
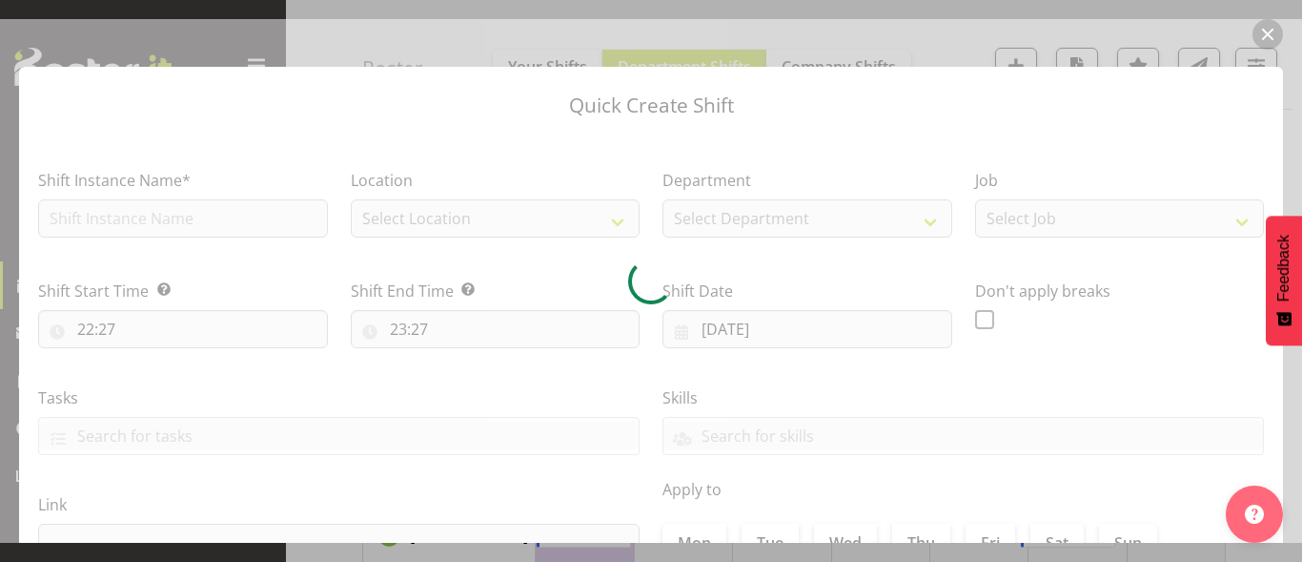
type input "23/09/2025"
checkbox input "true"
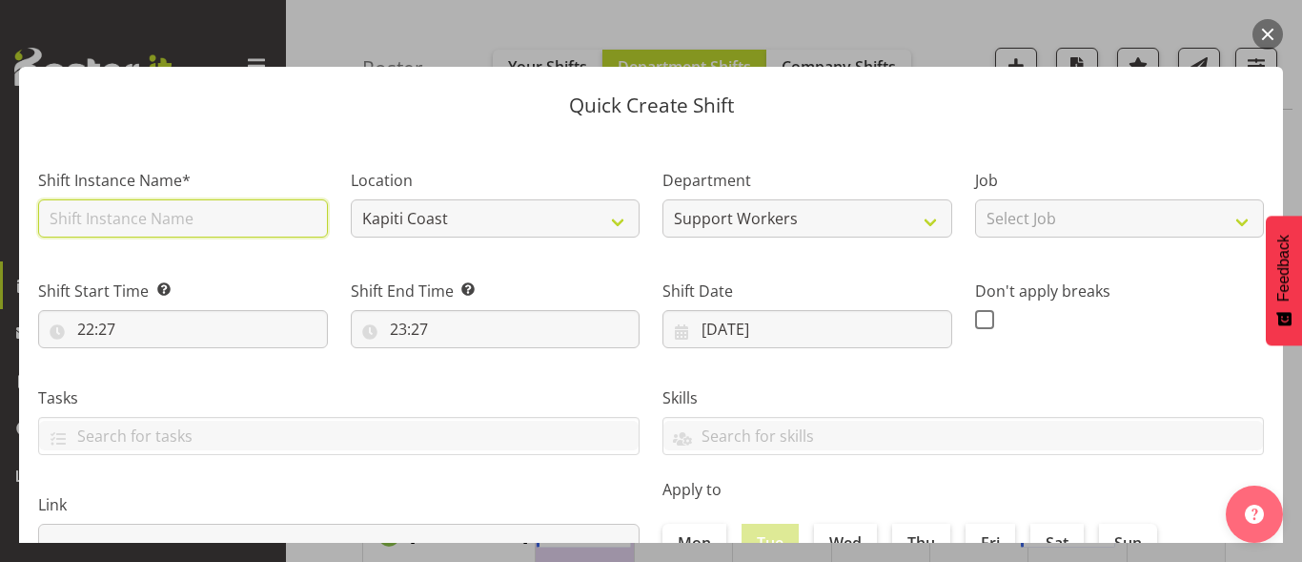
click at [186, 217] on input "text" at bounding box center [183, 218] width 290 height 38
type input "Team [PERSON_NAME]"
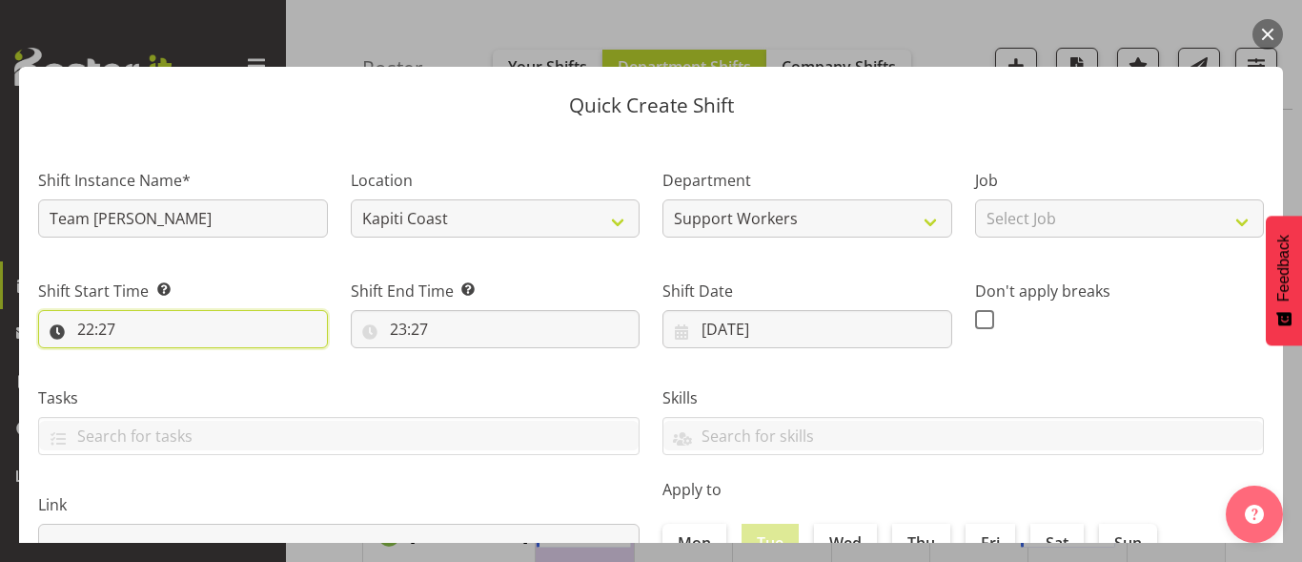
click at [164, 325] on input "22:27" at bounding box center [183, 329] width 290 height 38
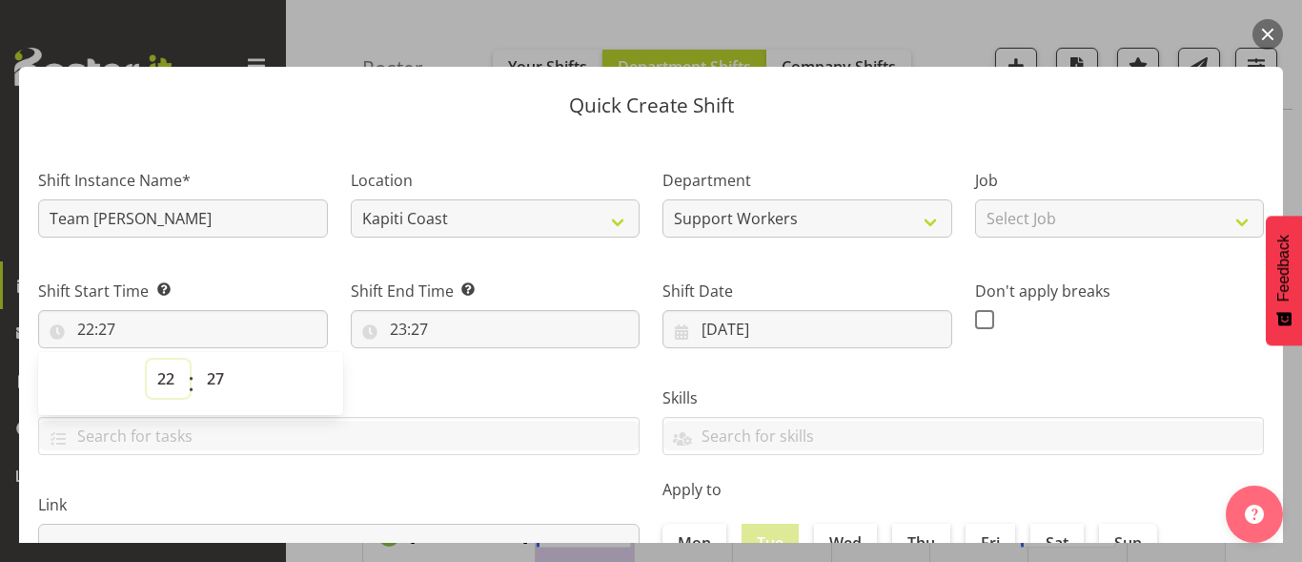
click at [164, 378] on select "00 01 02 03 04 05 06 07 08 09 10 11 12 13 14 15 16 17 18 19 20 21 22 23" at bounding box center [168, 378] width 43 height 38
select select "5"
click at [147, 359] on select "00 01 02 03 04 05 06 07 08 09 10 11 12 13 14 15 16 17 18 19 20 21 22 23" at bounding box center [168, 378] width 43 height 38
type input "05:27"
click at [216, 388] on select "00 01 02 03 04 05 06 07 08 09 10 11 12 13 14 15 16 17 18 19 20 21 22 23 24 25 2…" at bounding box center [217, 378] width 43 height 38
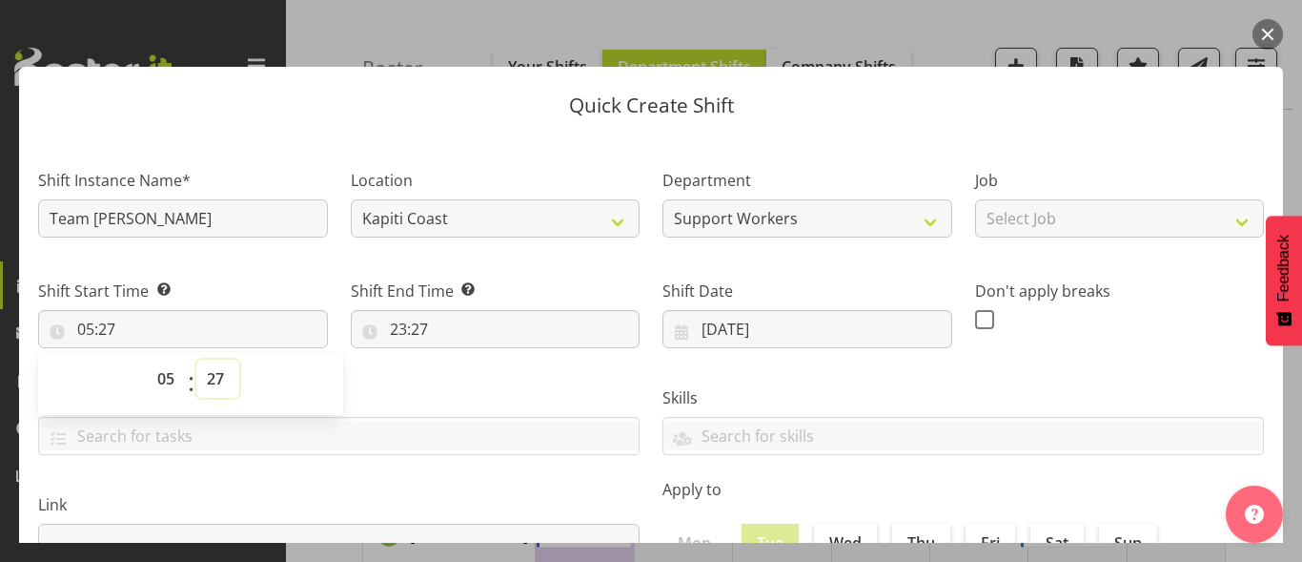
select select "0"
click at [196, 359] on select "00 01 02 03 04 05 06 07 08 09 10 11 12 13 14 15 16 17 18 19 20 21 22 23 24 25 2…" at bounding box center [217, 378] width 43 height 38
type input "05:00"
click at [397, 331] on input "23:27" at bounding box center [496, 329] width 290 height 38
click at [477, 387] on select "00 01 02 03 04 05 06 07 08 09 10 11 12 13 14 15 16 17 18 19 20 21 22 23" at bounding box center [481, 378] width 43 height 38
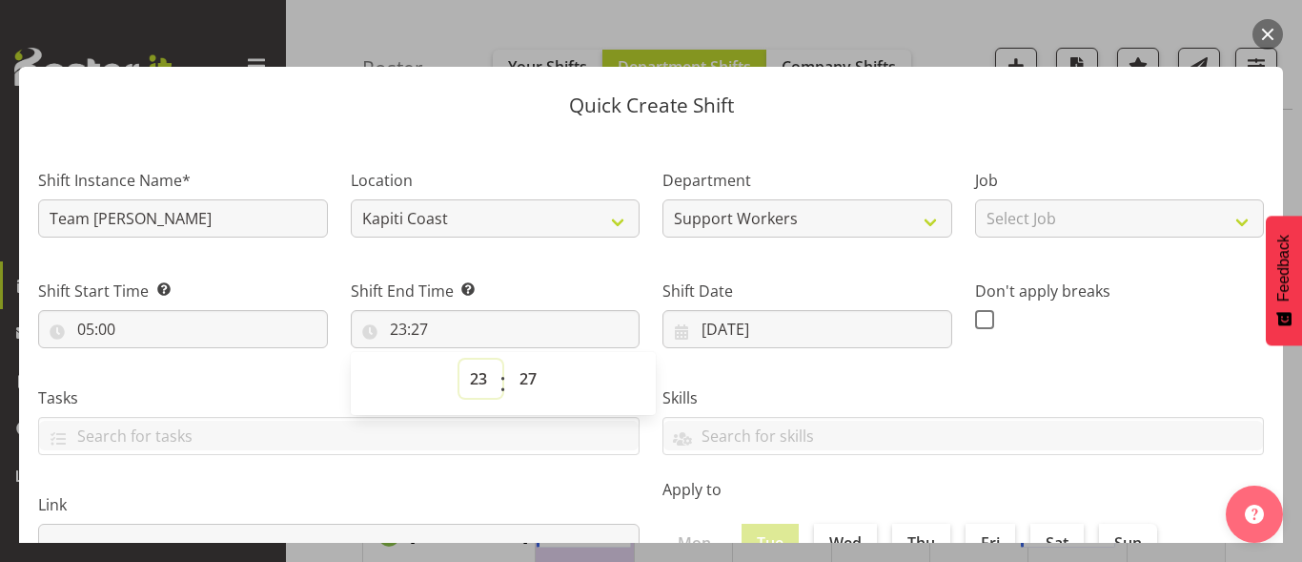
select select "5"
click at [460, 359] on select "00 01 02 03 04 05 06 07 08 09 10 11 12 13 14 15 16 17 18 19 20 21 22 23" at bounding box center [481, 378] width 43 height 38
type input "05:27"
drag, startPoint x: 463, startPoint y: 384, endPoint x: 464, endPoint y: 361, distance: 22.9
click at [464, 385] on select "00 01 02 03 04 05 06 07 08 09 10 11 12 13 14 15 16 17 18 19 20 21 22 23" at bounding box center [481, 378] width 43 height 38
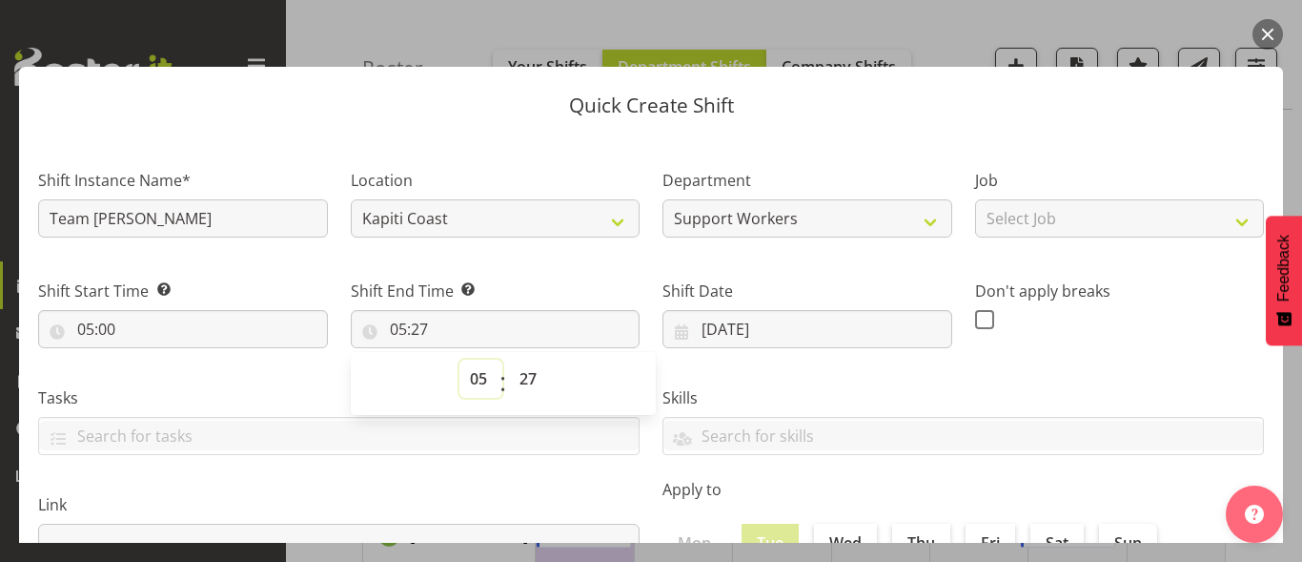
select select "6"
click at [460, 359] on select "00 01 02 03 04 05 06 07 08 09 10 11 12 13 14 15 16 17 18 19 20 21 22 23" at bounding box center [481, 378] width 43 height 38
type input "06:27"
click at [533, 387] on select "00 01 02 03 04 05 06 07 08 09 10 11 12 13 14 15 16 17 18 19 20 21 22 23 24 25 2…" at bounding box center [530, 378] width 43 height 38
select select "0"
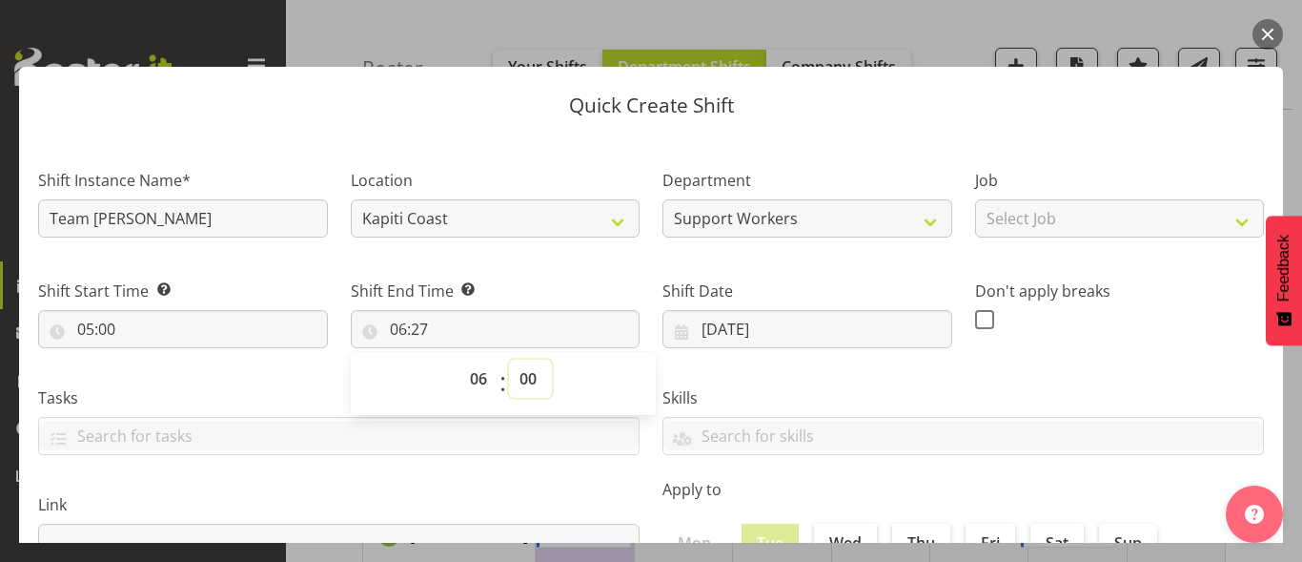
click at [509, 359] on select "00 01 02 03 04 05 06 07 08 09 10 11 12 13 14 15 16 17 18 19 20 21 22 23 24 25 2…" at bounding box center [530, 378] width 43 height 38
type input "06:00"
click at [762, 362] on div "Skills" at bounding box center [963, 412] width 624 height 107
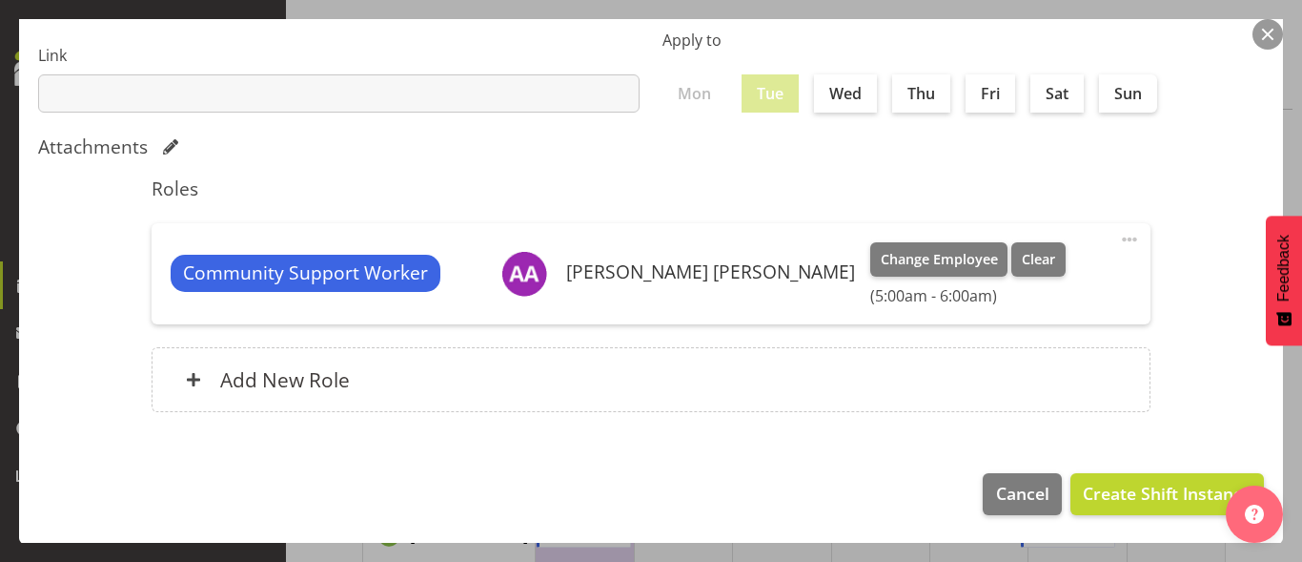
scroll to position [450, 0]
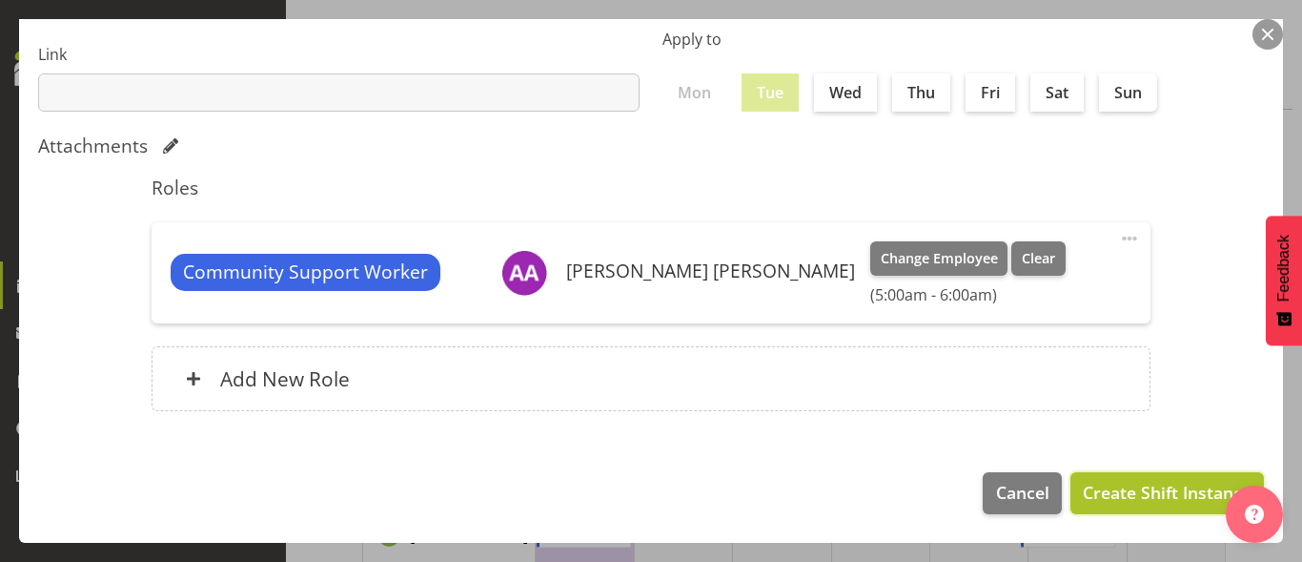
click at [1112, 490] on span "Create Shift Instance" at bounding box center [1167, 492] width 169 height 25
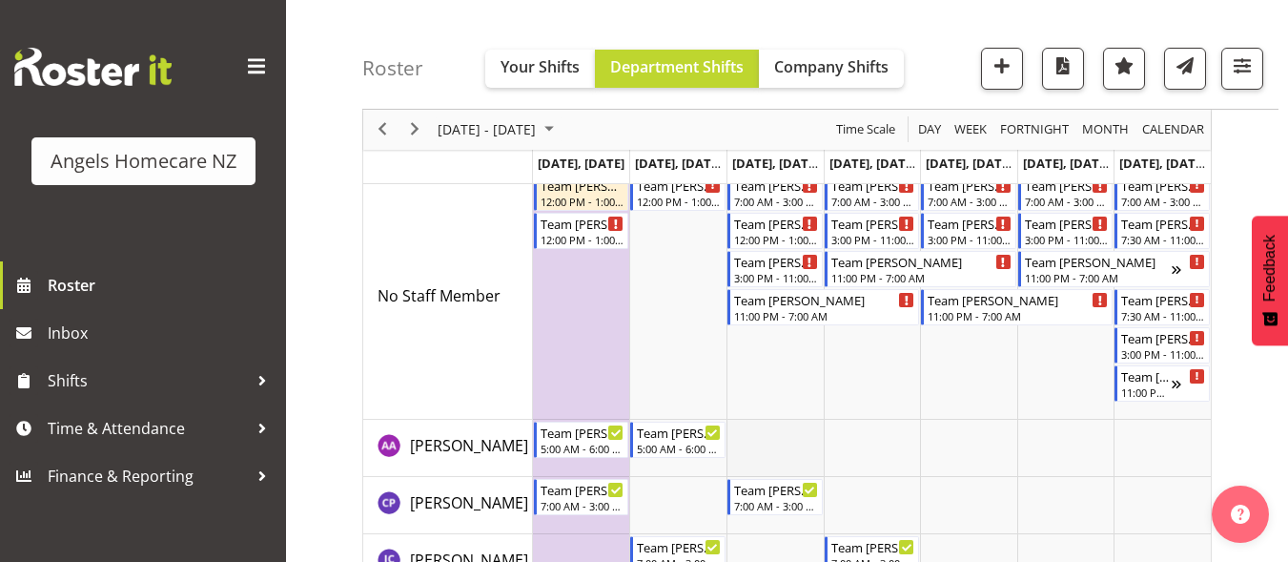
scroll to position [191, 0]
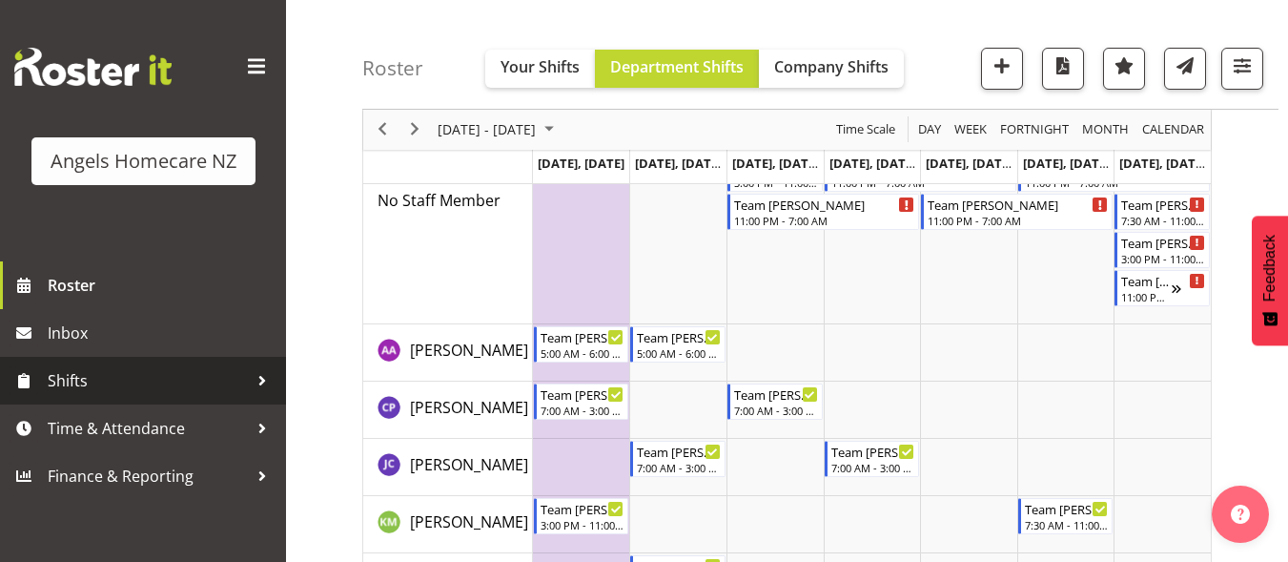
click at [63, 379] on span "Shifts" at bounding box center [148, 380] width 200 height 29
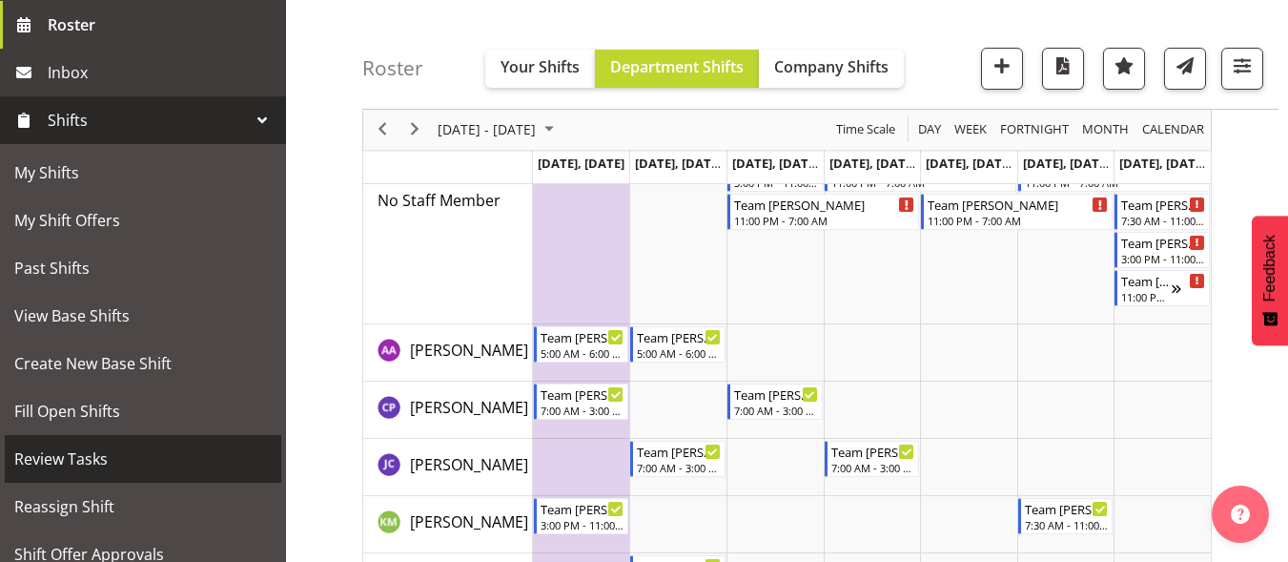
scroll to position [286, 0]
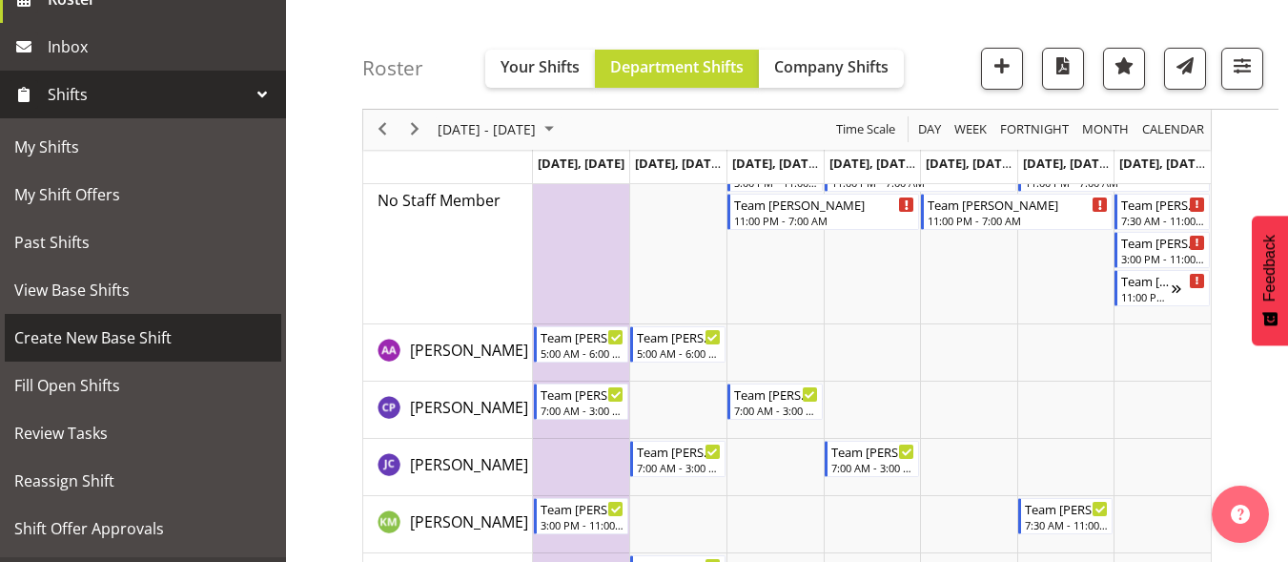
click at [84, 339] on span "Create New Base Shift" at bounding box center [142, 337] width 257 height 29
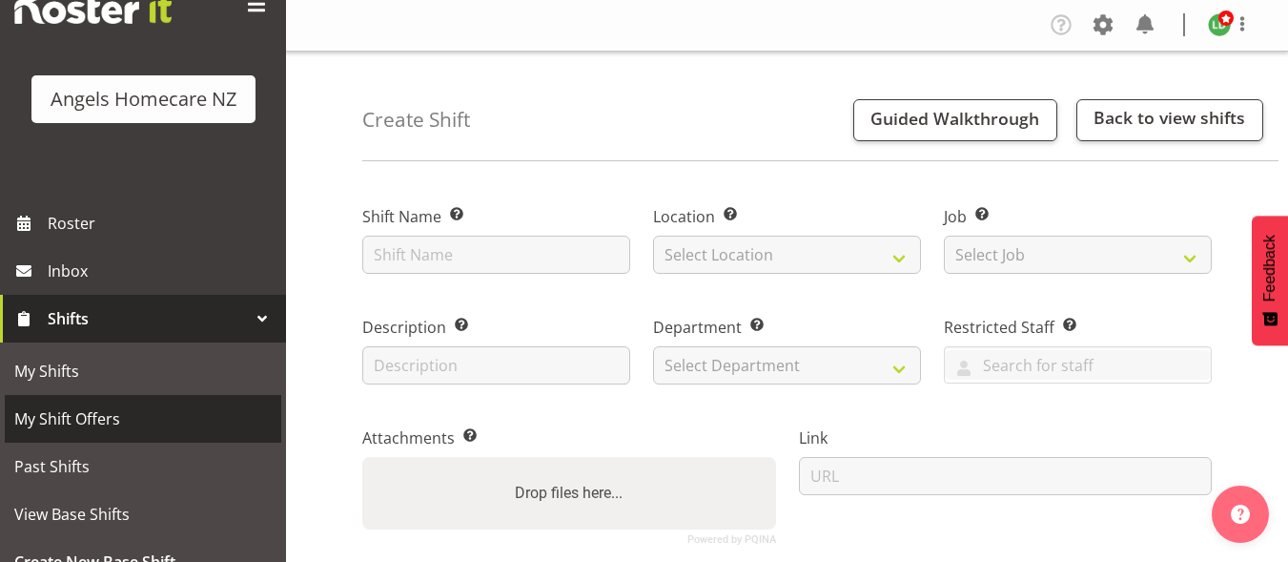
scroll to position [95, 0]
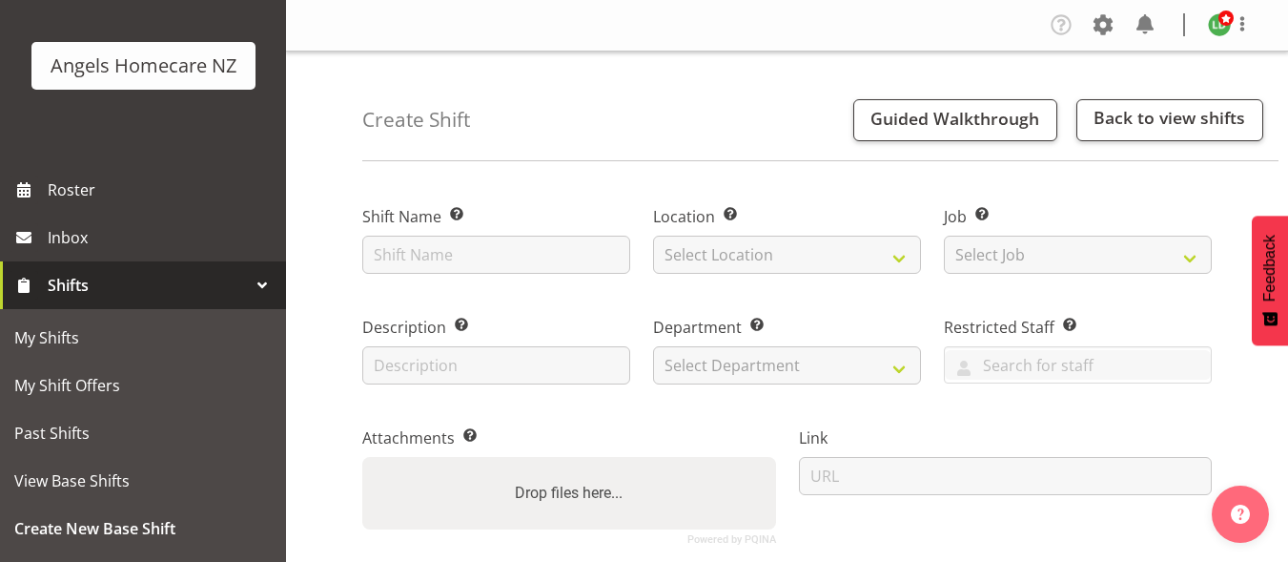
click at [138, 290] on span "Shifts" at bounding box center [148, 285] width 200 height 29
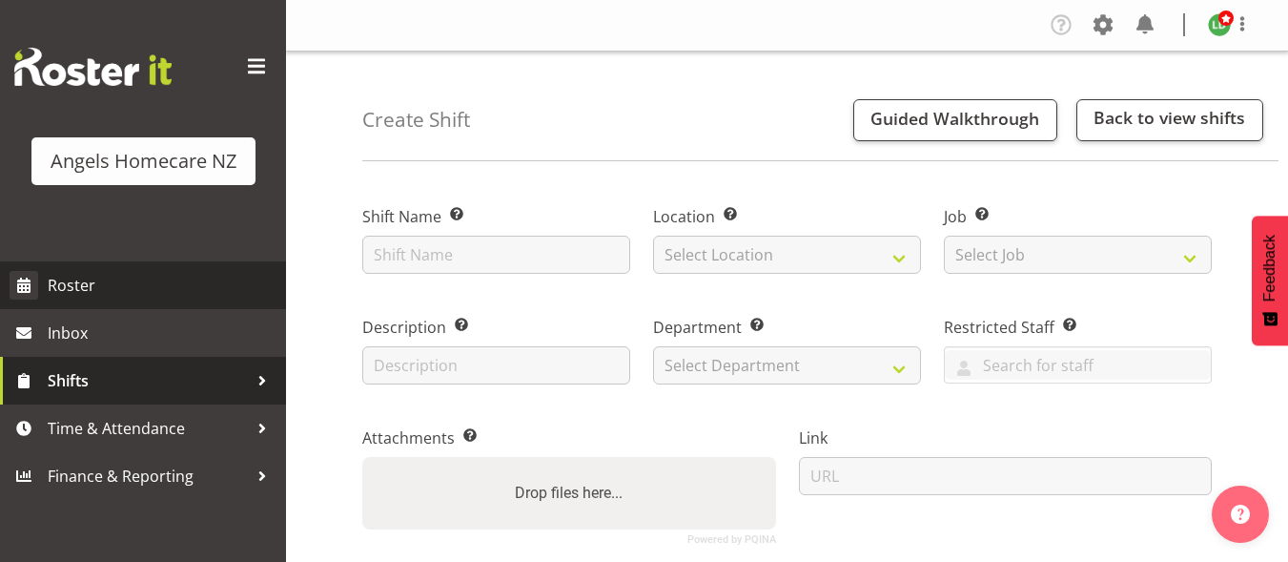
scroll to position [0, 0]
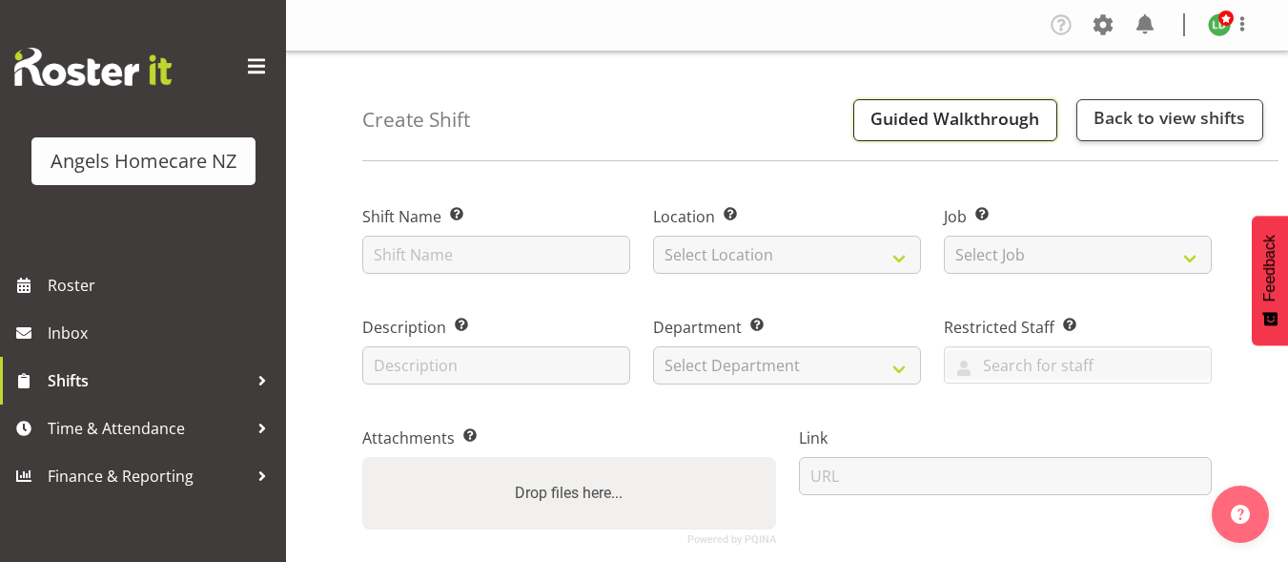
click at [891, 120] on span "Guided Walkthrough" at bounding box center [954, 118] width 169 height 23
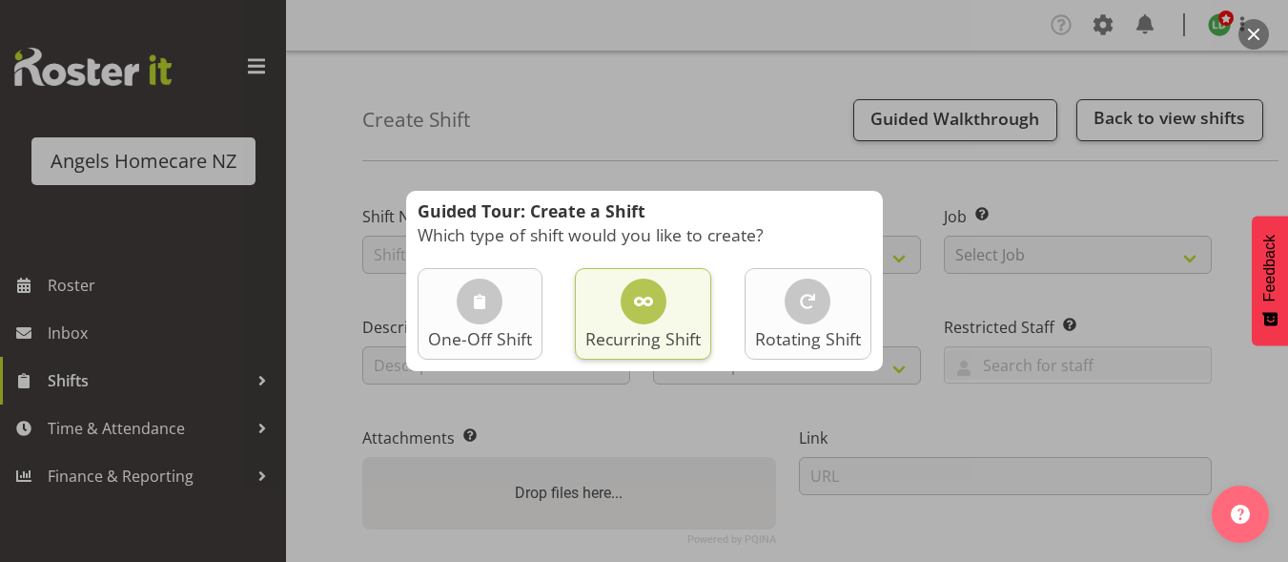
click at [660, 311] on div at bounding box center [644, 301] width 46 height 46
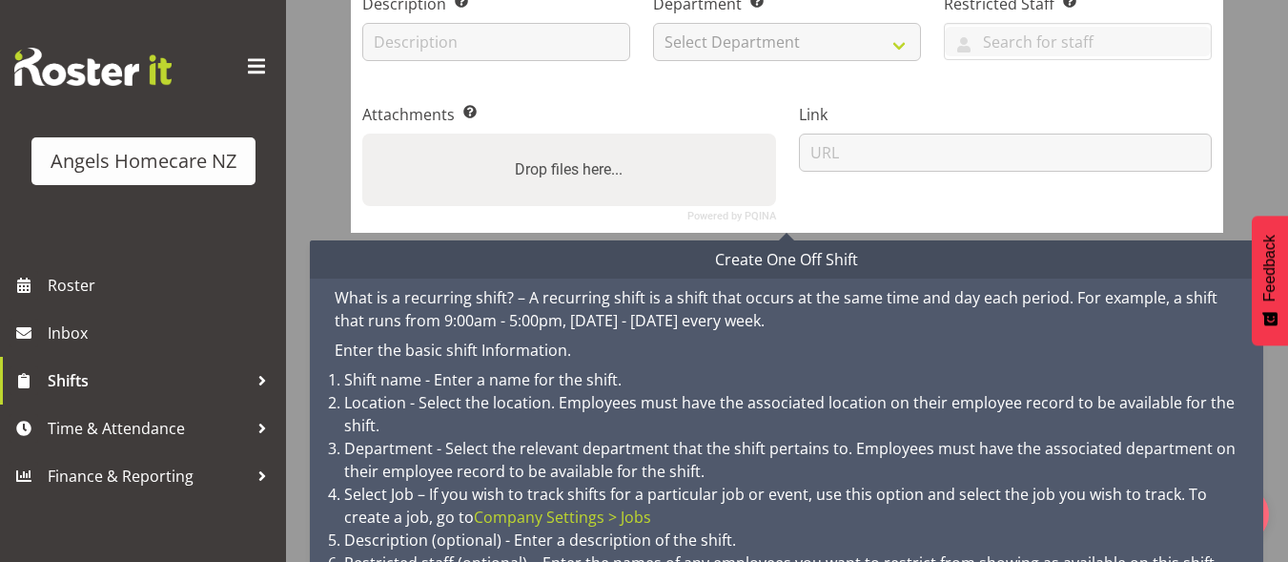
scroll to position [369, 0]
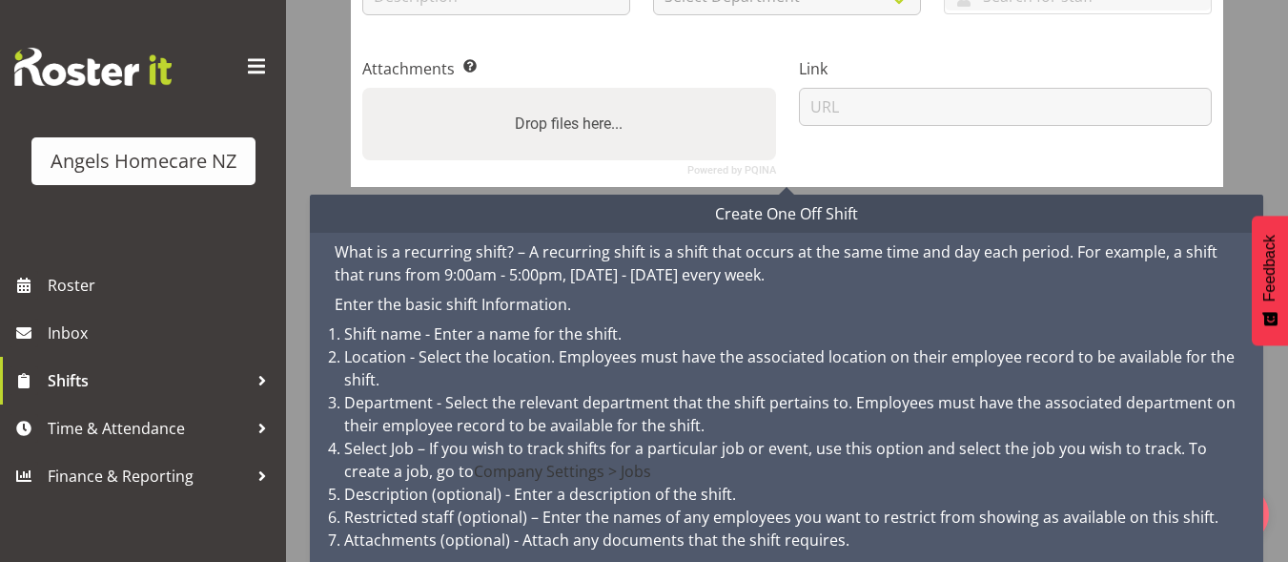
click at [474, 480] on link "Company Settings > Jobs" at bounding box center [562, 471] width 177 height 21
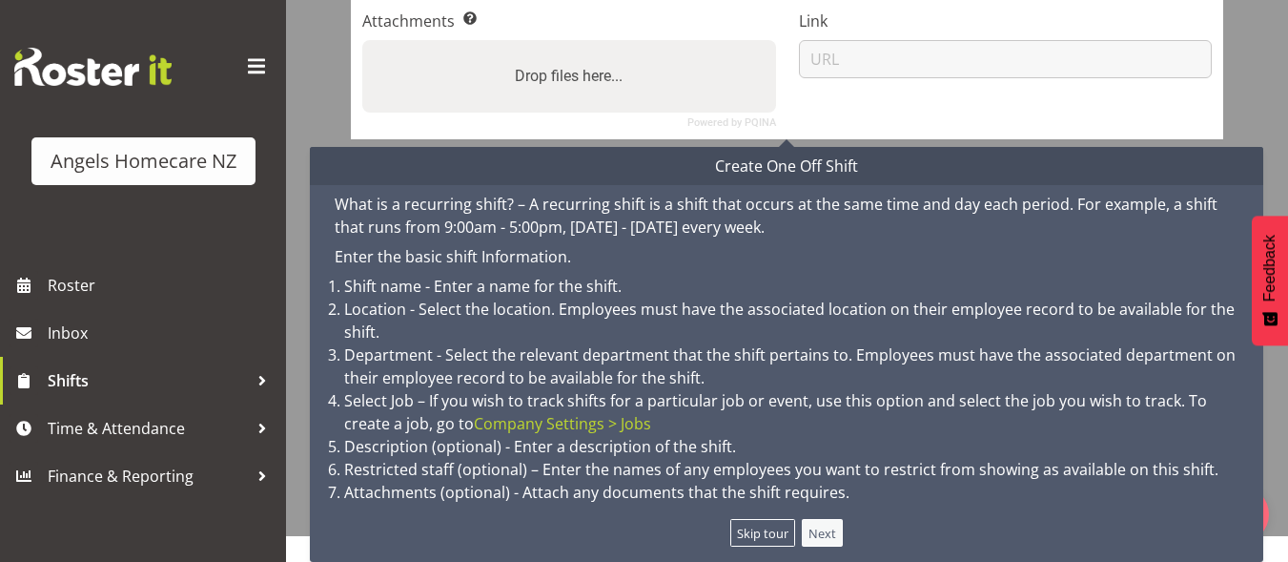
click at [817, 531] on button "Next" at bounding box center [823, 533] width 42 height 28
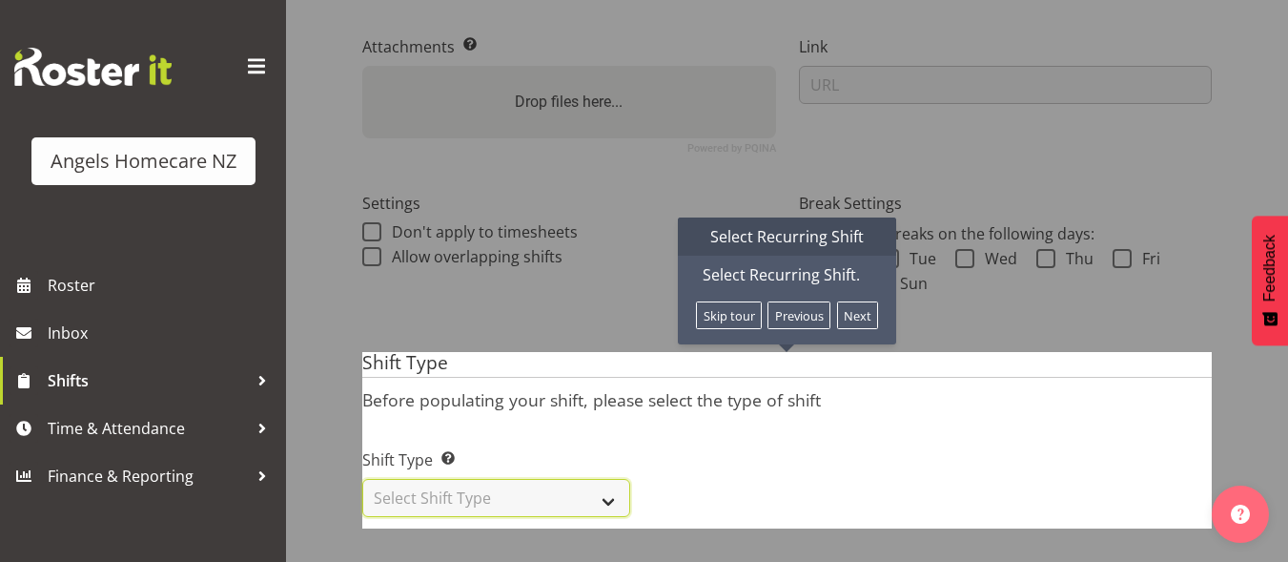
click at [602, 496] on select "Select Shift Type One Off Shift Recurring Shift Rotating Shift" at bounding box center [496, 498] width 268 height 38
click at [588, 485] on select "Select Shift Type One Off Shift Recurring Shift Rotating Shift" at bounding box center [496, 498] width 268 height 38
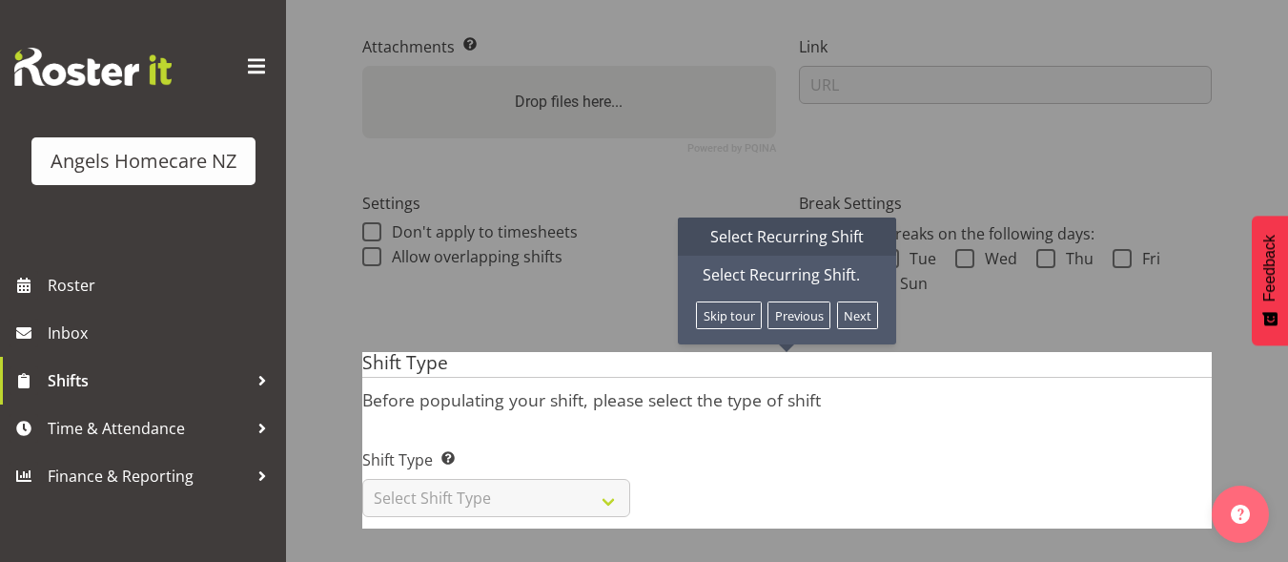
click at [712, 301] on button "Skip tour" at bounding box center [729, 315] width 66 height 28
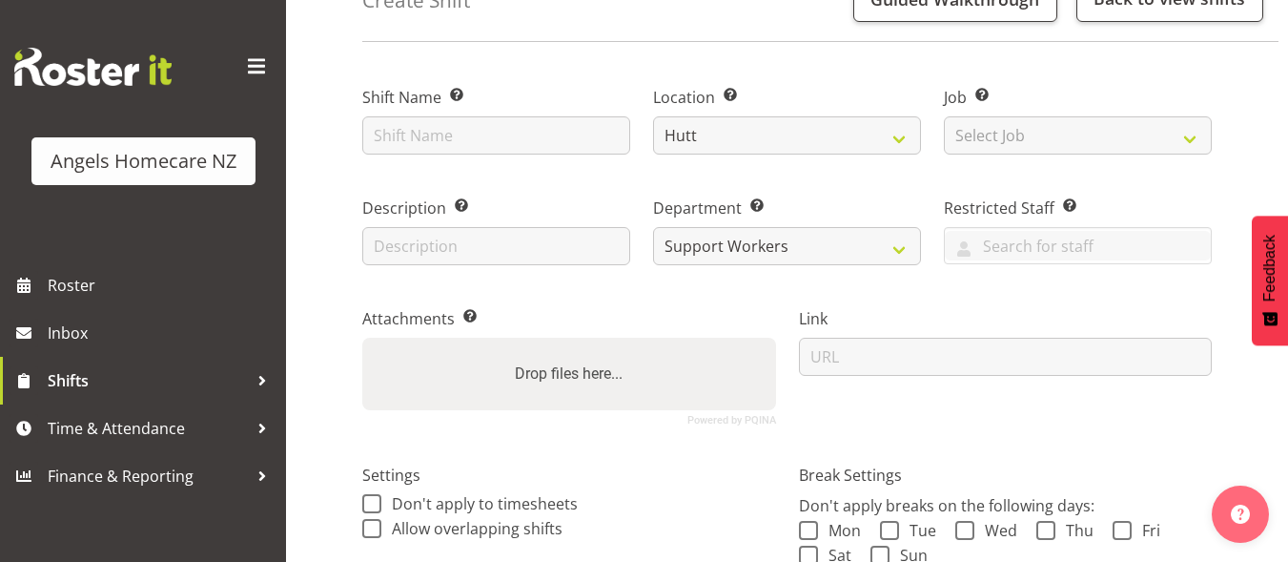
scroll to position [24, 0]
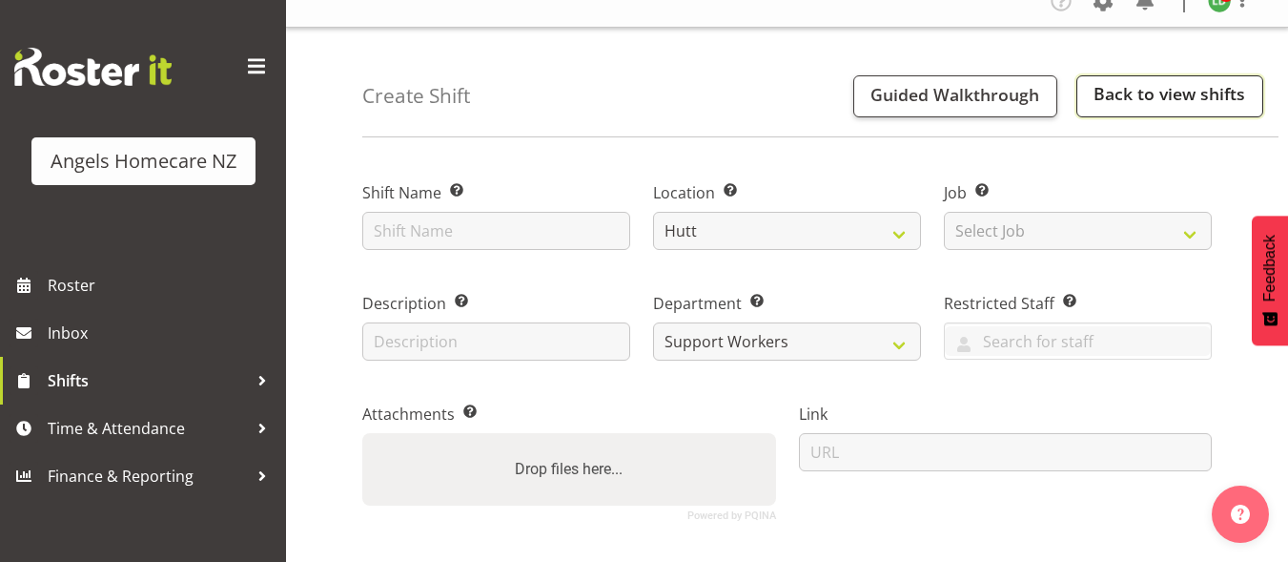
click at [1220, 101] on link "Back to view shifts" at bounding box center [1169, 96] width 187 height 42
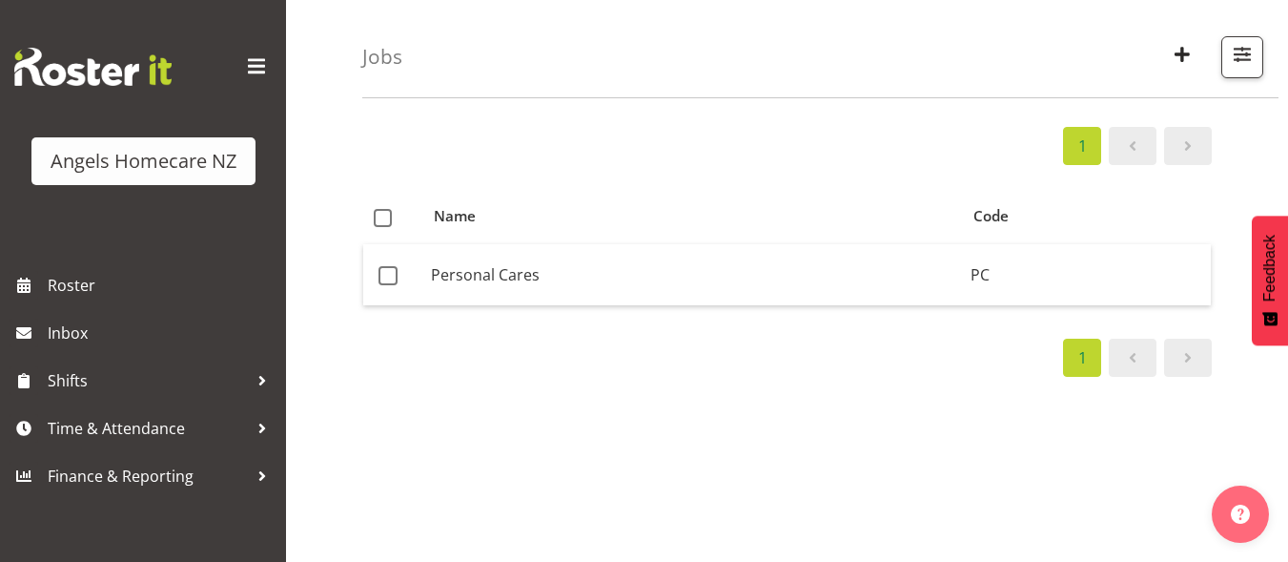
scroll to position [95, 0]
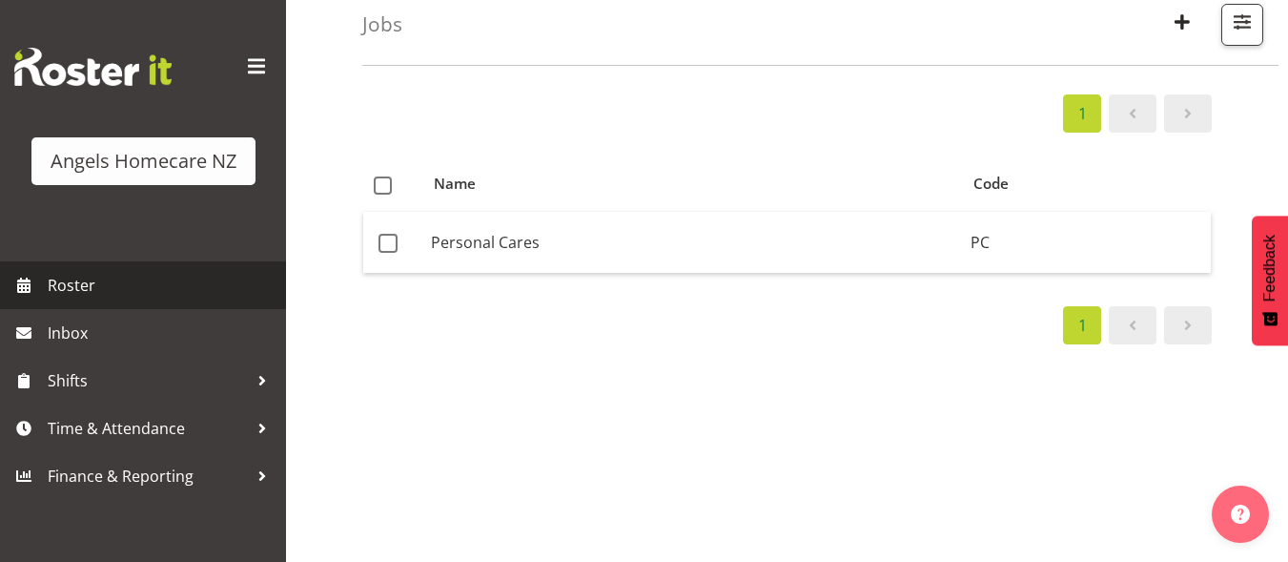
click at [67, 291] on span "Roster" at bounding box center [162, 285] width 229 height 29
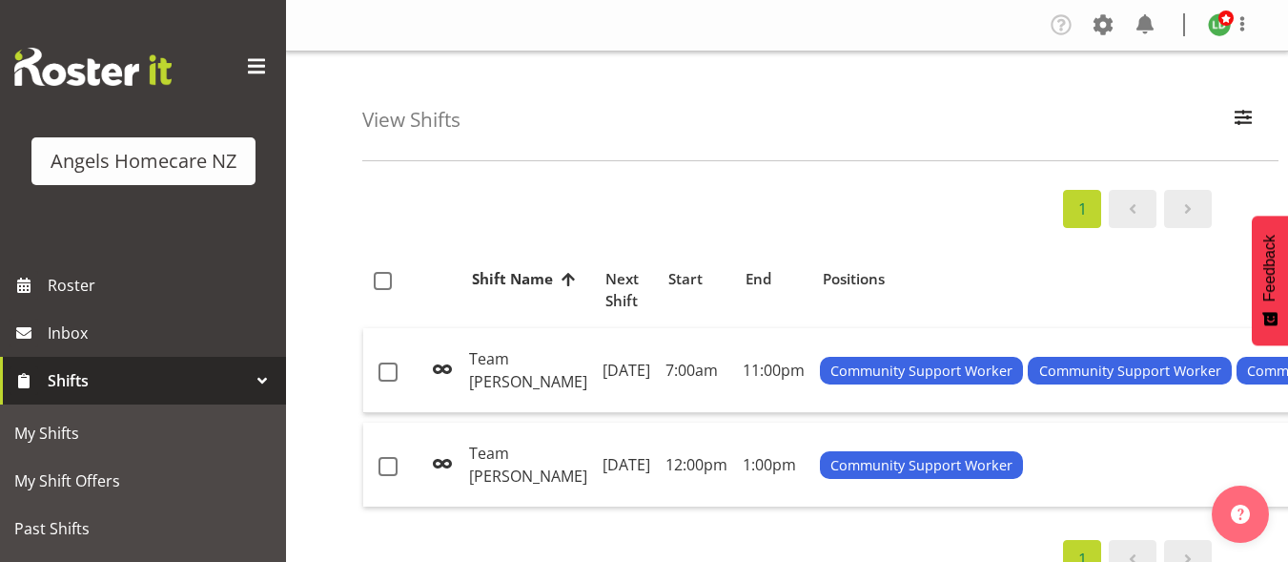
scroll to position [95, 0]
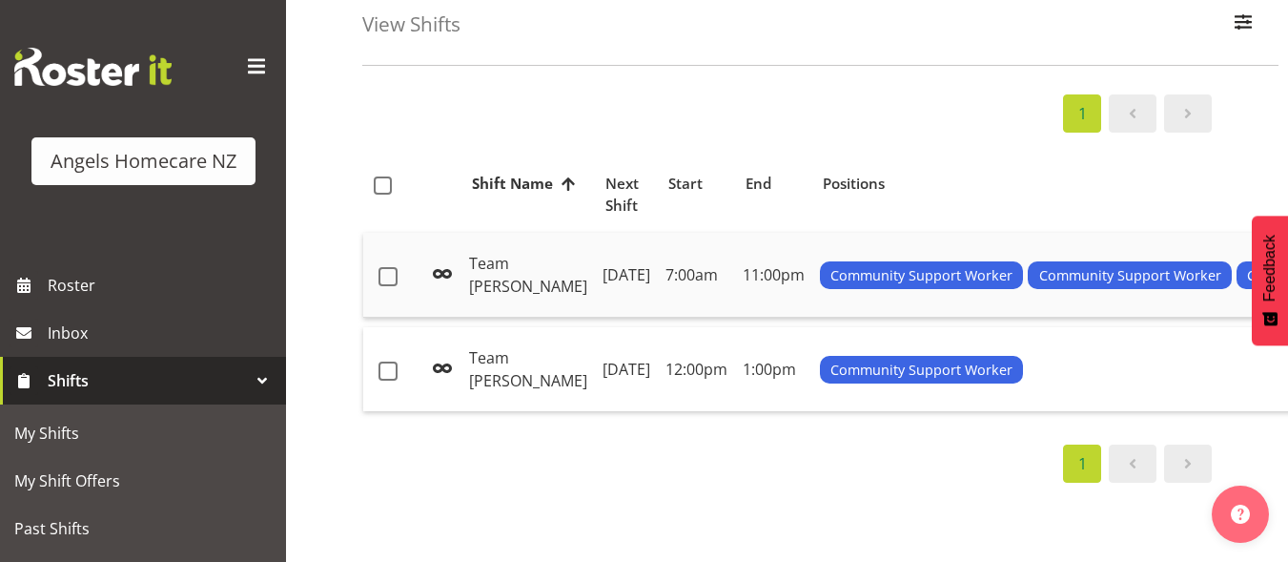
click at [490, 281] on td "Team [PERSON_NAME]" at bounding box center [527, 275] width 133 height 85
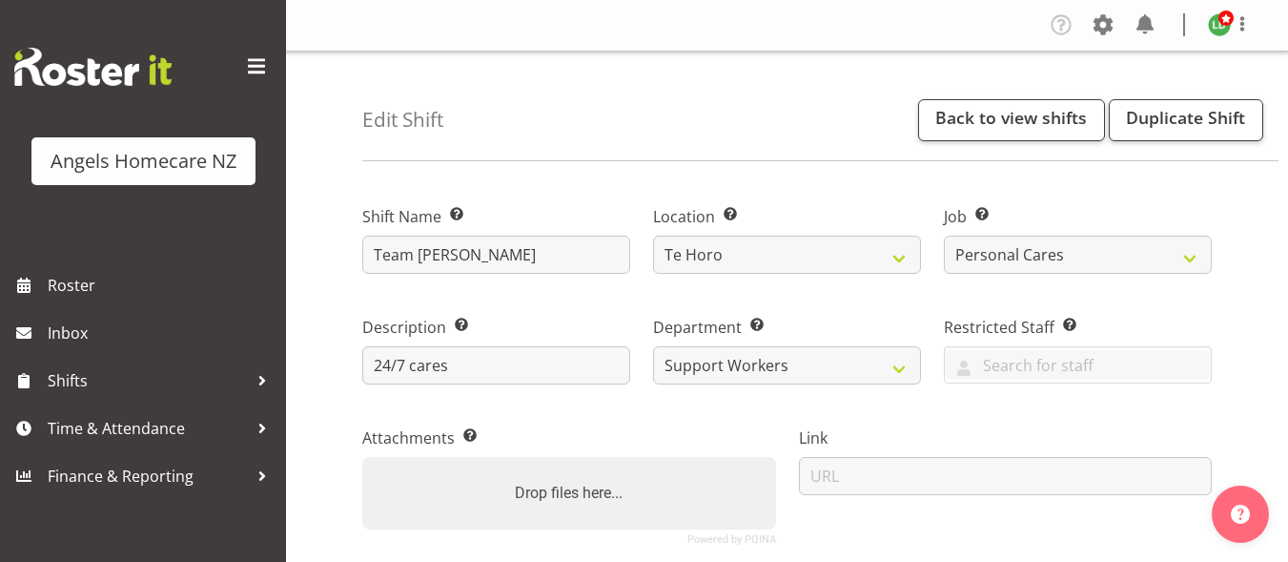
select select "1285"
select select "10686"
select select "2"
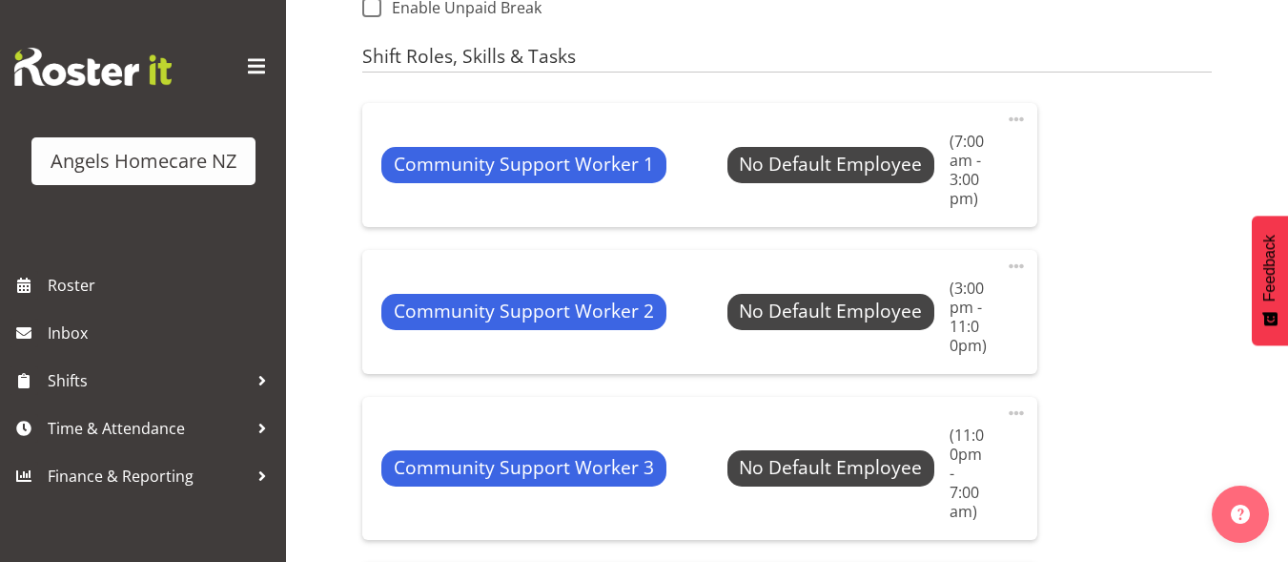
scroll to position [1144, 0]
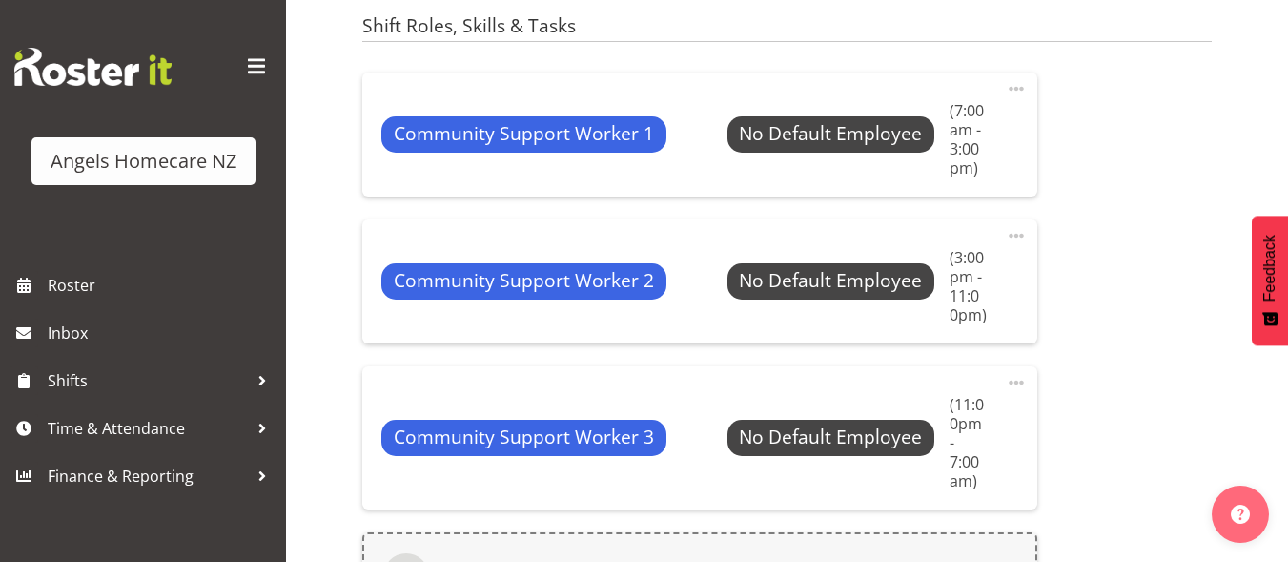
click at [1121, 388] on div "Community Support Worker 1 No Default Employee Select Employee (7:00am - 3:00pm…" at bounding box center [787, 357] width 872 height 593
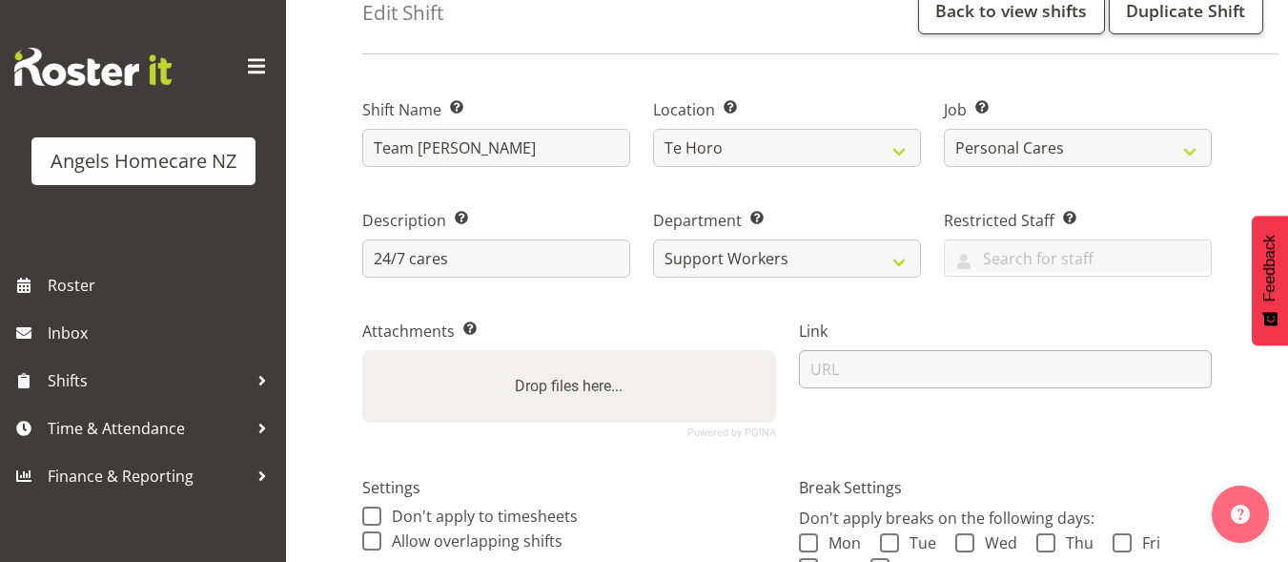
scroll to position [95, 0]
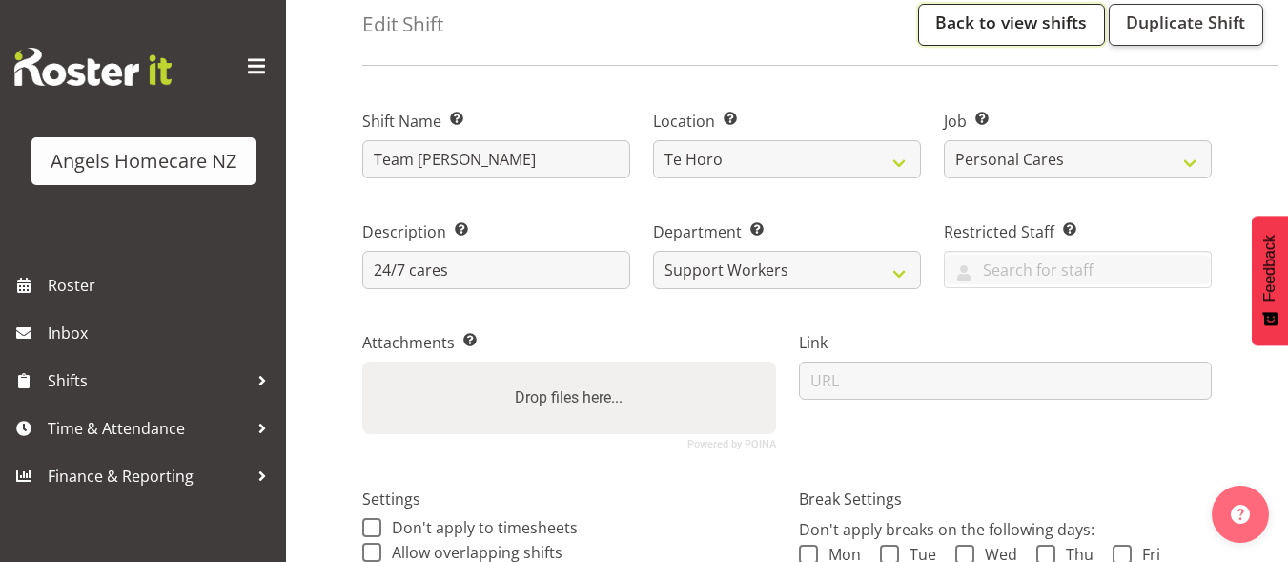
click at [971, 36] on link "Back to view shifts" at bounding box center [1011, 25] width 187 height 42
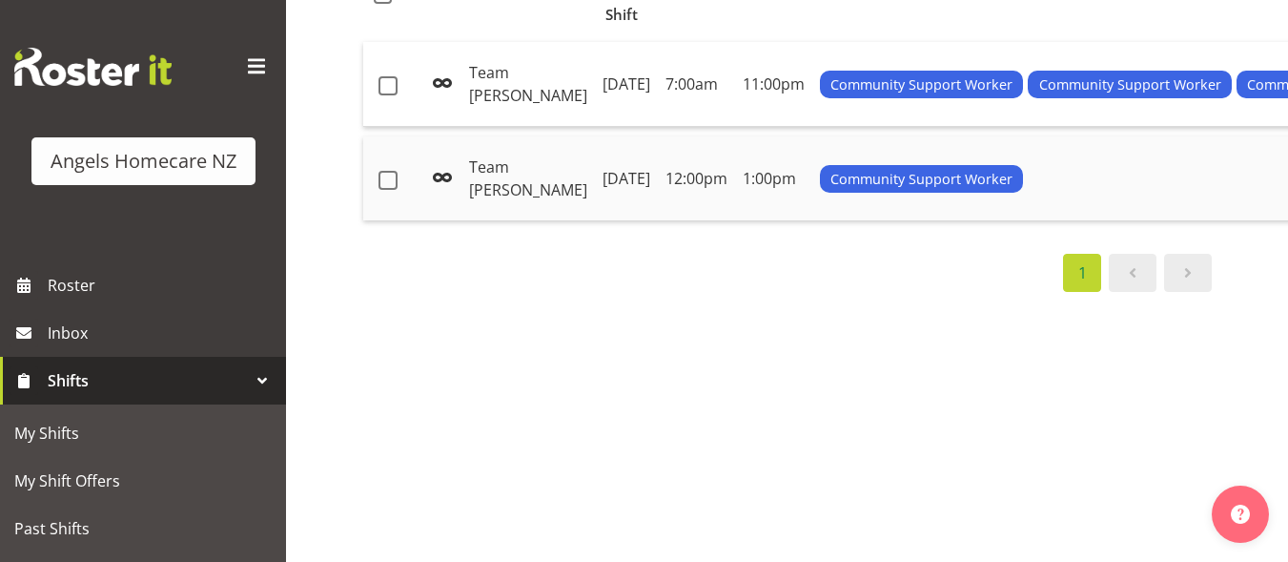
click at [595, 202] on td "[DATE]" at bounding box center [626, 178] width 63 height 84
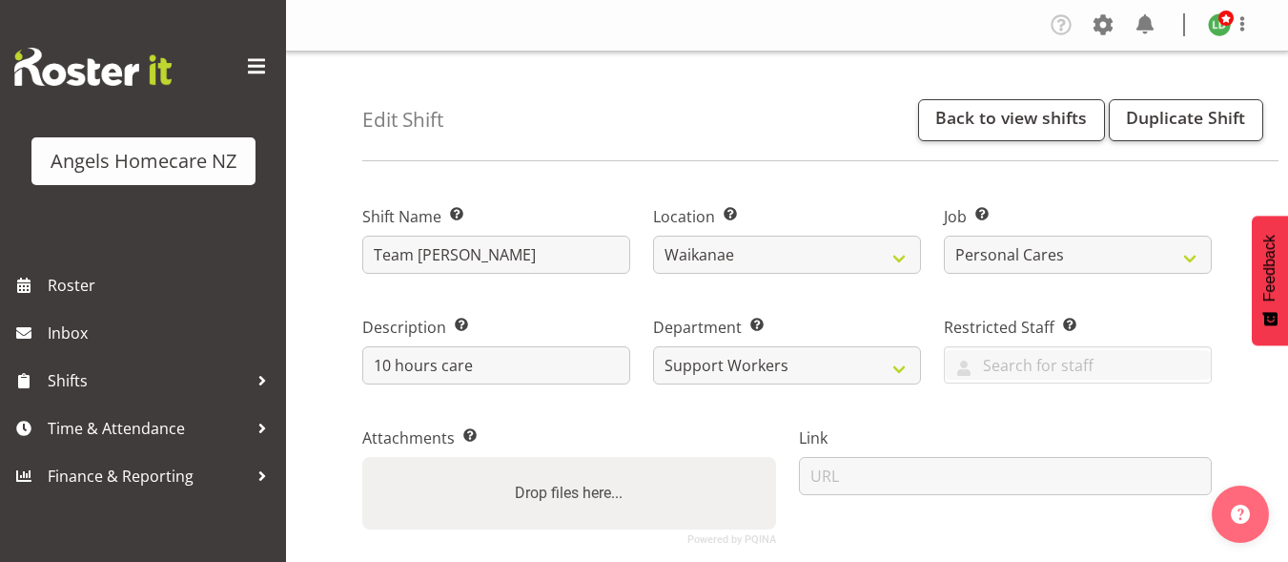
select select "1284"
select select "10686"
select select "2"
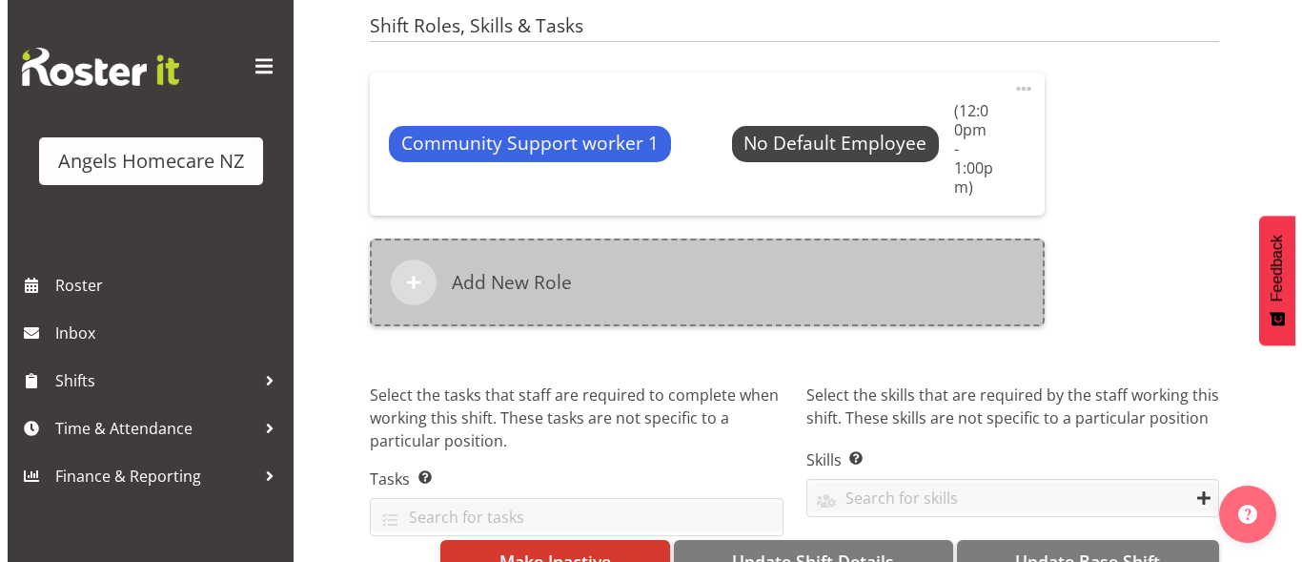
scroll to position [1144, 0]
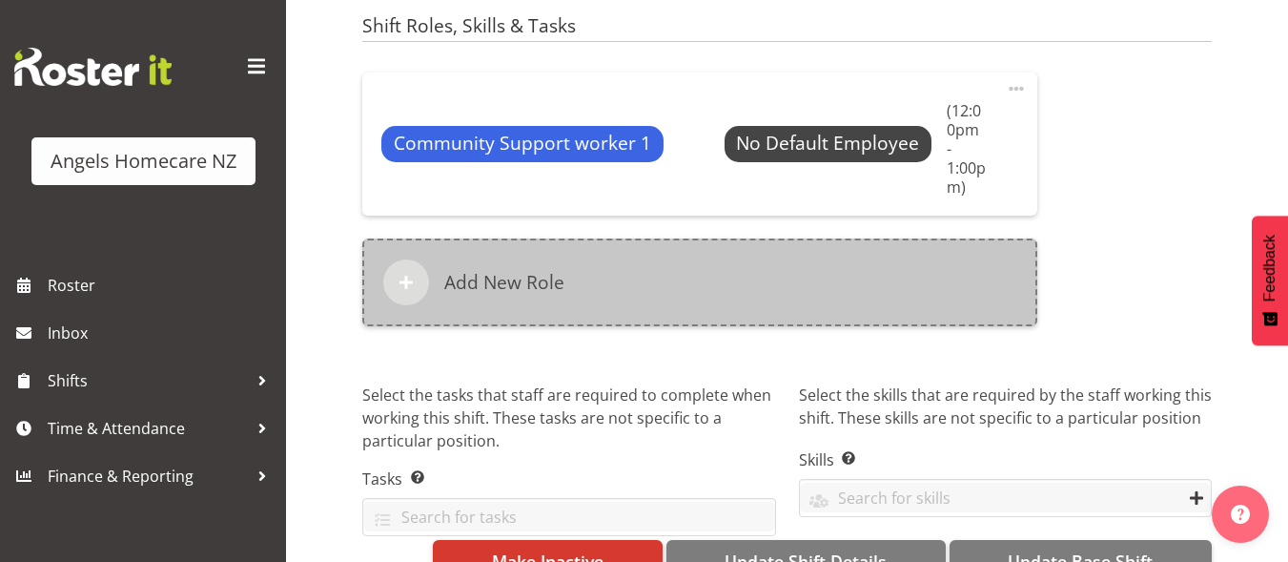
click at [487, 271] on h6 "Add New Role" at bounding box center [504, 282] width 120 height 23
select select "13"
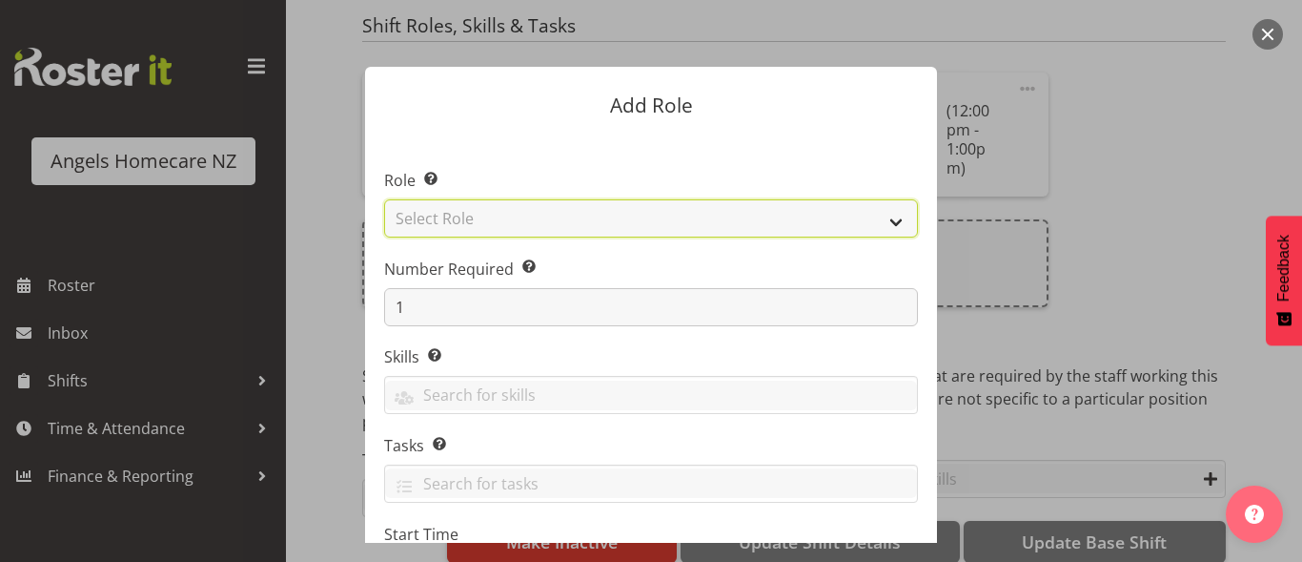
drag, startPoint x: 611, startPoint y: 220, endPoint x: 612, endPoint y: 230, distance: 9.6
click at [612, 219] on select "Select Role Admin Coordinator Community Support Worker" at bounding box center [651, 218] width 534 height 38
select select "1572"
click at [384, 199] on select "Select Role Admin Coordinator Community Support Worker" at bounding box center [651, 218] width 534 height 38
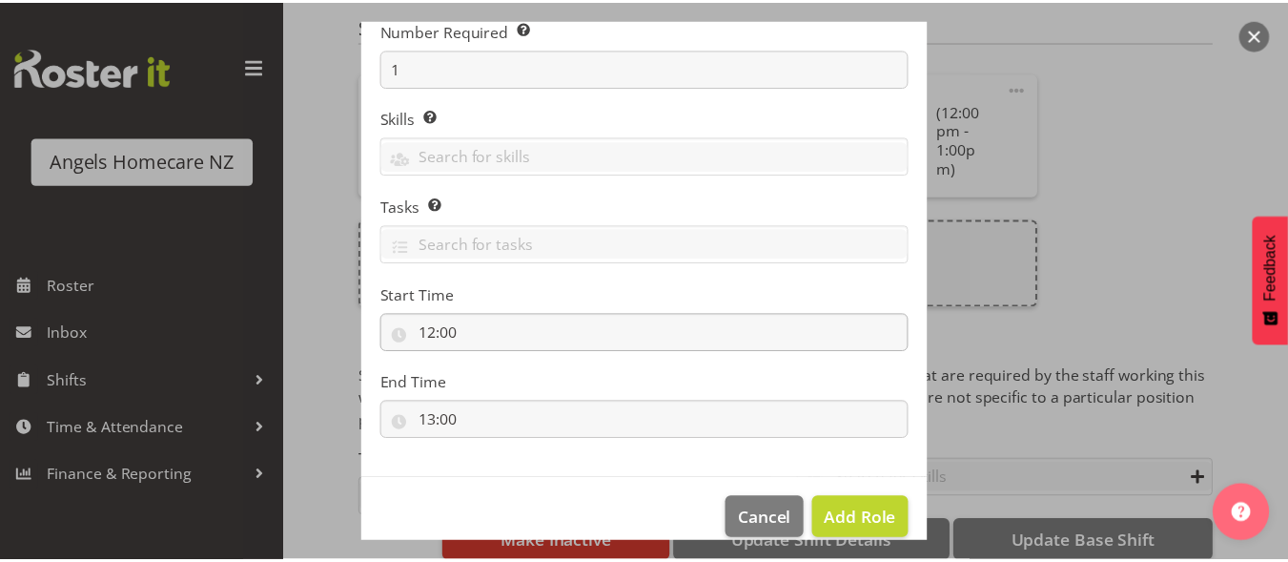
scroll to position [265, 0]
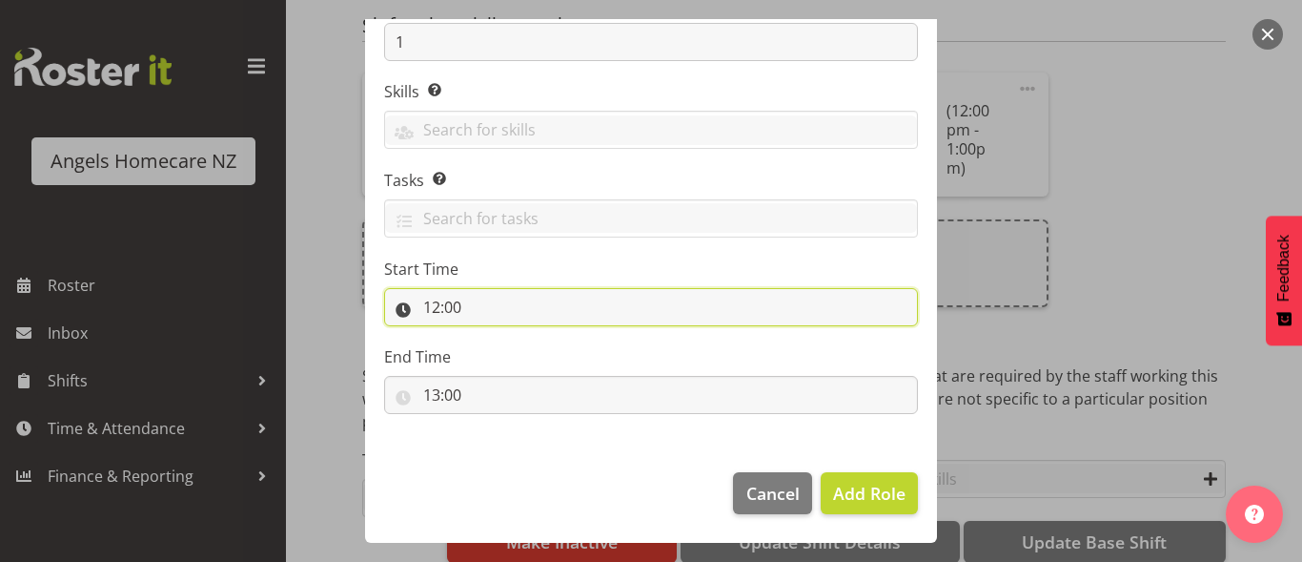
click at [481, 301] on input "12:00" at bounding box center [651, 307] width 534 height 38
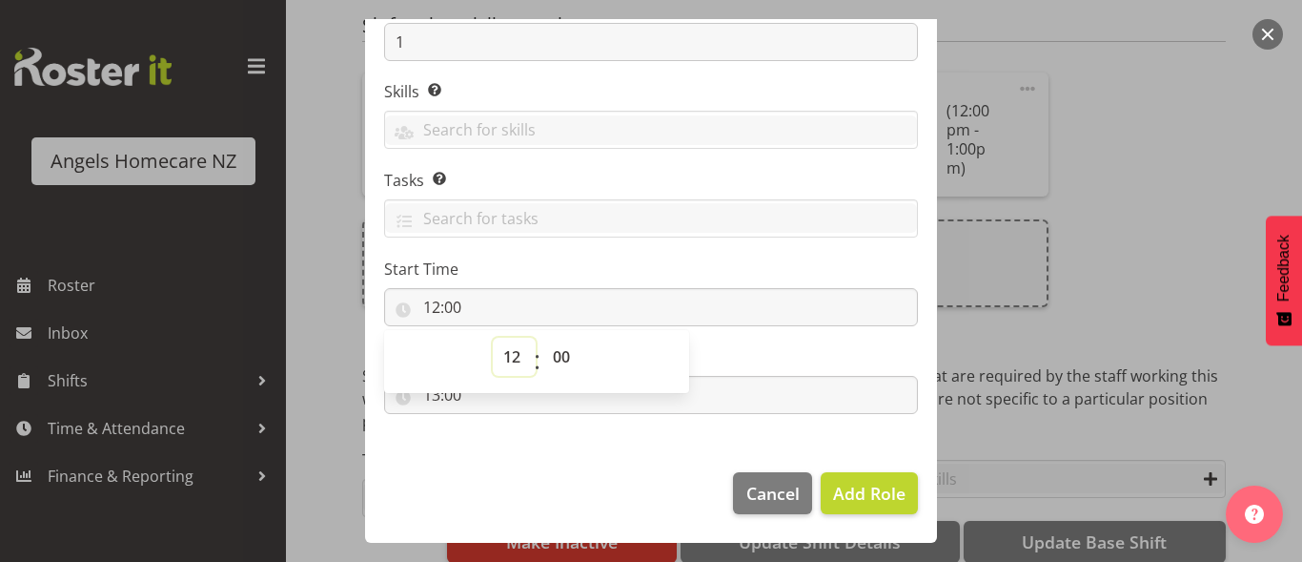
click at [505, 347] on select "00 01 02 03 04 05 06 07 08 09 10 11 12 13 14 15 16 17 18 19 20 21 22 23" at bounding box center [514, 357] width 43 height 38
select select "5"
click at [493, 338] on select "00 01 02 03 04 05 06 07 08 09 10 11 12 13 14 15 16 17 18 19 20 21 22 23" at bounding box center [514, 357] width 43 height 38
type input "05:00"
click at [561, 429] on section "Role Select the role you wish to add to the shift. Admin Coordinator Community …" at bounding box center [651, 160] width 572 height 583
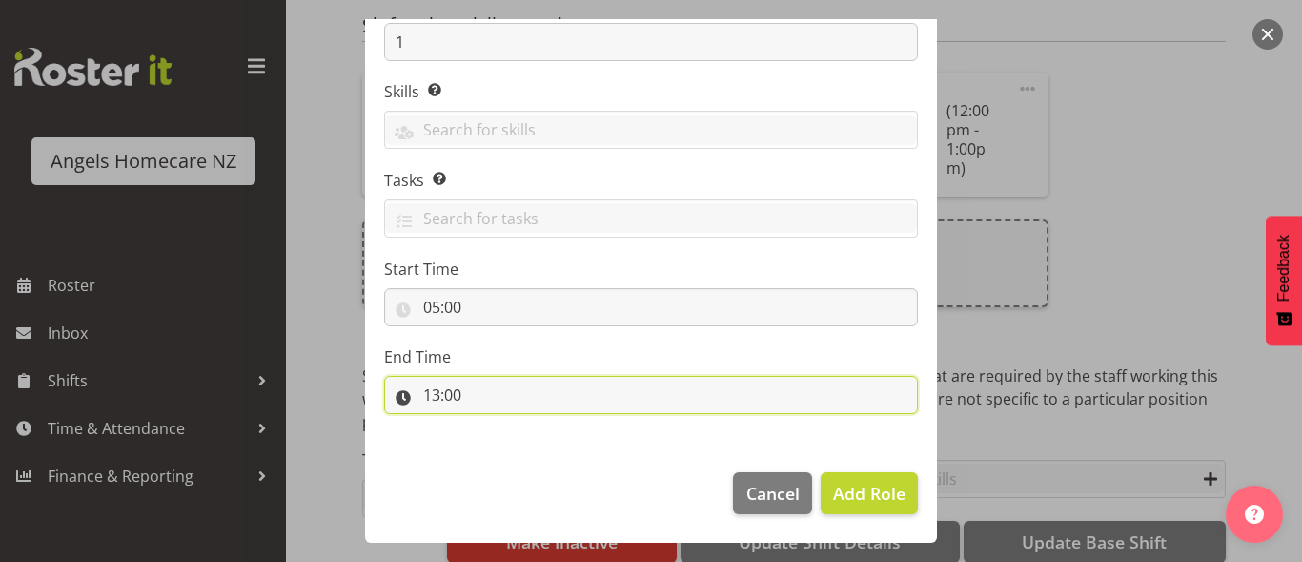
click at [440, 386] on input "13:00" at bounding box center [651, 395] width 534 height 38
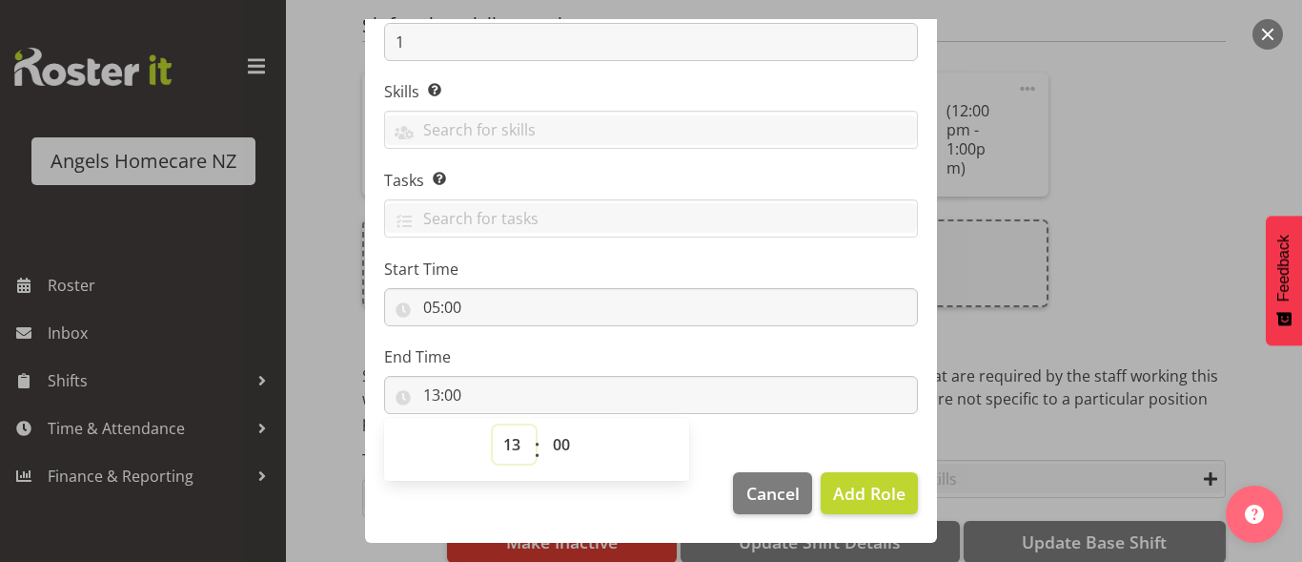
click at [496, 446] on select "00 01 02 03 04 05 06 07 08 09 10 11 12 13 14 15 16 17 18 19 20 21 22 23" at bounding box center [514, 444] width 43 height 38
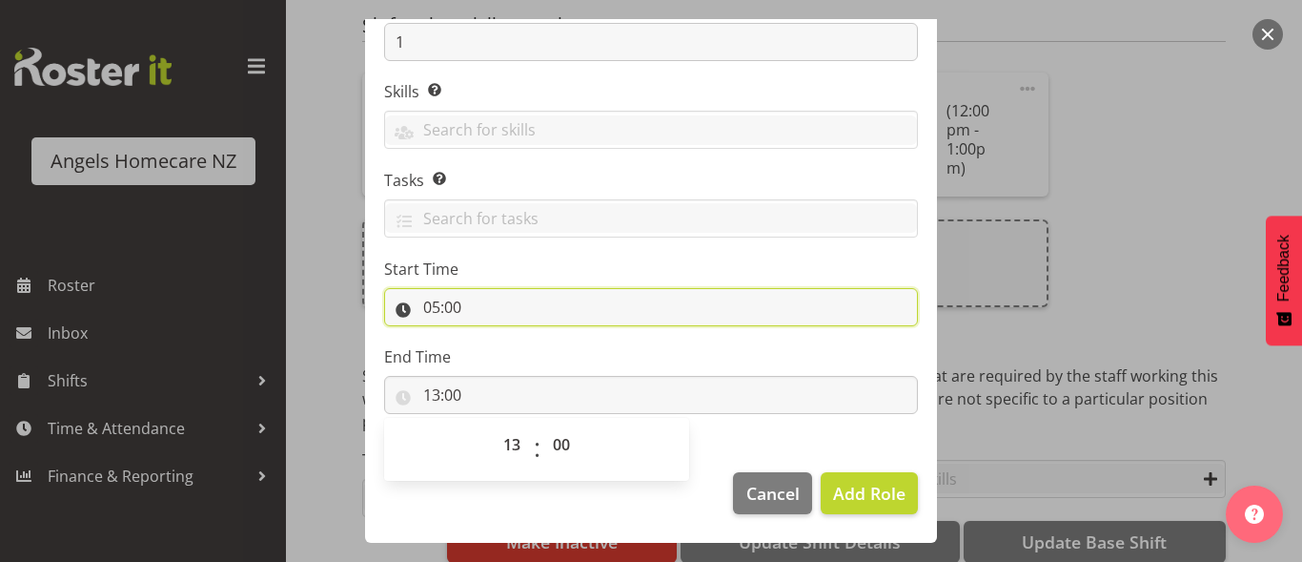
click at [437, 302] on input "05:00" at bounding box center [651, 307] width 534 height 38
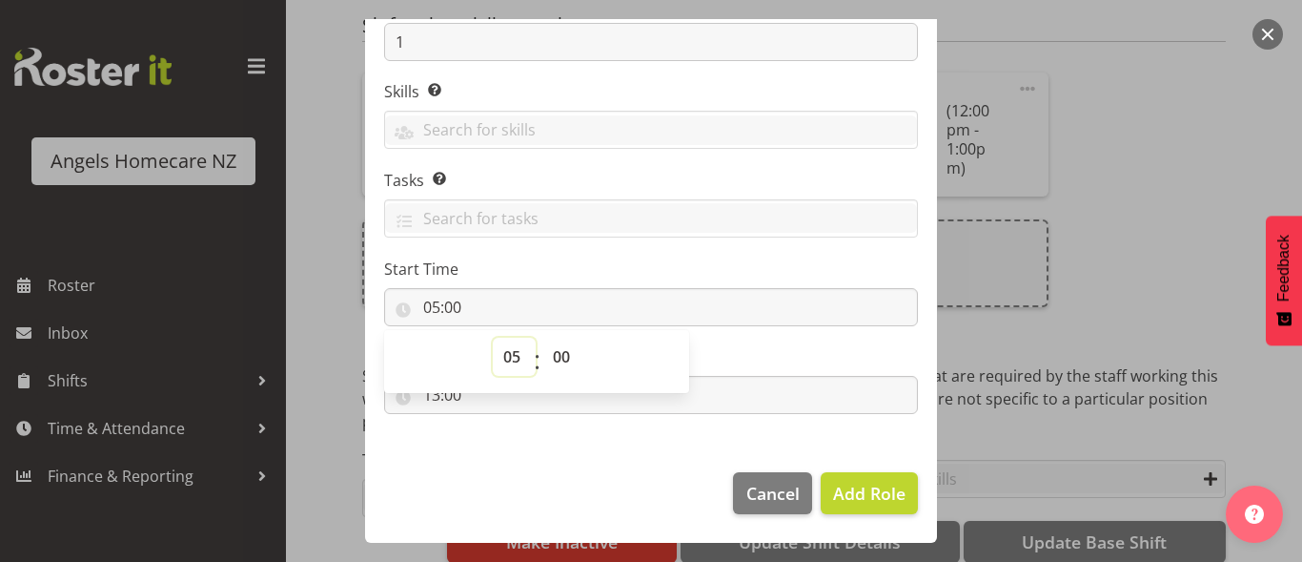
click at [501, 356] on select "00 01 02 03 04 05 06 07 08 09 10 11 12 13 14 15 16 17 18 19 20 21 22 23" at bounding box center [514, 357] width 43 height 38
select select "17"
click at [493, 338] on select "00 01 02 03 04 05 06 07 08 09 10 11 12 13 14 15 16 17 18 19 20 21 22 23" at bounding box center [514, 357] width 43 height 38
type input "17:00"
click at [539, 455] on footer "Cancel Add Role" at bounding box center [651, 498] width 572 height 90
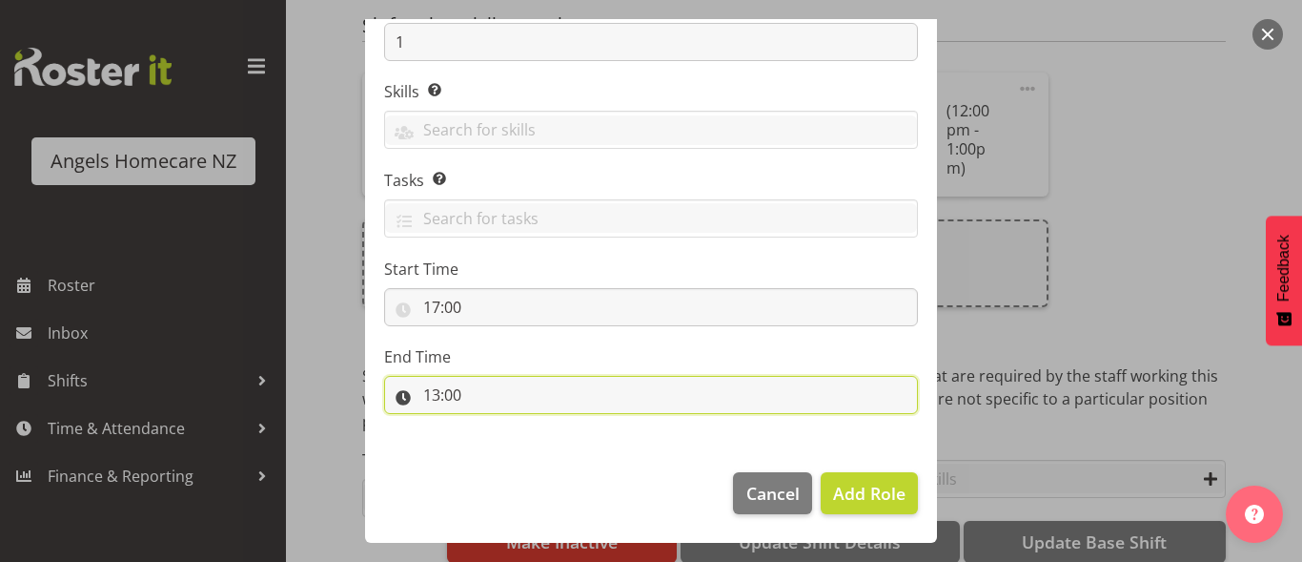
click at [456, 397] on input "13:00" at bounding box center [651, 395] width 534 height 38
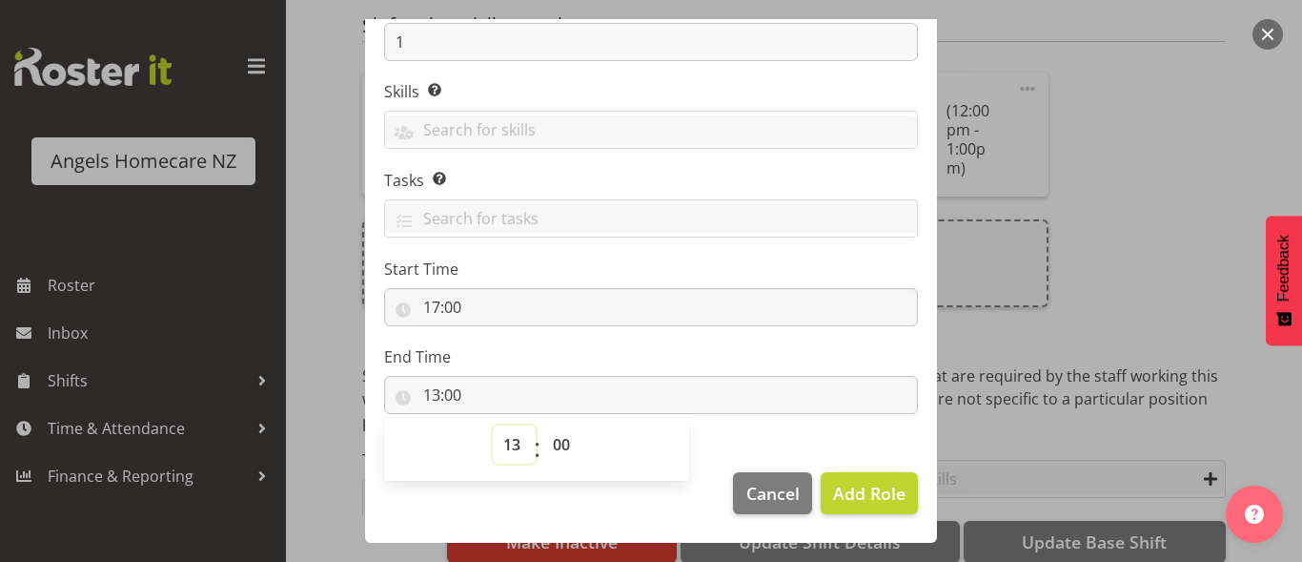
click at [507, 452] on select "00 01 02 03 04 05 06 07 08 09 10 11 12 13 14 15 16 17 18 19 20 21 22 23" at bounding box center [514, 444] width 43 height 38
select select "18"
click at [493, 425] on select "00 01 02 03 04 05 06 07 08 09 10 11 12 13 14 15 16 17 18 19 20 21 22 23" at bounding box center [514, 444] width 43 height 38
type input "18:00"
click at [870, 491] on span "Add Role" at bounding box center [869, 492] width 72 height 23
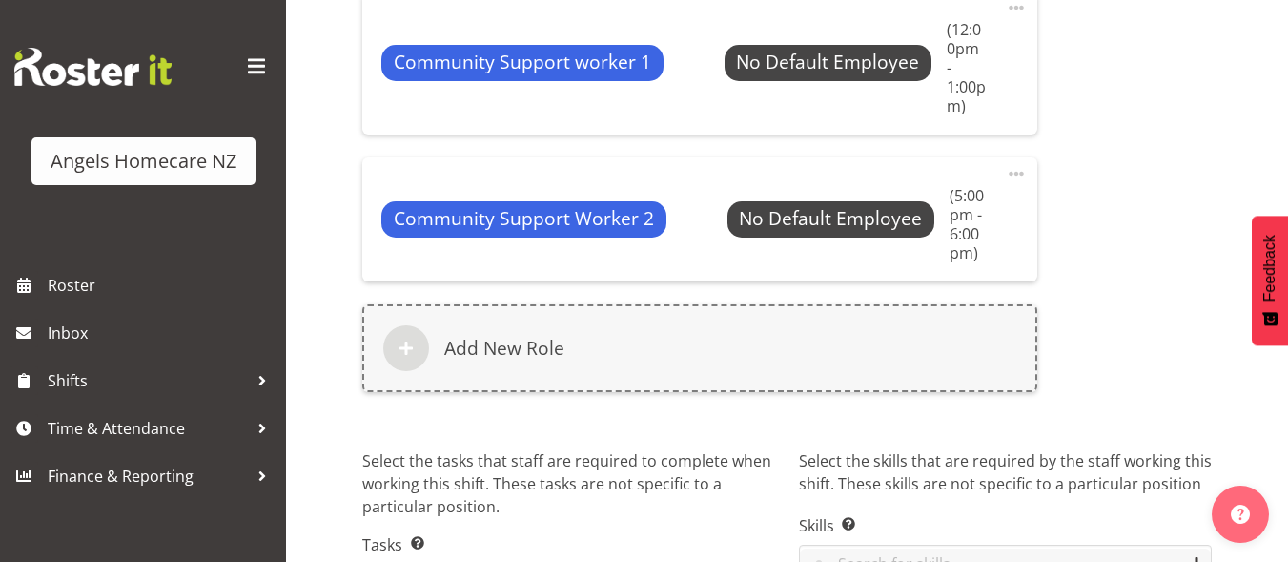
scroll to position [1320, 0]
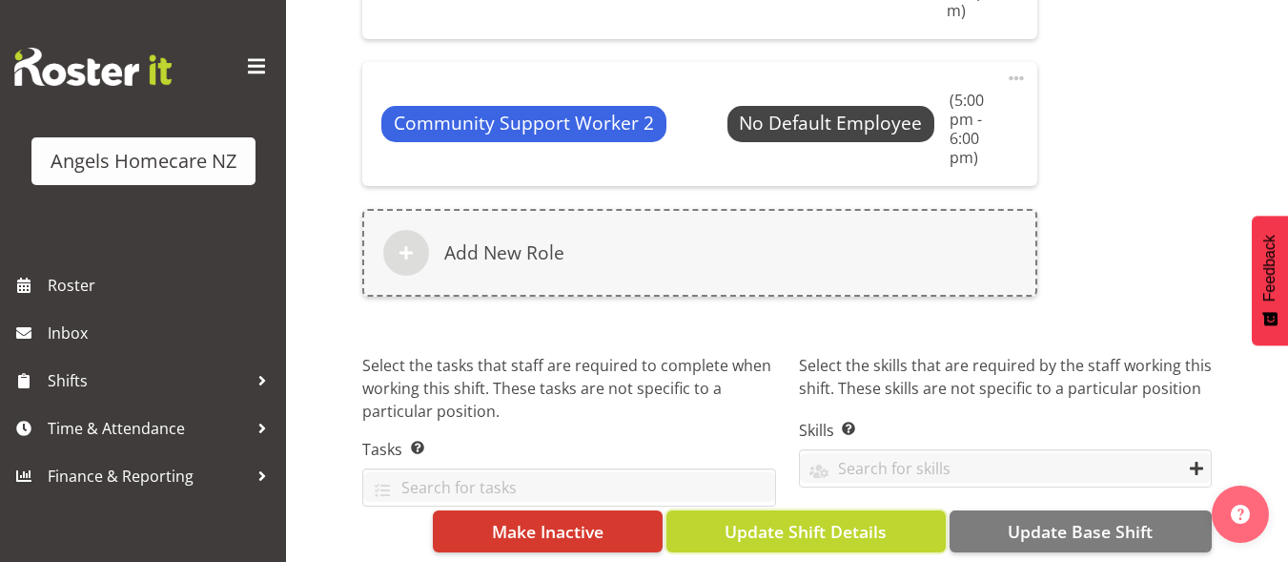
click at [770, 510] on button "Update Shift Details" at bounding box center [805, 531] width 279 height 42
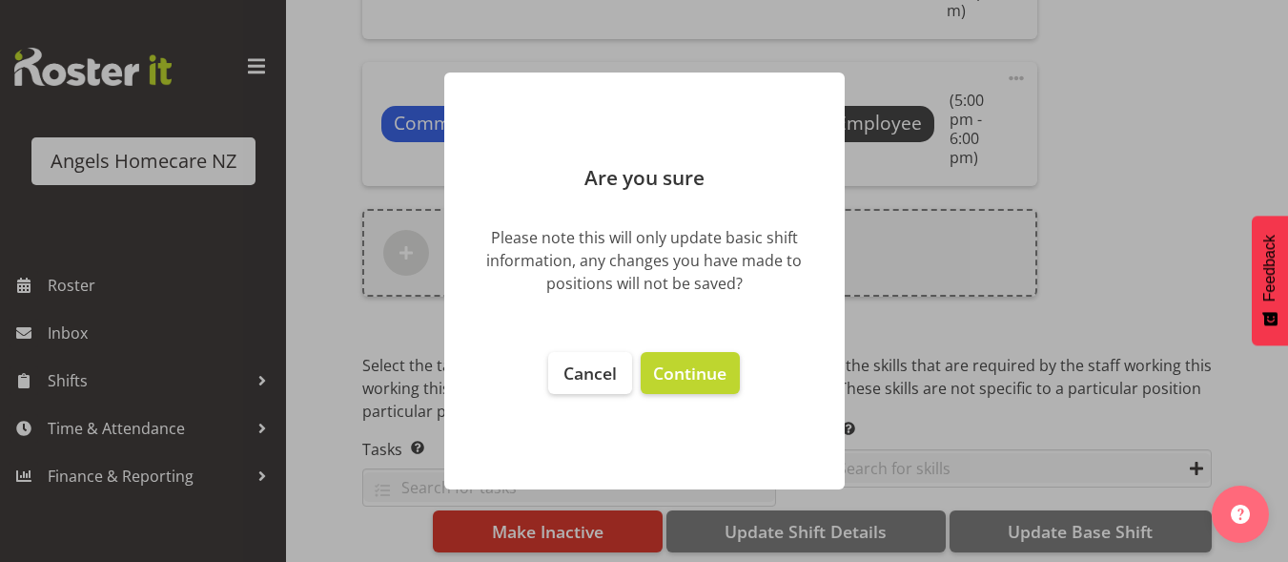
scroll to position [1301, 0]
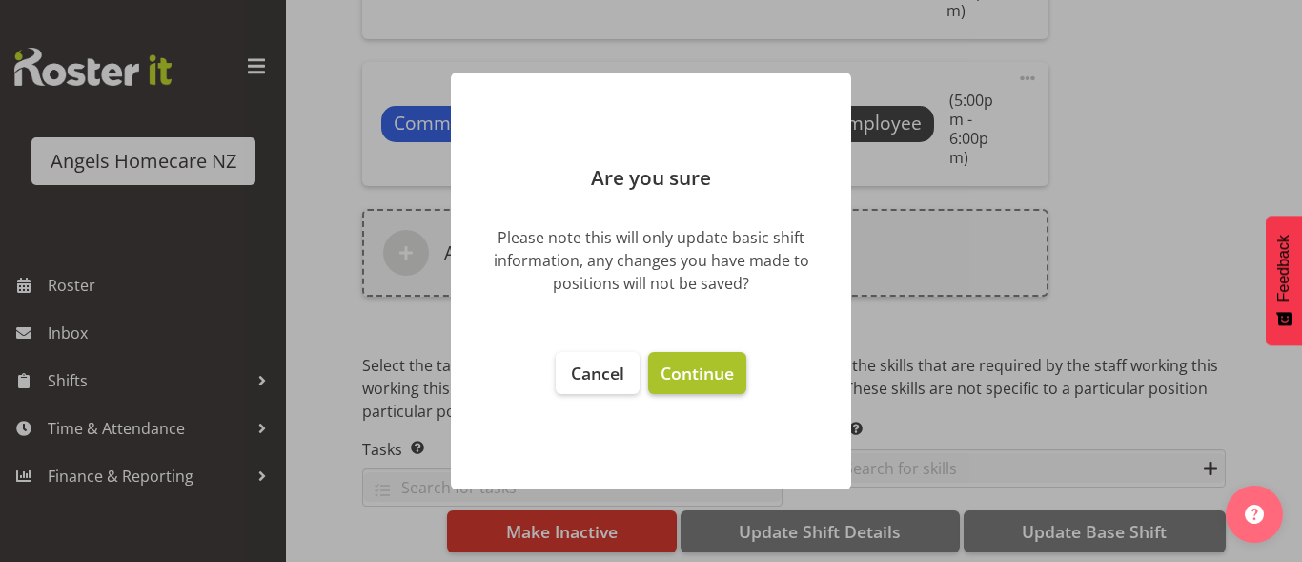
click at [714, 380] on span "Continue" at bounding box center [697, 372] width 73 height 23
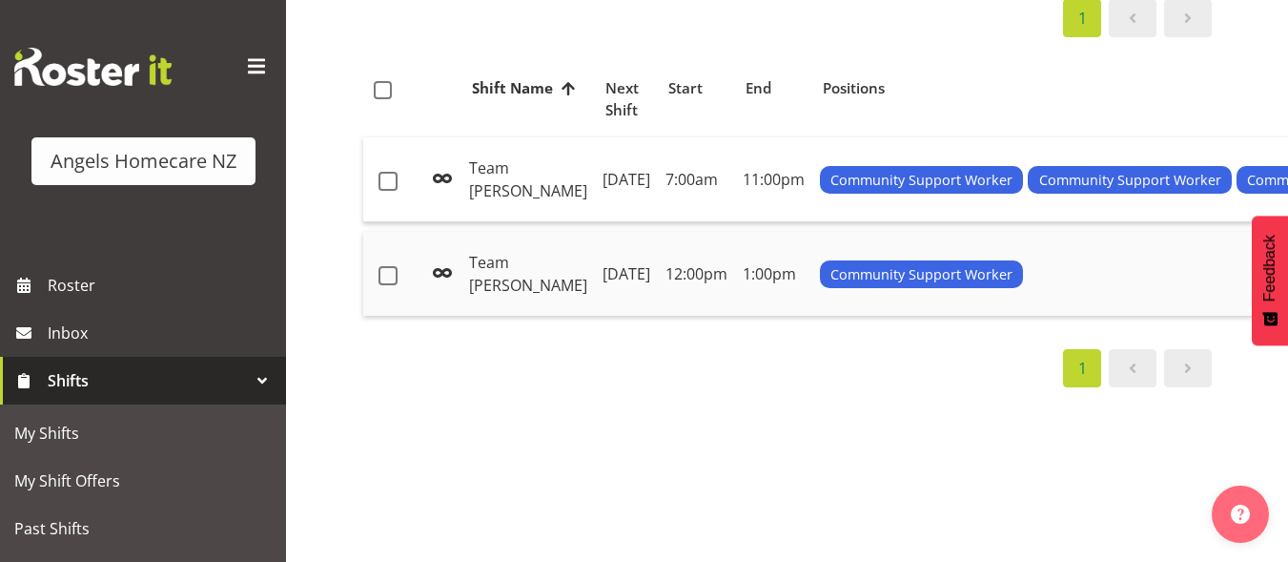
scroll to position [286, 0]
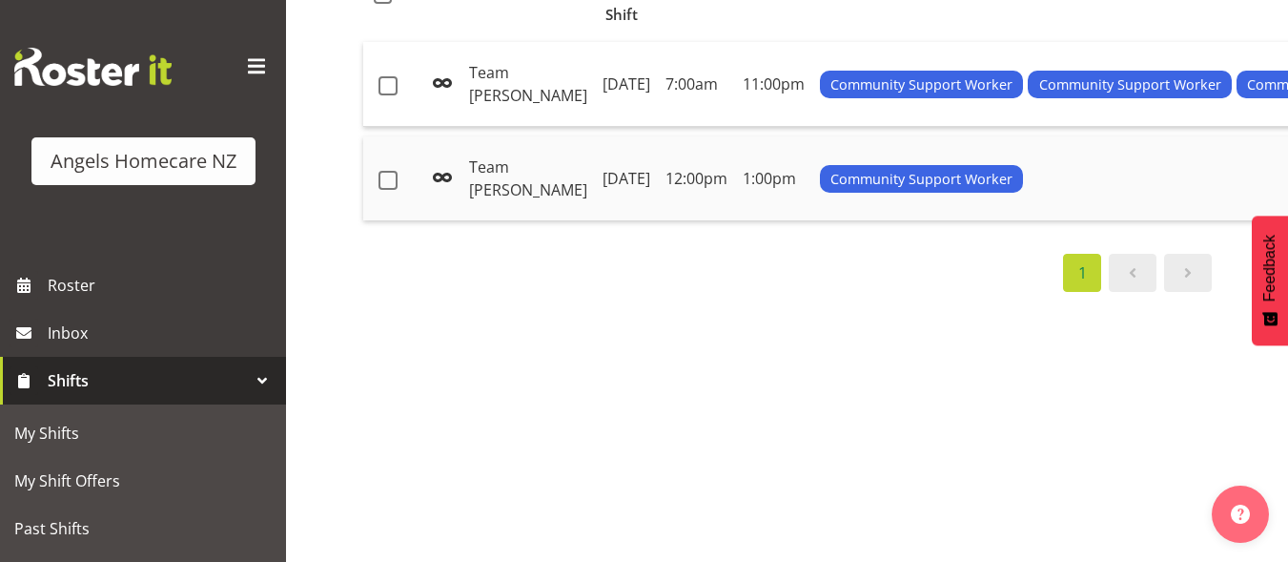
click at [595, 220] on td "[DATE]" at bounding box center [626, 178] width 63 height 84
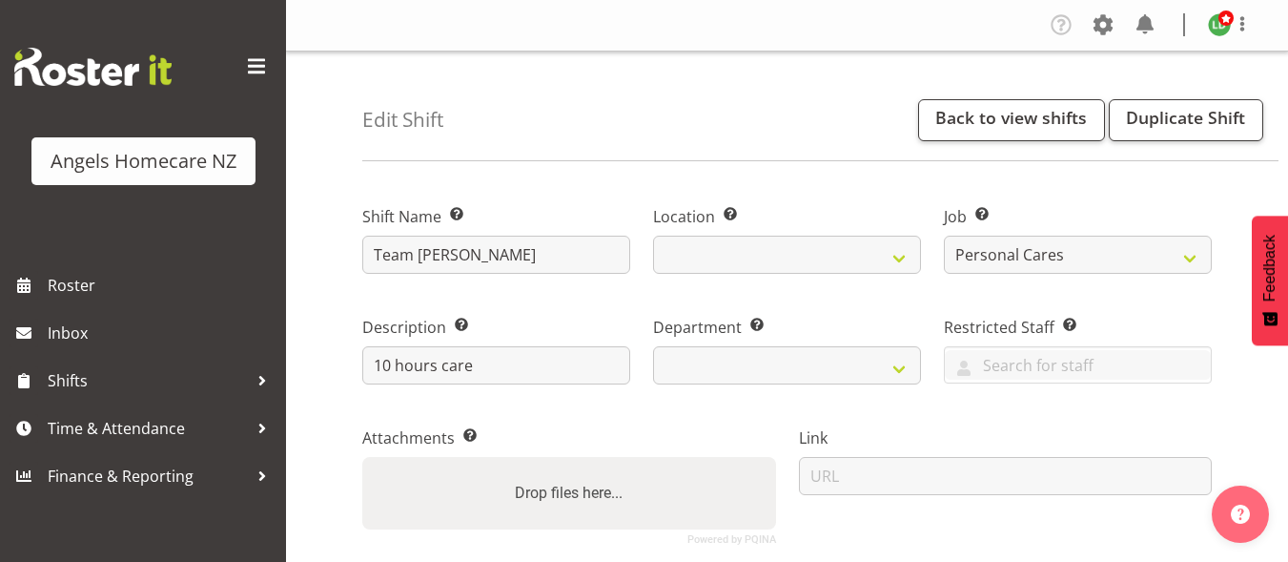
select select "10686"
select select "2"
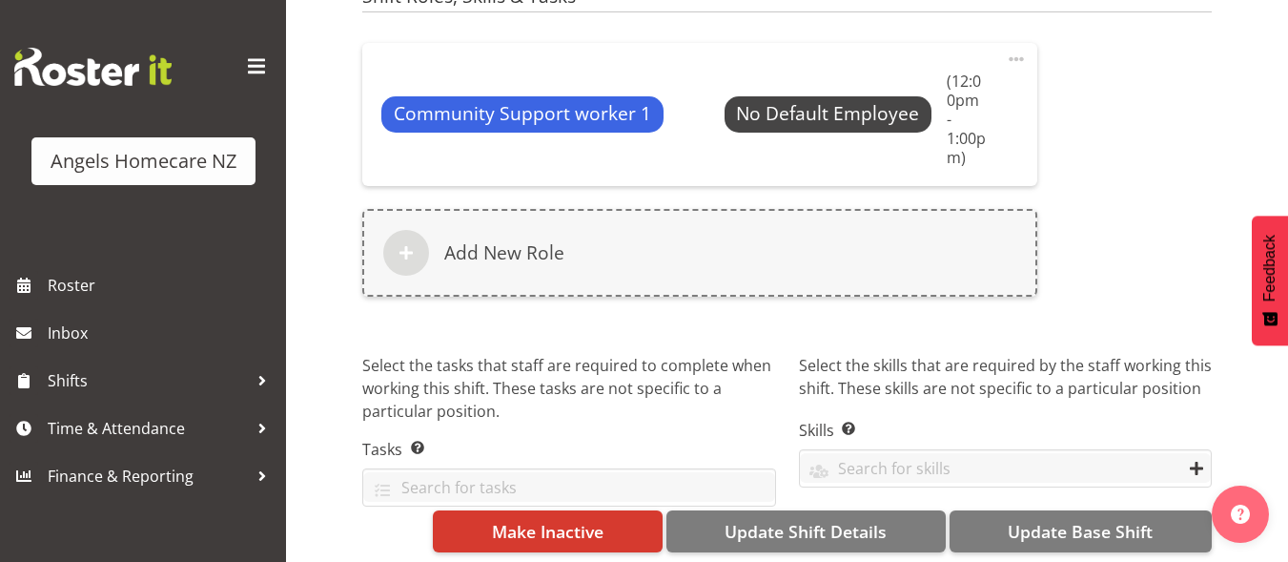
scroll to position [1174, 0]
select select "1284"
select select "928"
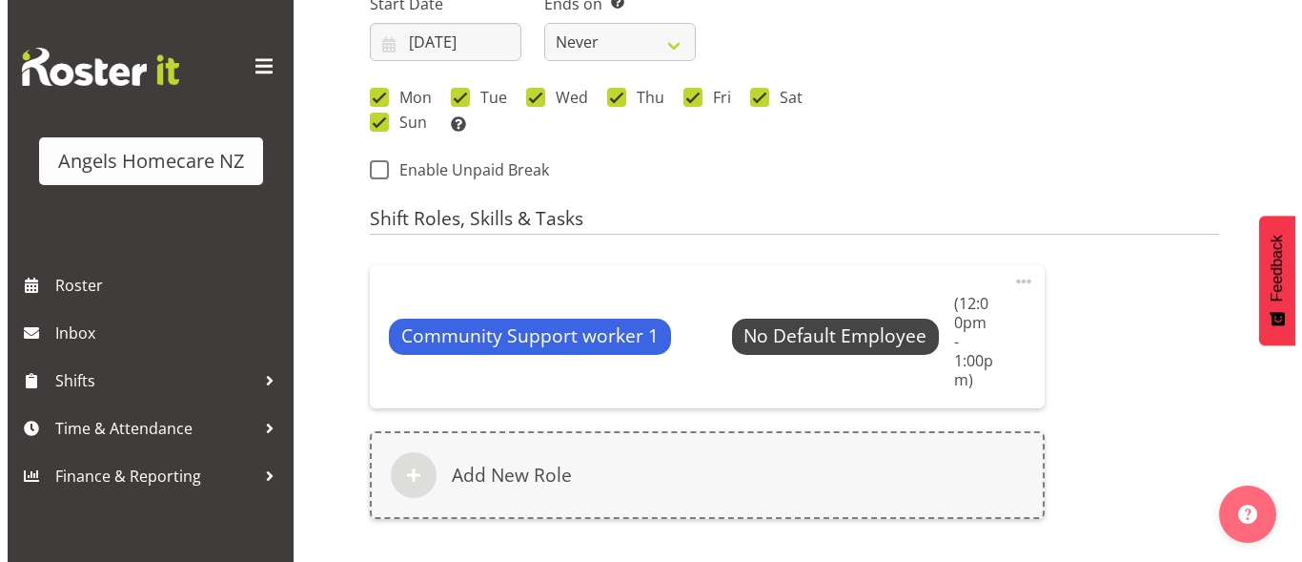
scroll to position [983, 0]
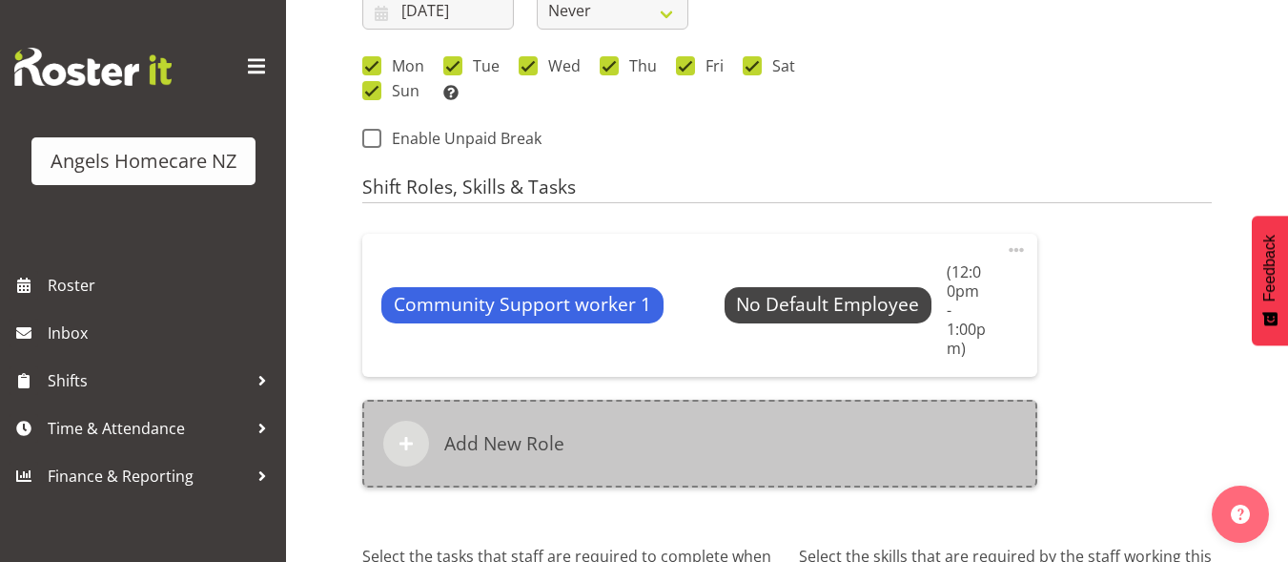
click at [468, 403] on div "Add New Role" at bounding box center [699, 443] width 675 height 88
select select "13"
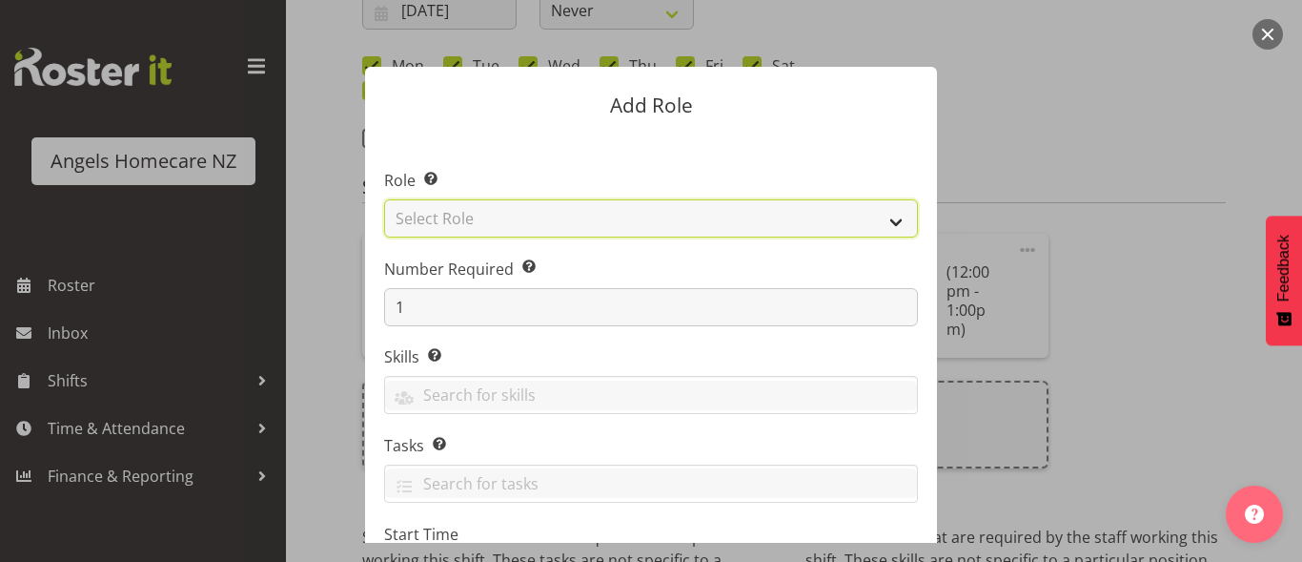
click at [544, 214] on select "Select Role Admin Coordinator Community Support Worker" at bounding box center [651, 218] width 534 height 38
select select "1572"
click at [384, 199] on select "Select Role Admin Coordinator Community Support Worker" at bounding box center [651, 218] width 534 height 38
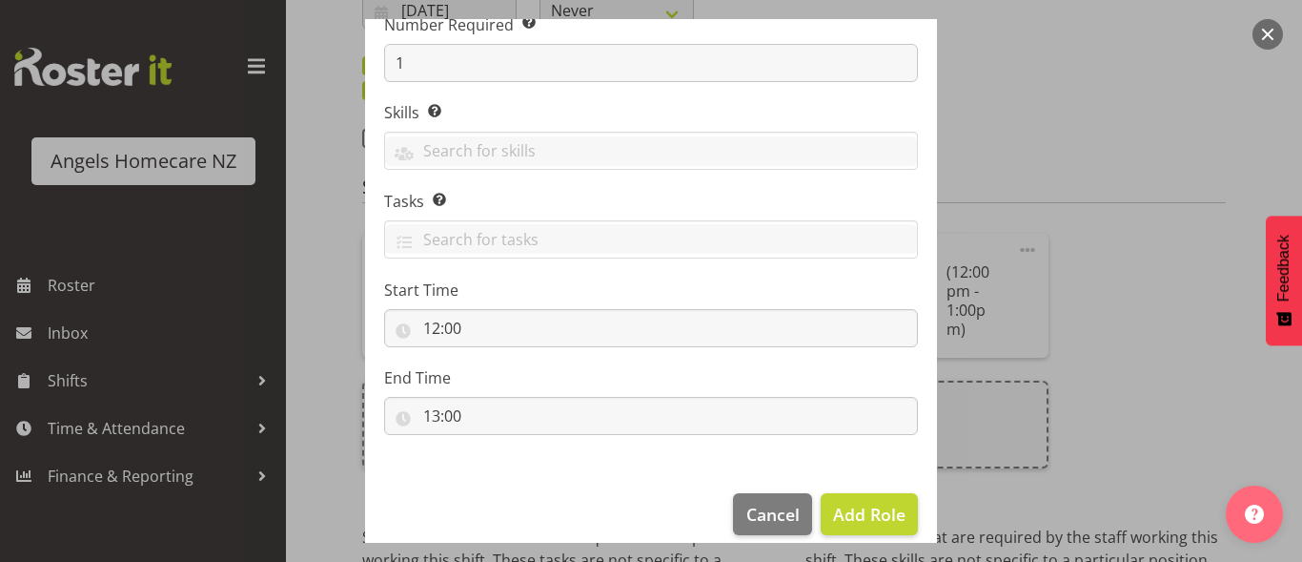
scroll to position [265, 0]
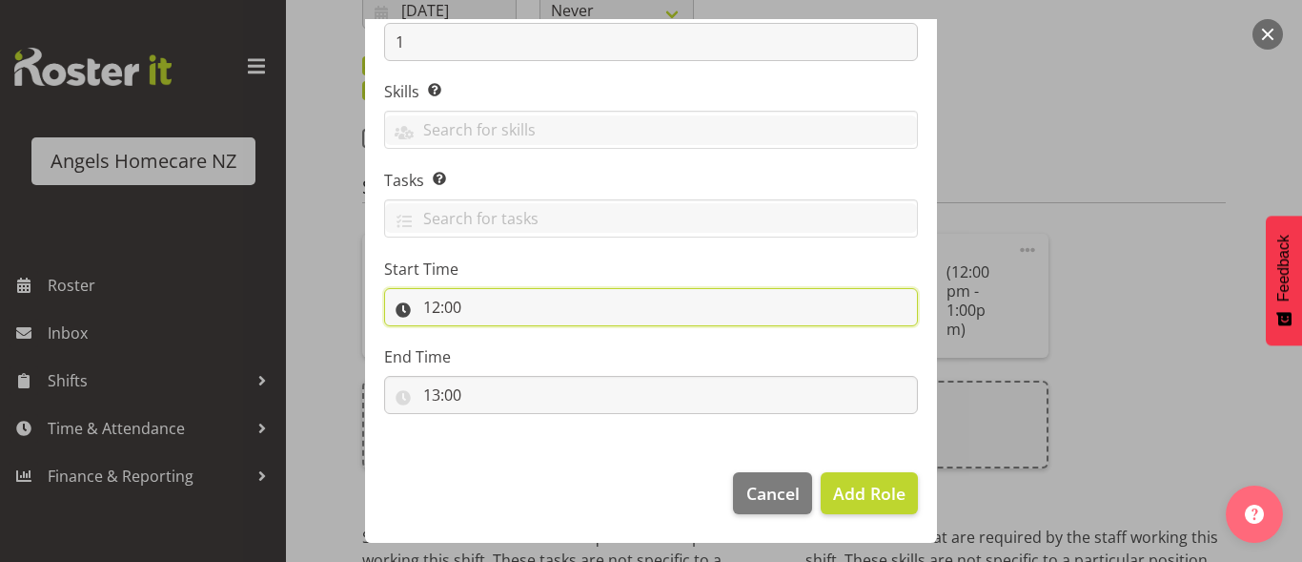
click at [459, 306] on input "12:00" at bounding box center [651, 307] width 534 height 38
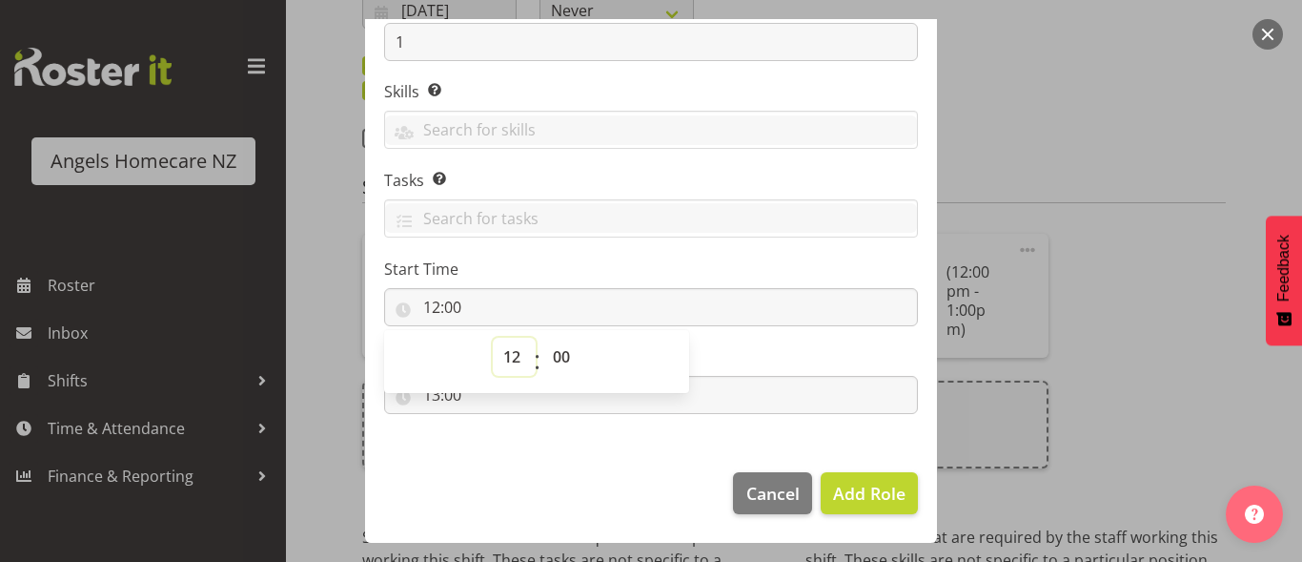
click at [508, 361] on select "00 01 02 03 04 05 06 07 08 09 10 11 12 13 14 15 16 17 18 19 20 21 22 23" at bounding box center [514, 357] width 43 height 38
select select "17"
click at [493, 338] on select "00 01 02 03 04 05 06 07 08 09 10 11 12 13 14 15 16 17 18 19 20 21 22 23" at bounding box center [514, 357] width 43 height 38
type input "17:00"
drag, startPoint x: 540, startPoint y: 434, endPoint x: 524, endPoint y: 421, distance: 19.7
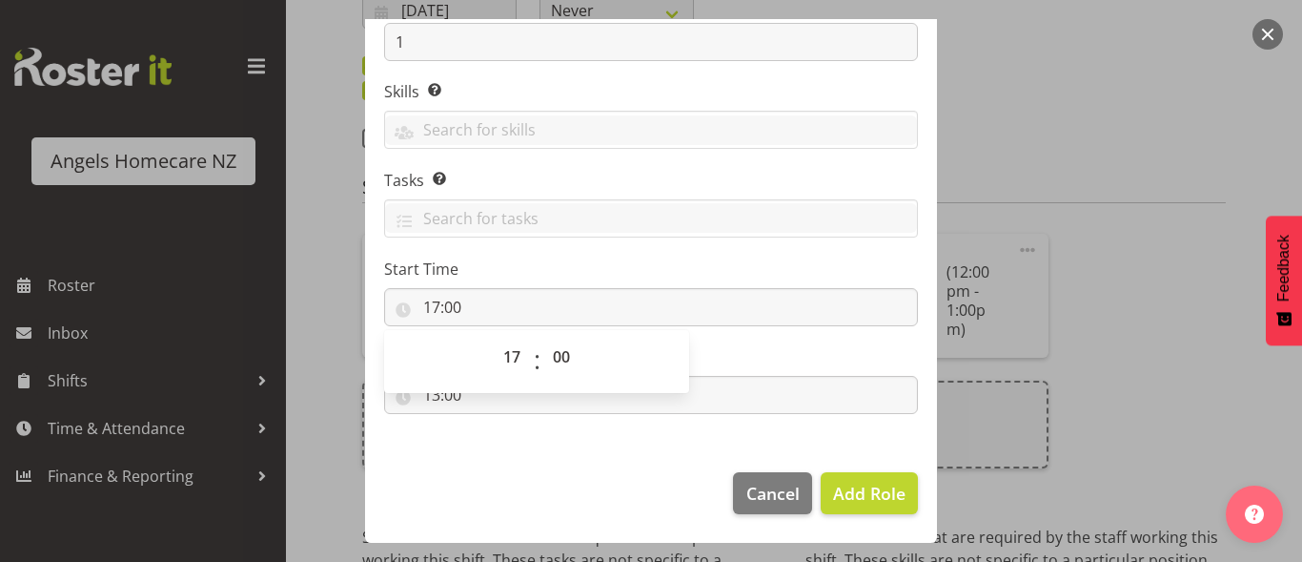
click at [534, 434] on section "Role Select the role you wish to add to the shift. Admin Coordinator Community …" at bounding box center [651, 160] width 572 height 583
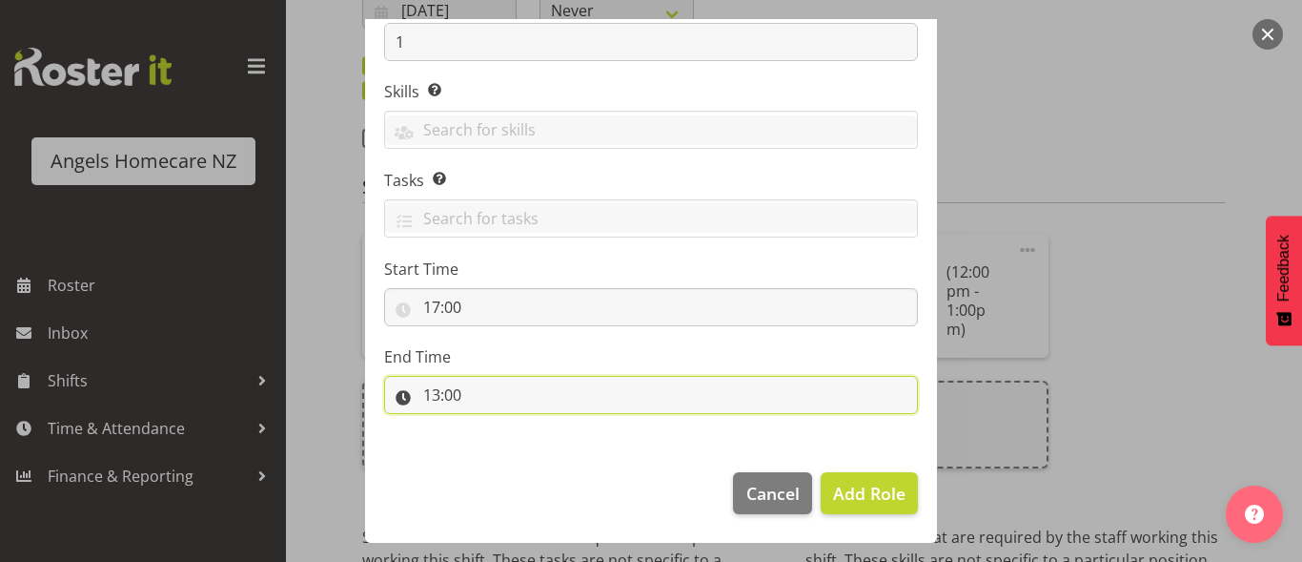
click at [461, 399] on input "13:00" at bounding box center [651, 395] width 534 height 38
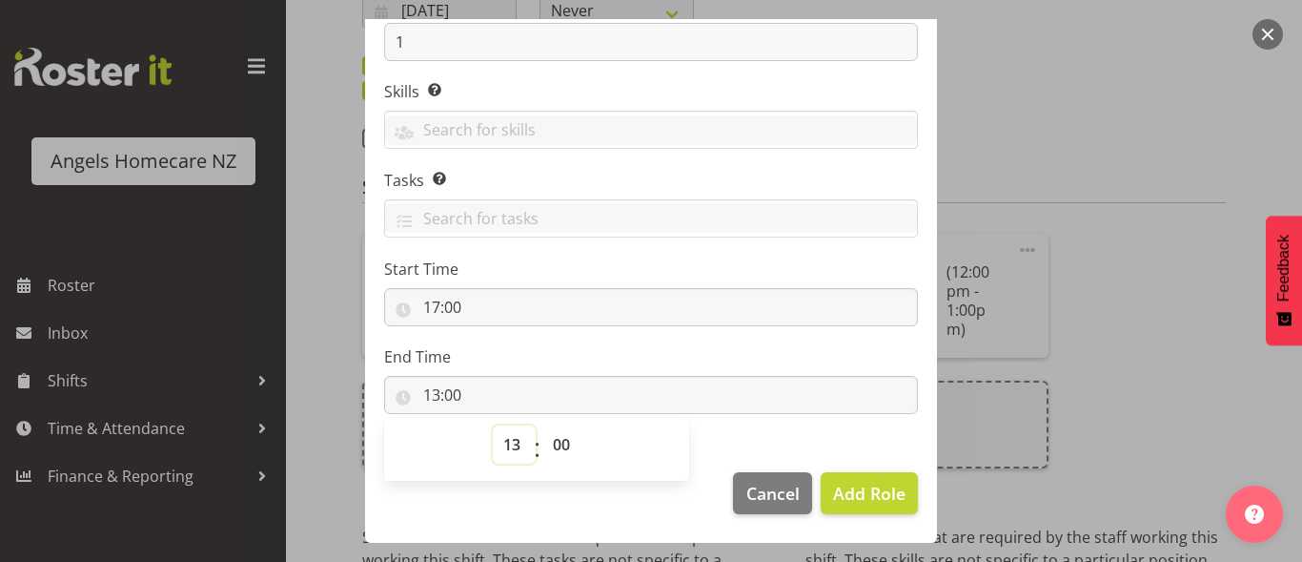
click at [505, 440] on select "00 01 02 03 04 05 06 07 08 09 10 11 12 13 14 15 16 17 18 19 20 21 22 23" at bounding box center [514, 444] width 43 height 38
click at [884, 500] on span "Add Role" at bounding box center [869, 492] width 72 height 23
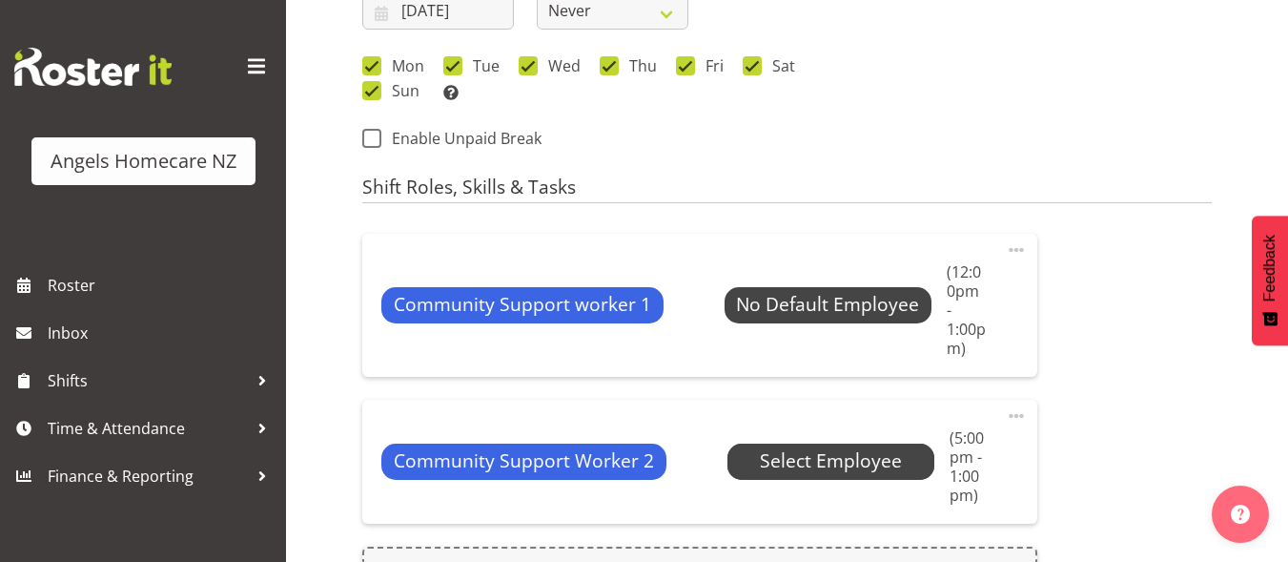
click at [848, 447] on span "Select Employee" at bounding box center [831, 461] width 142 height 28
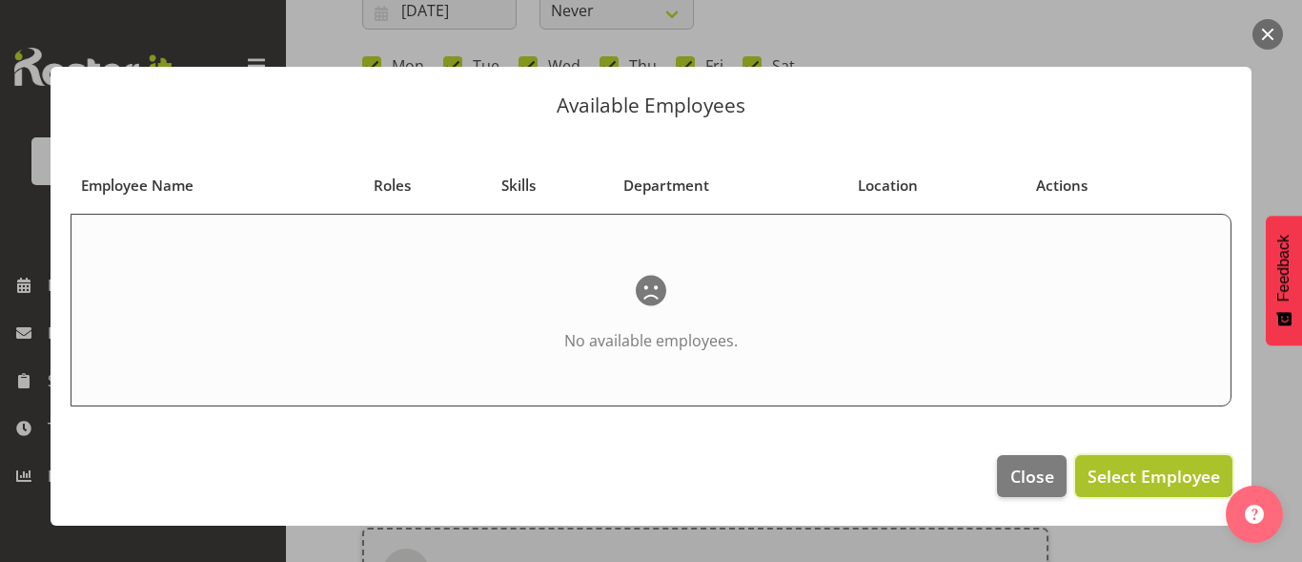
click at [1114, 471] on span "Select Employee" at bounding box center [1154, 475] width 133 height 23
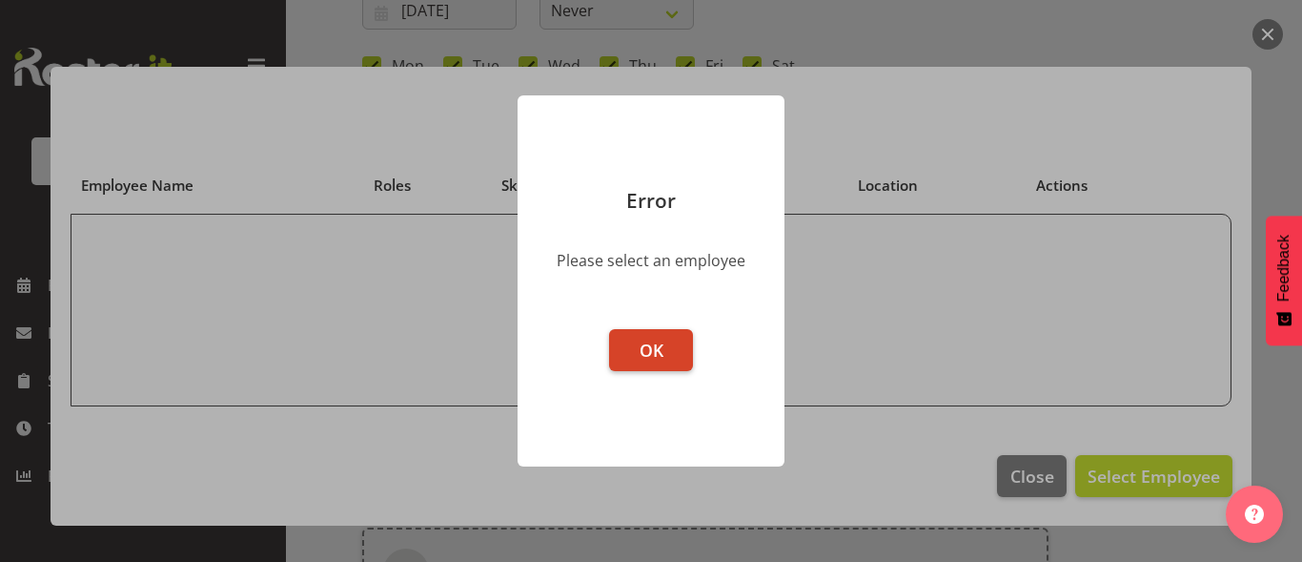
click at [671, 355] on button "OK" at bounding box center [651, 350] width 84 height 42
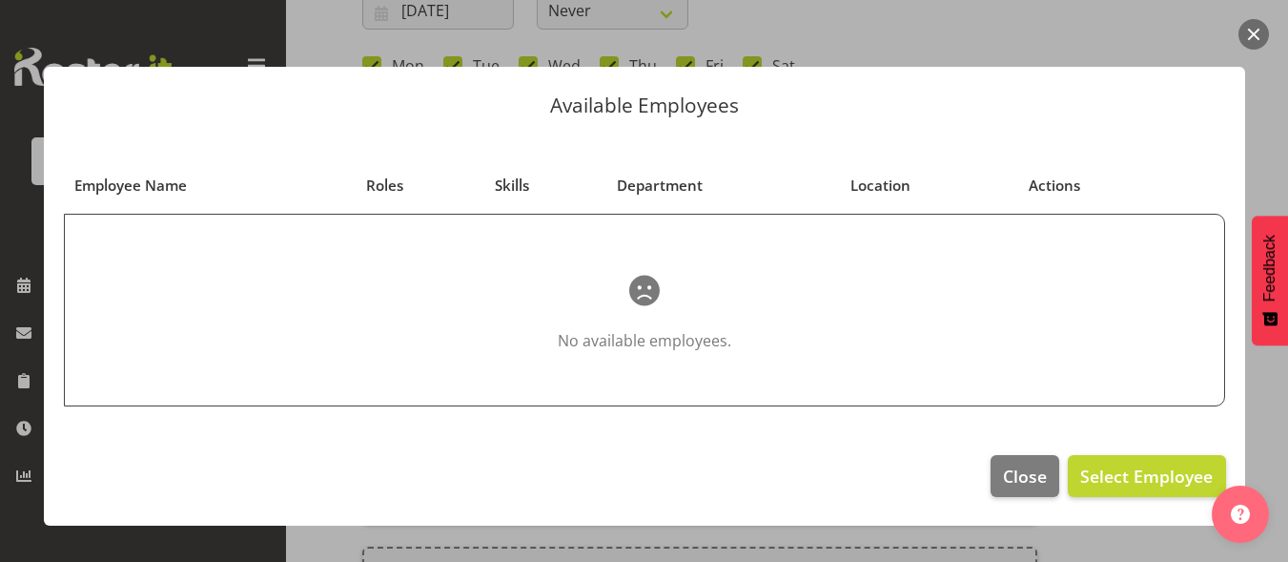
drag, startPoint x: 170, startPoint y: 190, endPoint x: 447, endPoint y: 222, distance: 279.3
click at [174, 194] on span "Employee Name" at bounding box center [130, 185] width 113 height 22
click at [657, 137] on section "Employee Name Roles Skills Department Location Actions No available employees." at bounding box center [644, 284] width 1201 height 301
click at [1256, 36] on button "button" at bounding box center [1253, 34] width 31 height 31
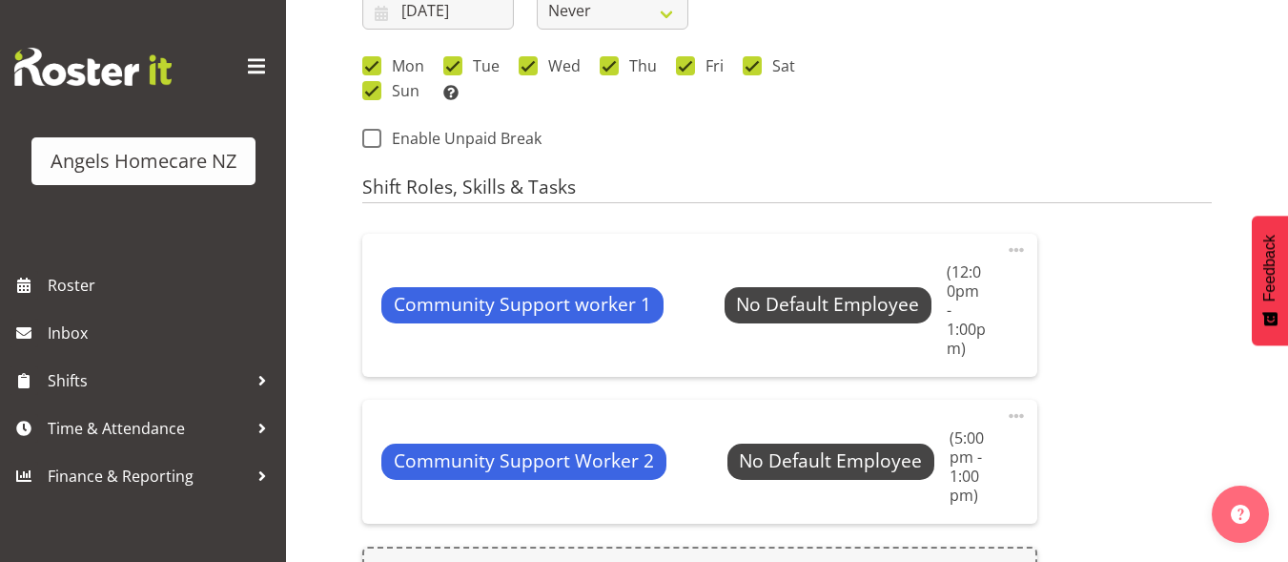
click at [1016, 404] on span at bounding box center [1016, 415] width 23 height 23
click at [1017, 404] on span at bounding box center [1016, 415] width 23 height 23
click at [886, 440] on link "Edit" at bounding box center [936, 457] width 183 height 34
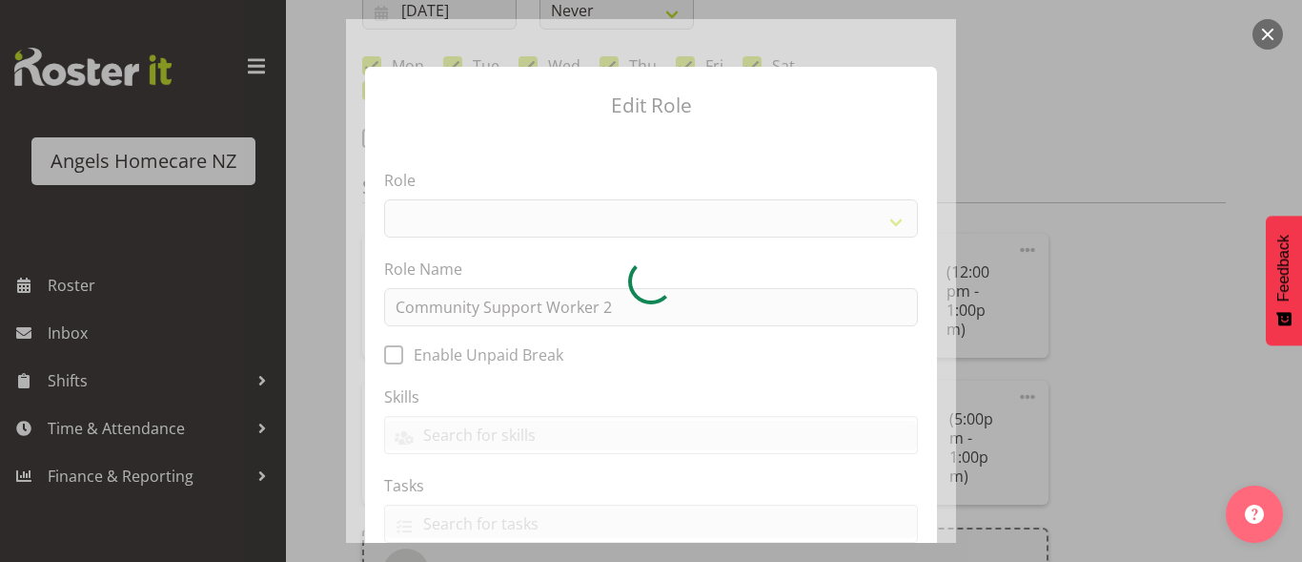
select select "1572"
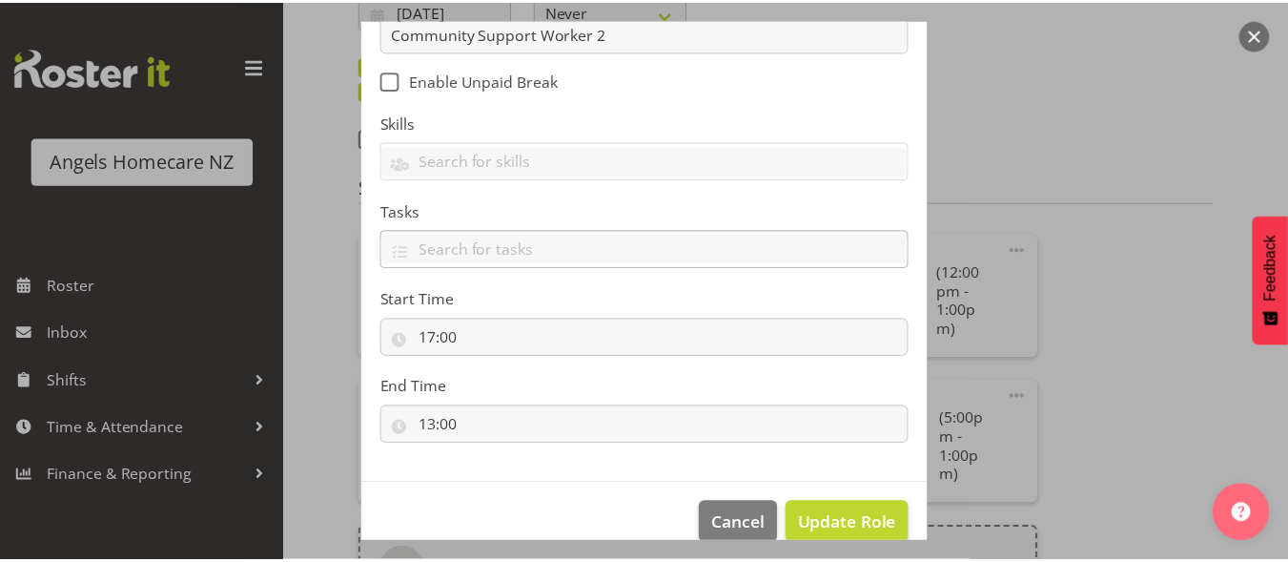
scroll to position [286, 0]
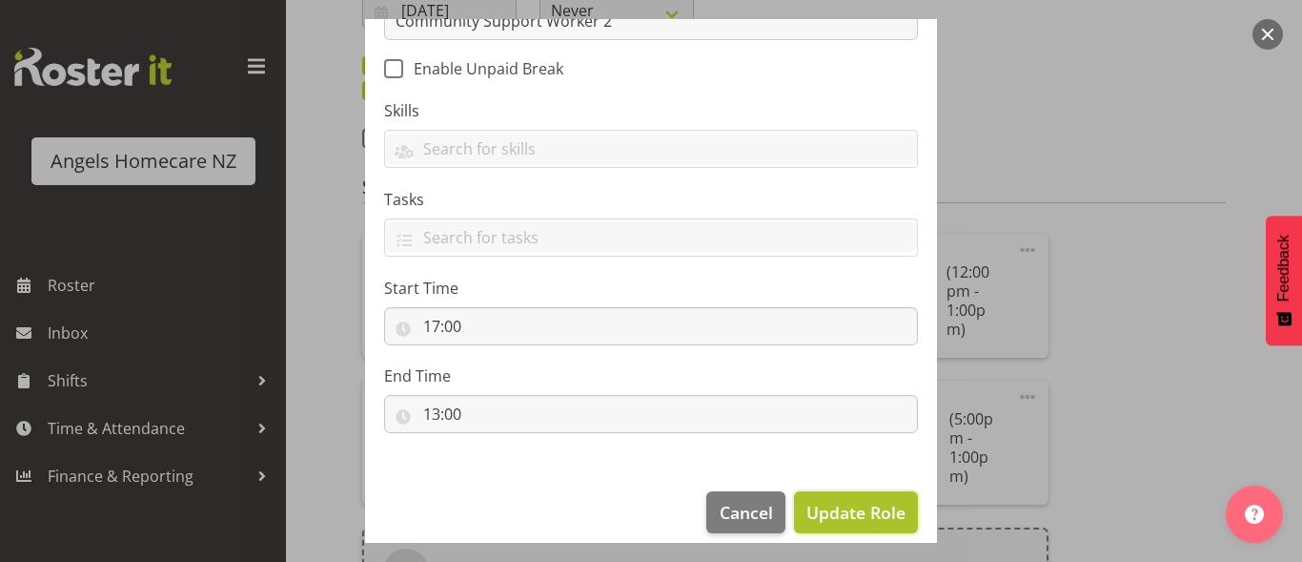
click at [876, 514] on span "Update Role" at bounding box center [856, 512] width 99 height 25
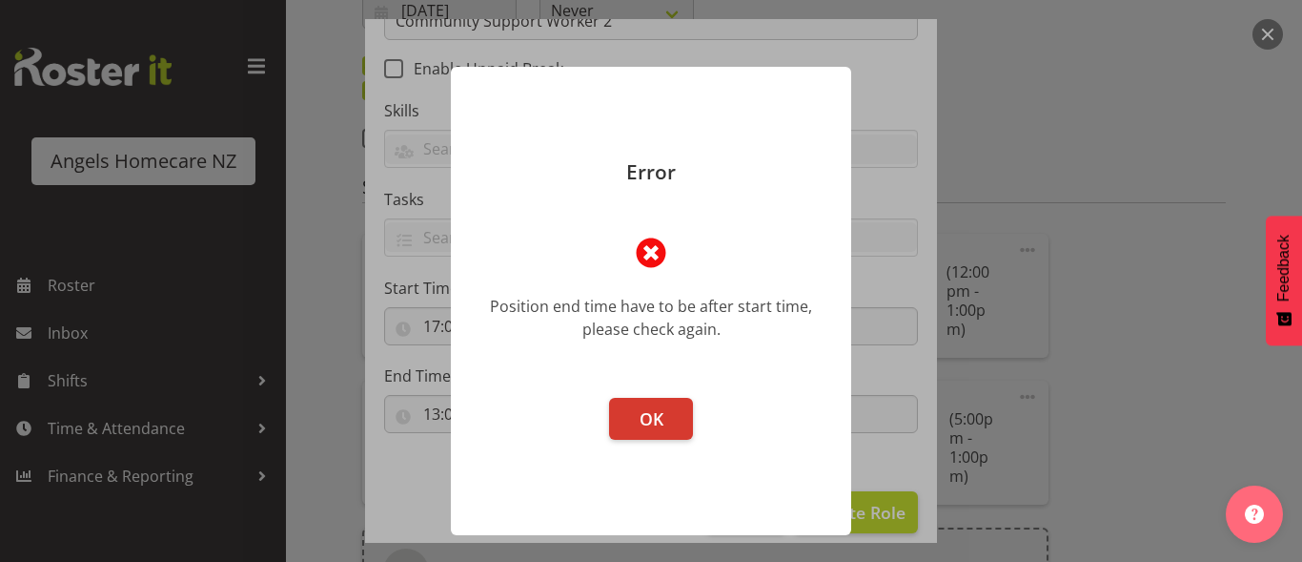
click at [645, 257] on span at bounding box center [651, 253] width 46 height 46
drag, startPoint x: 653, startPoint y: 420, endPoint x: 674, endPoint y: 423, distance: 21.3
click at [655, 419] on span "OK" at bounding box center [652, 418] width 24 height 23
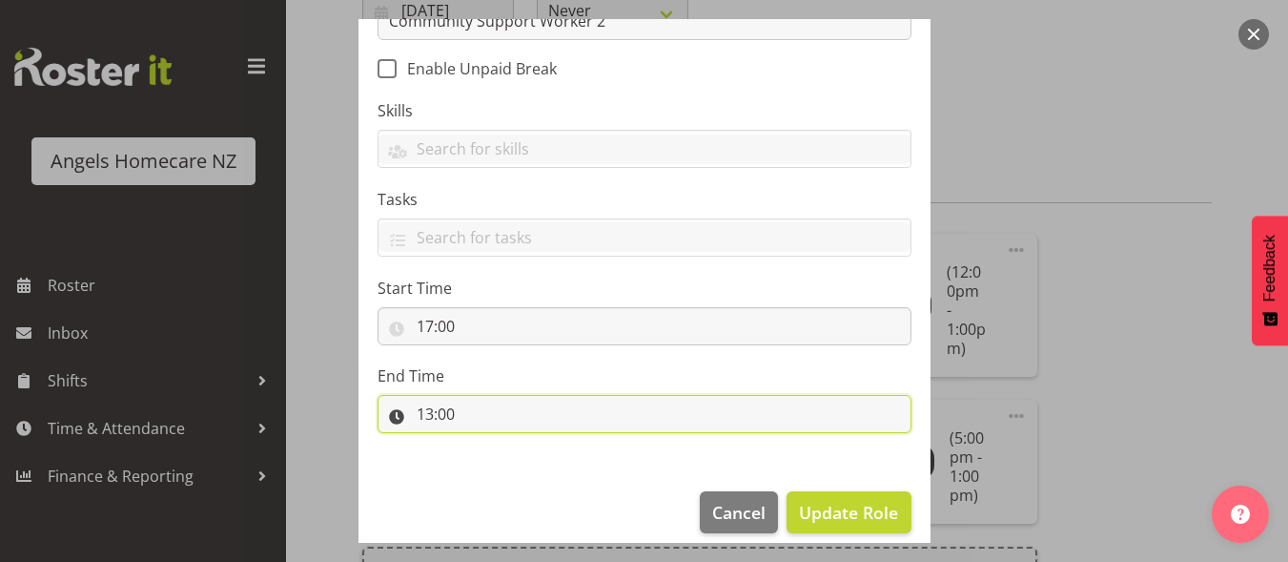
click at [472, 411] on input "13:00" at bounding box center [645, 414] width 534 height 38
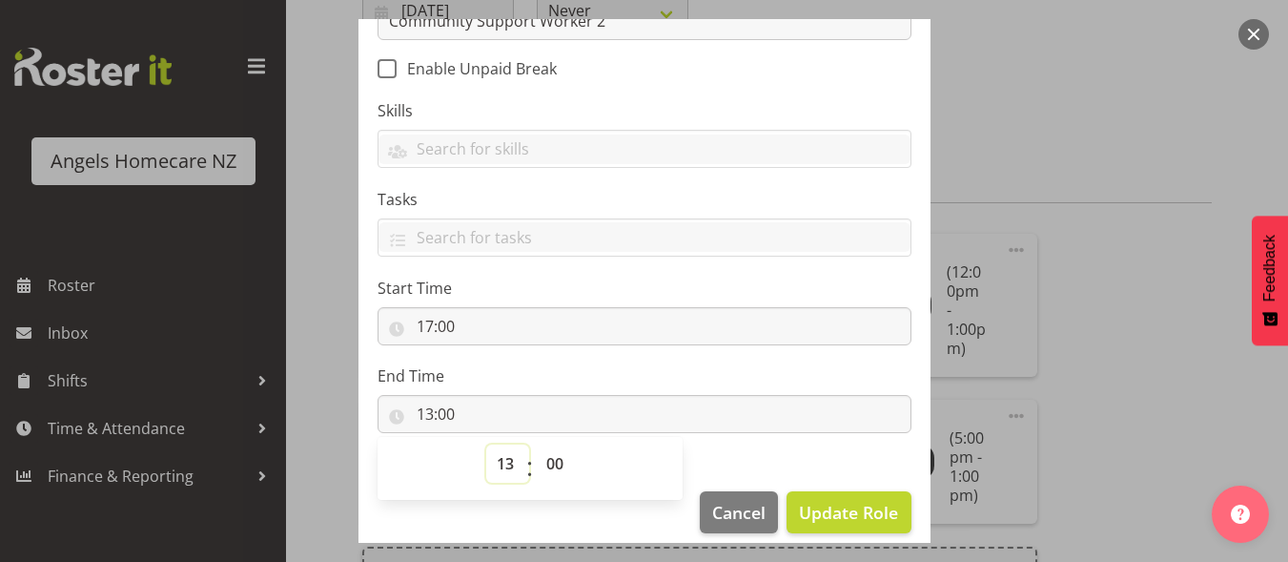
click at [501, 466] on select "00 01 02 03 04 05 06 07 08 09 10 11 12 13 14 15 16 17 18 19 20 21 22 23" at bounding box center [507, 463] width 43 height 38
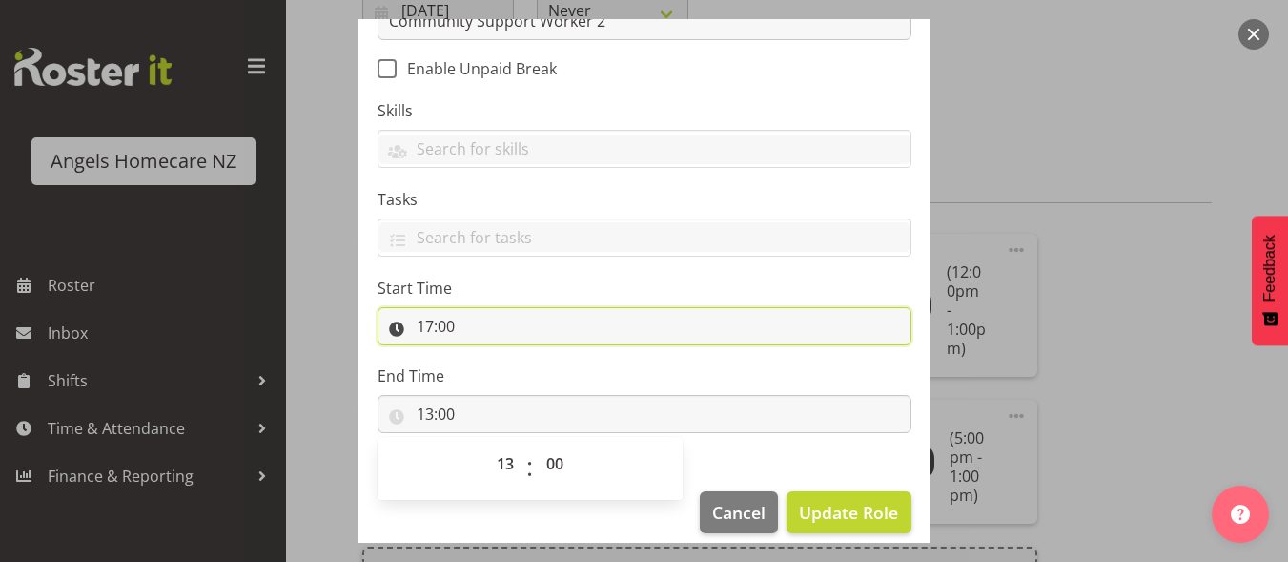
click at [451, 322] on input "17:00" at bounding box center [645, 326] width 534 height 38
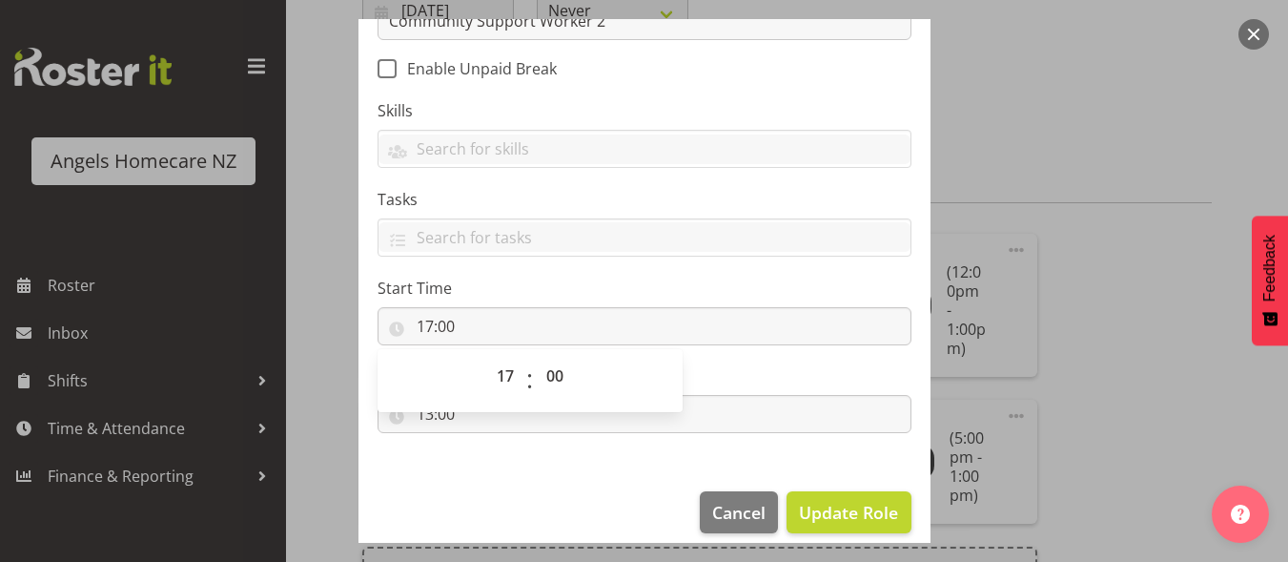
click at [1060, 410] on div "Edit Role Role Admin Coordinator Community Support Worker Role Name Community S…" at bounding box center [644, 280] width 915 height 523
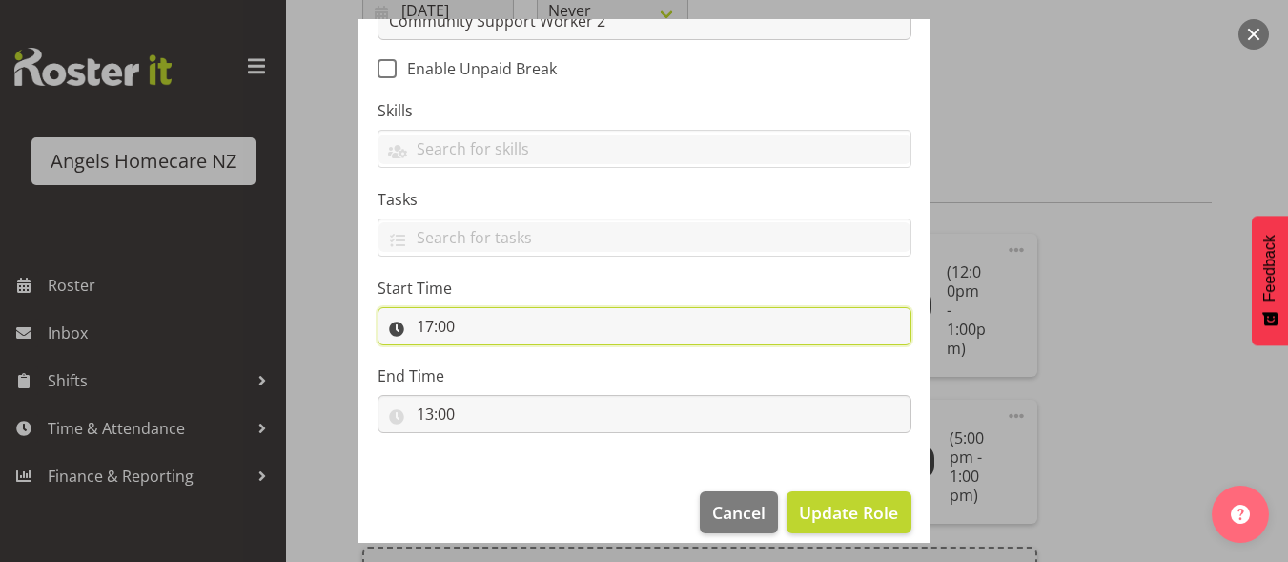
click at [457, 312] on input "17:00" at bounding box center [645, 326] width 534 height 38
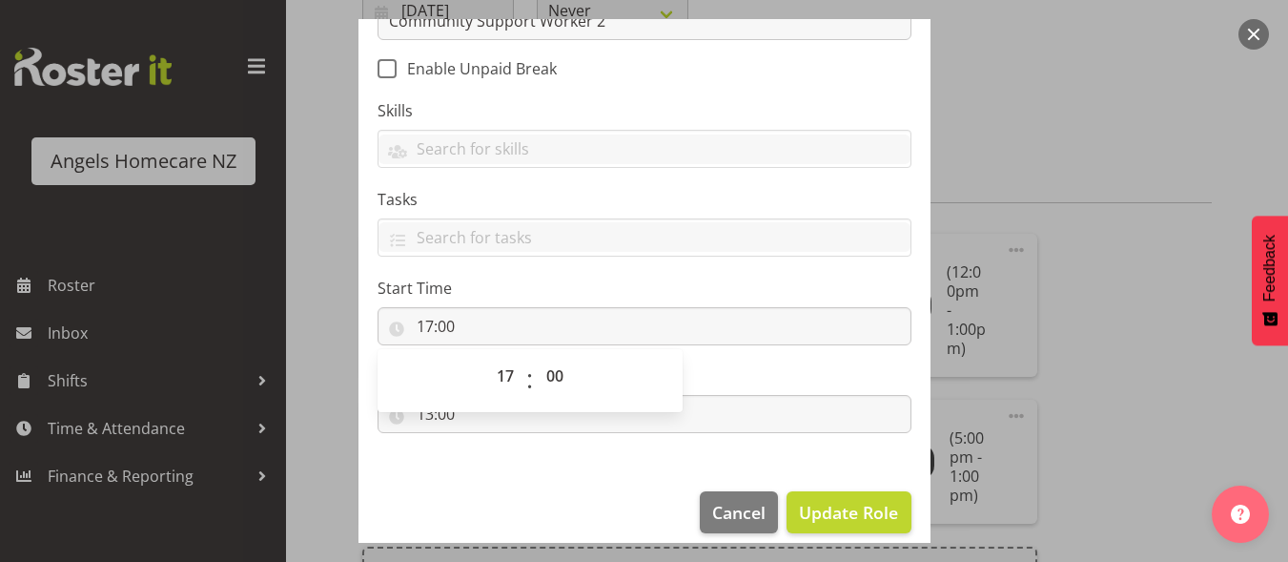
click at [496, 449] on section "Role Admin Coordinator Community Support Worker Role Name Community Support Wor…" at bounding box center [644, 160] width 572 height 624
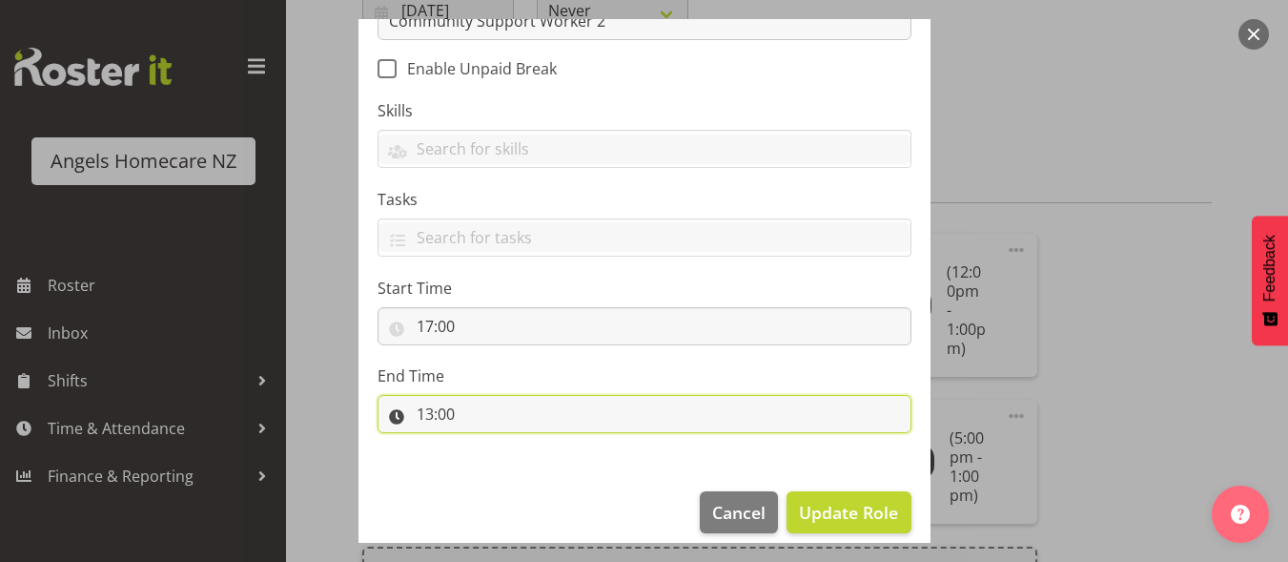
click at [425, 409] on input "13:00" at bounding box center [645, 414] width 534 height 38
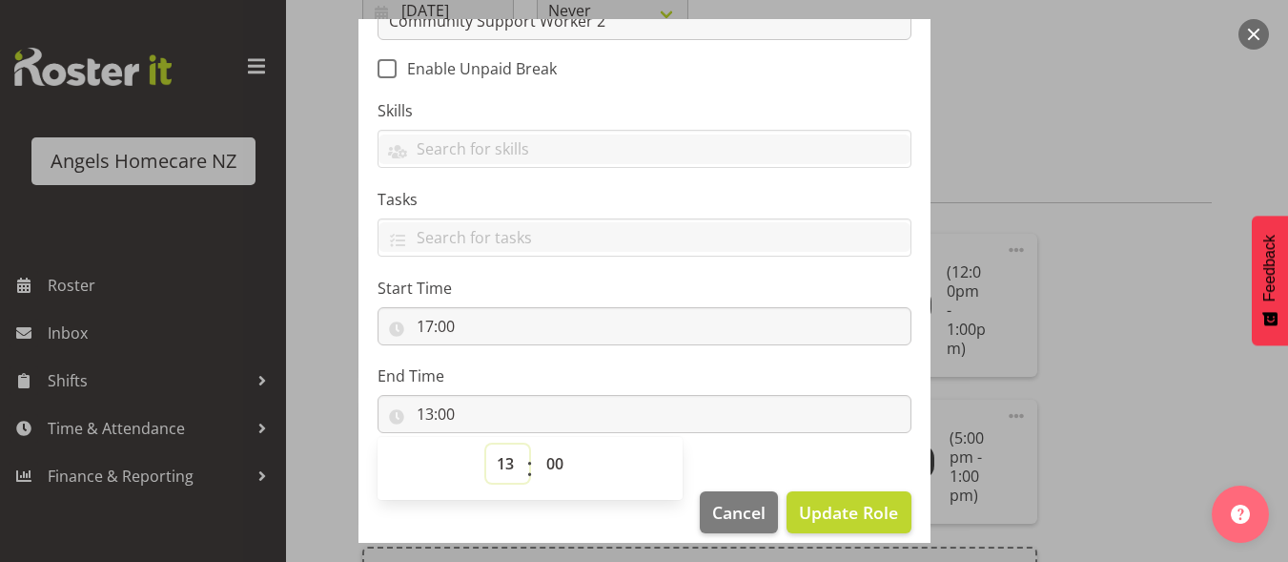
click at [504, 463] on select "00 01 02 03 04 05 06 07 08 09 10 11 12 13 14 15 16 17 18 19 20 21 22 23" at bounding box center [507, 463] width 43 height 38
select select "18"
click at [486, 444] on select "00 01 02 03 04 05 06 07 08 09 10 11 12 13 14 15 16 17 18 19 20 21 22 23" at bounding box center [507, 463] width 43 height 38
type input "18:00"
click at [836, 515] on span "Update Role" at bounding box center [848, 512] width 99 height 25
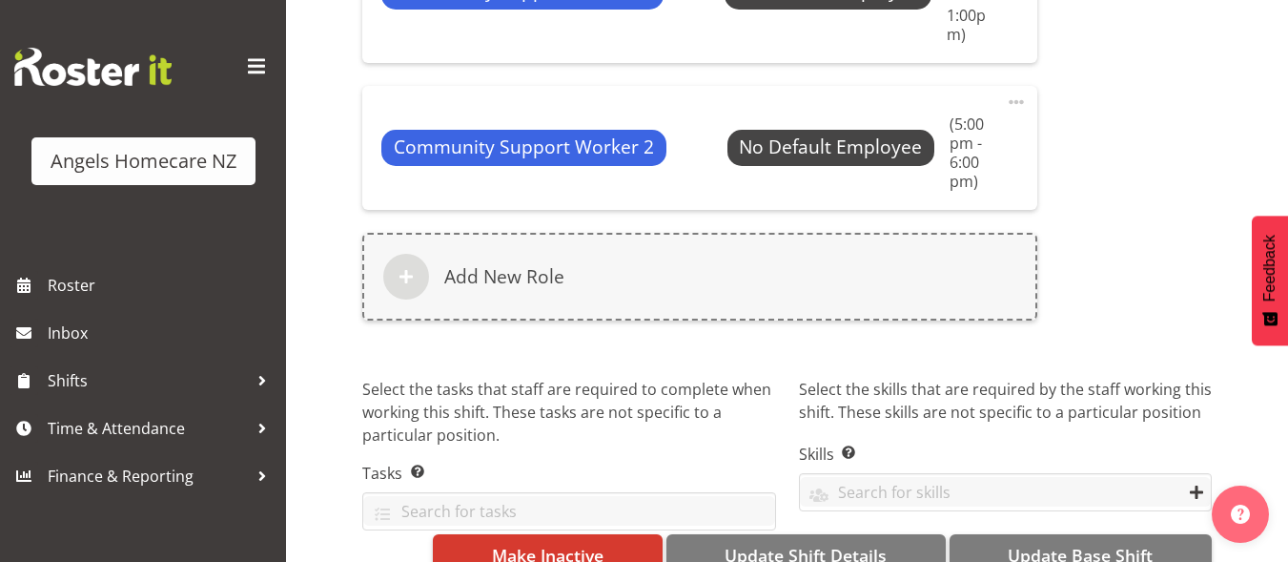
scroll to position [1320, 0]
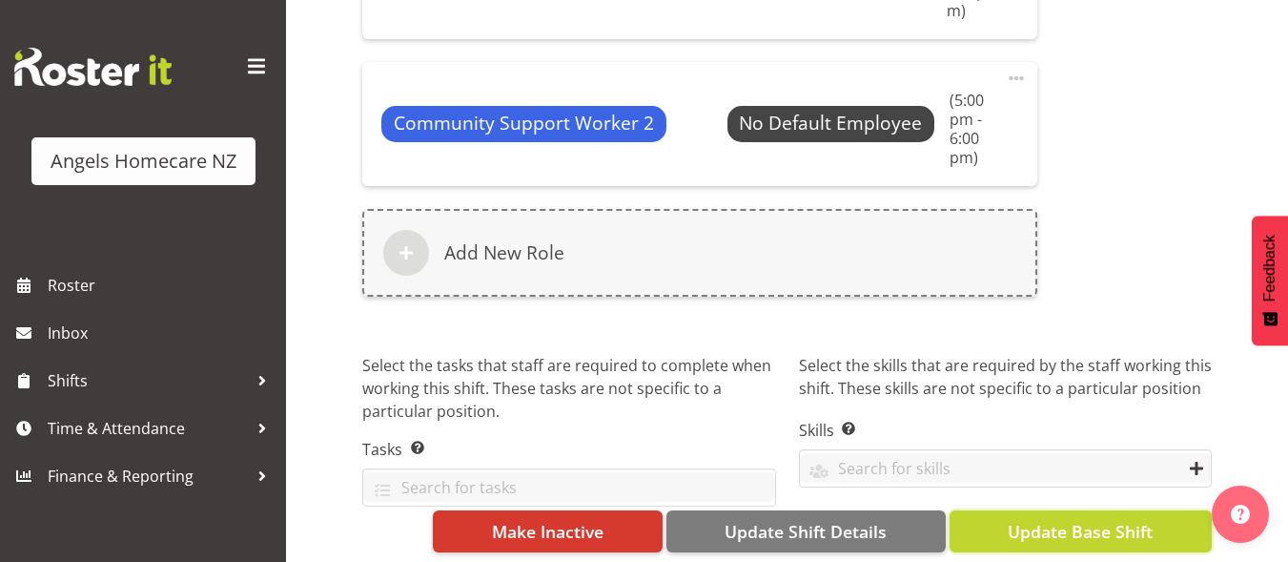
click at [1060, 519] on span "Update Base Shift" at bounding box center [1080, 531] width 145 height 25
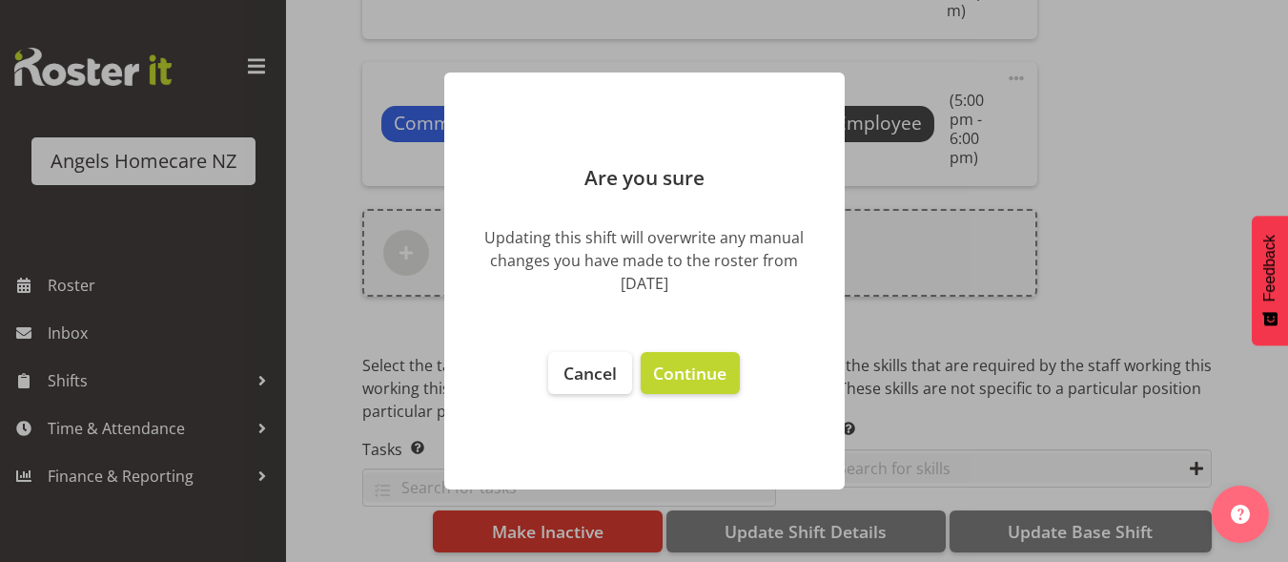
scroll to position [1301, 0]
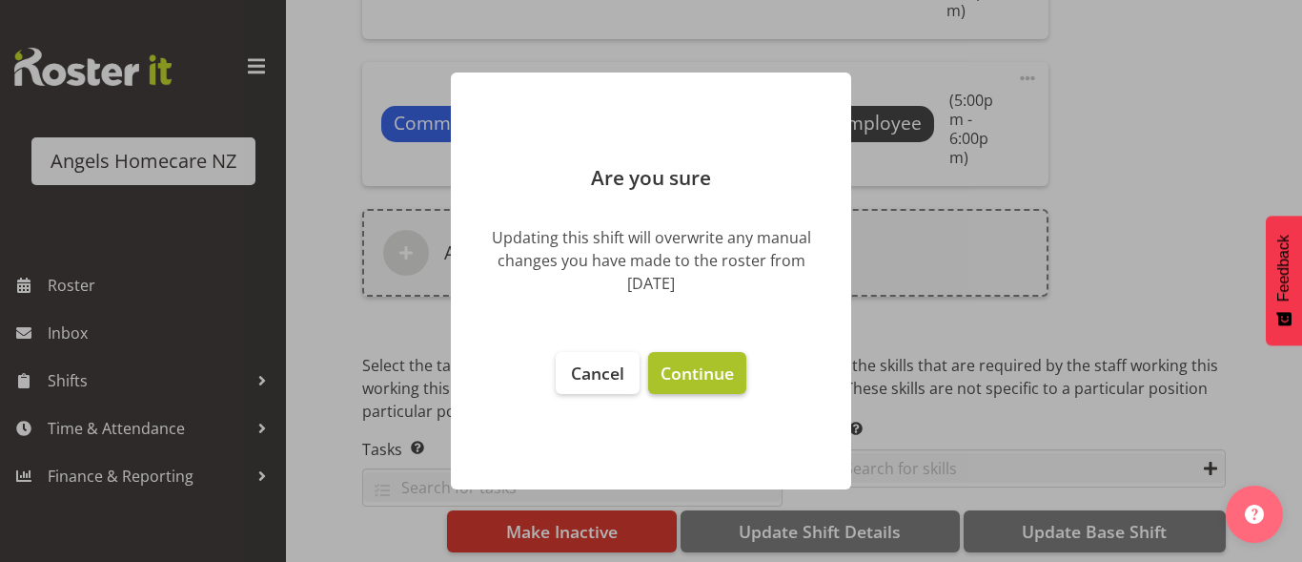
click at [705, 365] on span "Continue" at bounding box center [697, 372] width 73 height 23
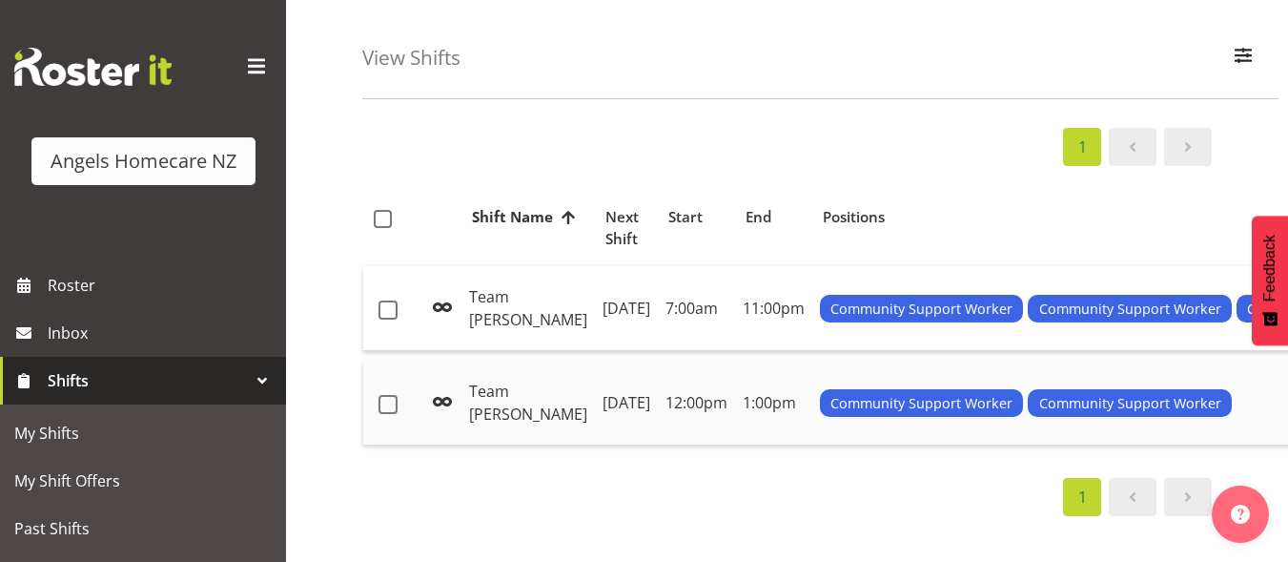
scroll to position [95, 0]
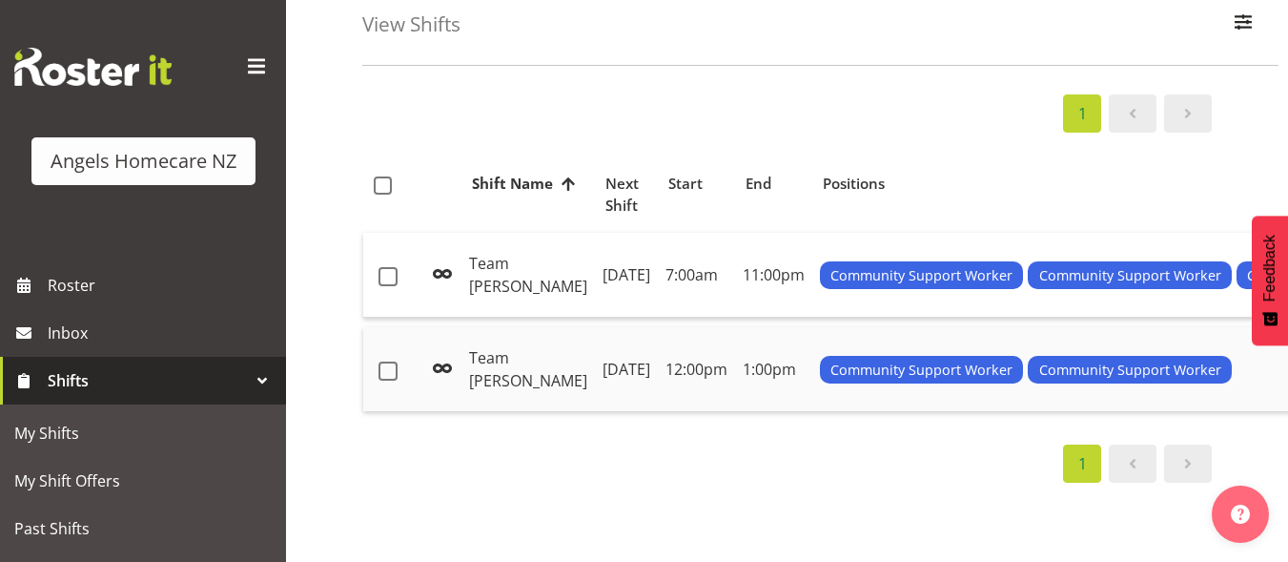
click at [595, 388] on td "Thursday, 18th Sep 2025" at bounding box center [626, 369] width 63 height 84
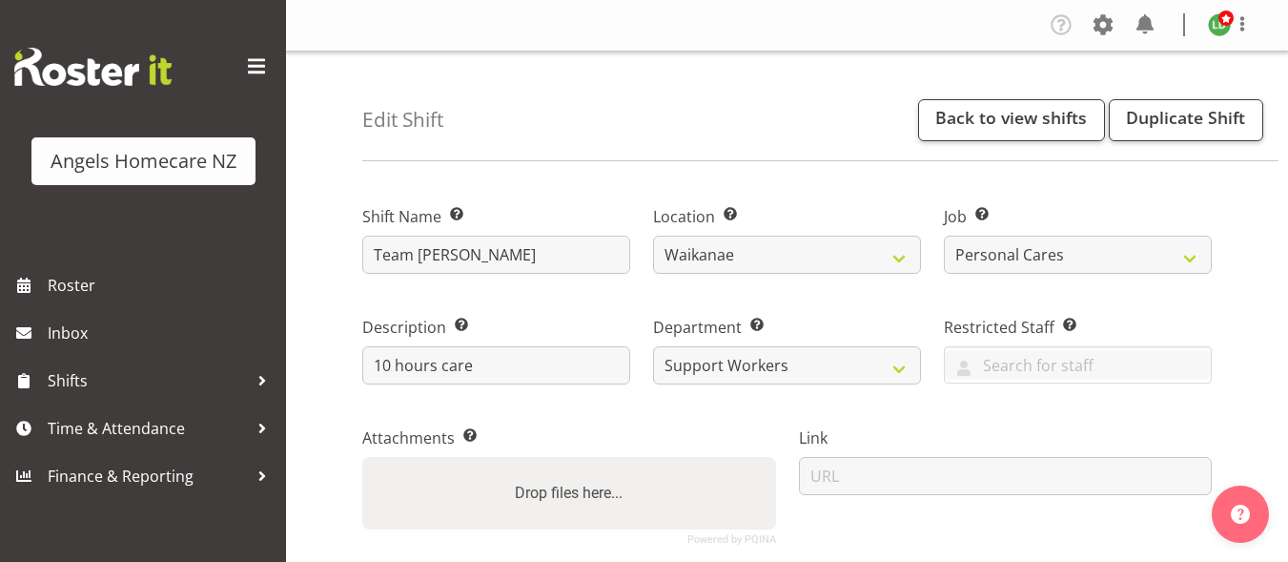
select select "1284"
select select "10686"
select select "2"
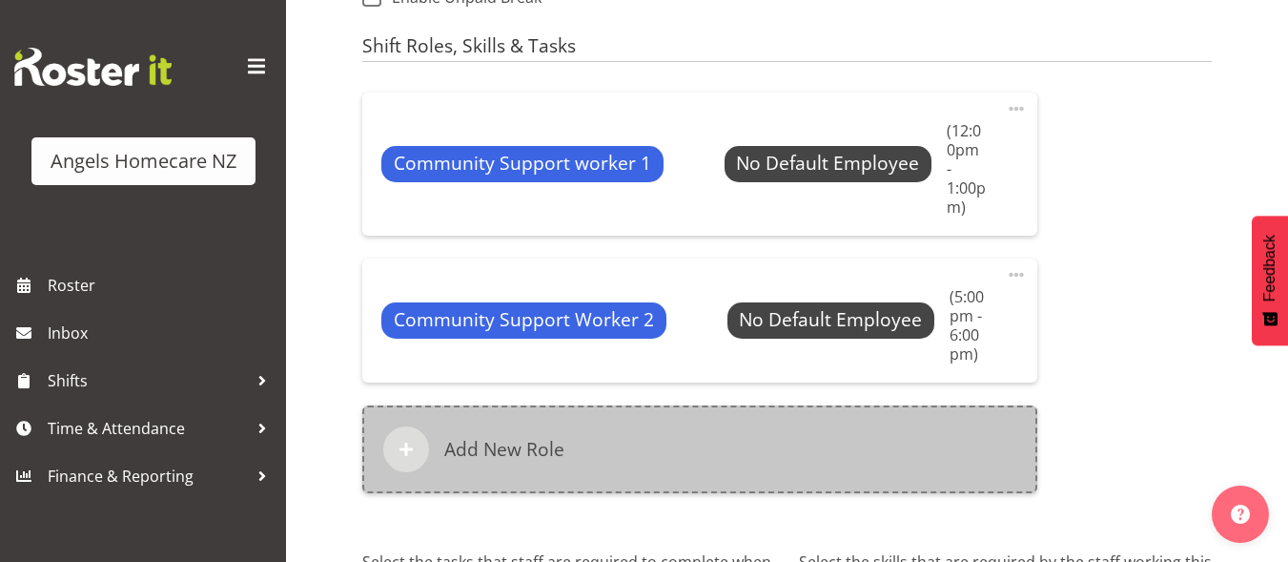
scroll to position [1144, 0]
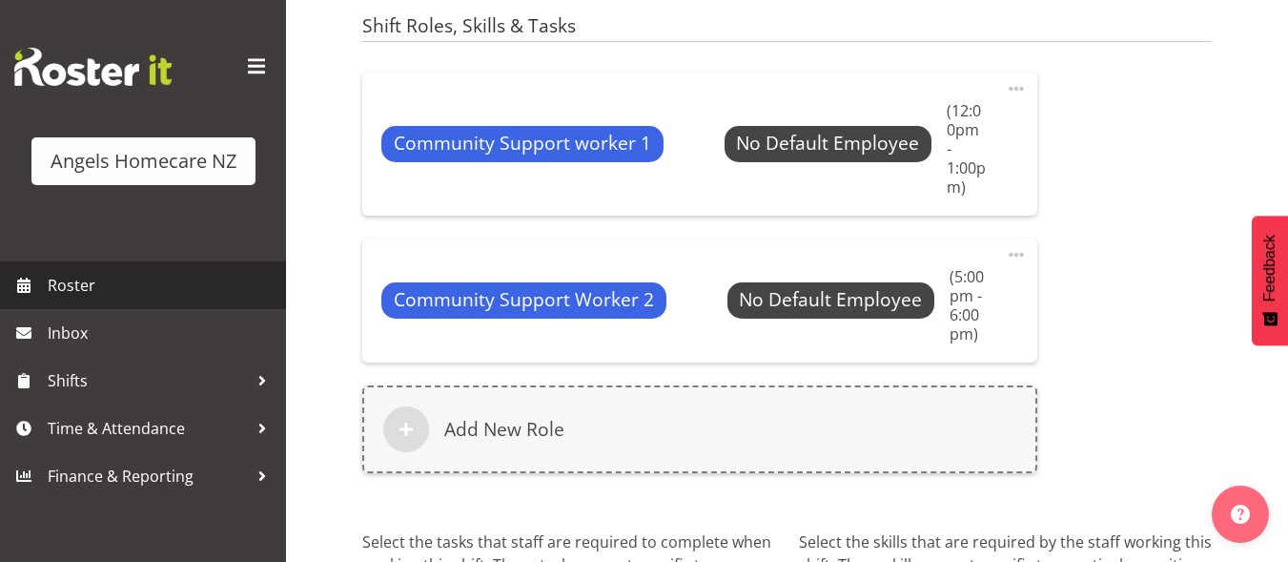
click at [90, 285] on span "Roster" at bounding box center [162, 285] width 229 height 29
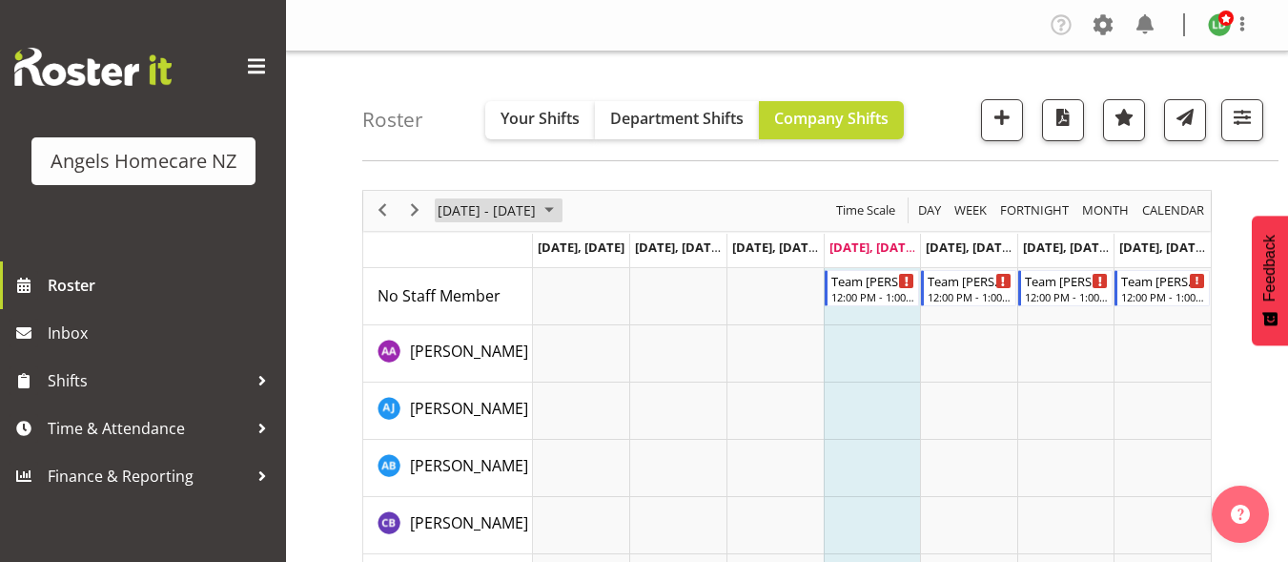
click at [561, 214] on span "September 2025" at bounding box center [549, 210] width 23 height 24
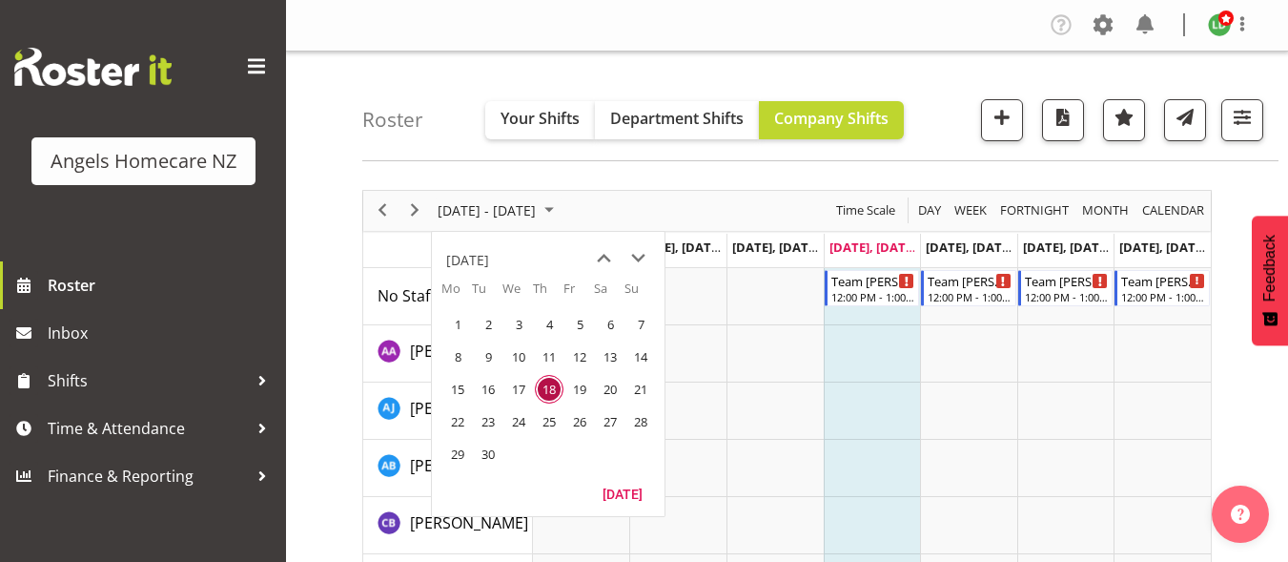
drag, startPoint x: 451, startPoint y: 411, endPoint x: 715, endPoint y: 418, distance: 264.2
click at [451, 411] on span "22" at bounding box center [457, 421] width 29 height 29
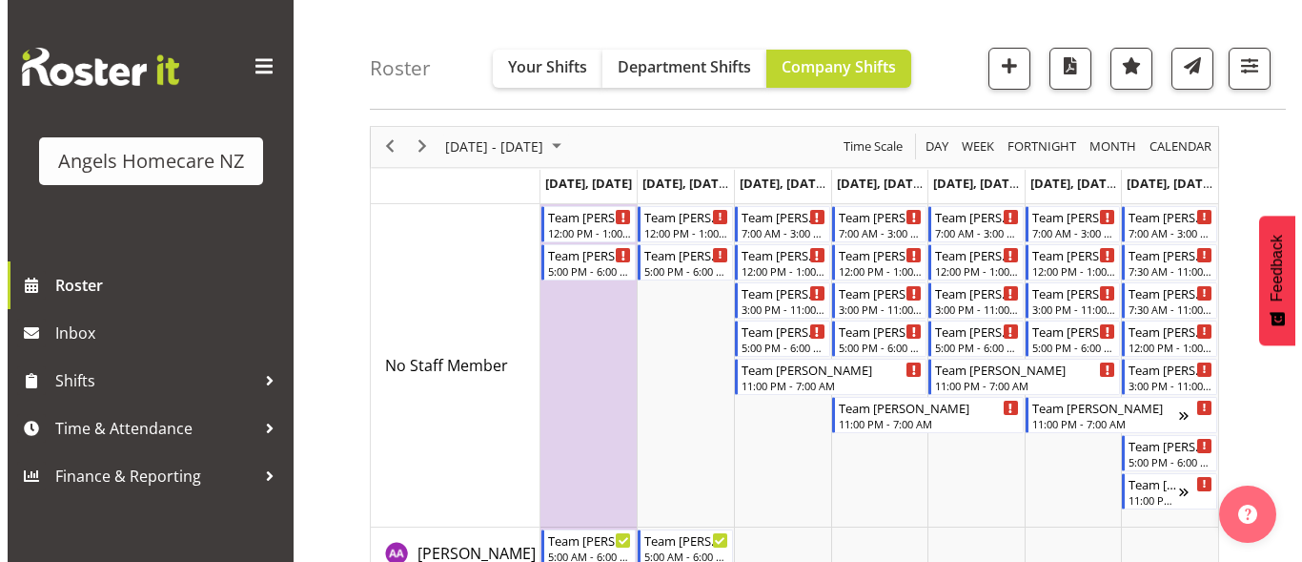
scroll to position [95, 0]
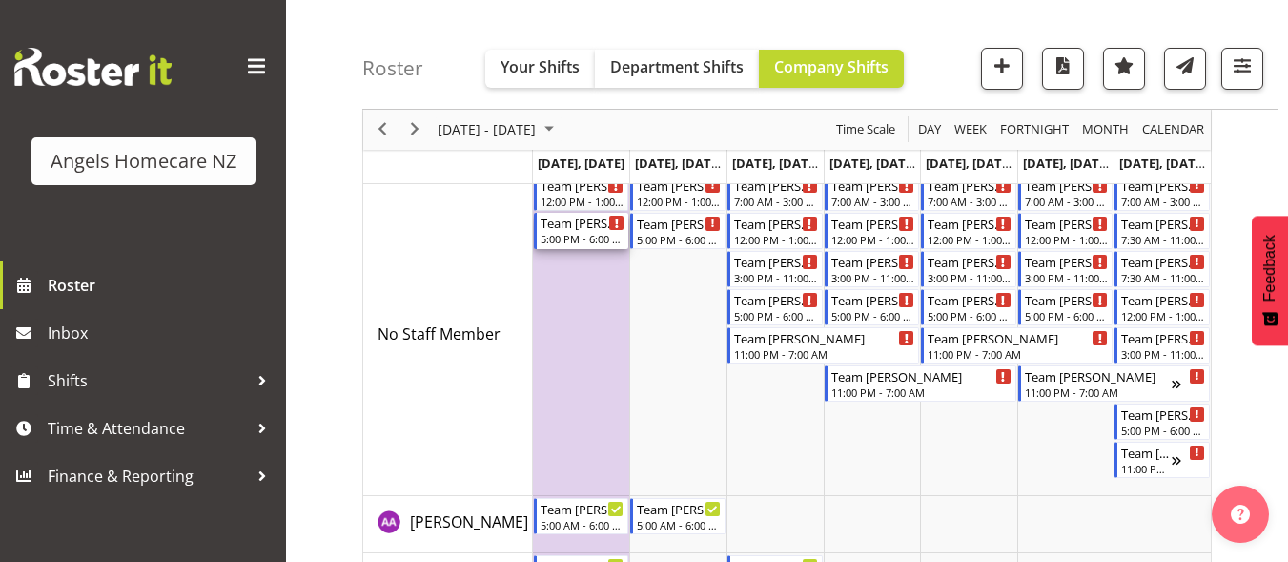
click at [581, 231] on div "Team [PERSON_NAME]" at bounding box center [583, 222] width 85 height 19
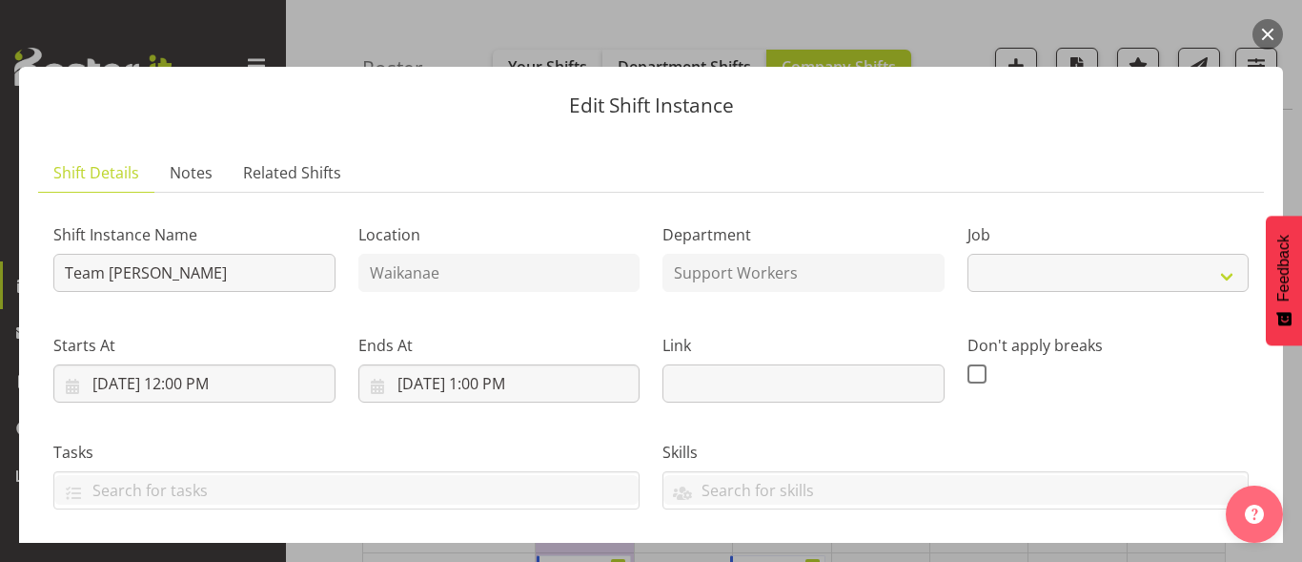
select select "10686"
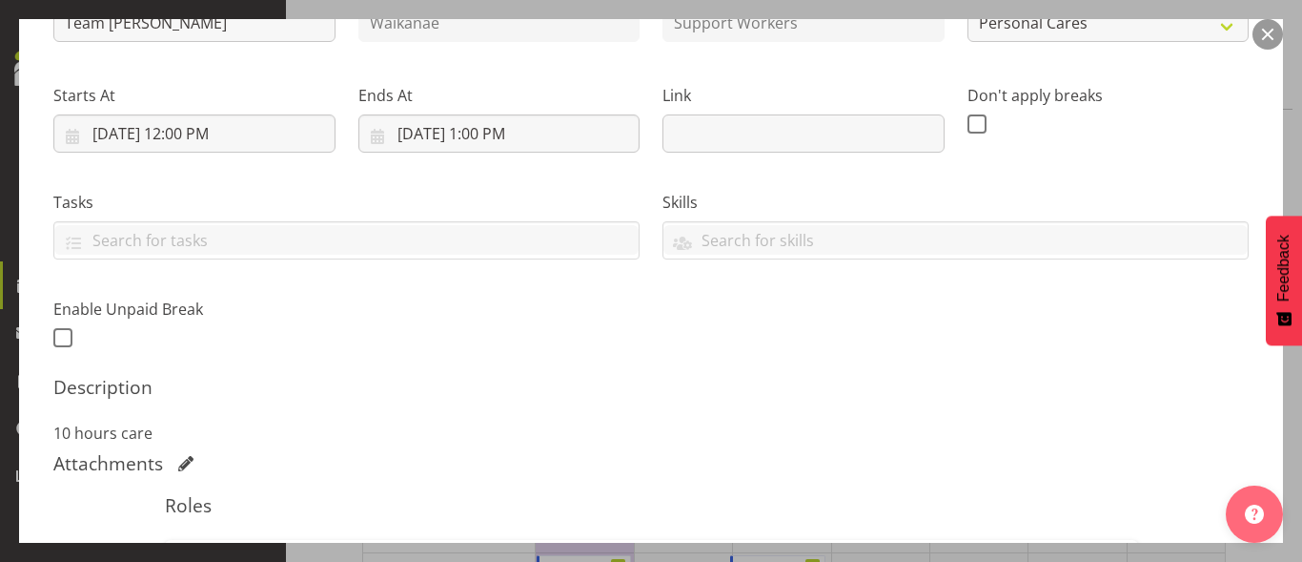
scroll to position [191, 0]
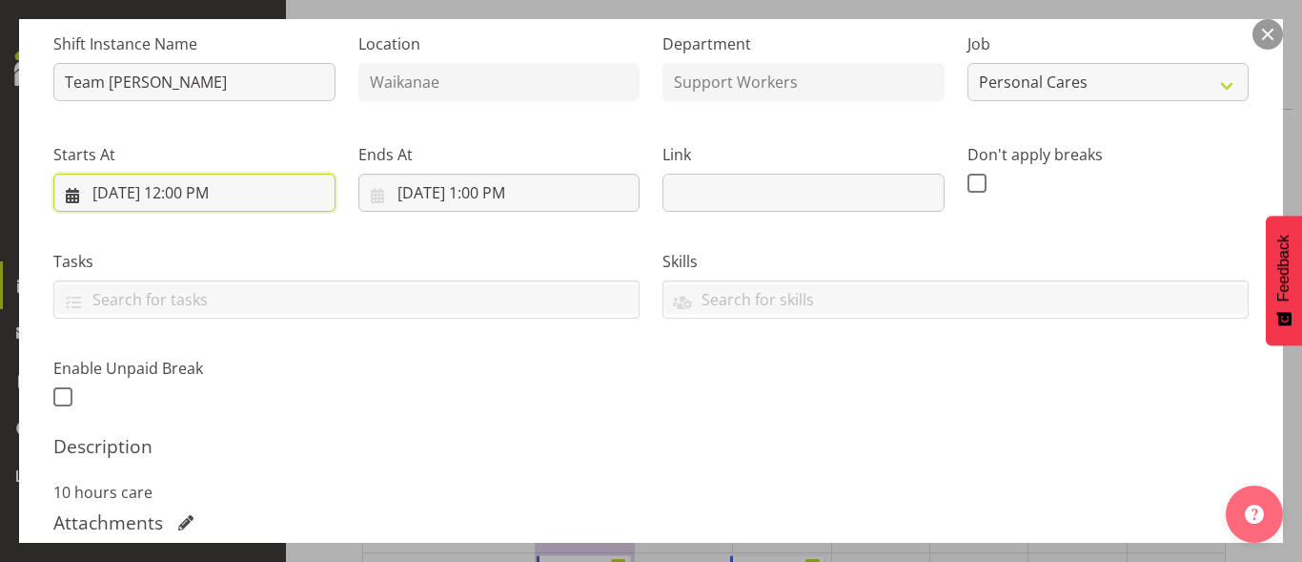
click at [116, 194] on input "[DATE] 12:00 PM" at bounding box center [194, 193] width 282 height 38
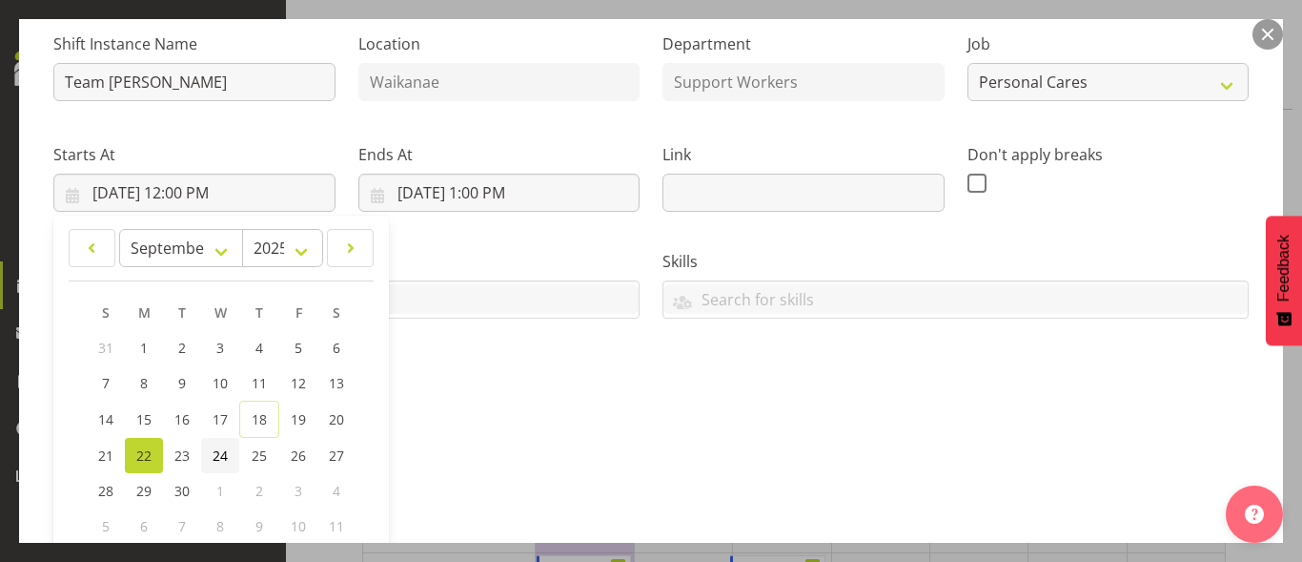
click at [219, 447] on span "24" at bounding box center [220, 455] width 15 height 18
type input "[DATE] 12:00 PM"
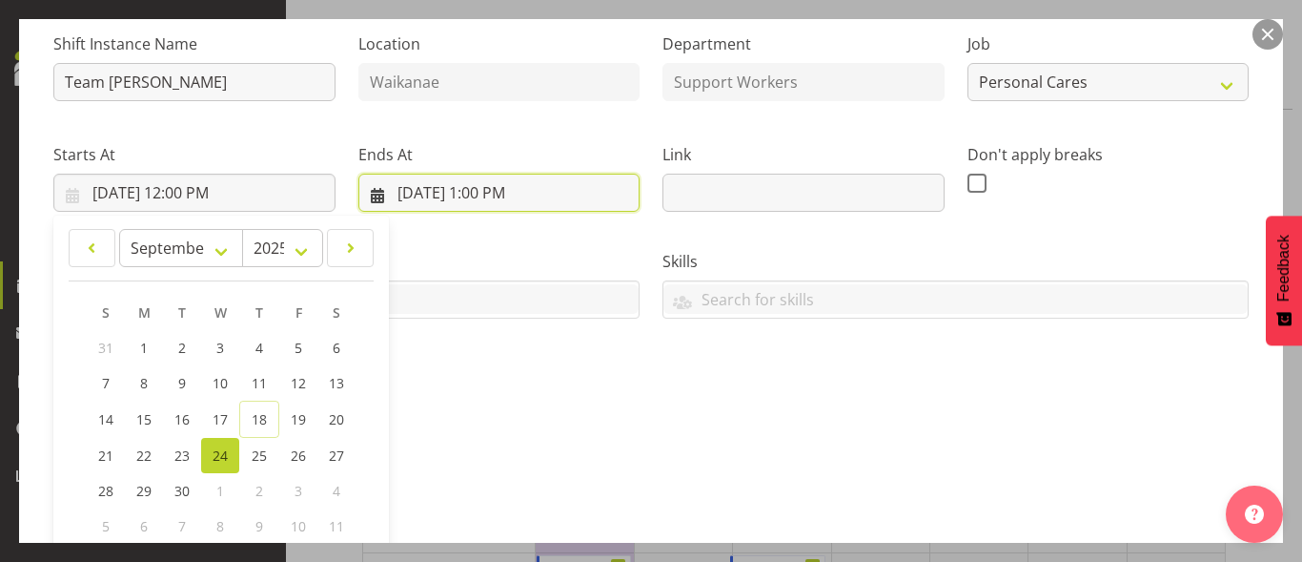
click at [509, 191] on input "[DATE] 1:00 PM" at bounding box center [499, 193] width 282 height 38
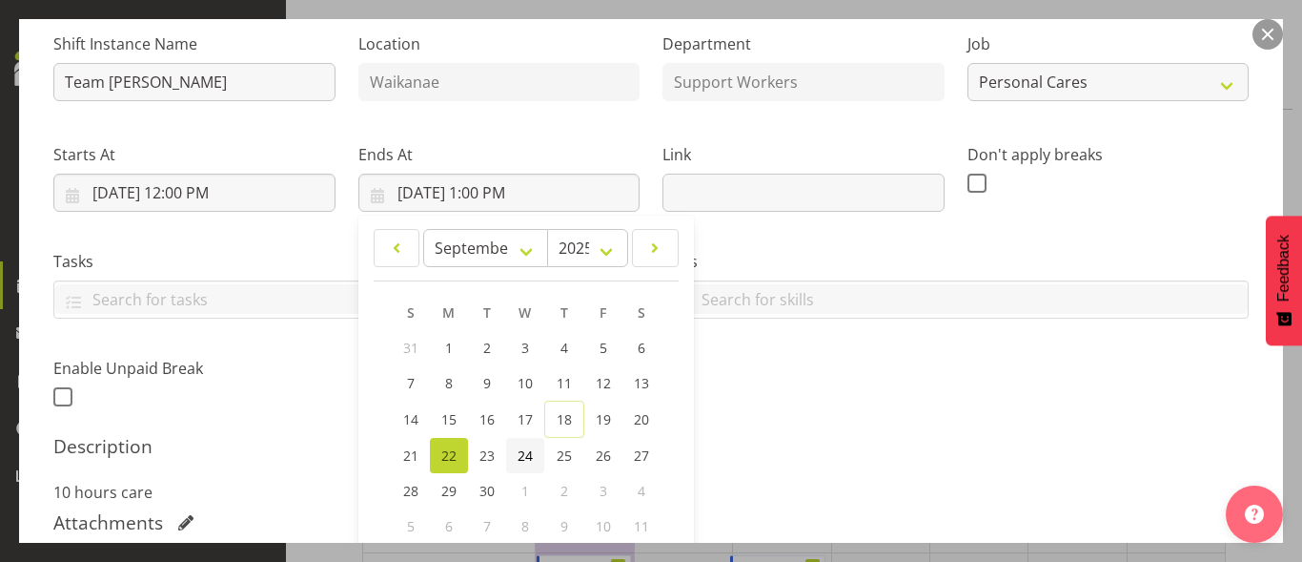
click at [521, 456] on span "24" at bounding box center [525, 455] width 15 height 18
type input "[DATE] 1:00 PM"
click at [888, 419] on div "Shift Instance Name Team [PERSON_NAME] Location [GEOGRAPHIC_DATA] Department Su…" at bounding box center [651, 215] width 1218 height 418
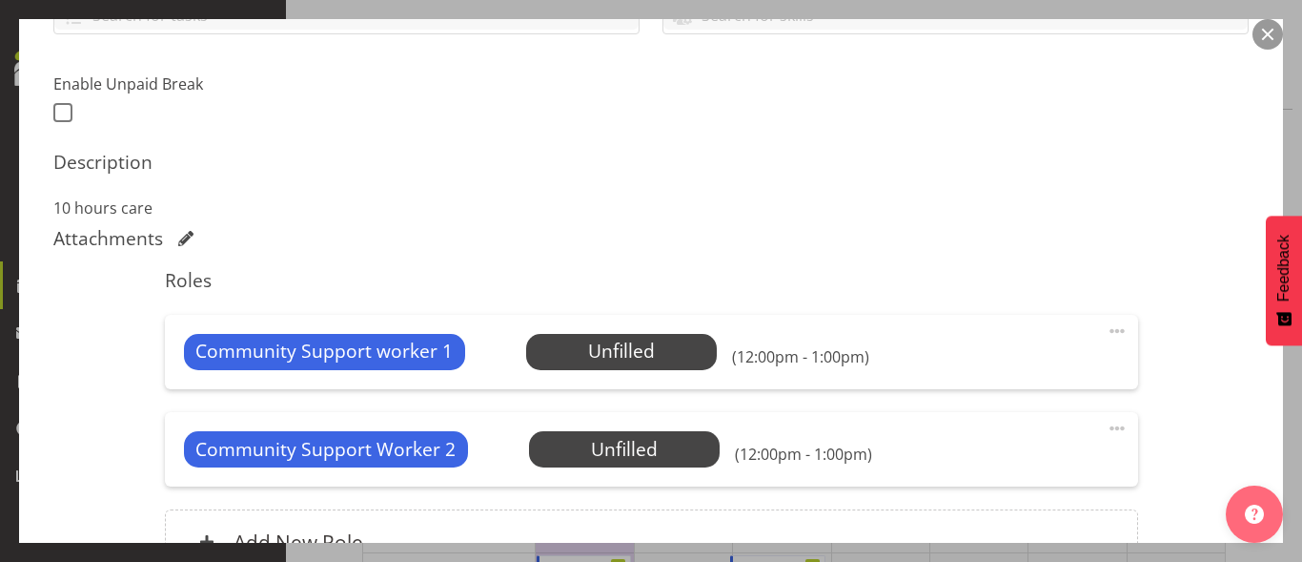
scroll to position [477, 0]
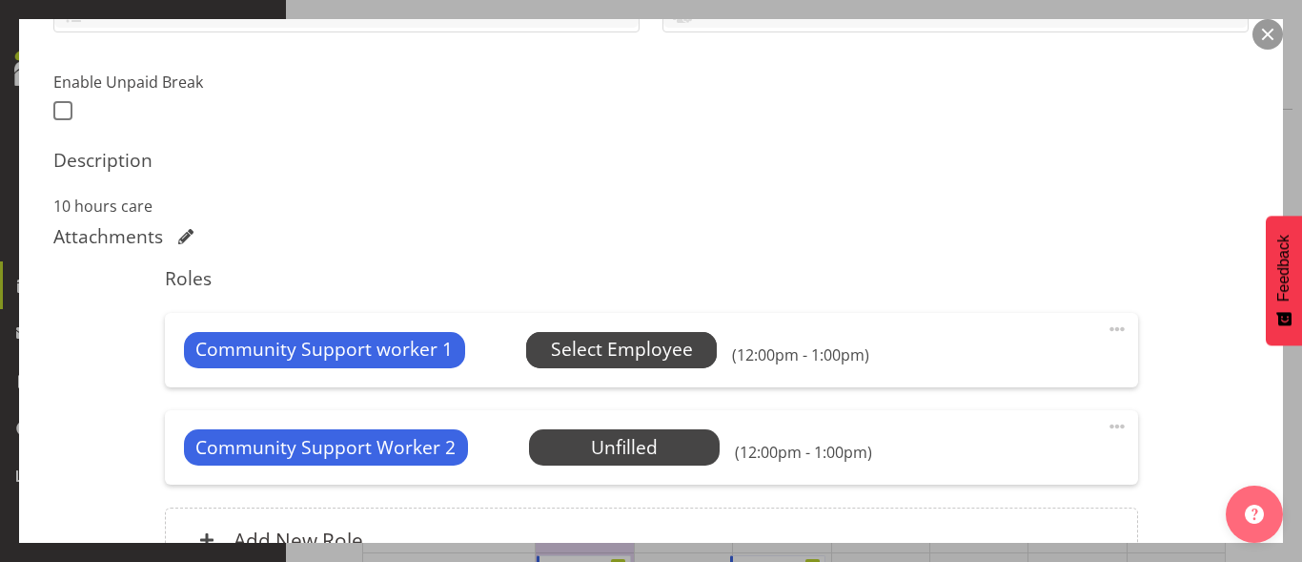
click at [610, 343] on span "Select Employee" at bounding box center [622, 350] width 142 height 28
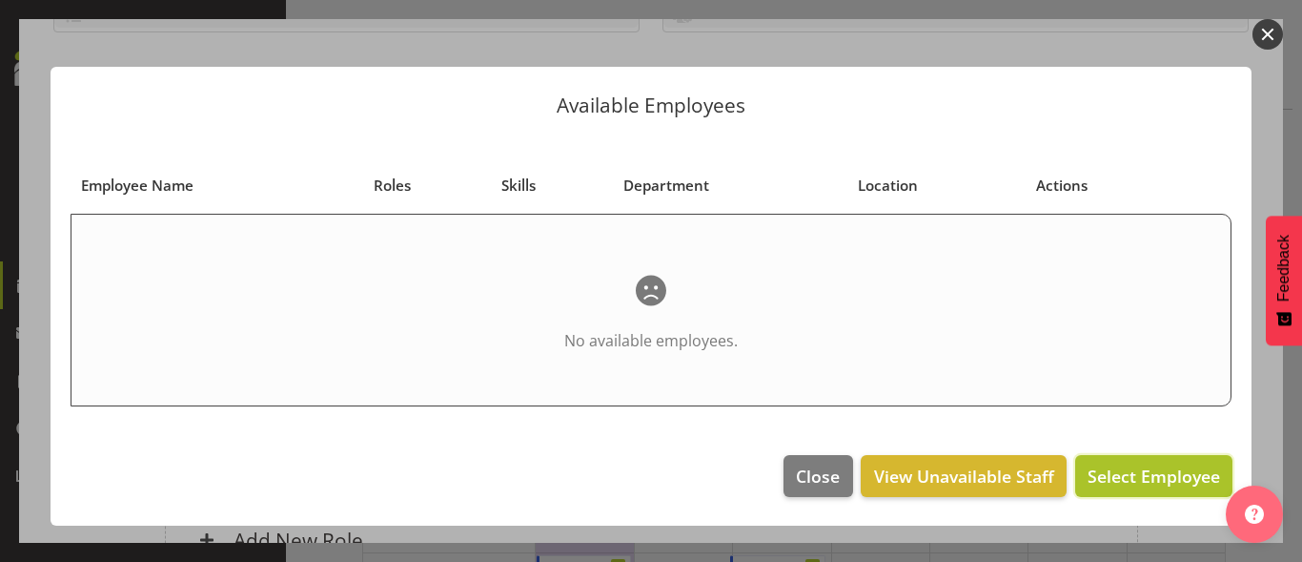
click at [1180, 488] on button "Select Employee" at bounding box center [1153, 476] width 157 height 42
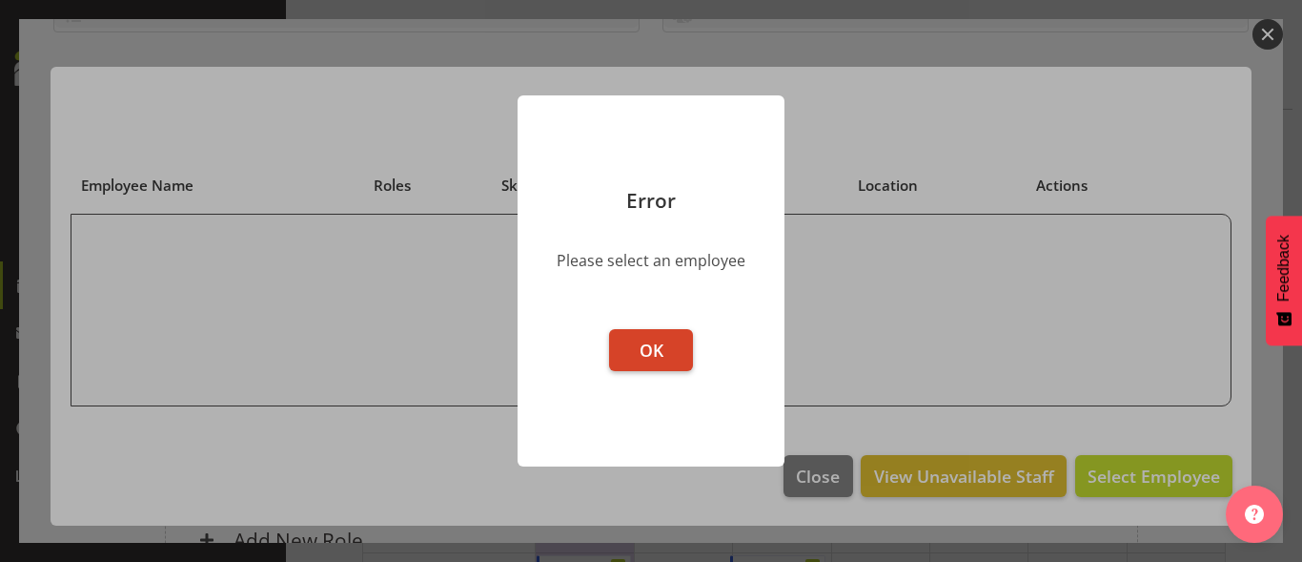
click at [669, 347] on button "OK" at bounding box center [651, 350] width 84 height 42
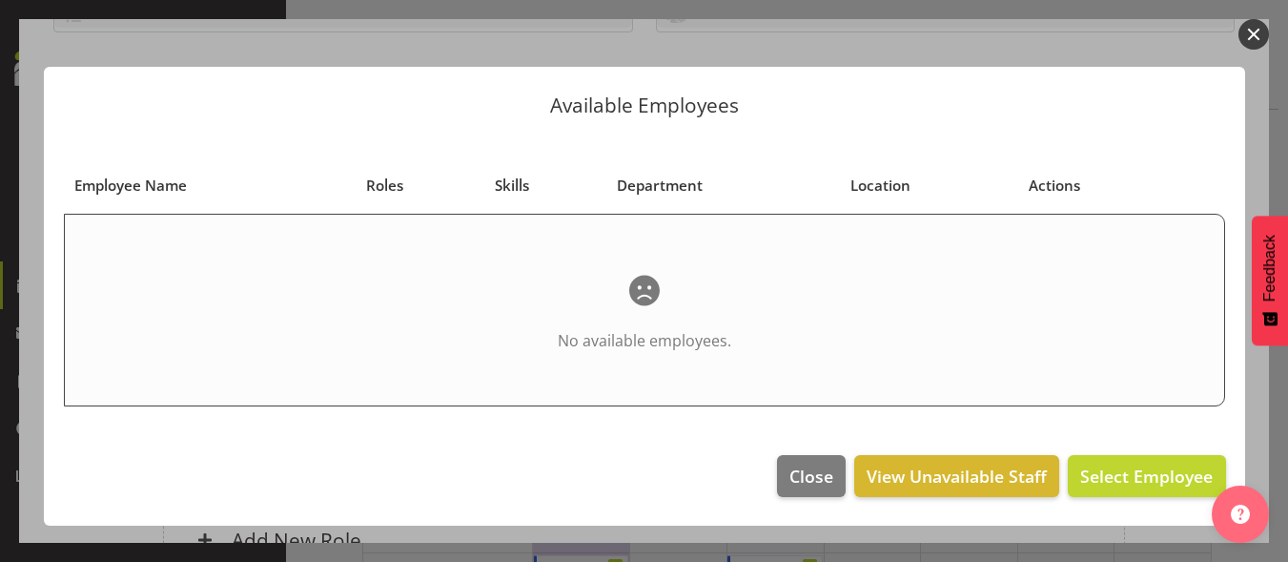
click at [1246, 31] on button "button" at bounding box center [1253, 34] width 31 height 31
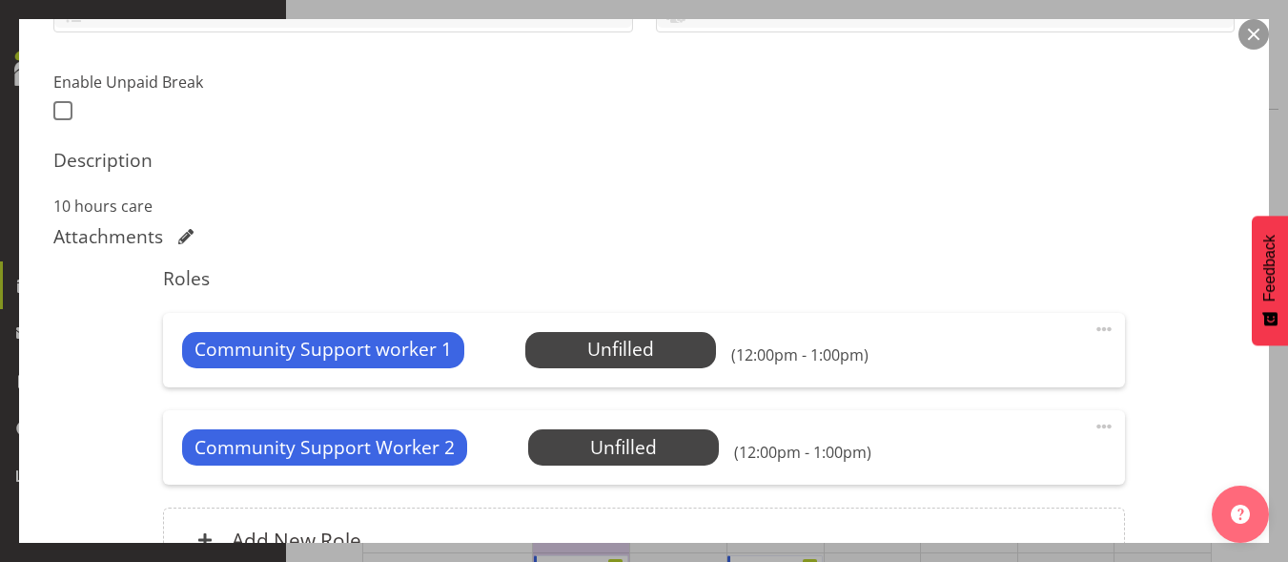
click at [1093, 325] on span at bounding box center [1104, 328] width 23 height 23
click at [978, 380] on link "Edit" at bounding box center [1023, 371] width 183 height 34
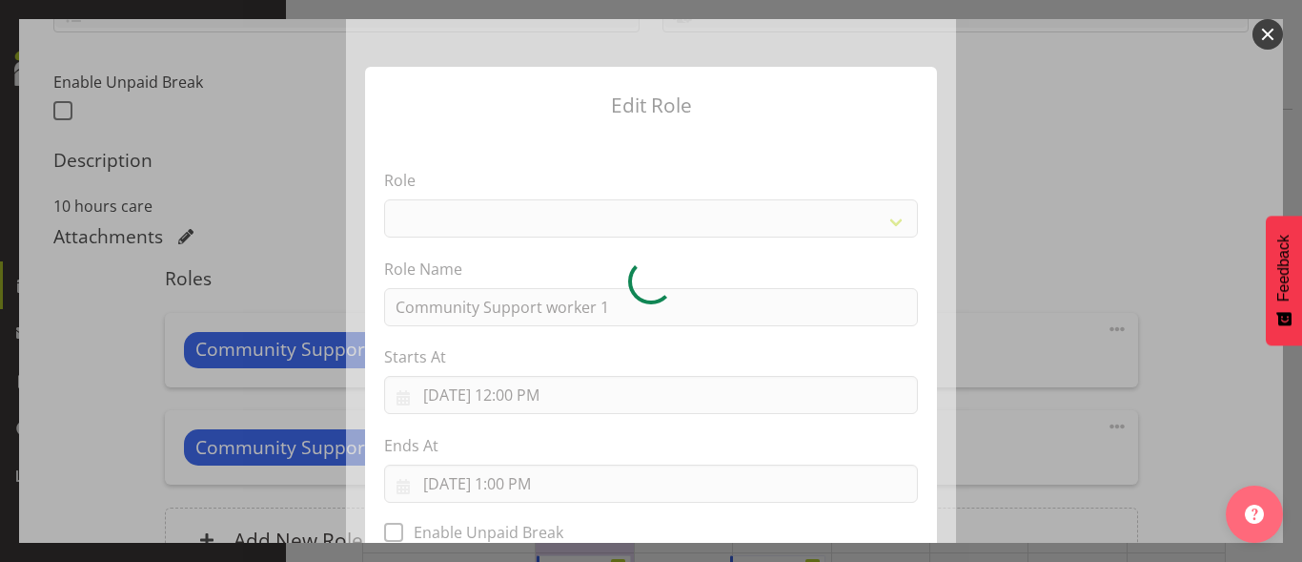
select select "1572"
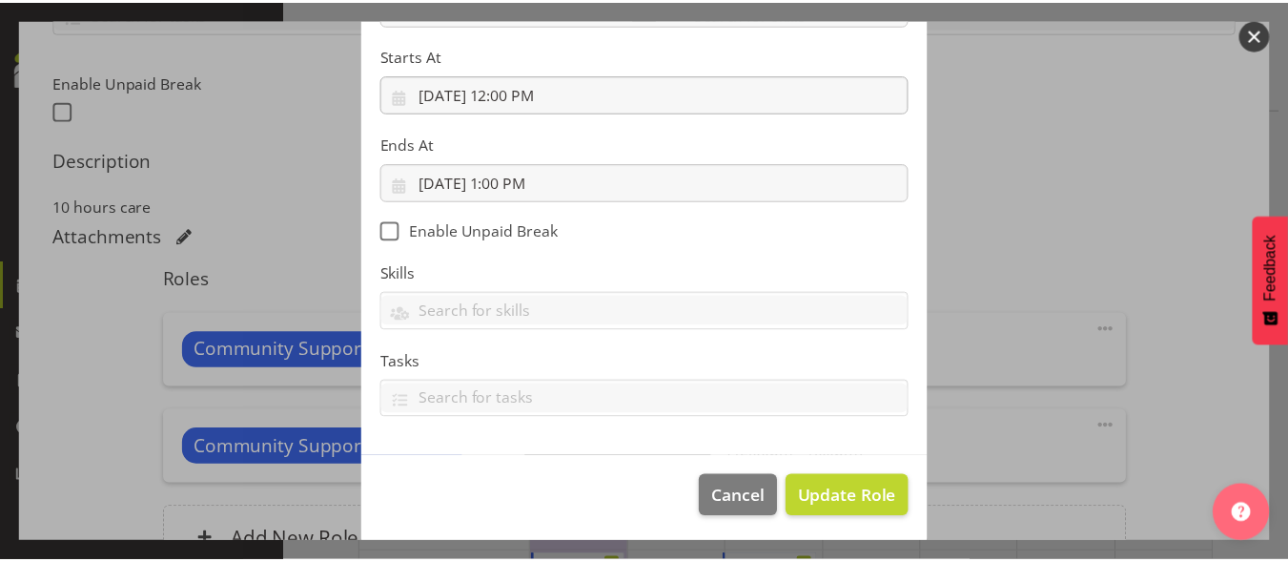
scroll to position [305, 0]
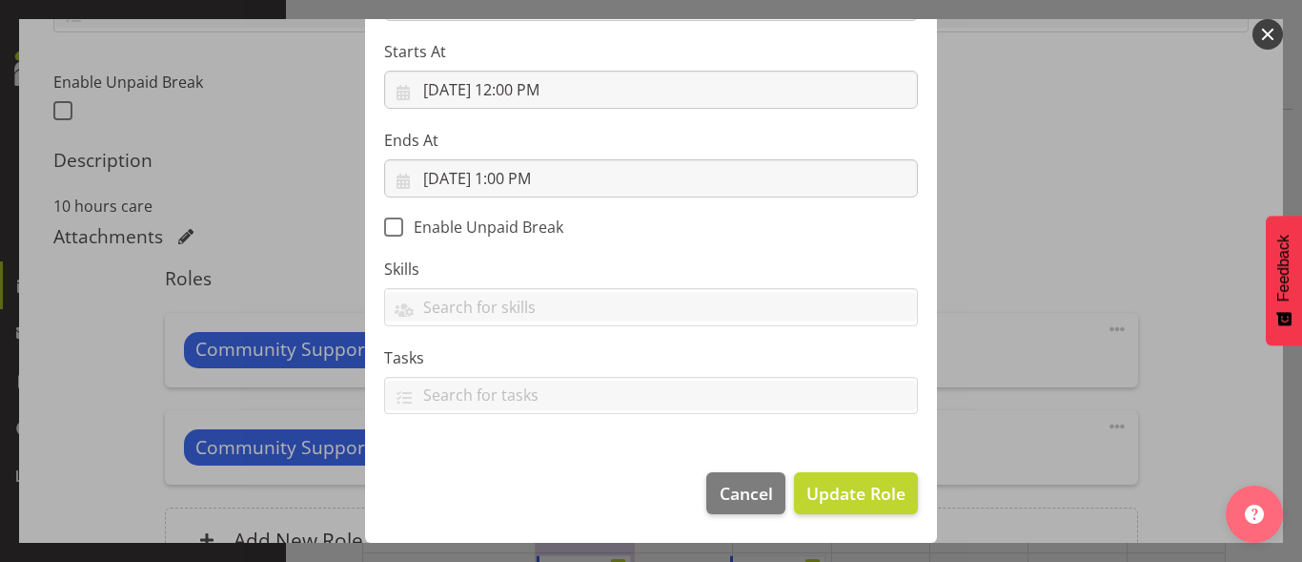
click at [1033, 250] on div "Edit Role Role Admin Coordinator Community Support Worker Role Name Community S…" at bounding box center [651, 280] width 915 height 523
click at [865, 502] on span "Update Role" at bounding box center [856, 493] width 99 height 25
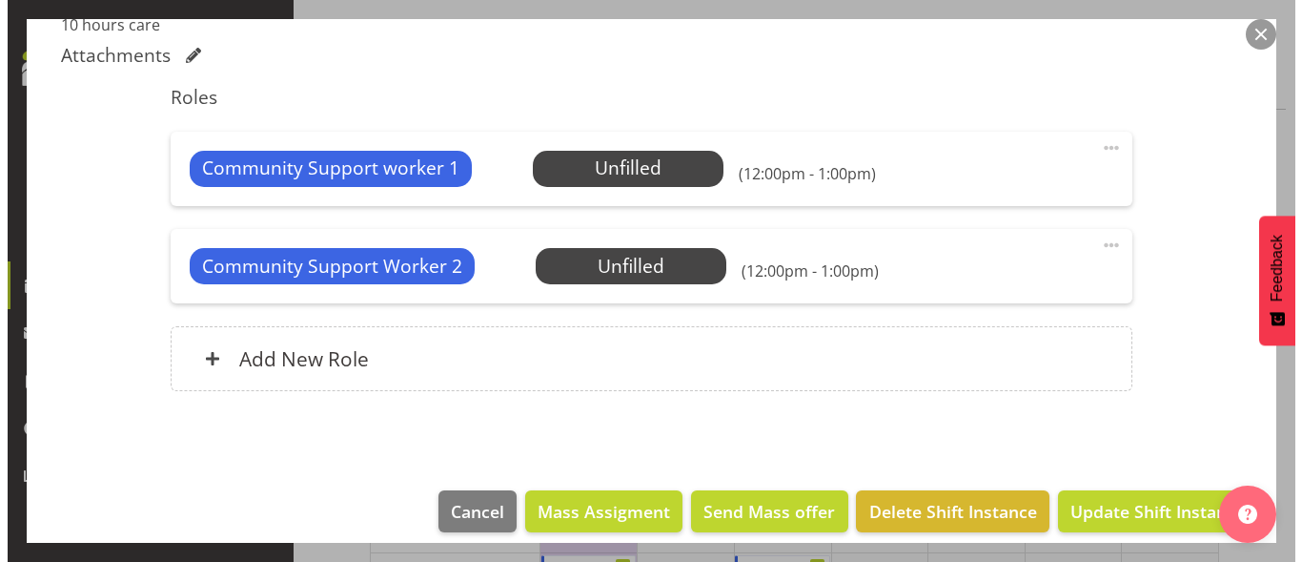
scroll to position [667, 0]
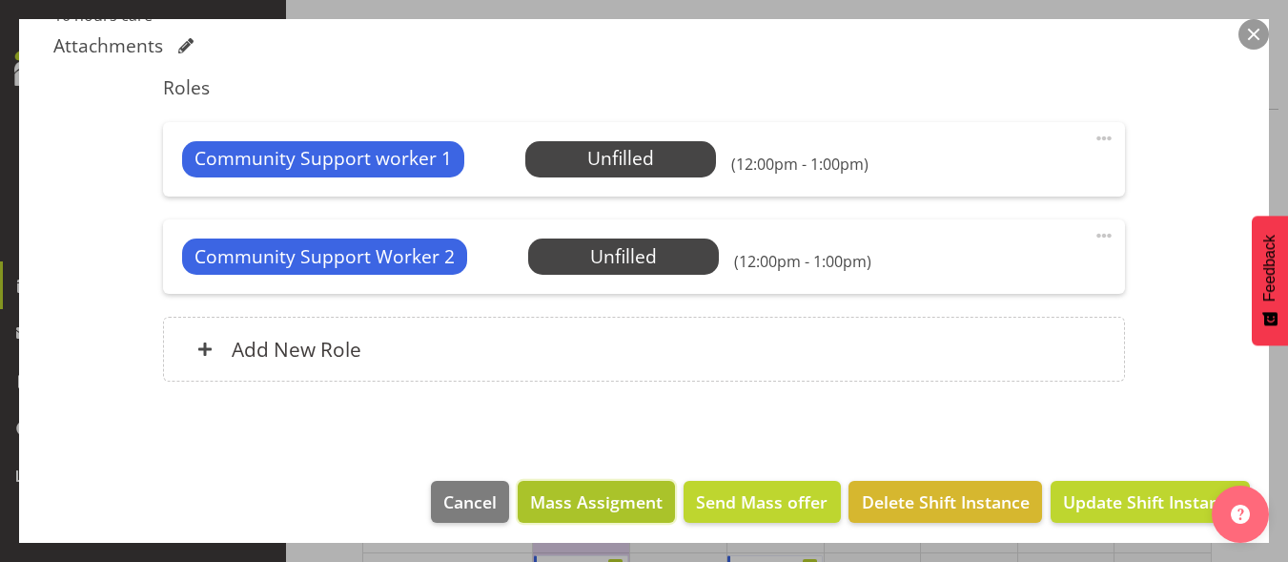
click at [572, 501] on span "Mass Assigment" at bounding box center [596, 501] width 133 height 25
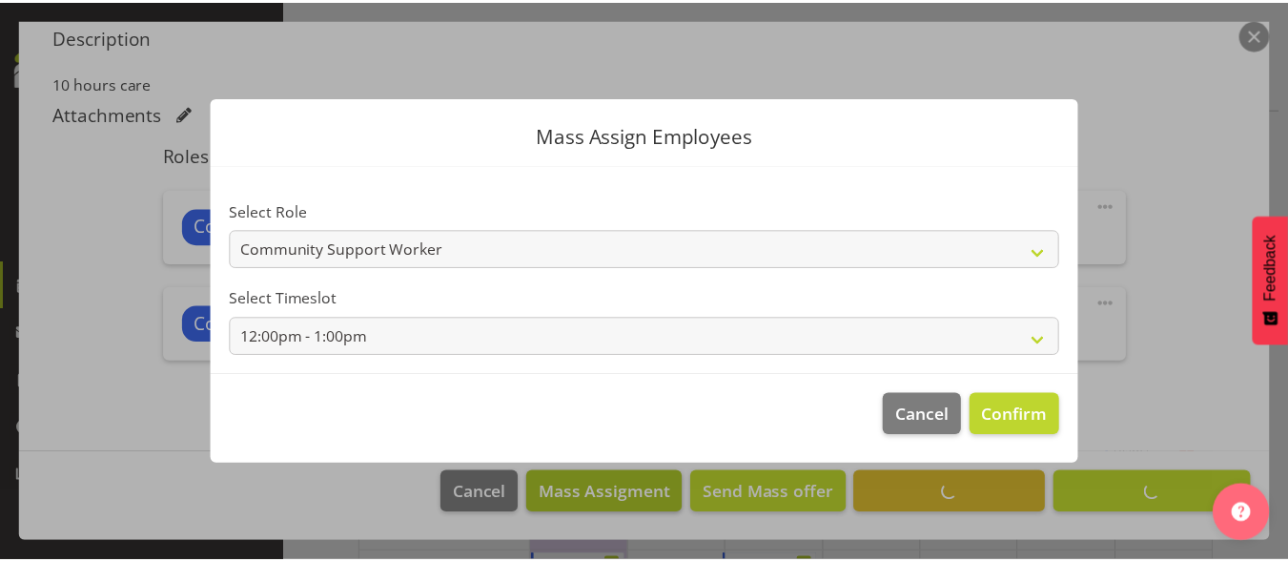
scroll to position [600, 0]
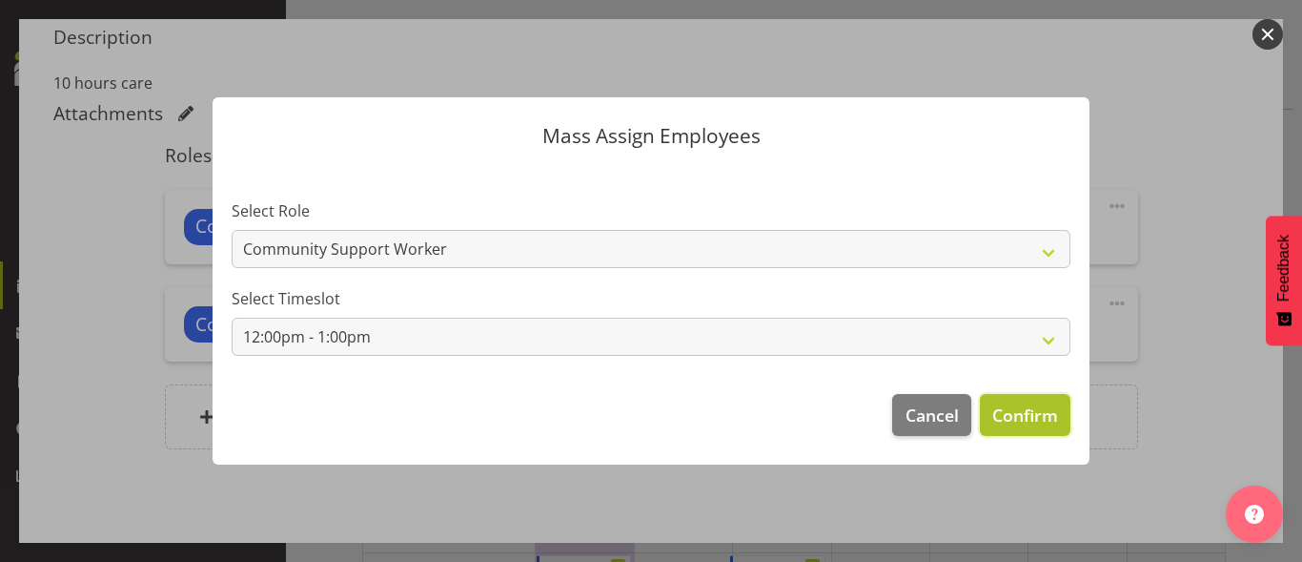
click at [1037, 417] on span "Confirm" at bounding box center [1026, 414] width 66 height 25
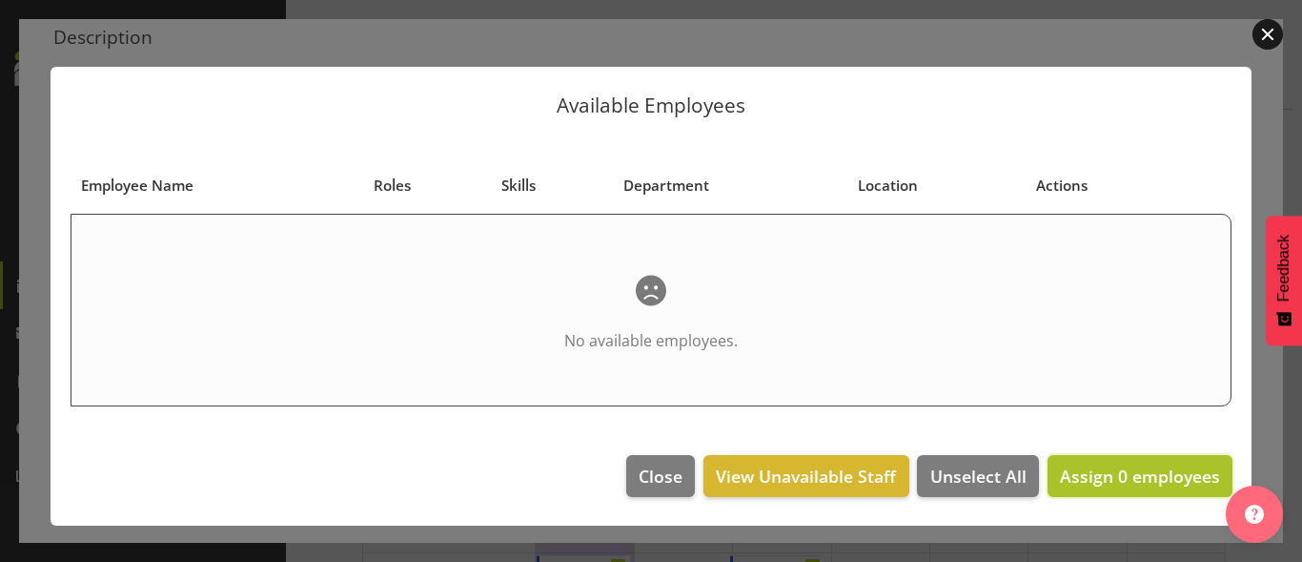
click at [1110, 475] on span "Assign 0 employees" at bounding box center [1140, 475] width 160 height 23
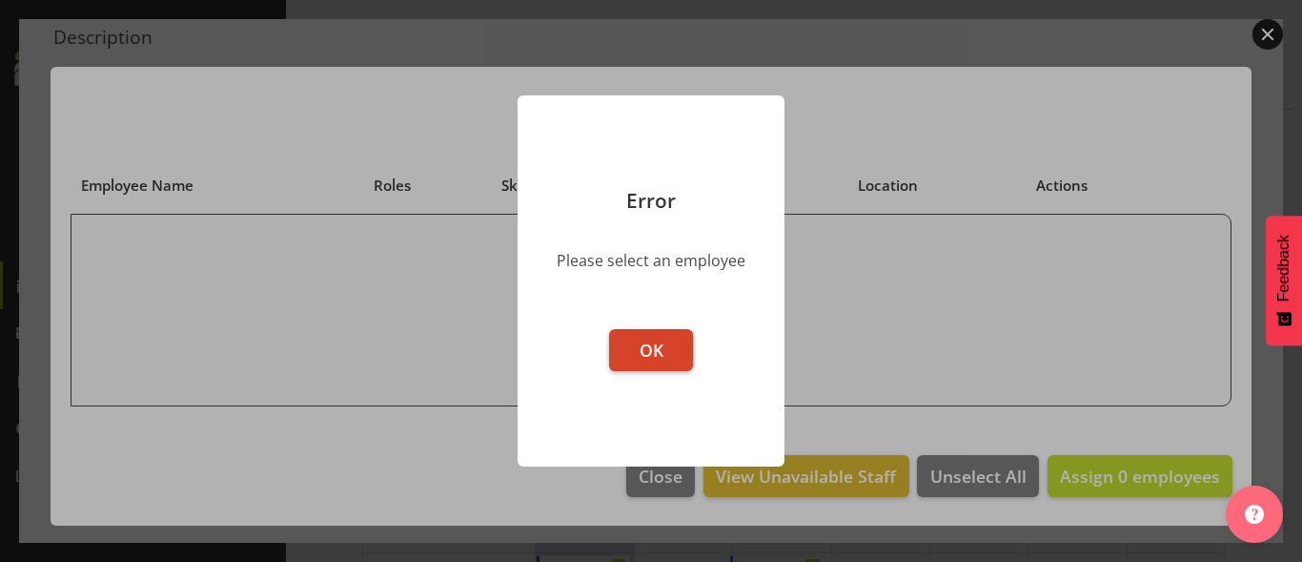
click at [647, 366] on button "OK" at bounding box center [651, 350] width 84 height 42
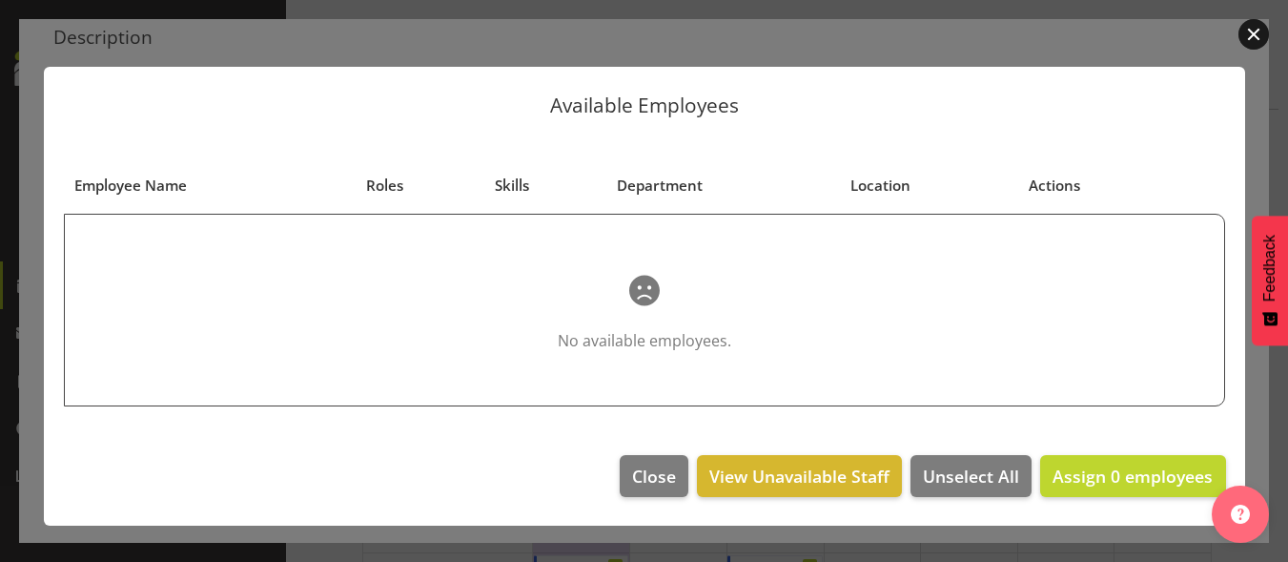
click at [652, 355] on section "No available employees." at bounding box center [644, 309] width 1136 height 175
click at [1256, 33] on button "button" at bounding box center [1253, 34] width 31 height 31
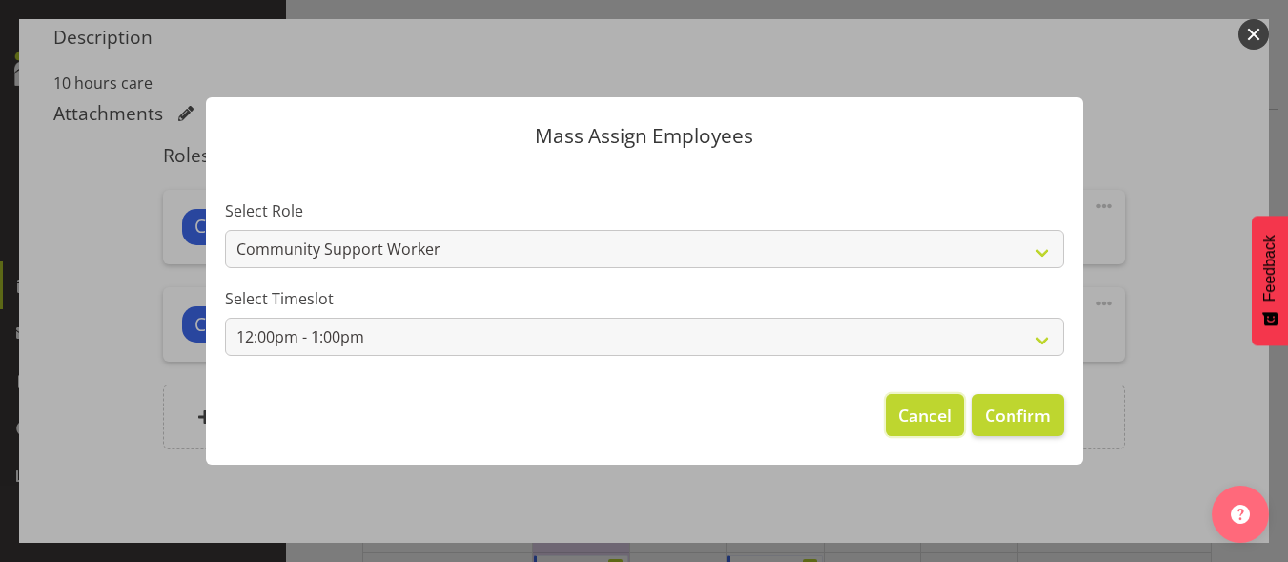
click at [911, 415] on span "Cancel" at bounding box center [924, 414] width 53 height 25
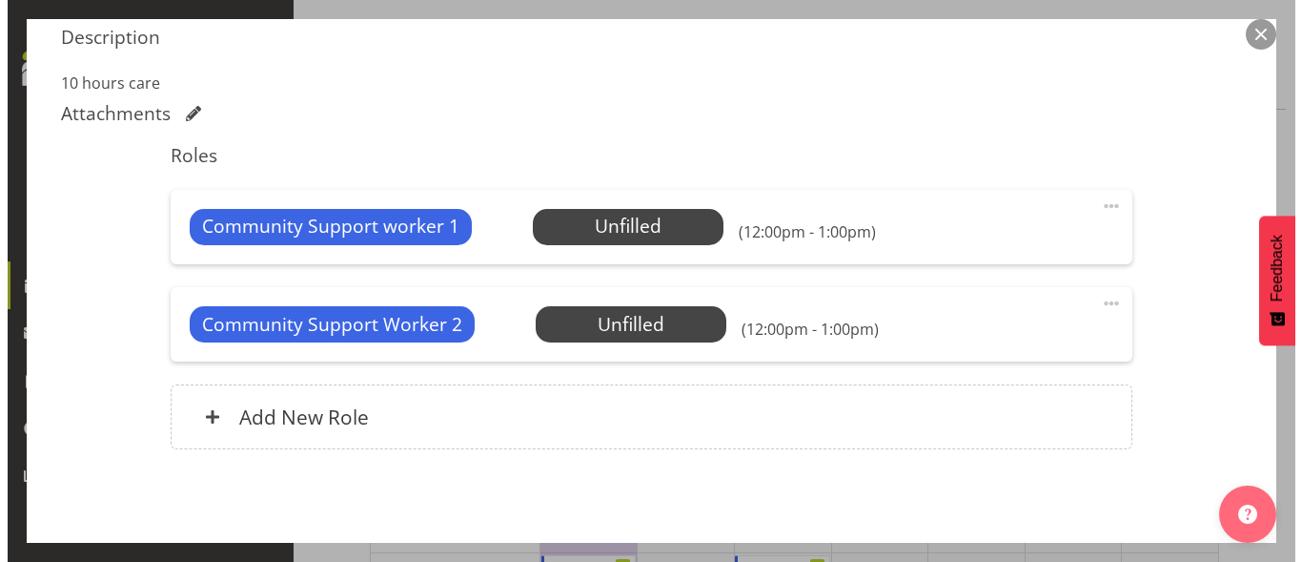
scroll to position [676, 0]
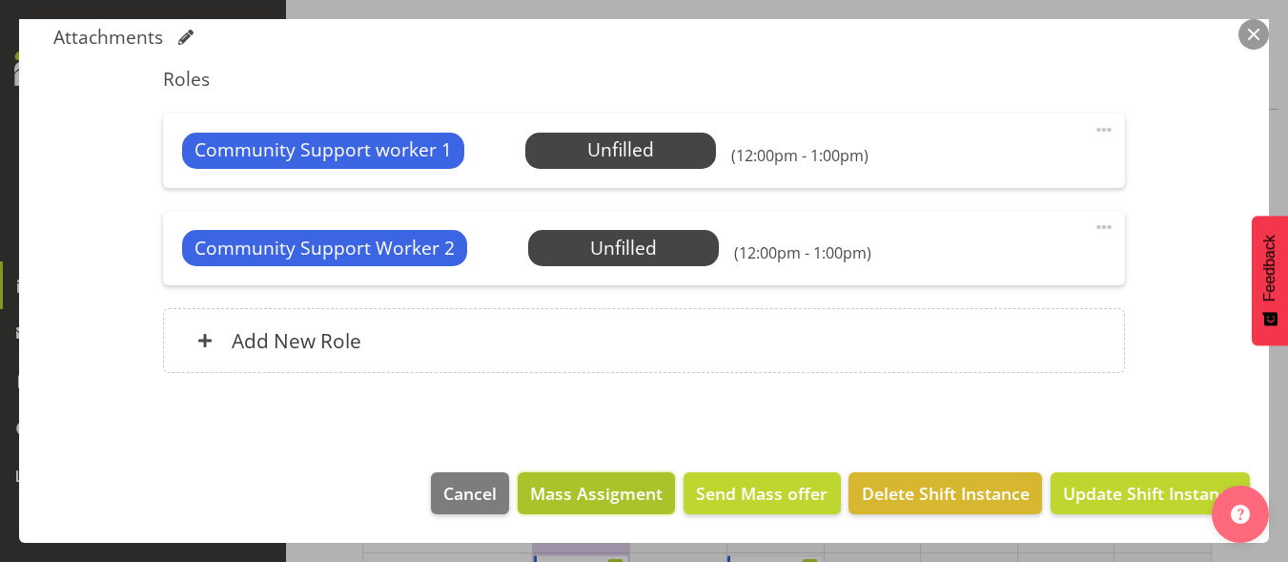
click at [612, 486] on span "Mass Assigment" at bounding box center [596, 493] width 133 height 25
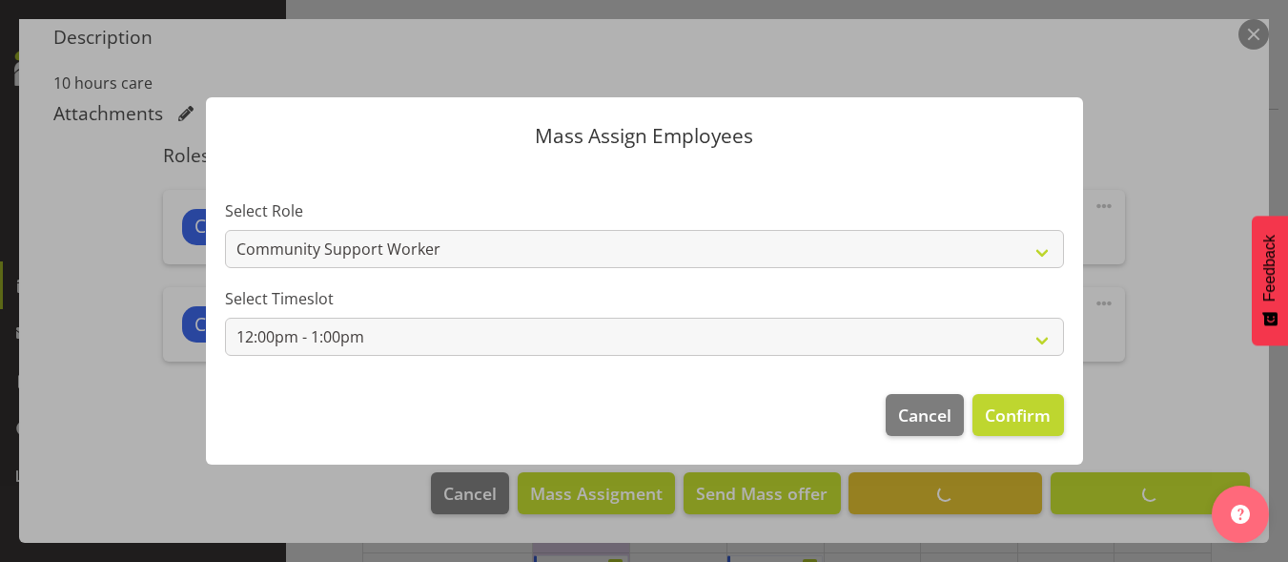
scroll to position [600, 0]
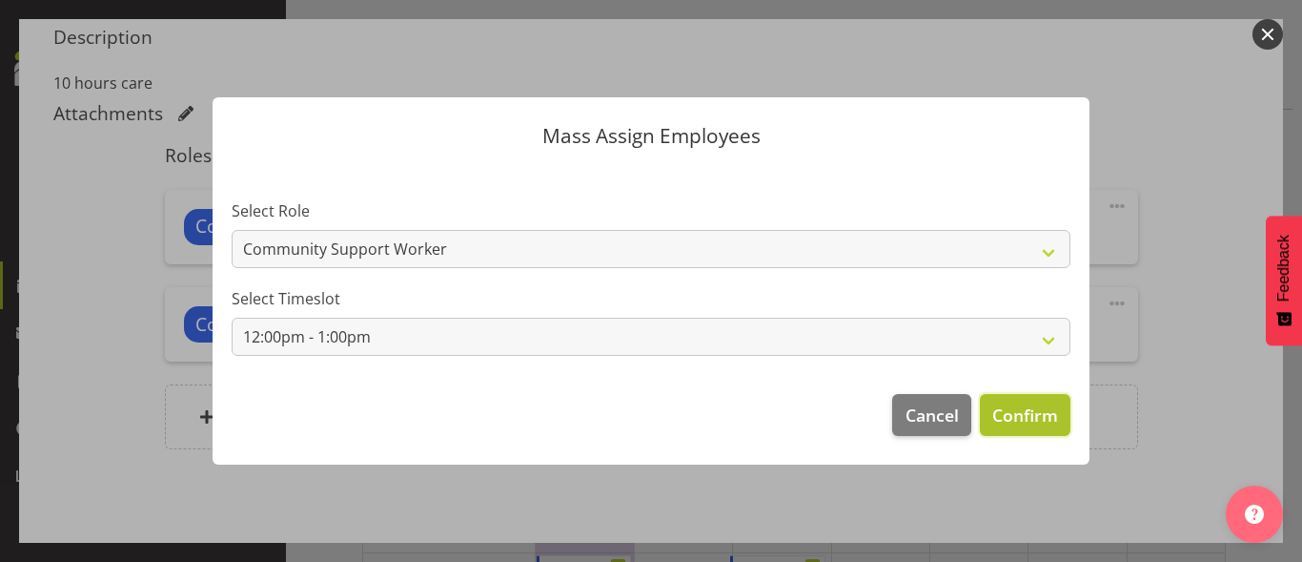
click at [1014, 410] on span "Confirm" at bounding box center [1026, 414] width 66 height 25
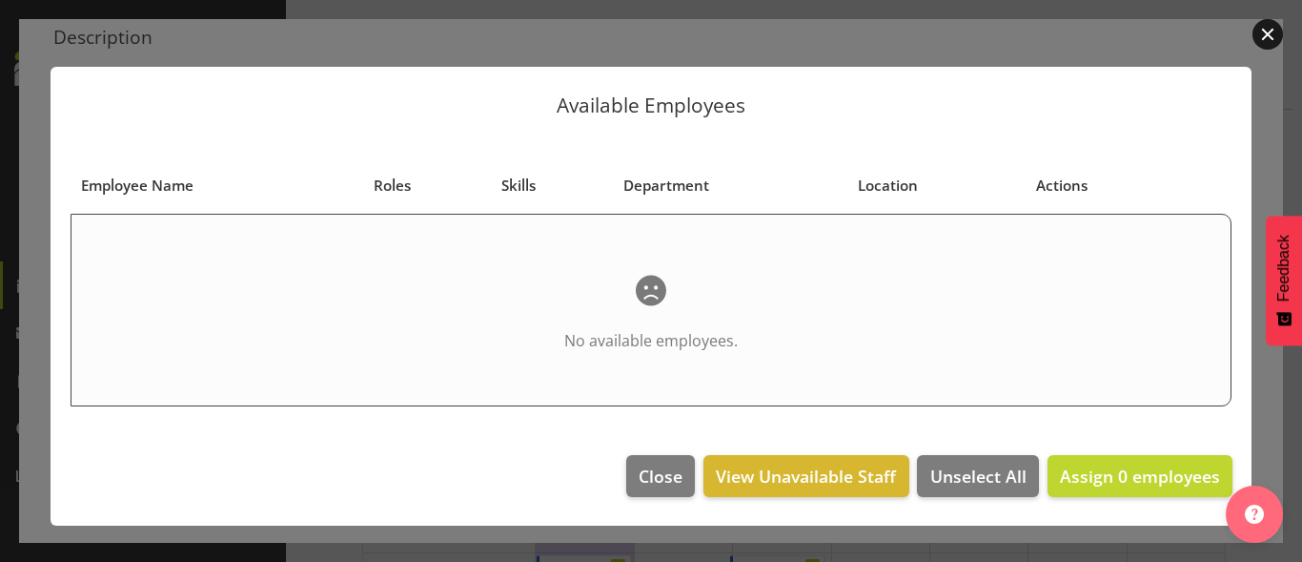
click at [1274, 35] on button "button" at bounding box center [1268, 34] width 31 height 31
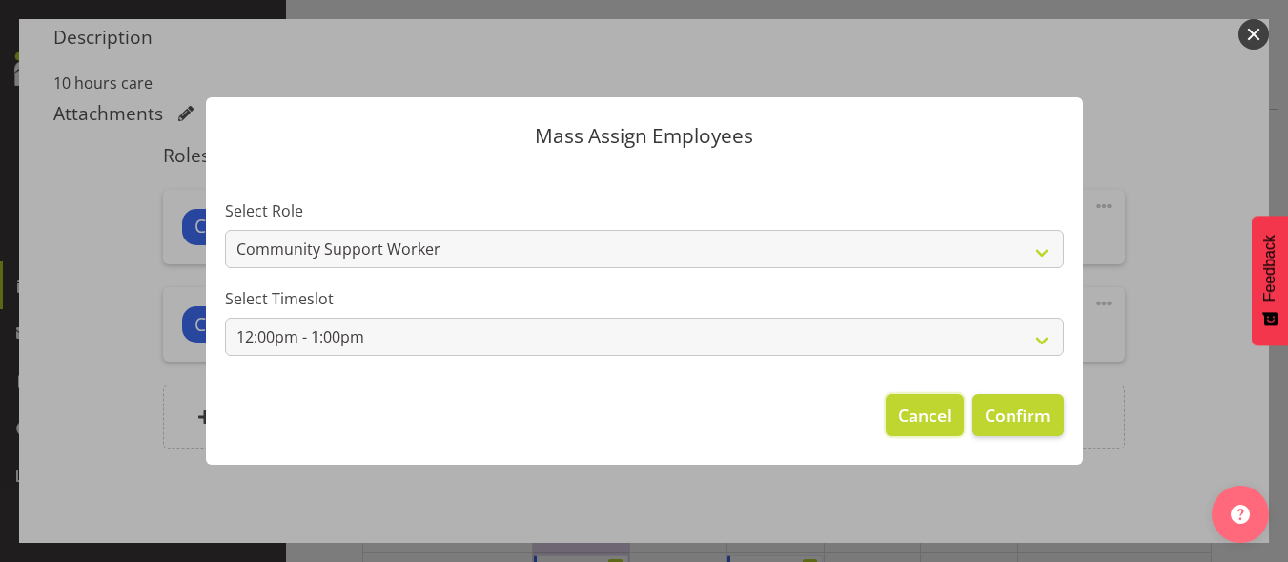
drag, startPoint x: 893, startPoint y: 420, endPoint x: 905, endPoint y: 426, distance: 13.2
click at [905, 421] on button "Cancel" at bounding box center [925, 415] width 78 height 42
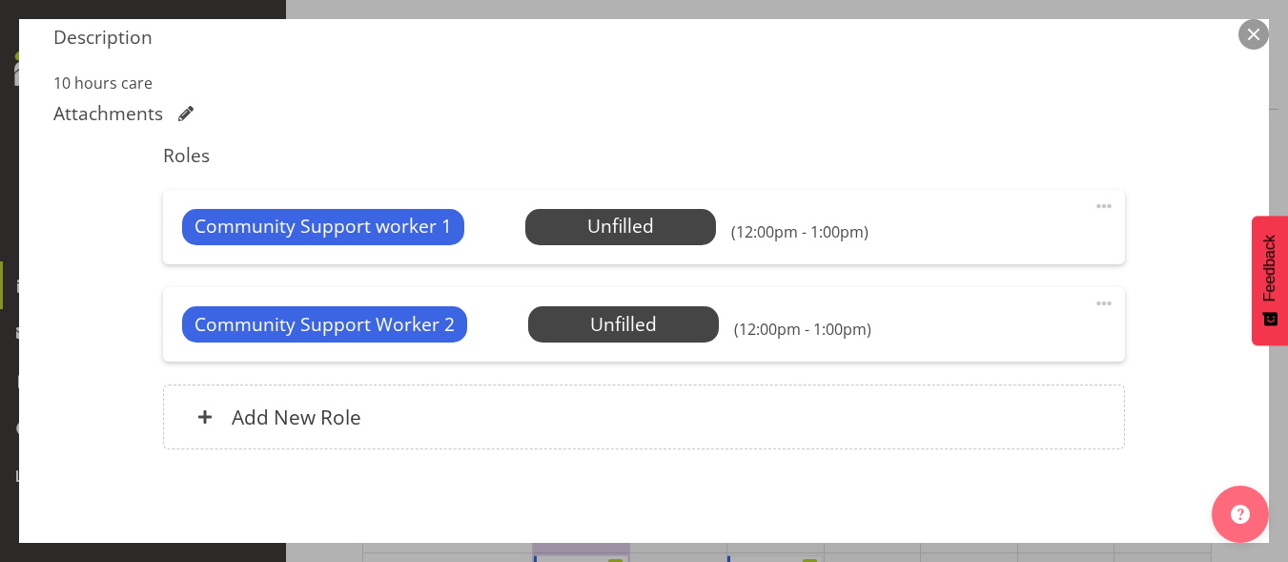
click at [1246, 27] on button "button" at bounding box center [1253, 34] width 31 height 31
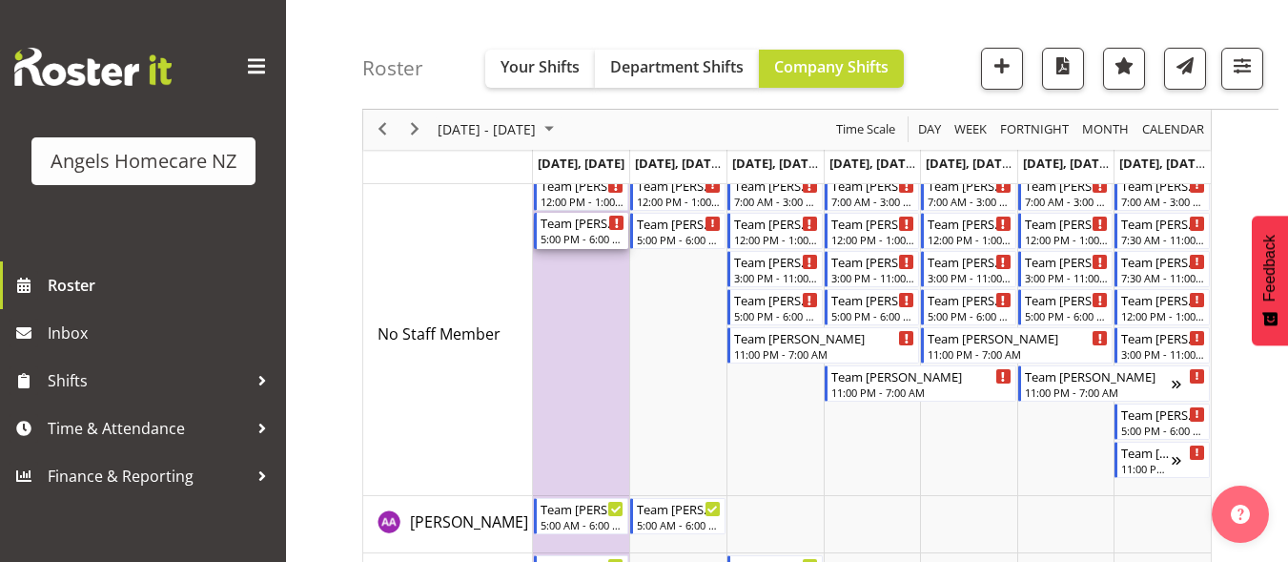
click at [572, 236] on div "5:00 PM - 6:00 PM" at bounding box center [583, 238] width 85 height 15
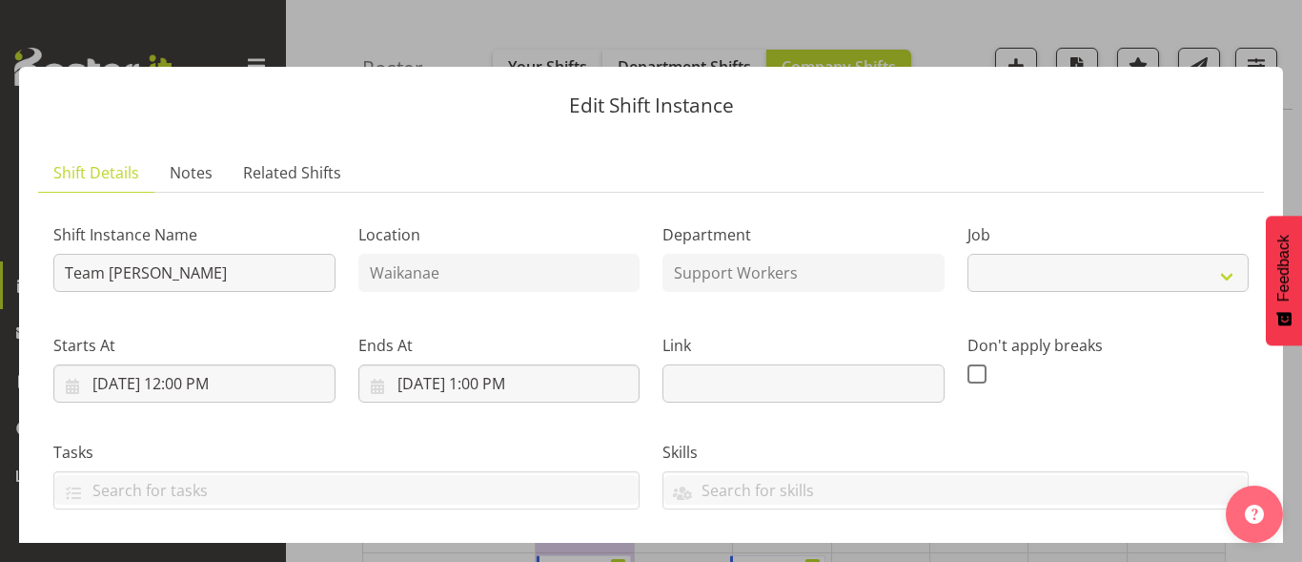
select select "10686"
click at [1265, 30] on button "button" at bounding box center [1268, 34] width 31 height 31
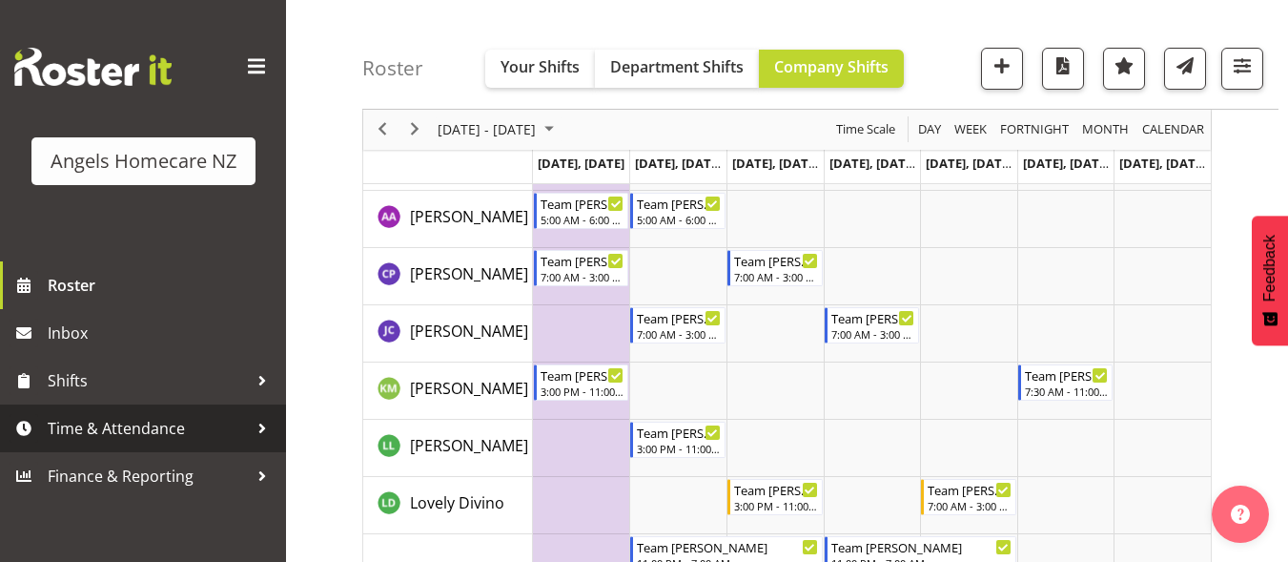
scroll to position [444, 0]
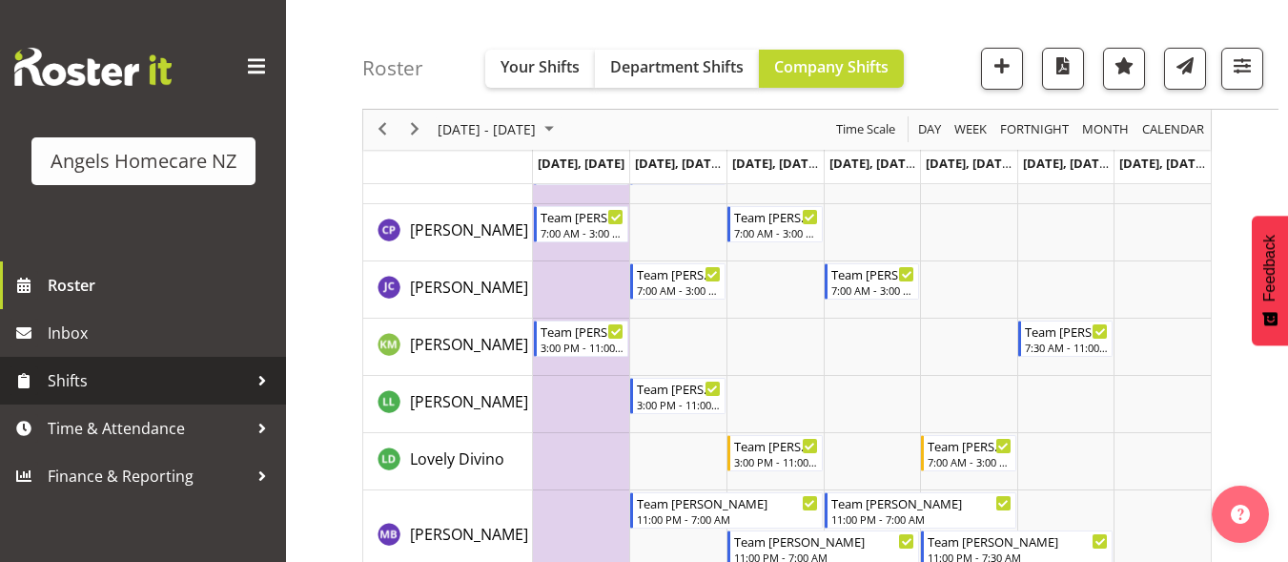
click at [108, 374] on span "Shifts" at bounding box center [148, 380] width 200 height 29
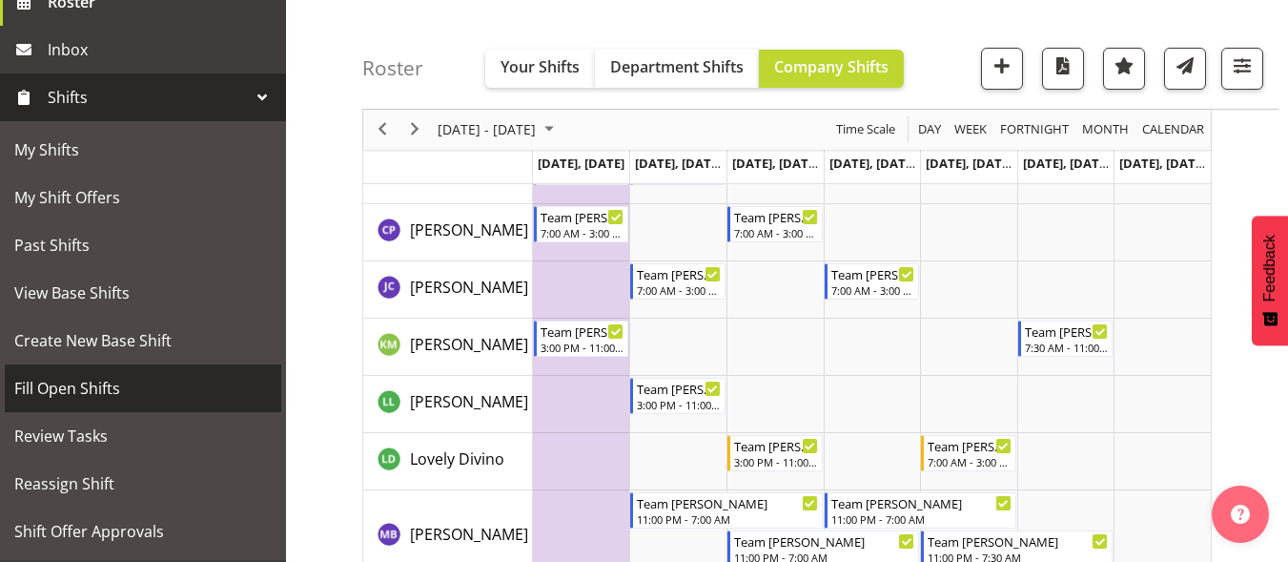
scroll to position [286, 0]
click at [126, 383] on span "Fill Open Shifts" at bounding box center [142, 385] width 257 height 29
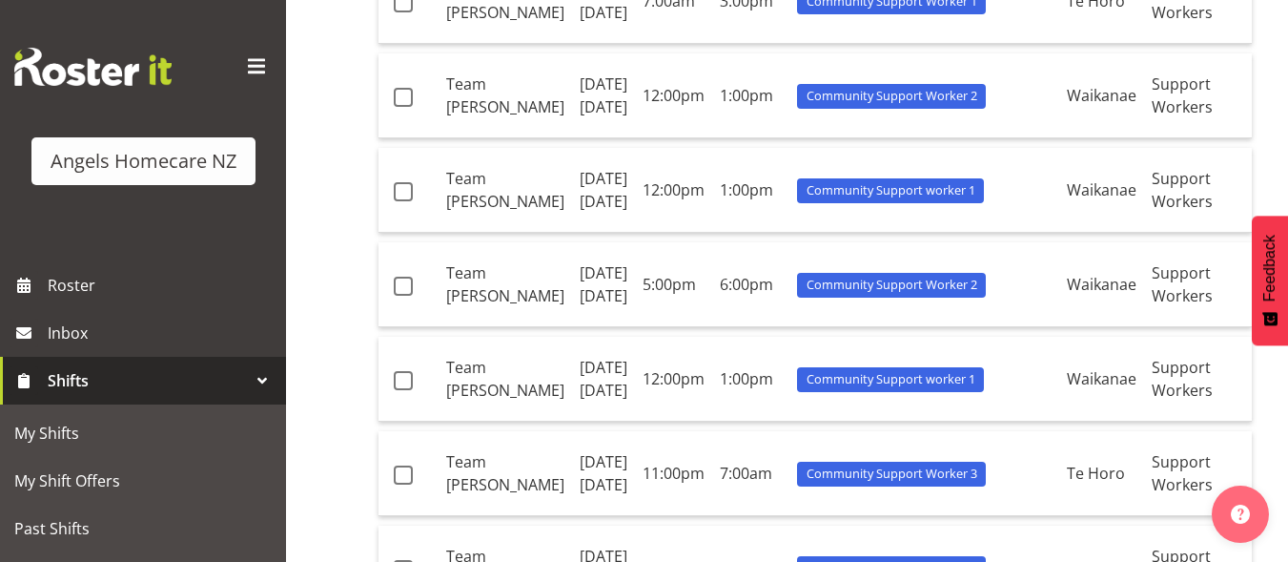
scroll to position [1430, 0]
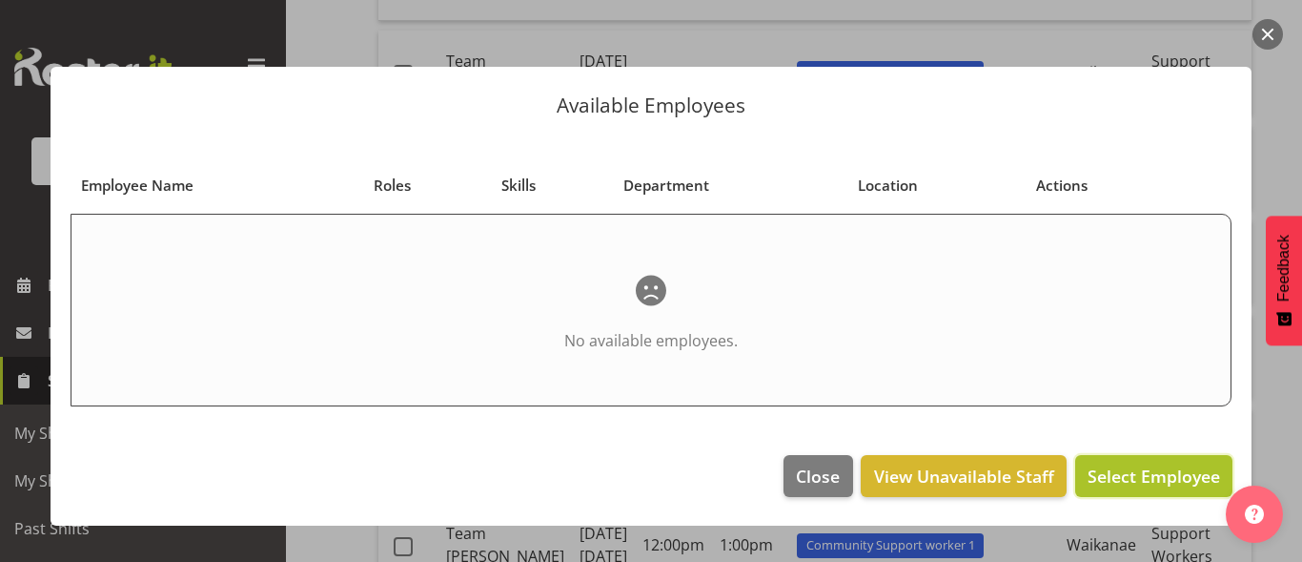
click at [1130, 472] on span "Select Employee" at bounding box center [1154, 475] width 133 height 23
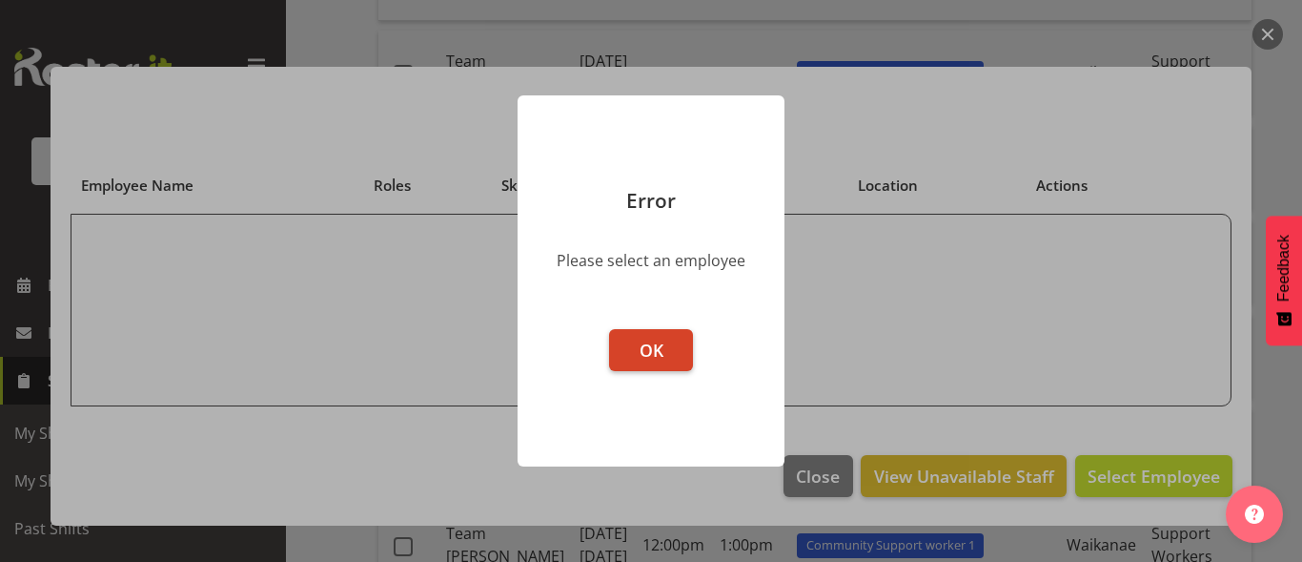
click at [633, 337] on button "OK" at bounding box center [651, 350] width 84 height 42
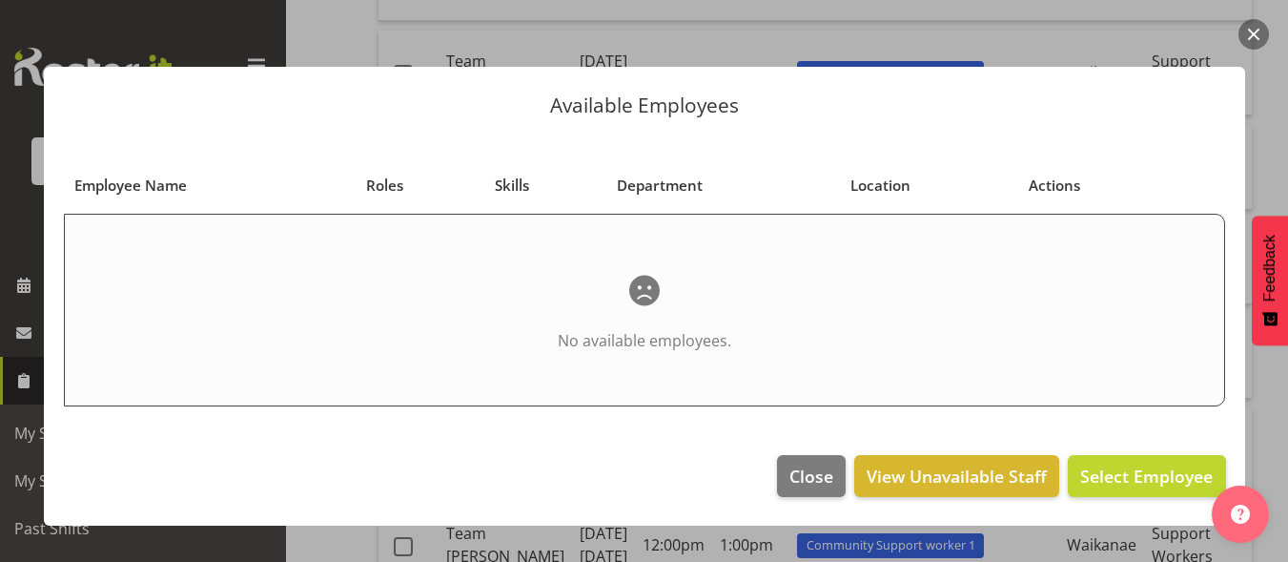
click at [1259, 26] on button "button" at bounding box center [1253, 34] width 31 height 31
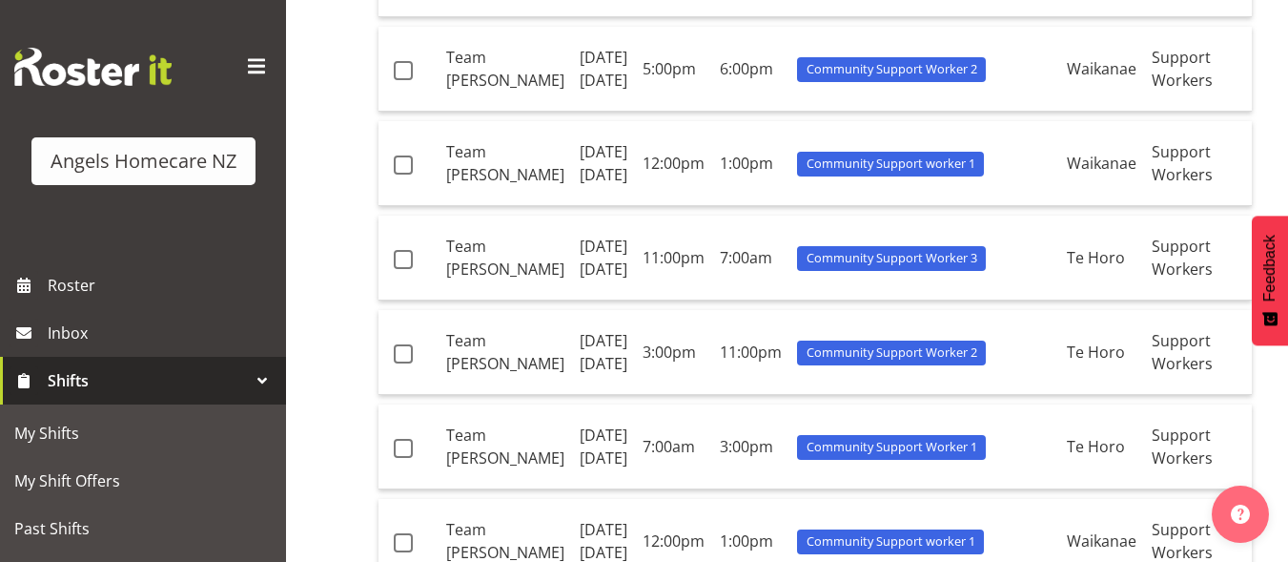
scroll to position [1907, 0]
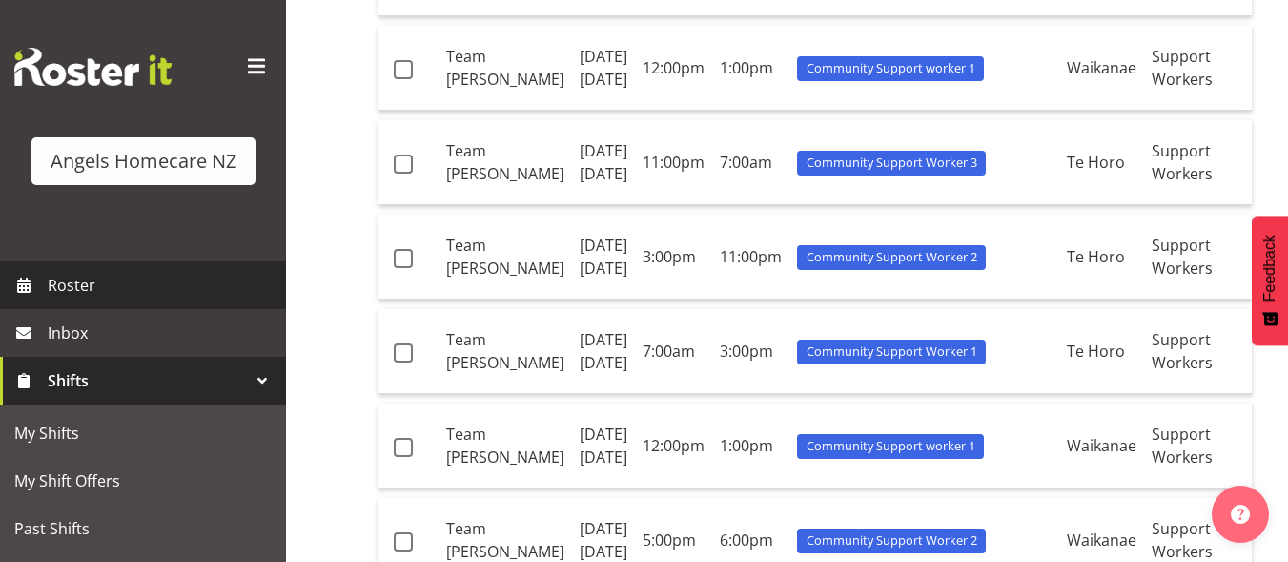
click at [64, 287] on span "Roster" at bounding box center [162, 285] width 229 height 29
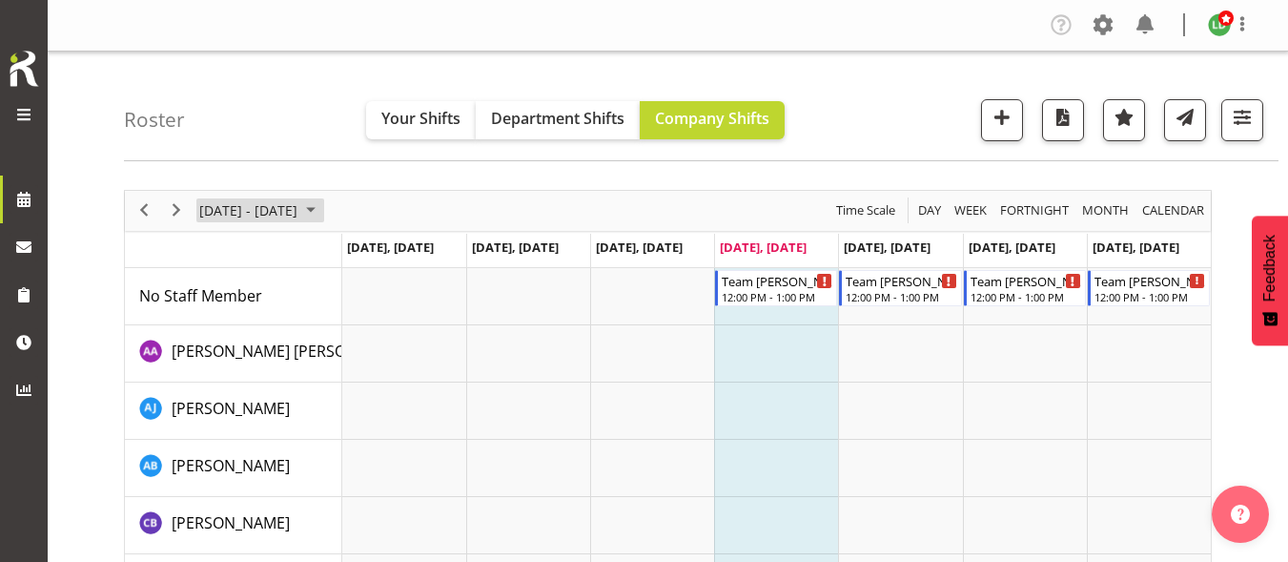
click at [322, 207] on span "September 2025" at bounding box center [310, 210] width 23 height 24
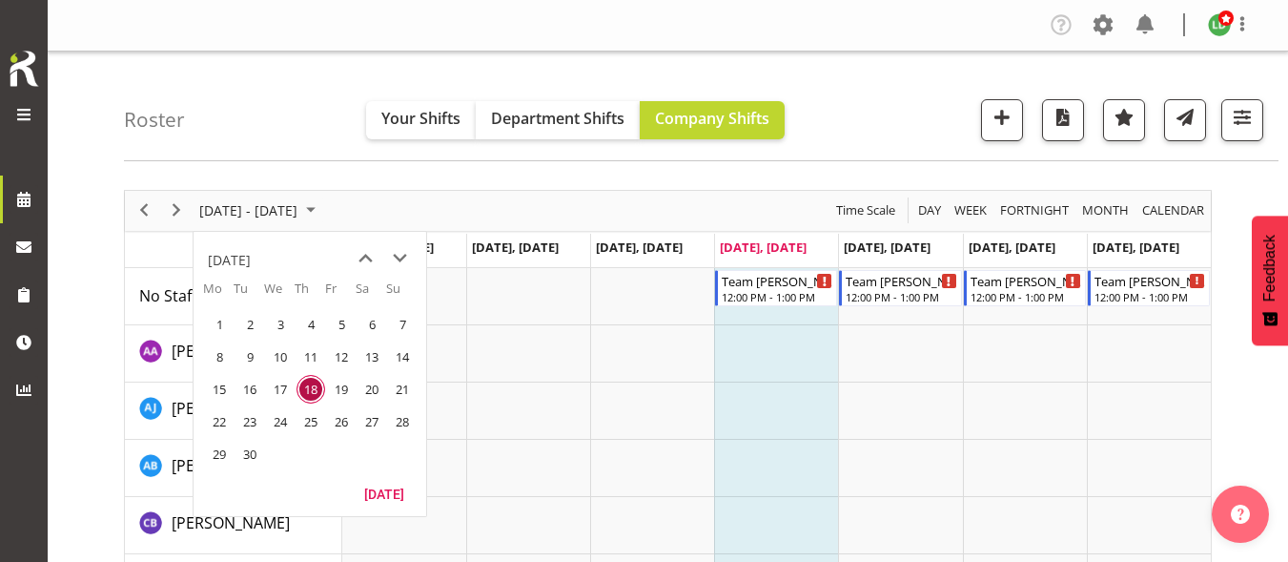
drag, startPoint x: 228, startPoint y: 421, endPoint x: 927, endPoint y: 475, distance: 700.9
click at [227, 420] on span "22" at bounding box center [219, 421] width 29 height 29
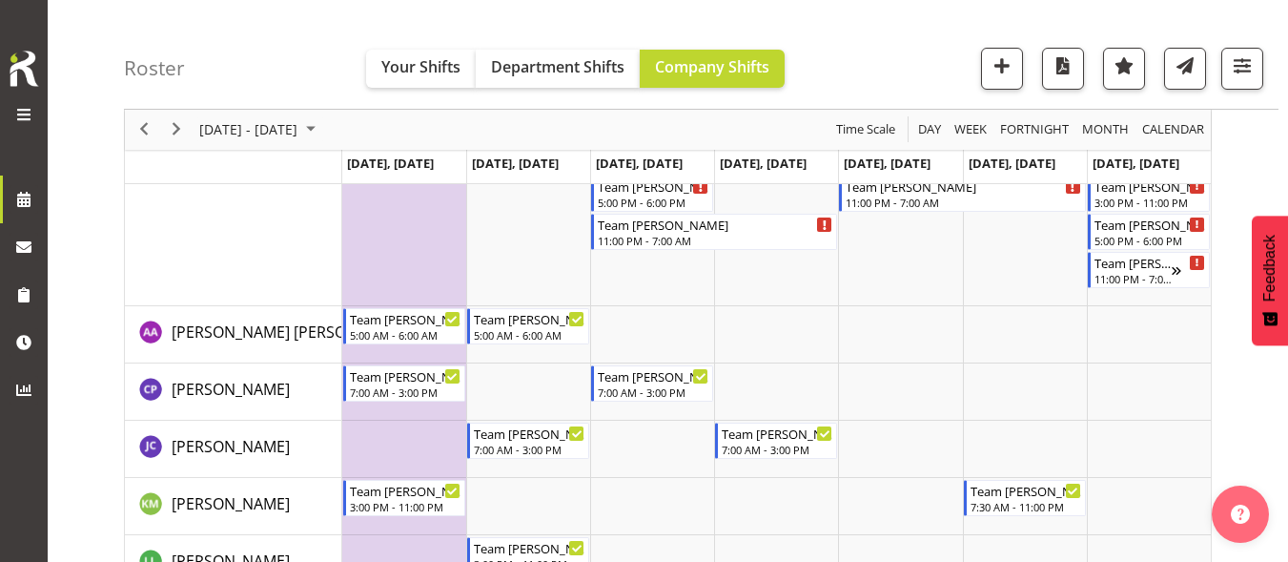
scroll to position [286, 0]
click at [1123, 71] on span "button" at bounding box center [1124, 65] width 25 height 25
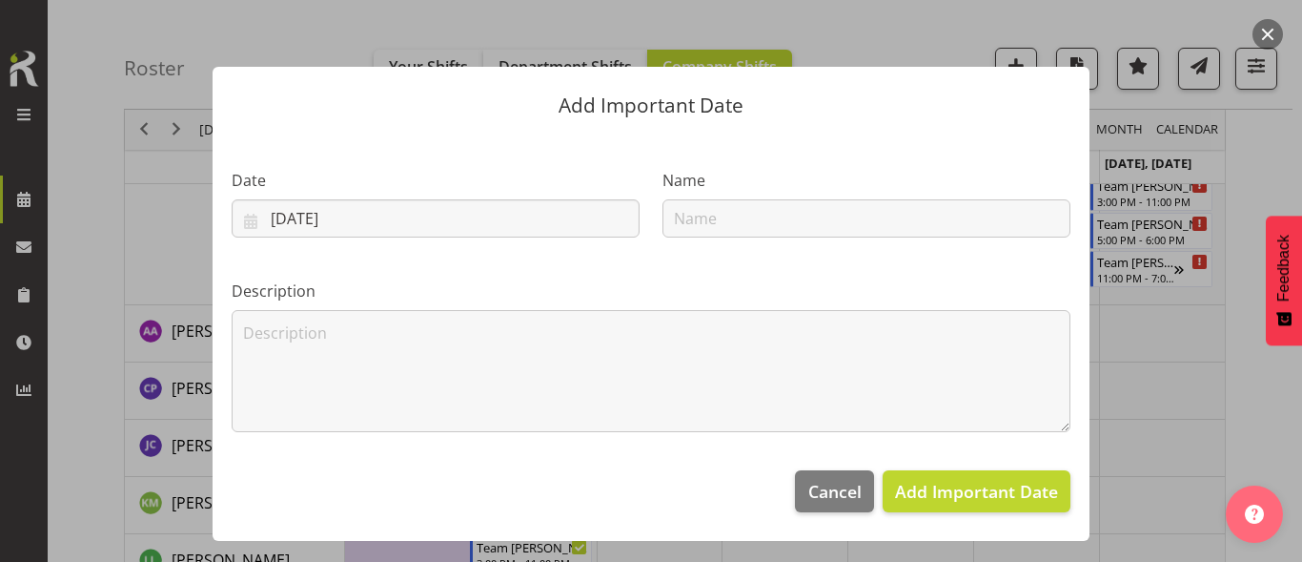
click at [965, 37] on div "Add Important Date Date 18/09/2025 January February March April May June July A…" at bounding box center [651, 280] width 915 height 523
click at [1260, 31] on button "button" at bounding box center [1268, 34] width 31 height 31
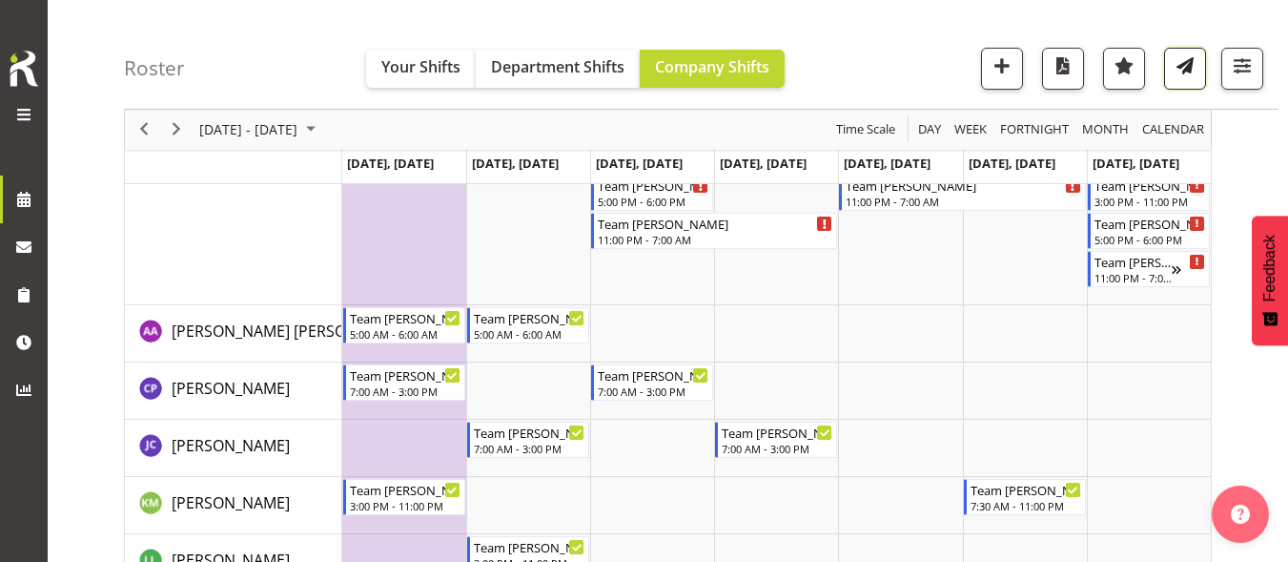
click at [1179, 76] on span "button" at bounding box center [1185, 65] width 25 height 25
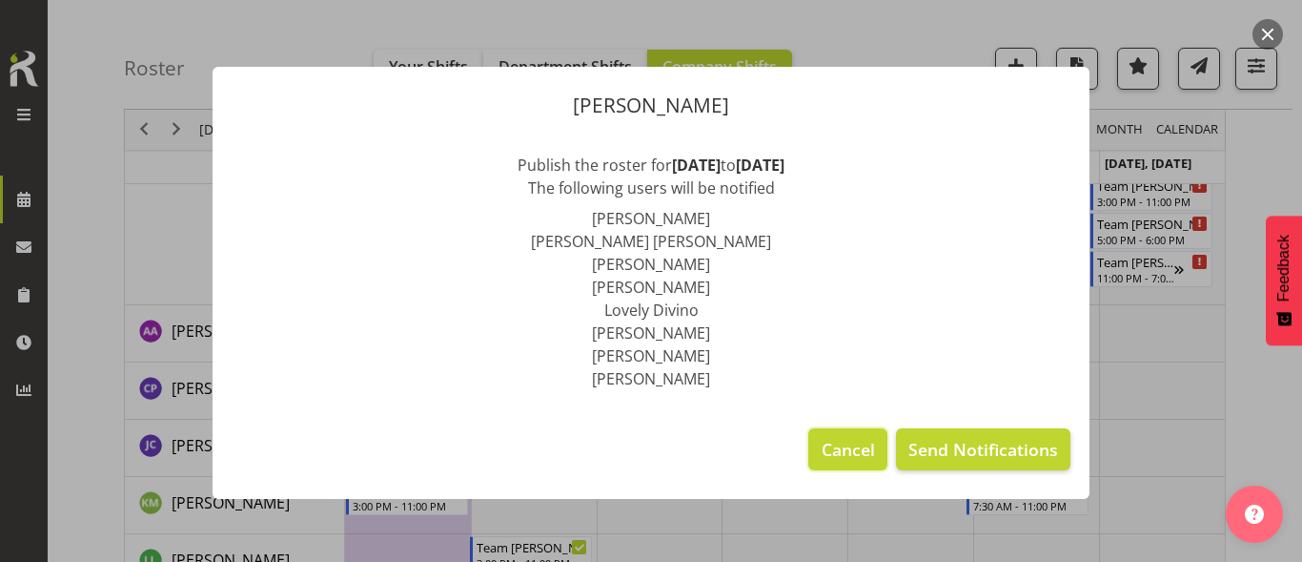
click at [828, 444] on span "Cancel" at bounding box center [848, 449] width 53 height 25
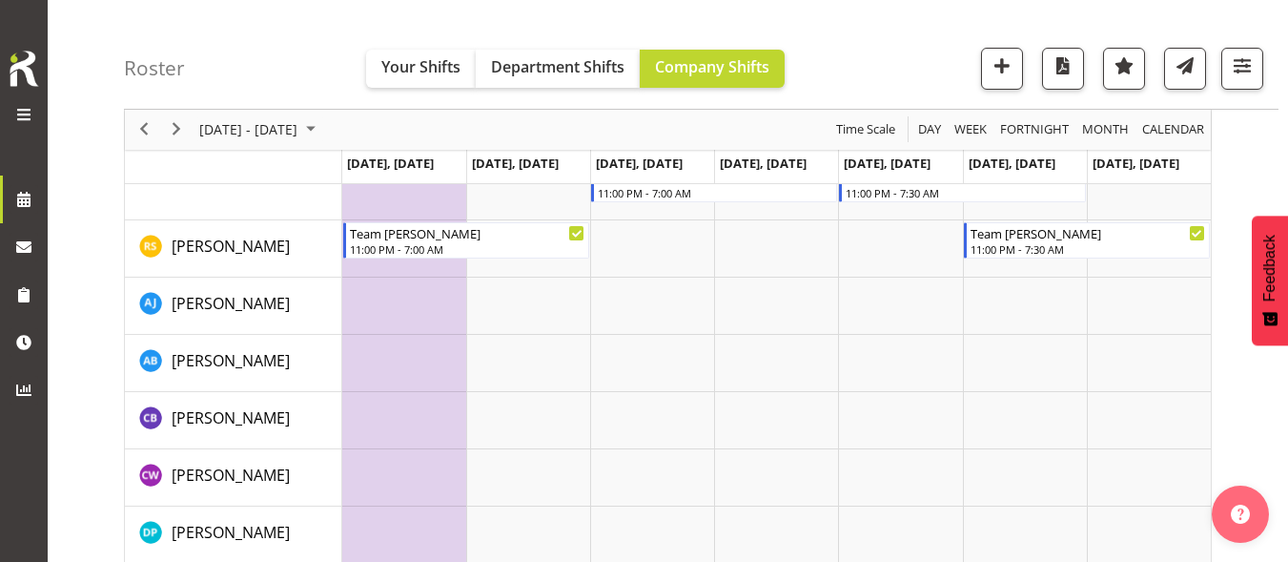
scroll to position [826, 0]
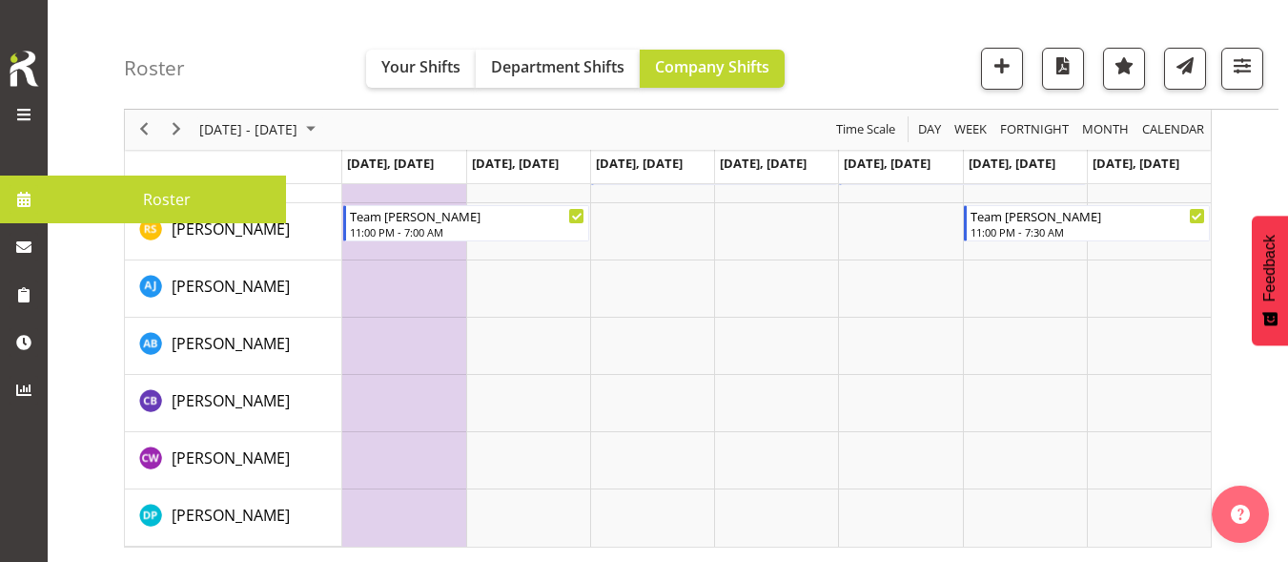
click at [31, 214] on span at bounding box center [24, 199] width 29 height 29
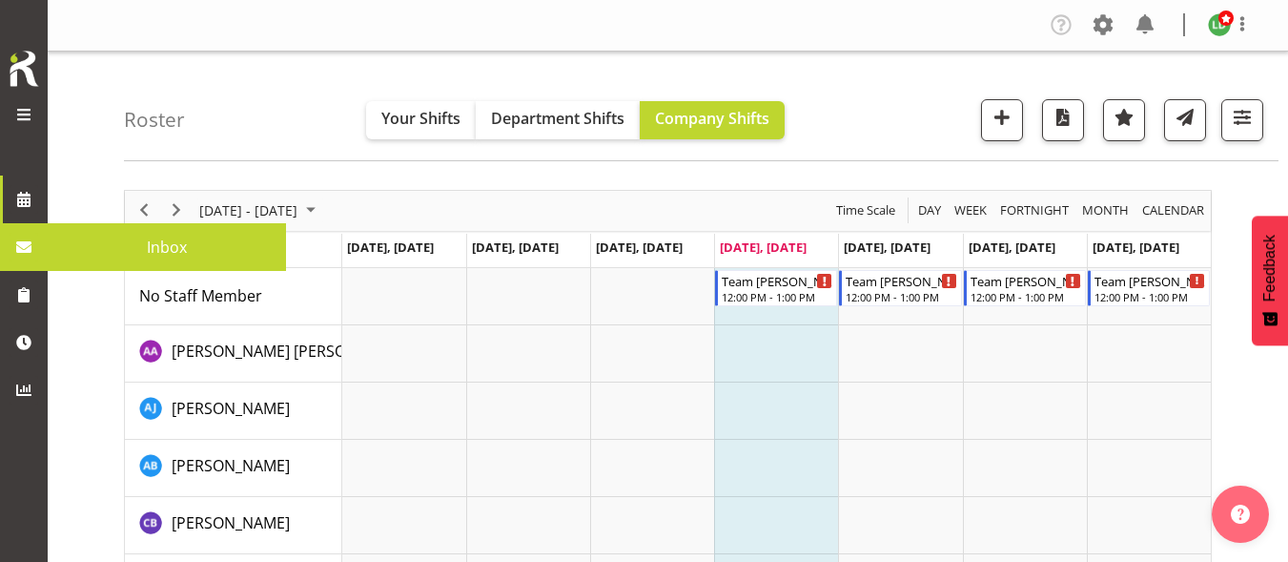
click at [69, 242] on span "Inbox" at bounding box center [166, 247] width 219 height 29
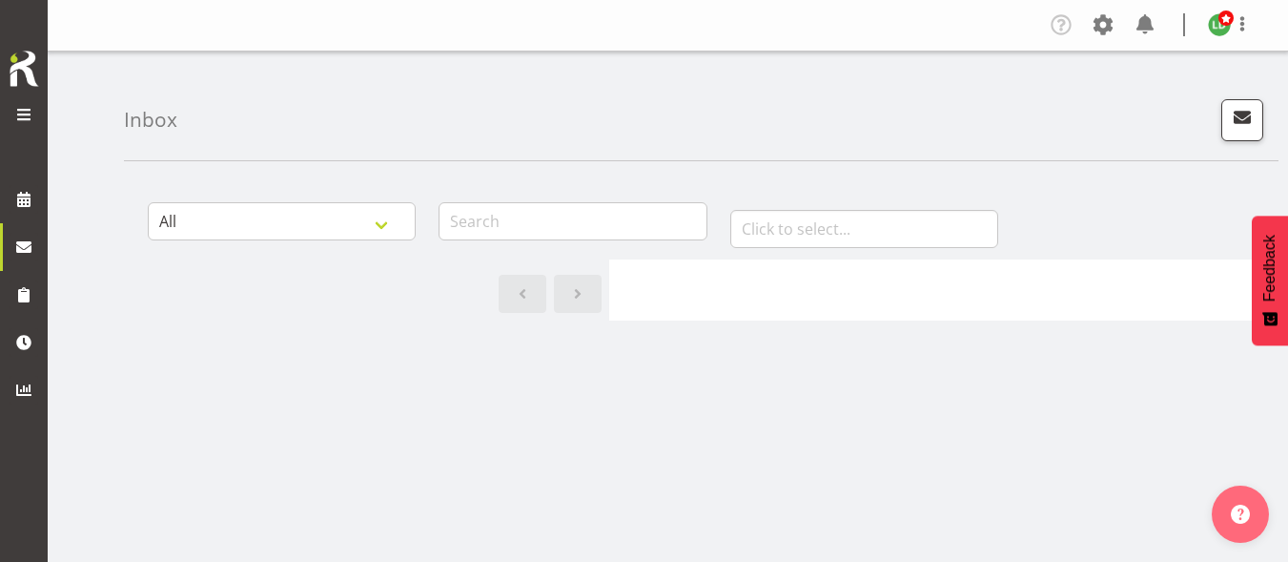
click at [17, 111] on span at bounding box center [23, 114] width 23 height 23
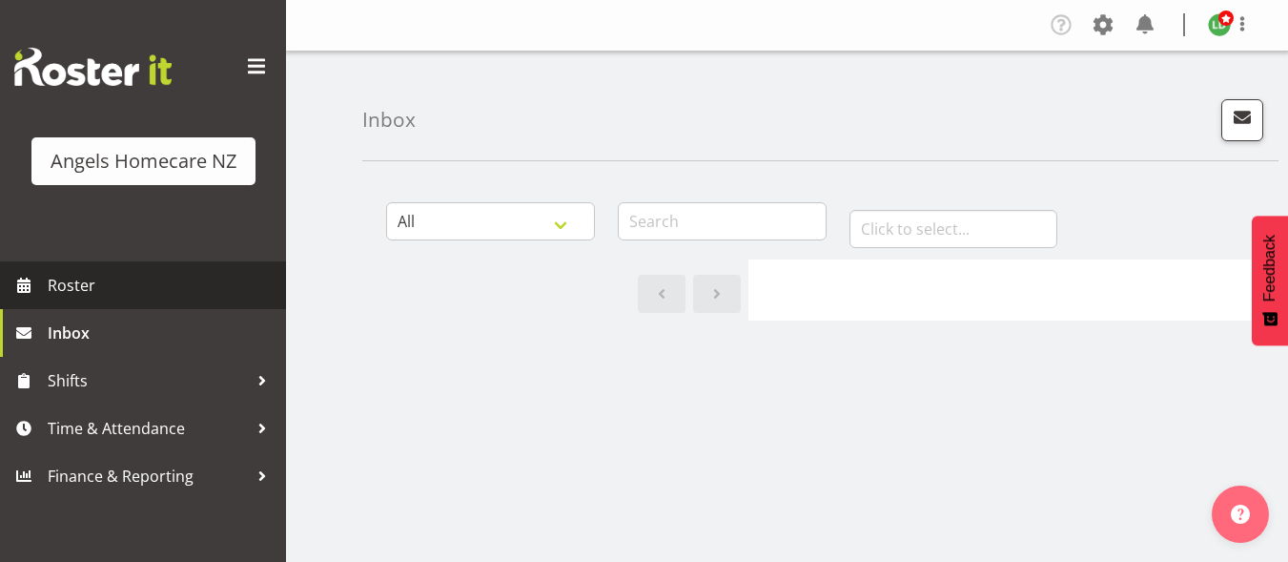
click at [119, 290] on span "Roster" at bounding box center [162, 285] width 229 height 29
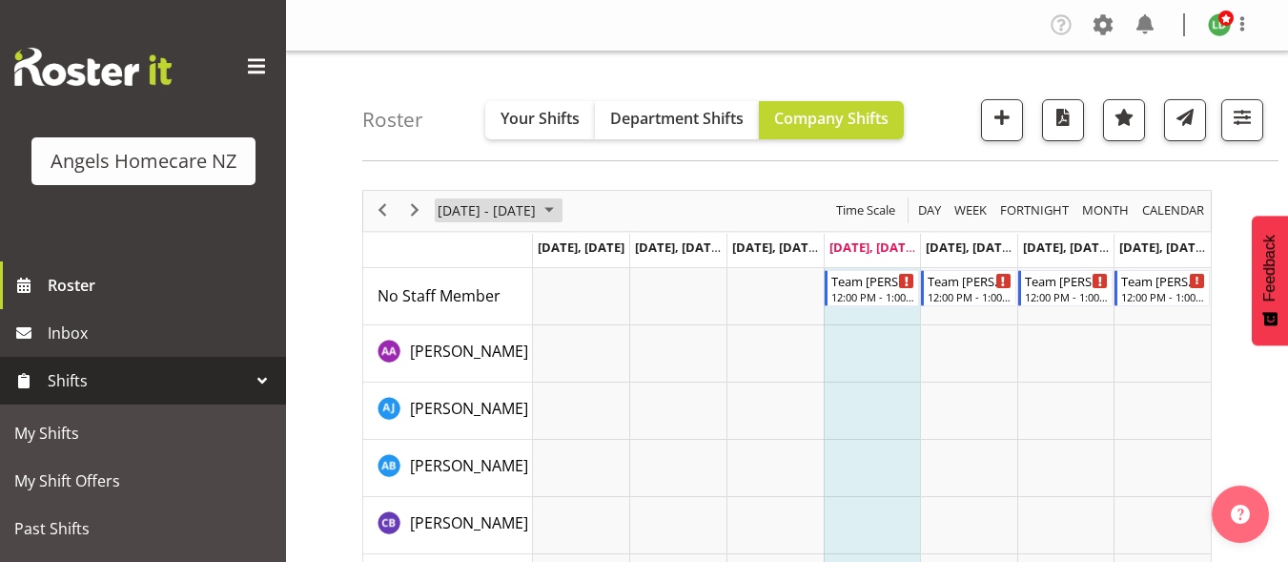
click at [561, 210] on span "September 2025" at bounding box center [549, 210] width 23 height 24
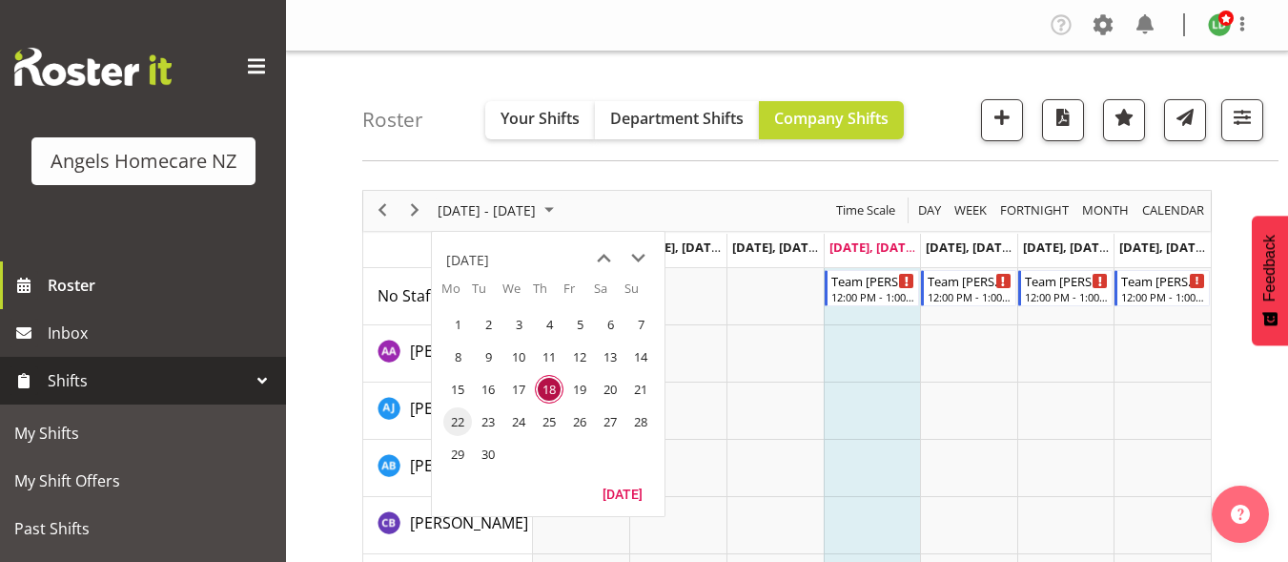
click at [459, 420] on span "22" at bounding box center [457, 421] width 29 height 29
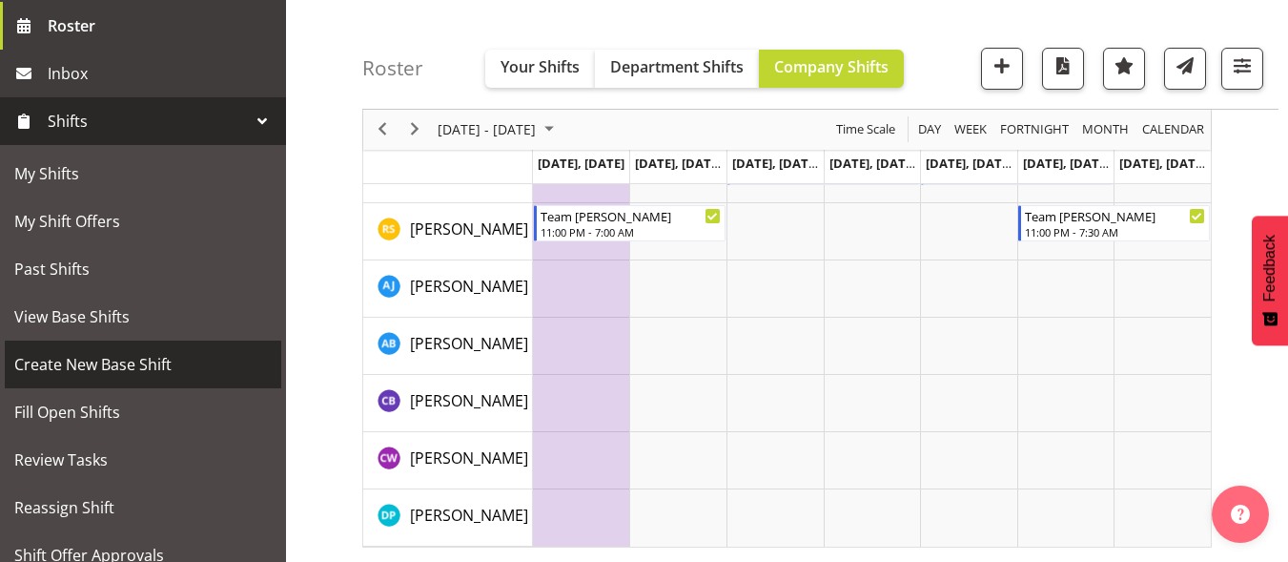
scroll to position [377, 0]
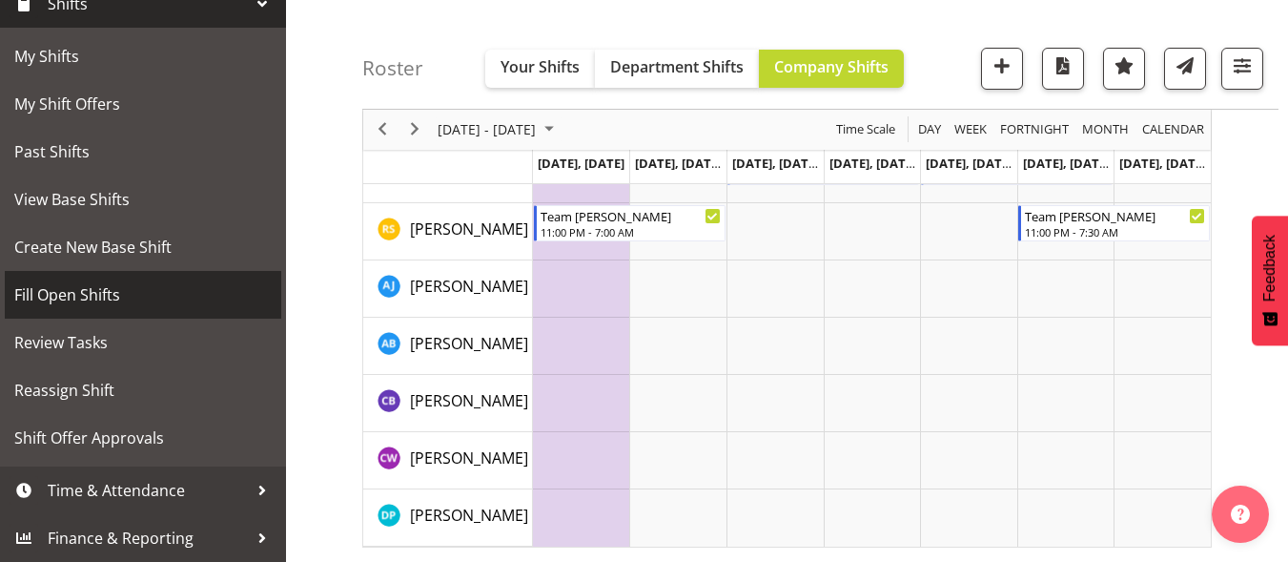
click at [80, 301] on span "Fill Open Shifts" at bounding box center [142, 294] width 257 height 29
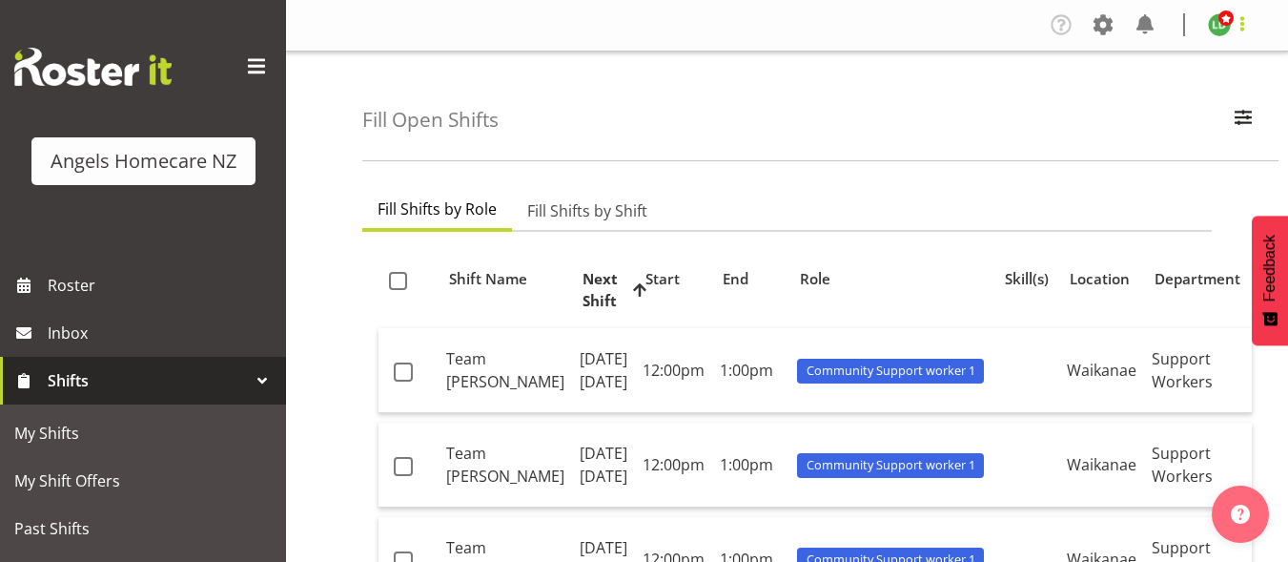
click at [1241, 18] on span at bounding box center [1242, 23] width 23 height 23
click at [1133, 98] on link "Log Out" at bounding box center [1162, 100] width 183 height 34
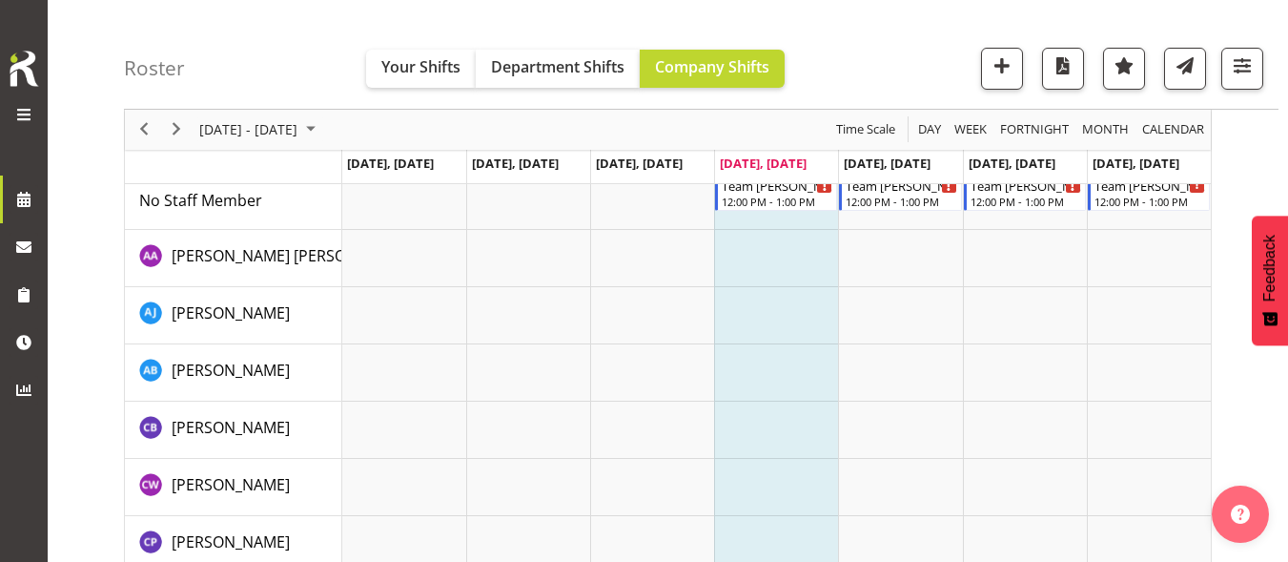
scroll to position [95, 0]
click at [20, 101] on div at bounding box center [24, 88] width 38 height 80
click at [26, 116] on span at bounding box center [23, 114] width 23 height 23
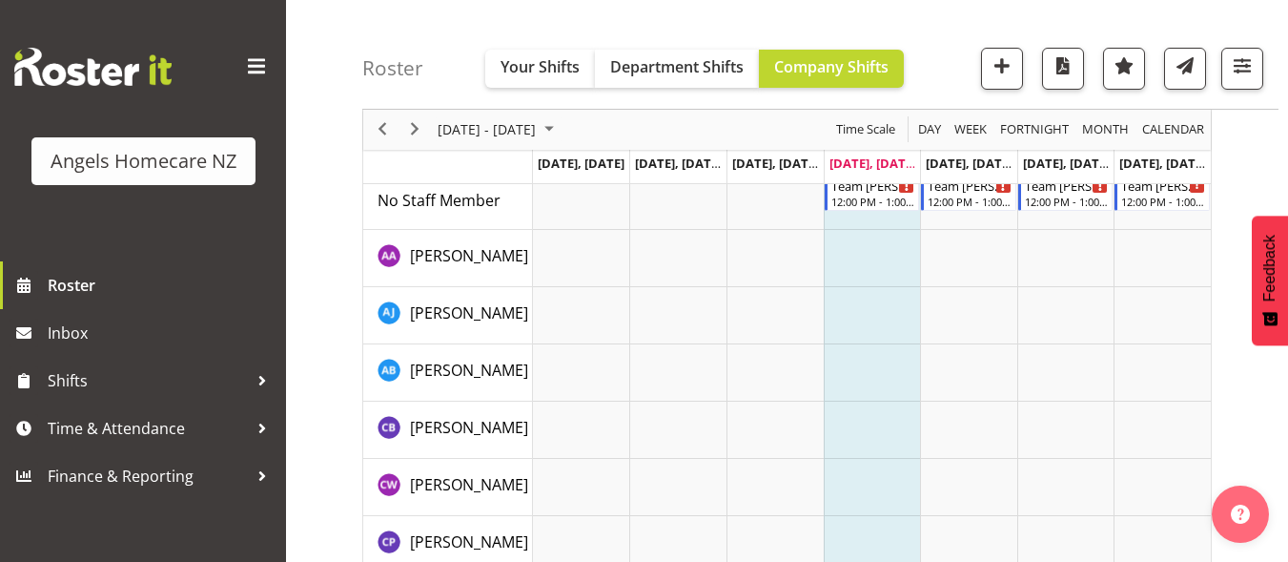
click at [133, 165] on div "Angels Homecare NZ" at bounding box center [144, 161] width 186 height 29
click at [260, 63] on span at bounding box center [256, 66] width 31 height 31
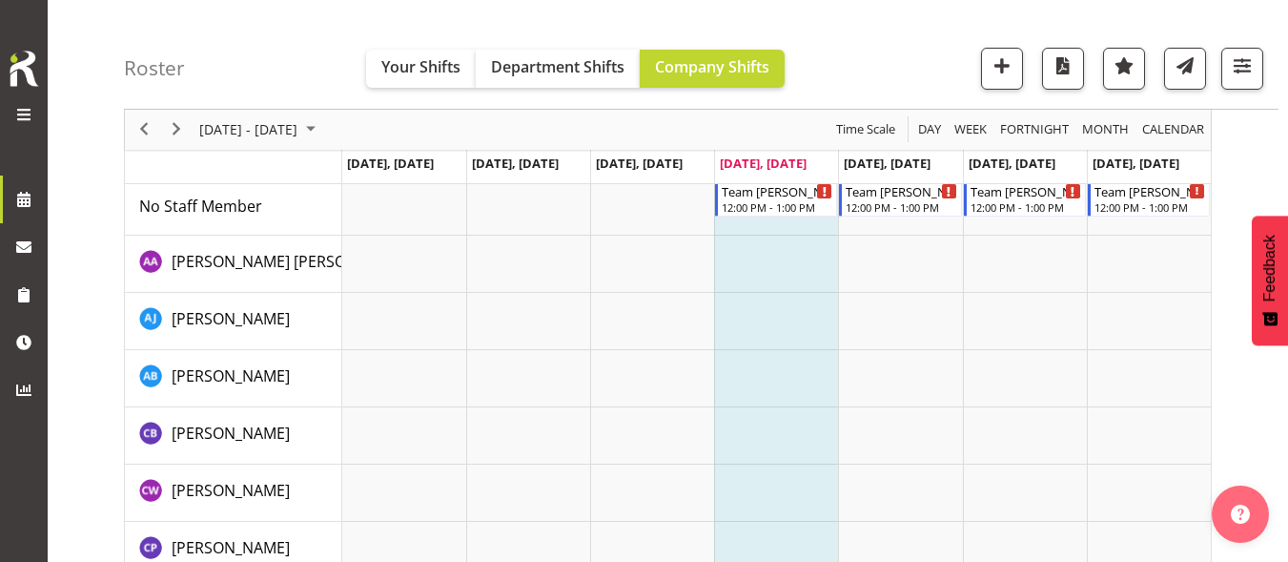
scroll to position [0, 0]
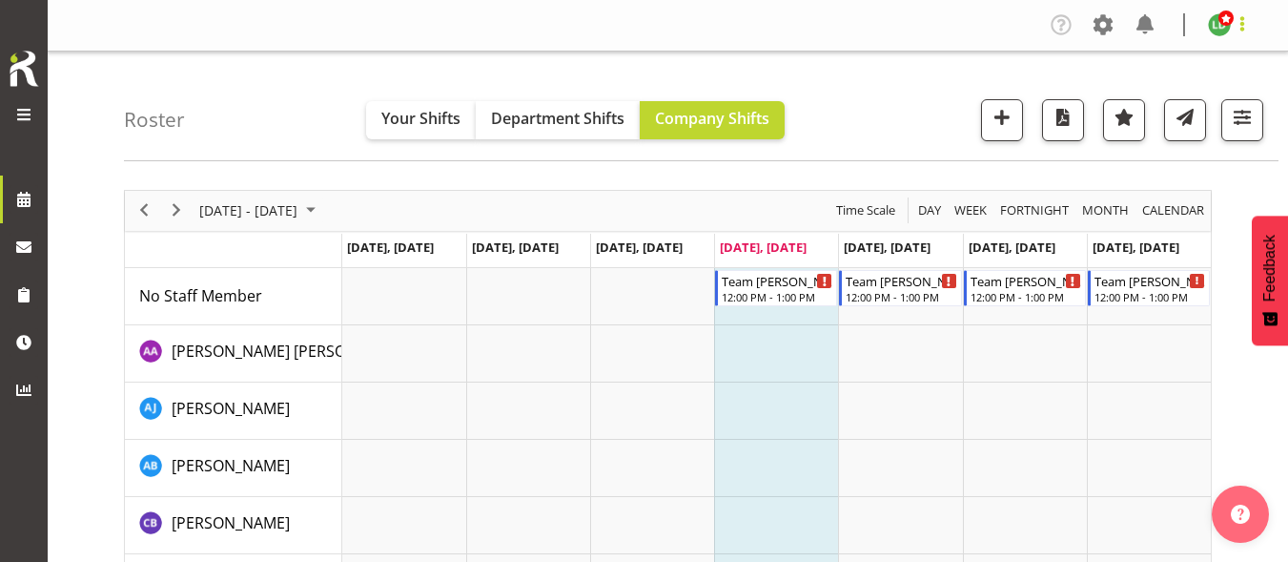
click at [1247, 21] on span at bounding box center [1242, 23] width 23 height 23
click at [1003, 32] on nav "Company Settings Roles & Skills Tasks Jobs Employees Locations & Departments Ac…" at bounding box center [668, 25] width 1202 height 31
click at [1147, 26] on span at bounding box center [1145, 25] width 31 height 31
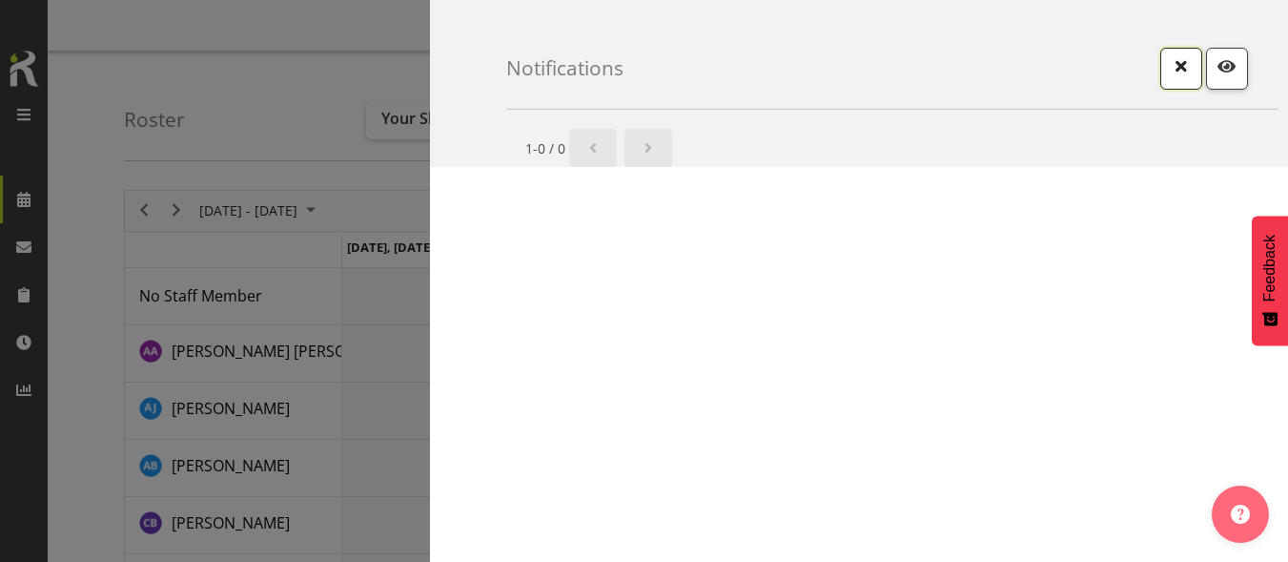
click at [1182, 62] on span "button" at bounding box center [1181, 65] width 25 height 25
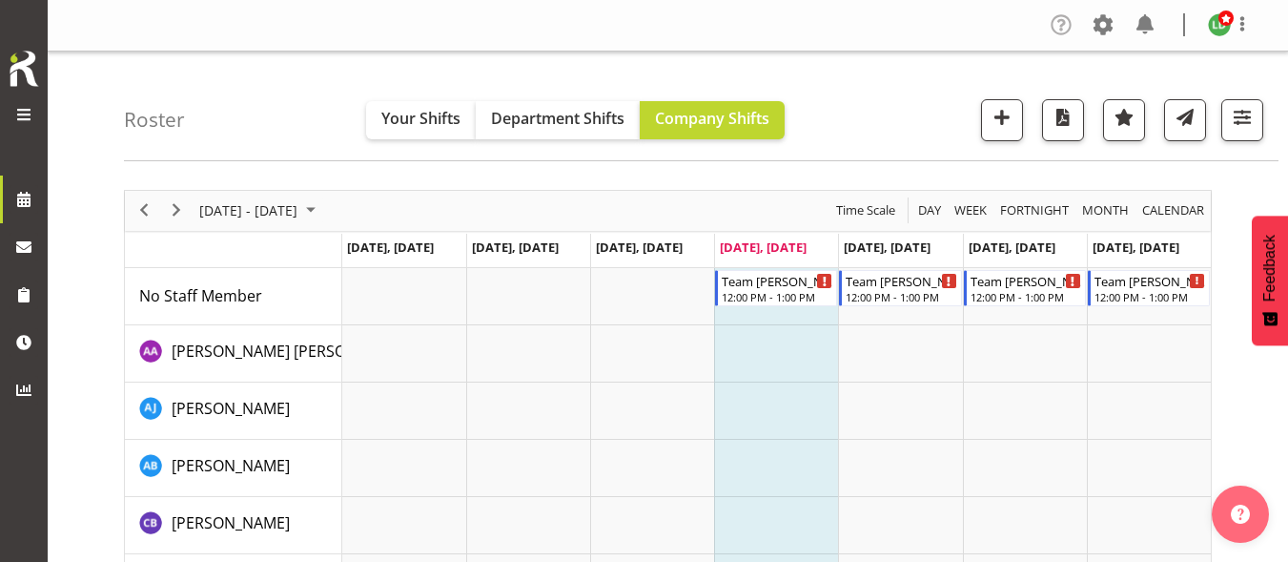
click at [1065, 24] on span at bounding box center [1061, 25] width 31 height 31
